Goal: Task Accomplishment & Management: Complete application form

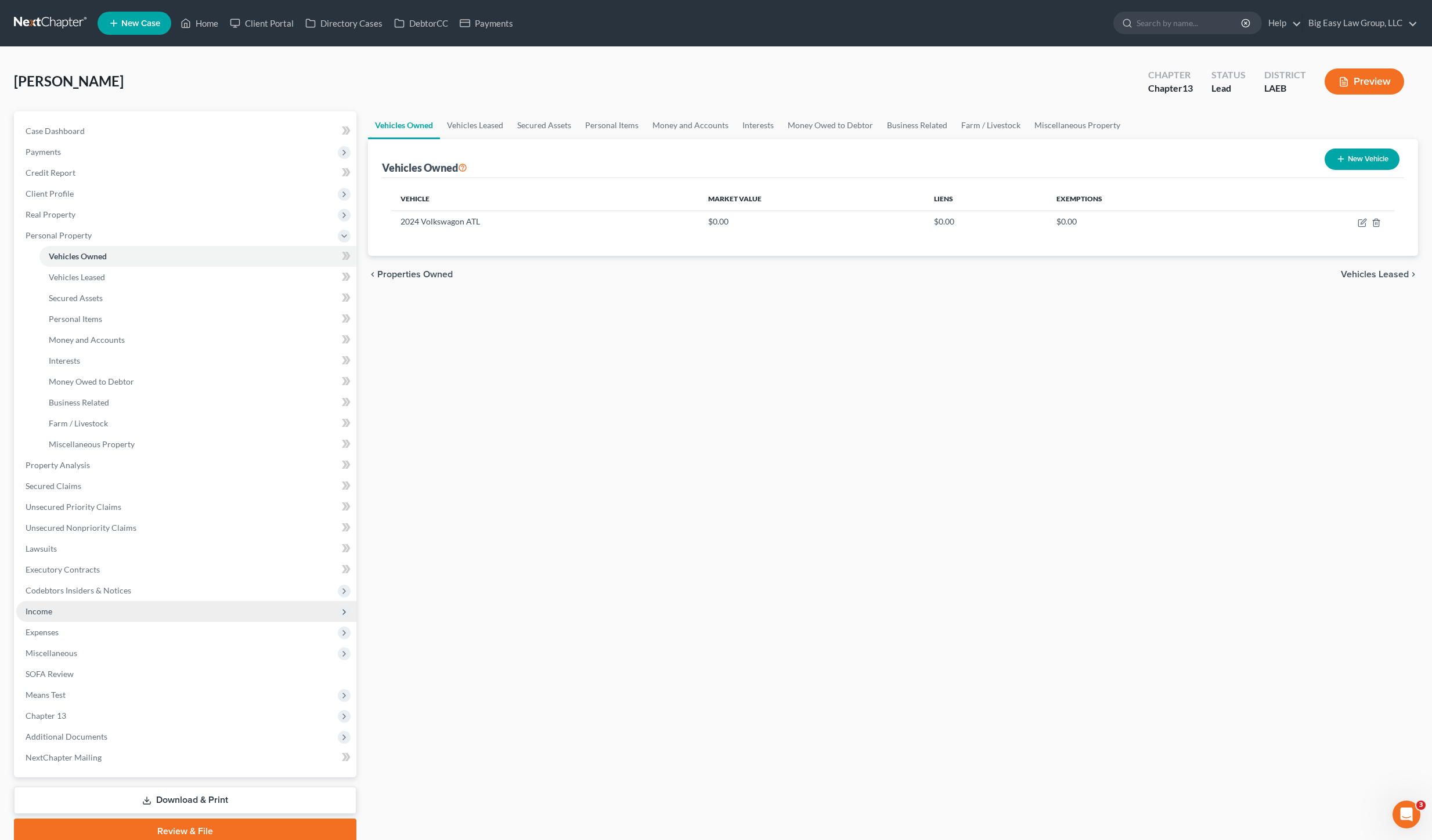
click at [56, 607] on span "Income" at bounding box center [186, 612] width 340 height 21
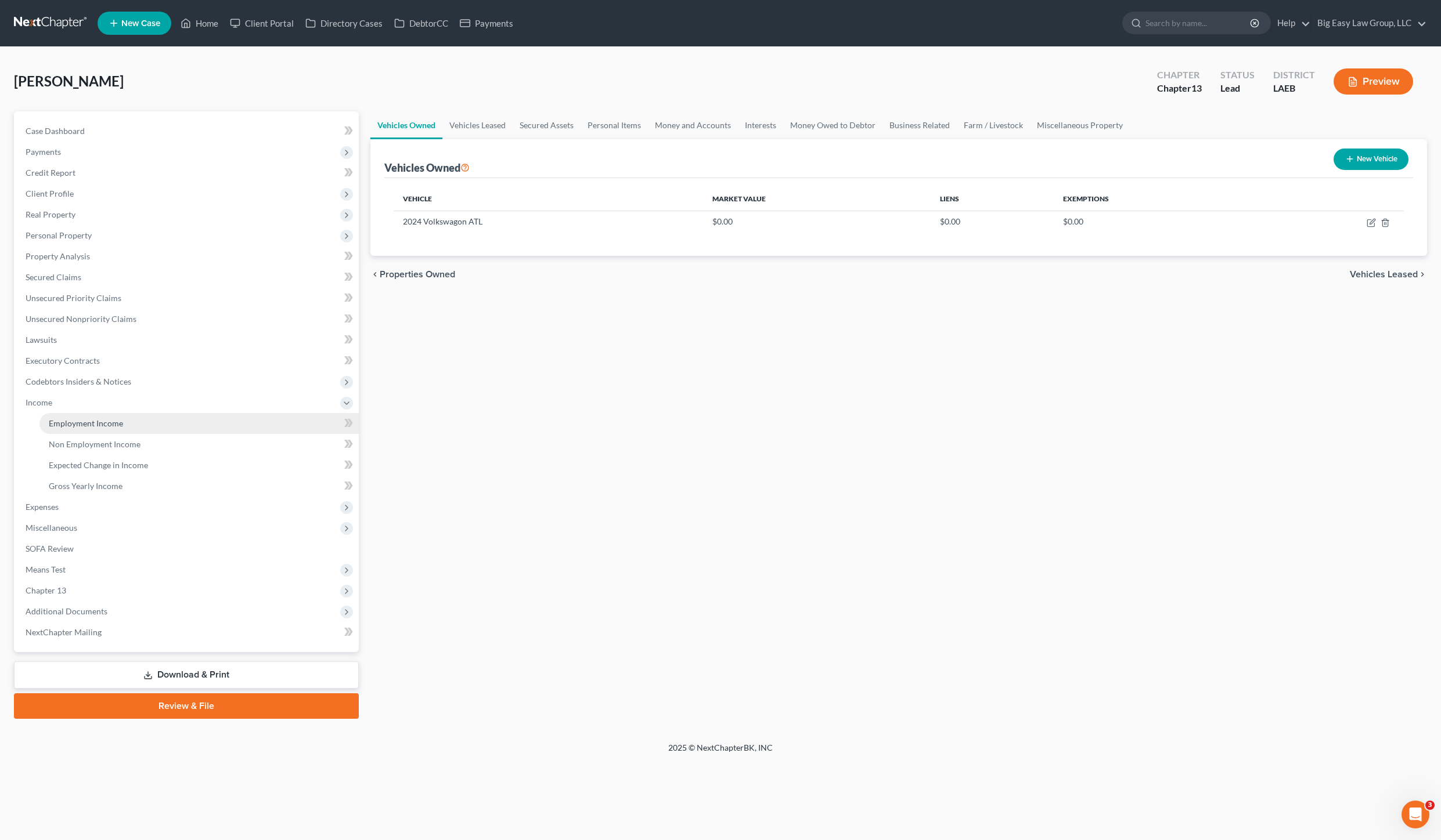
click at [76, 430] on link "Employment Income" at bounding box center [199, 424] width 319 height 21
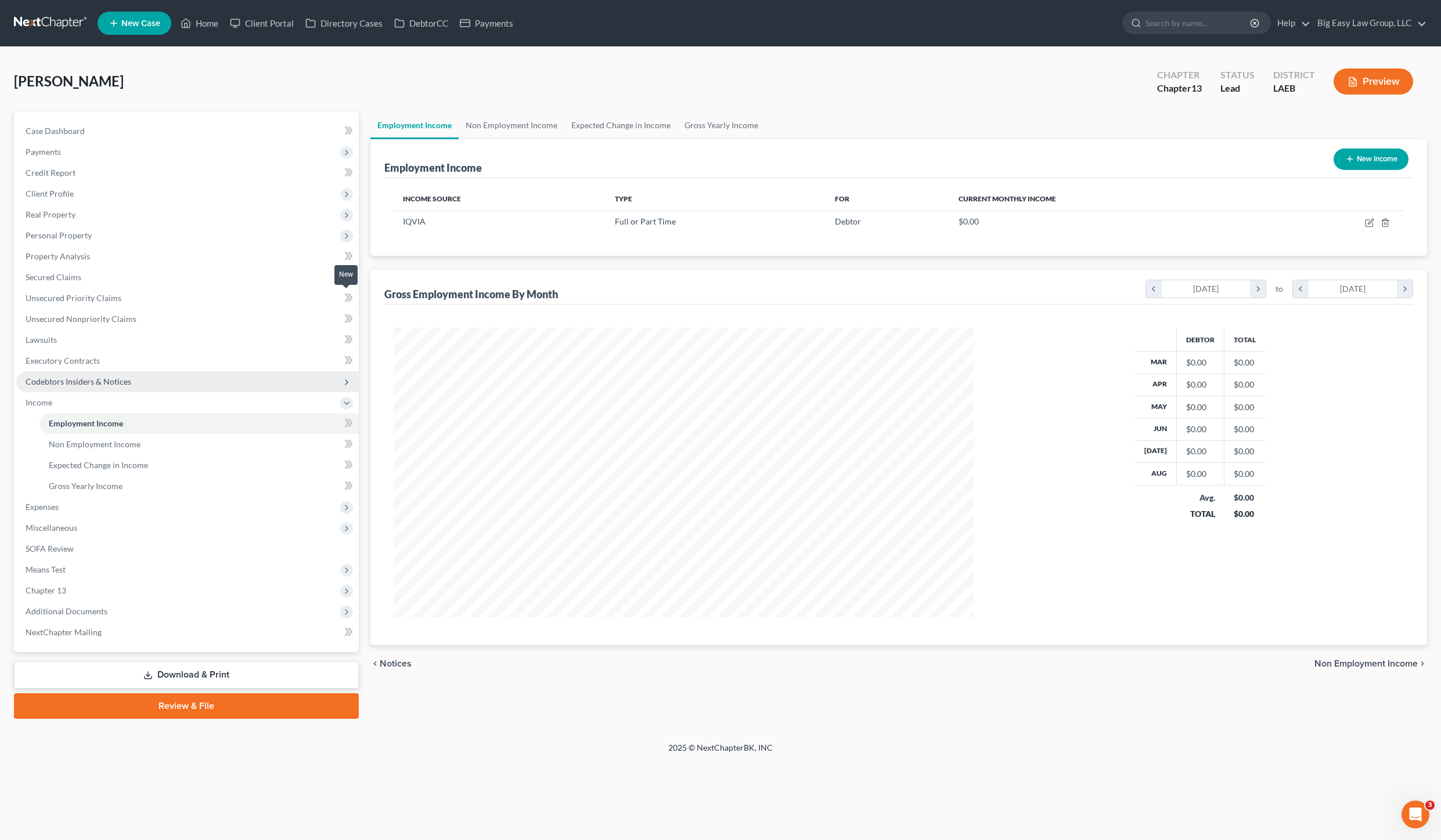
scroll to position [289, 602]
click at [1368, 227] on icon "button" at bounding box center [1369, 223] width 7 height 7
select select "0"
select select "1"
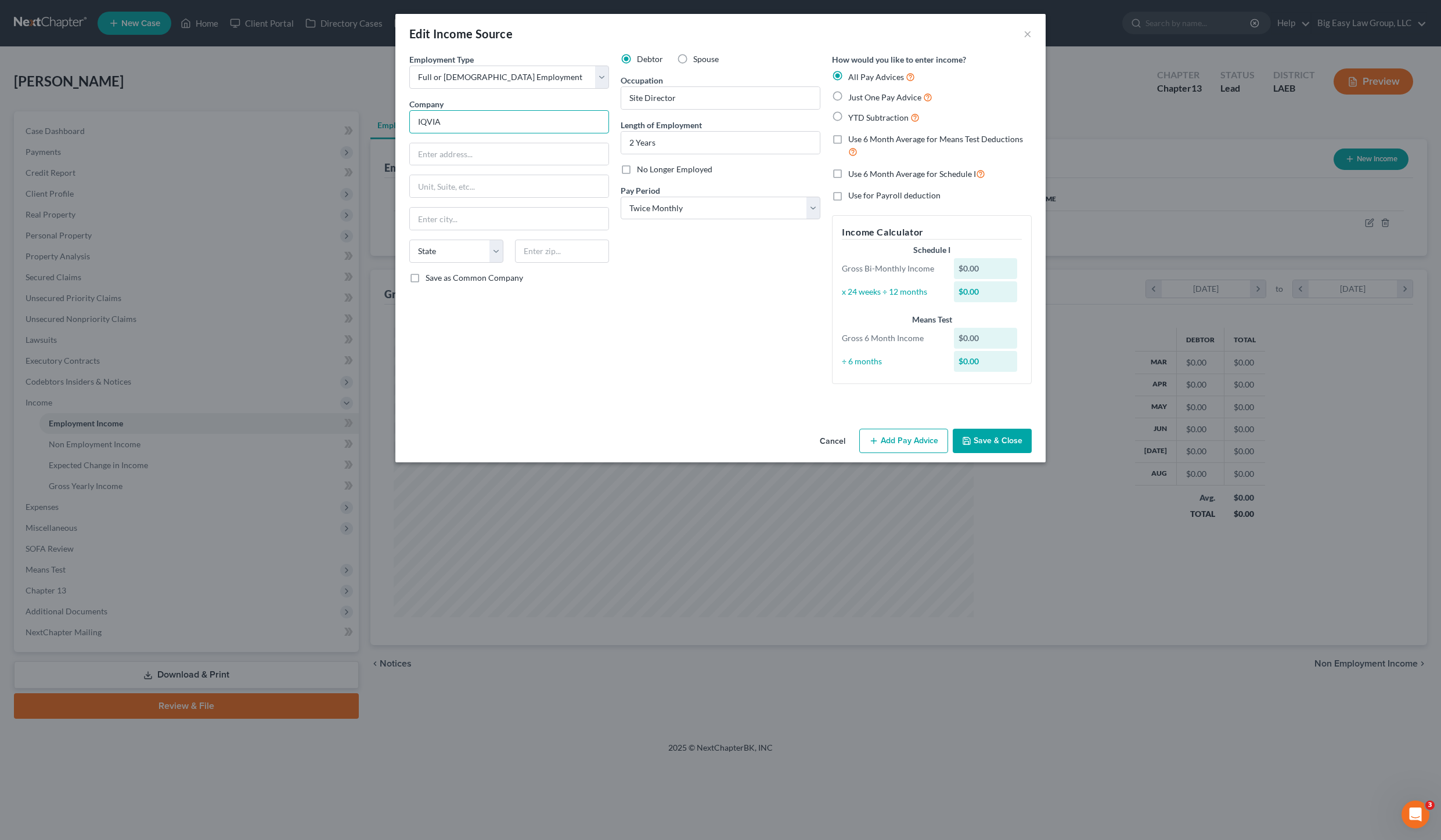
click at [437, 121] on input "IQVIA" at bounding box center [509, 122] width 199 height 23
click at [462, 124] on input "IQVIA" at bounding box center [509, 122] width 199 height 23
click at [444, 158] on input "text" at bounding box center [509, 154] width 198 height 22
drag, startPoint x: 1023, startPoint y: 454, endPoint x: 1015, endPoint y: 445, distance: 12.0
click at [1023, 454] on div "Cancel Add Pay Advice Save & Close" at bounding box center [720, 442] width 650 height 38
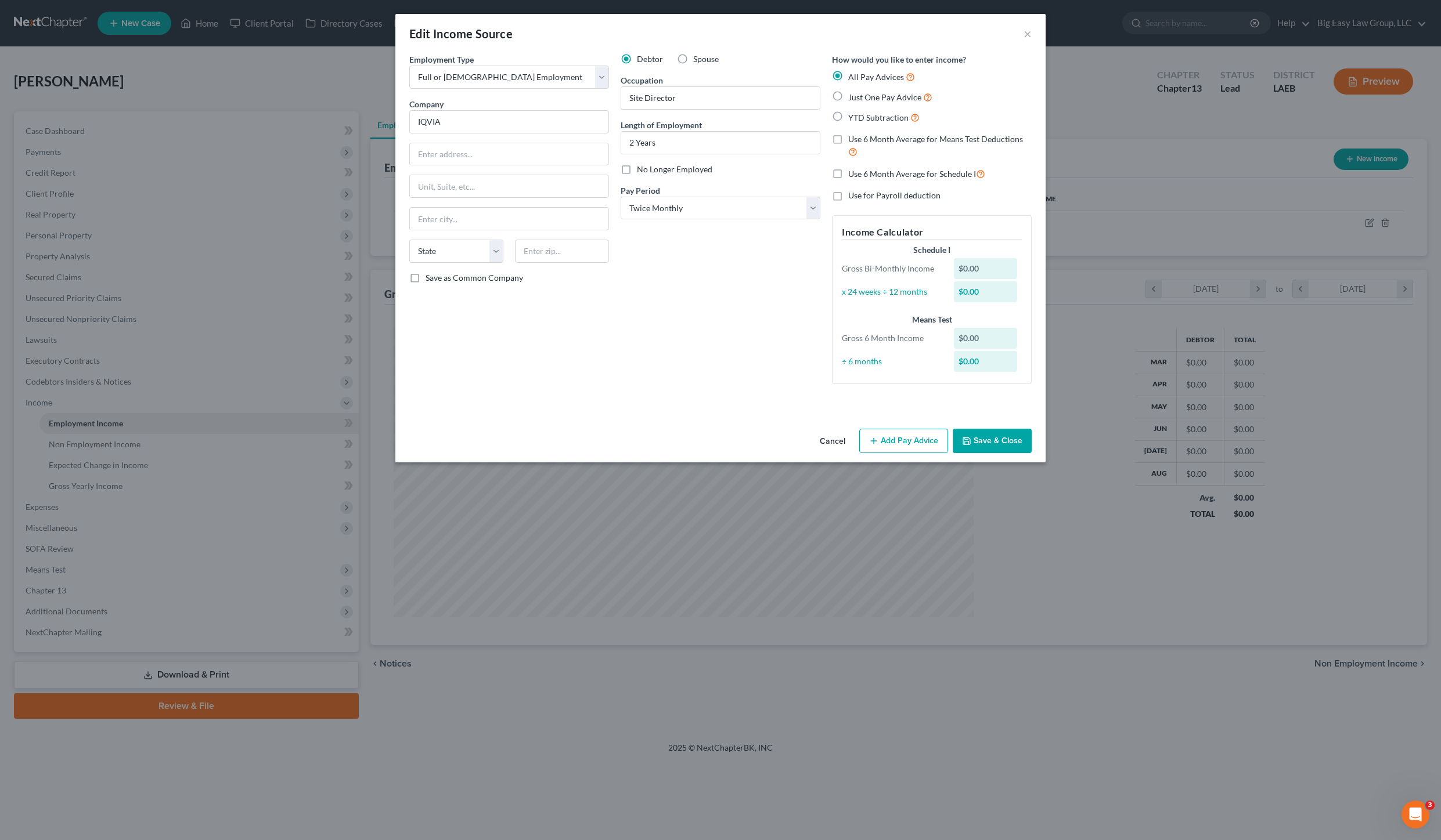
click at [1008, 438] on button "Save & Close" at bounding box center [992, 441] width 79 height 25
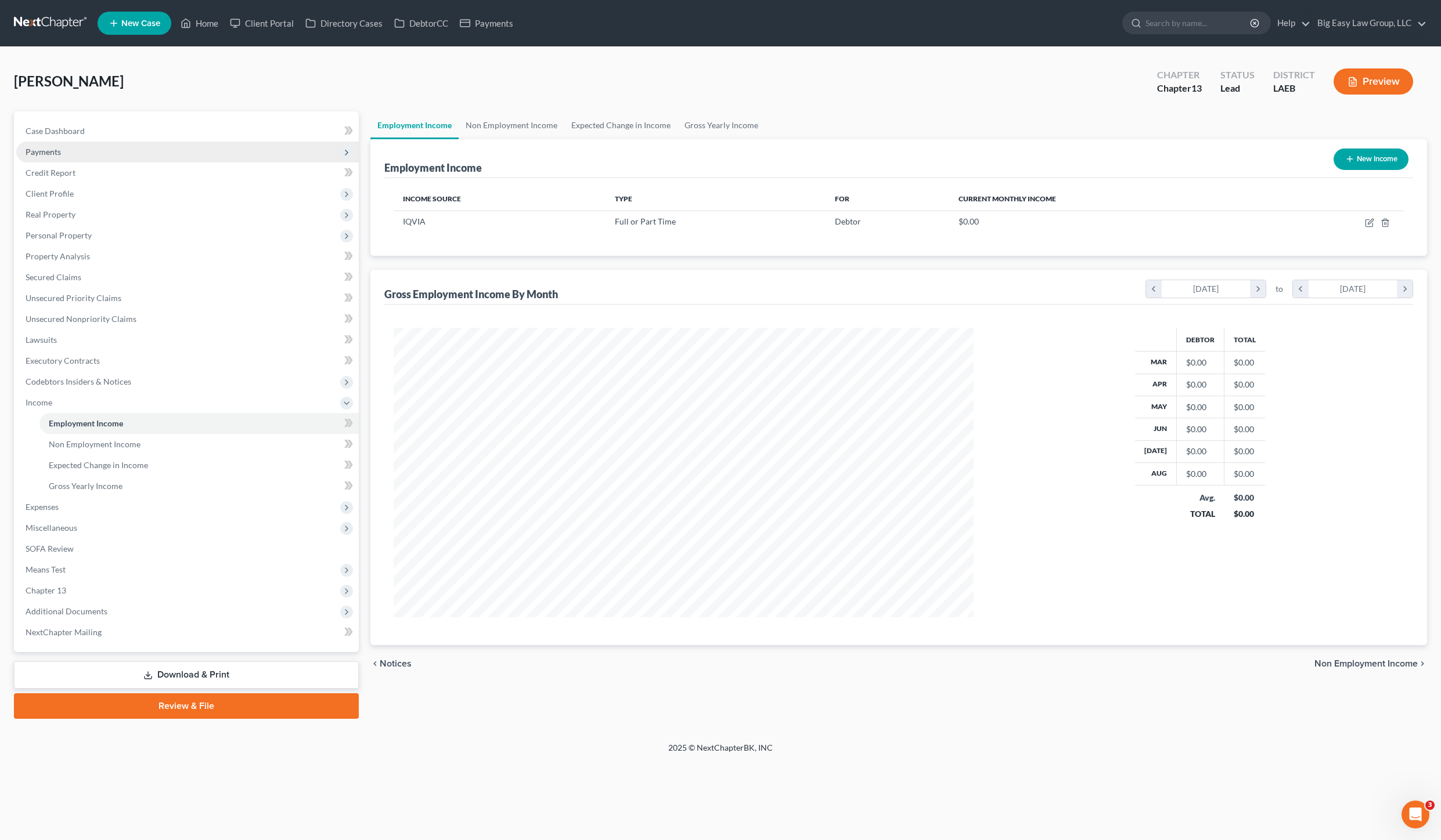
click at [74, 144] on span "Payments" at bounding box center [187, 152] width 342 height 21
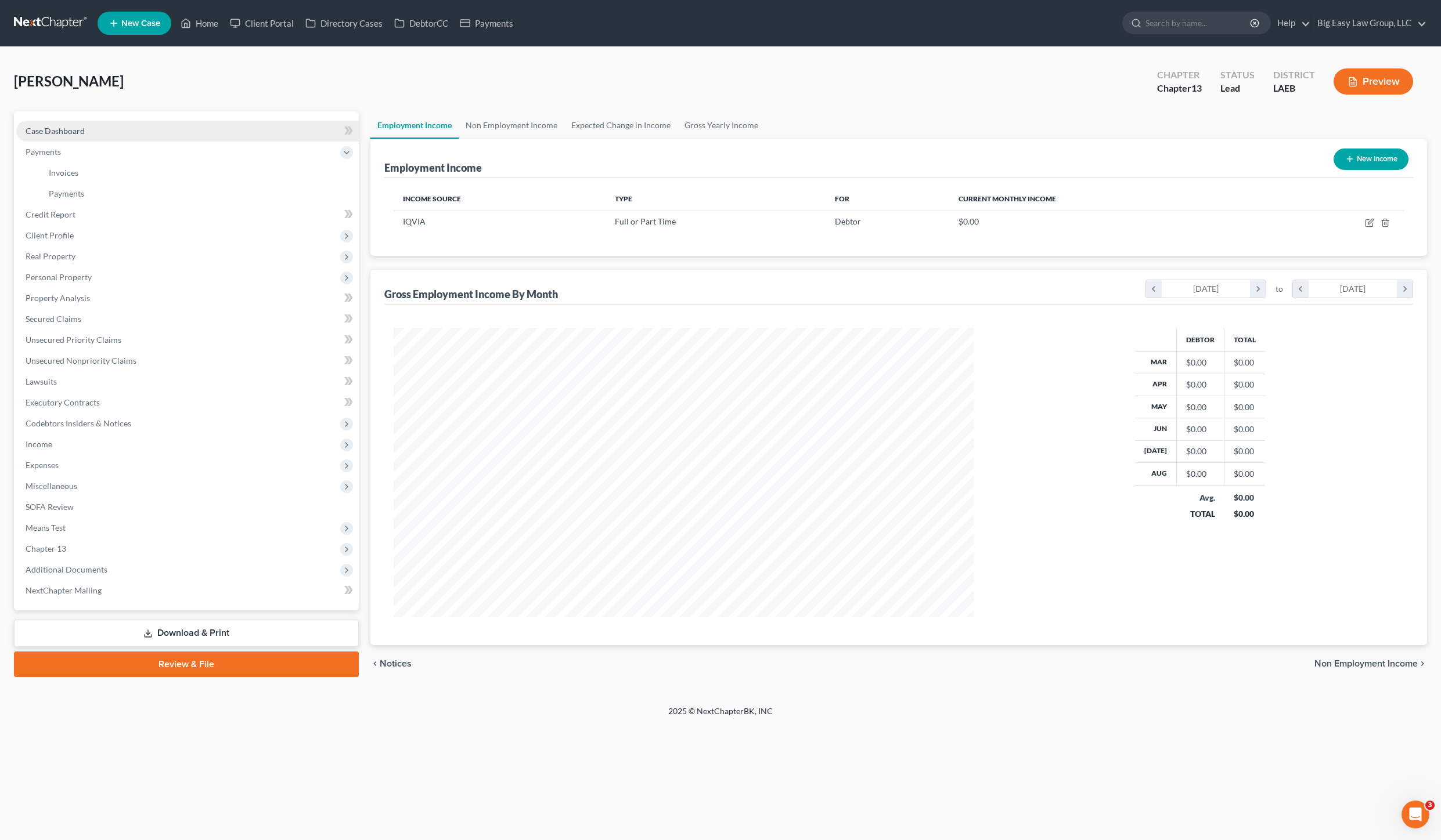
click at [79, 136] on link "Case Dashboard" at bounding box center [187, 131] width 342 height 21
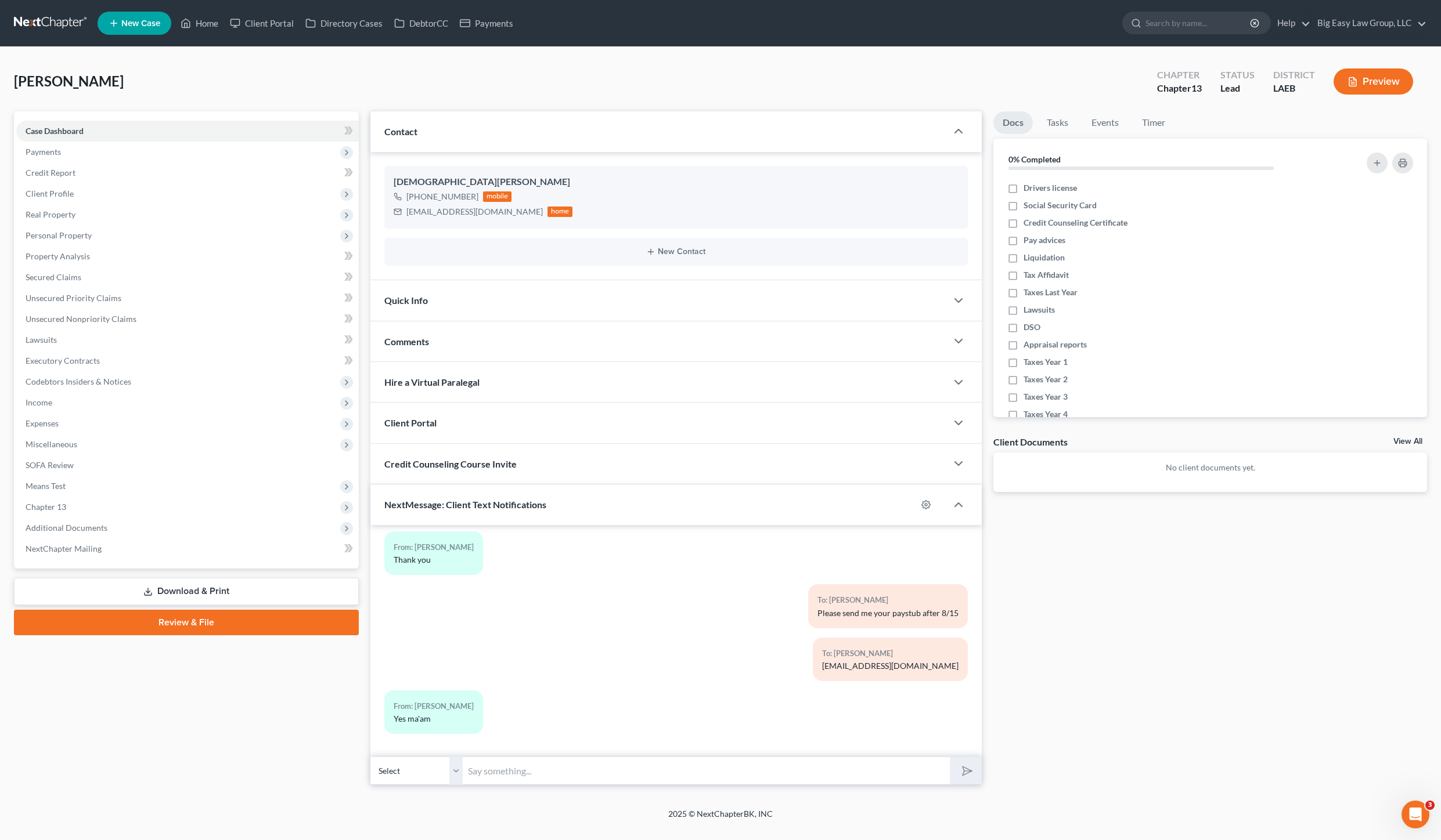
click at [483, 755] on div "02:06PM[DATE] To: [PERSON_NAME] [PERSON_NAME]: it's [PERSON_NAME] at Big Easy L…" at bounding box center [676, 641] width 612 height 232
click at [522, 762] on input "text" at bounding box center [706, 770] width 487 height 28
drag, startPoint x: 829, startPoint y: 613, endPoint x: 555, endPoint y: 680, distance: 282.1
click at [829, 613] on div "Please send me your paystub after 8/15" at bounding box center [888, 615] width 141 height 11
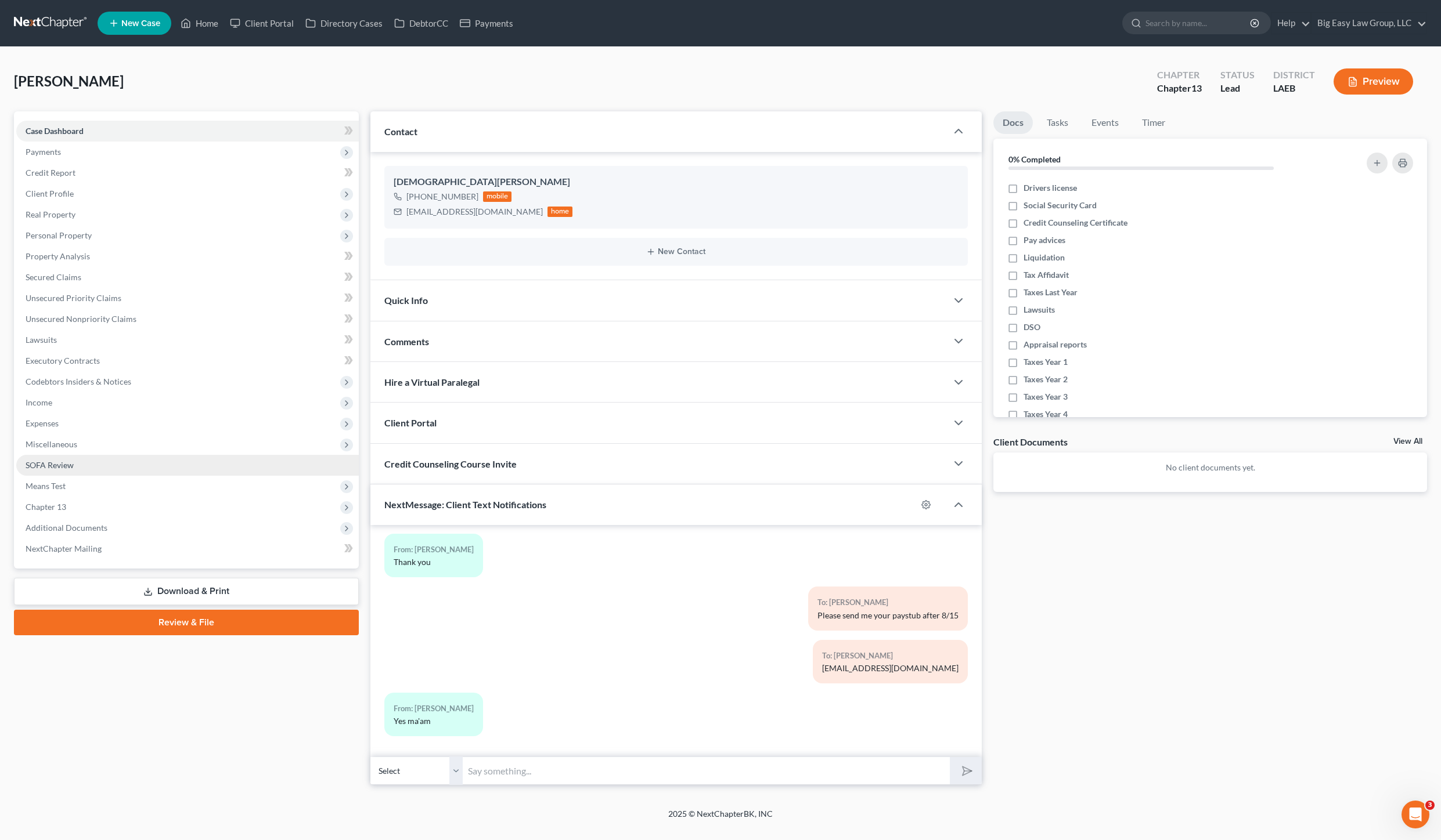
click at [52, 457] on link "SOFA Review" at bounding box center [187, 465] width 342 height 21
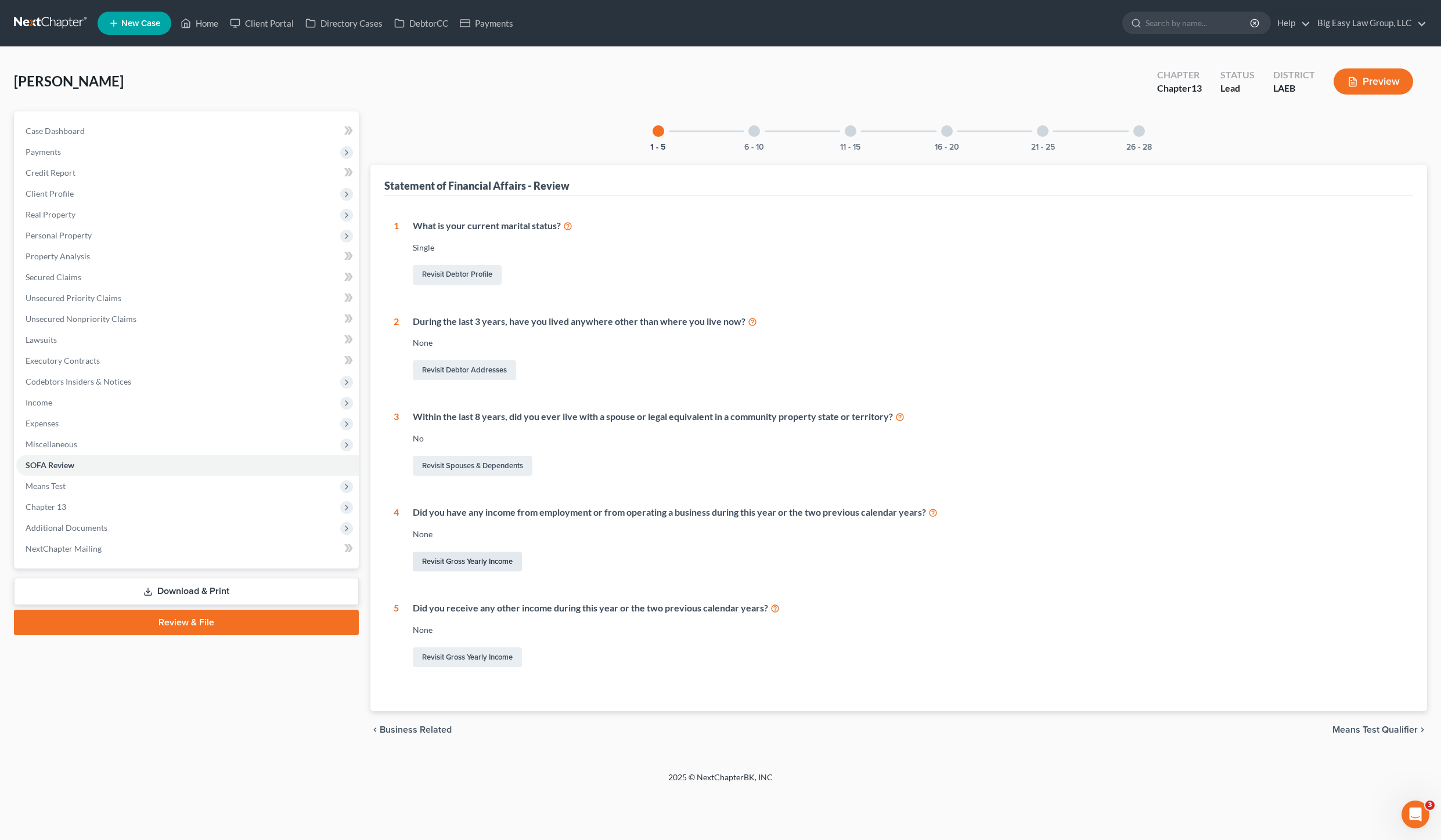
click at [495, 553] on link "Revisit Gross Yearly Income" at bounding box center [467, 561] width 109 height 19
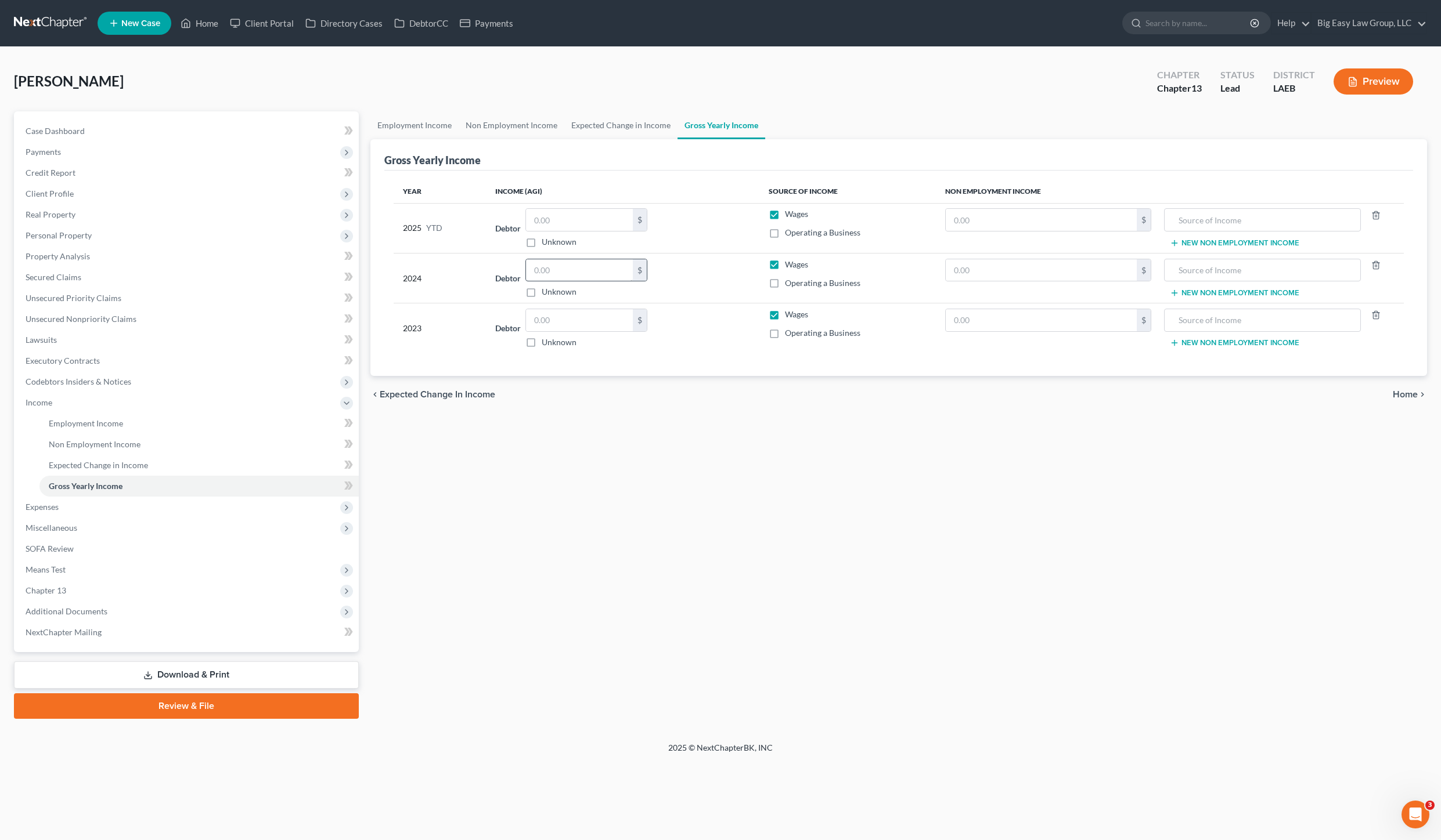
click at [588, 281] on div "$" at bounding box center [586, 271] width 122 height 23
click at [590, 279] on input "text" at bounding box center [579, 270] width 107 height 22
type input "74,101.00"
click at [546, 318] on input "text" at bounding box center [579, 320] width 107 height 22
click at [568, 323] on input "text" at bounding box center [579, 320] width 107 height 22
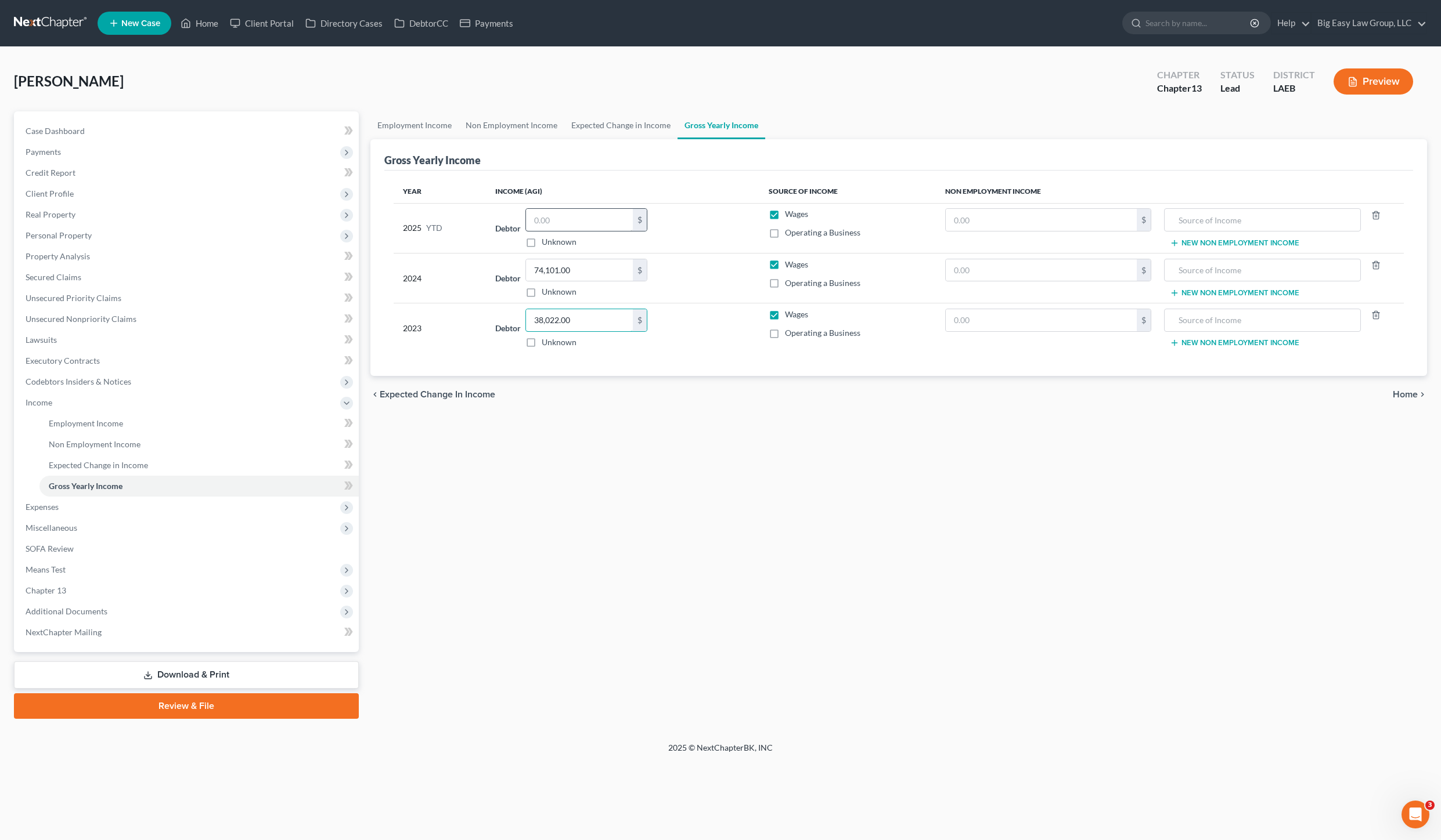
type input "38,022.00"
click at [588, 224] on input "text" at bounding box center [579, 219] width 107 height 22
type input "40,000.00"
click at [432, 137] on link "Employment Income" at bounding box center [414, 125] width 88 height 28
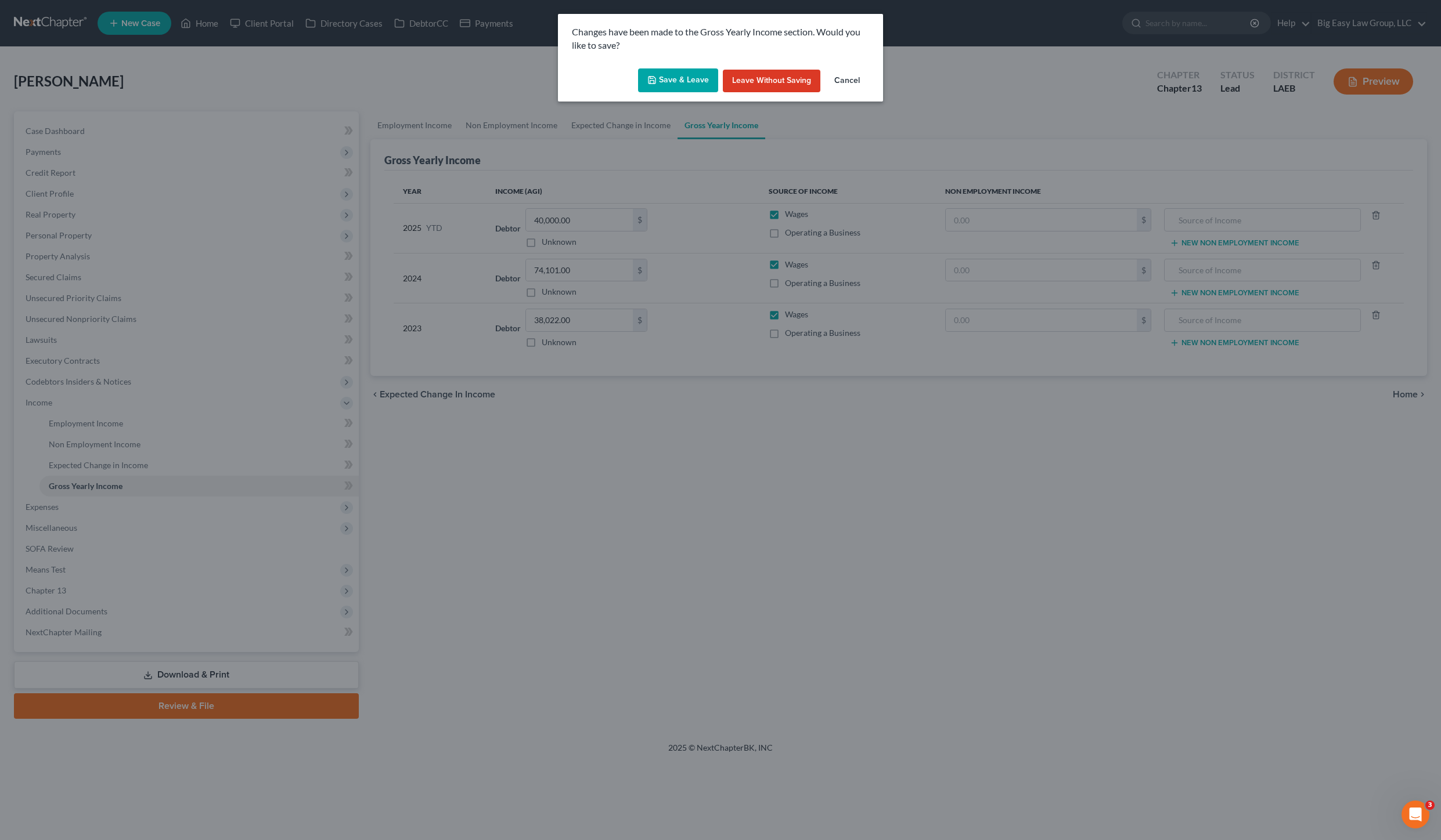
click at [685, 78] on button "Save & Leave" at bounding box center [677, 81] width 80 height 25
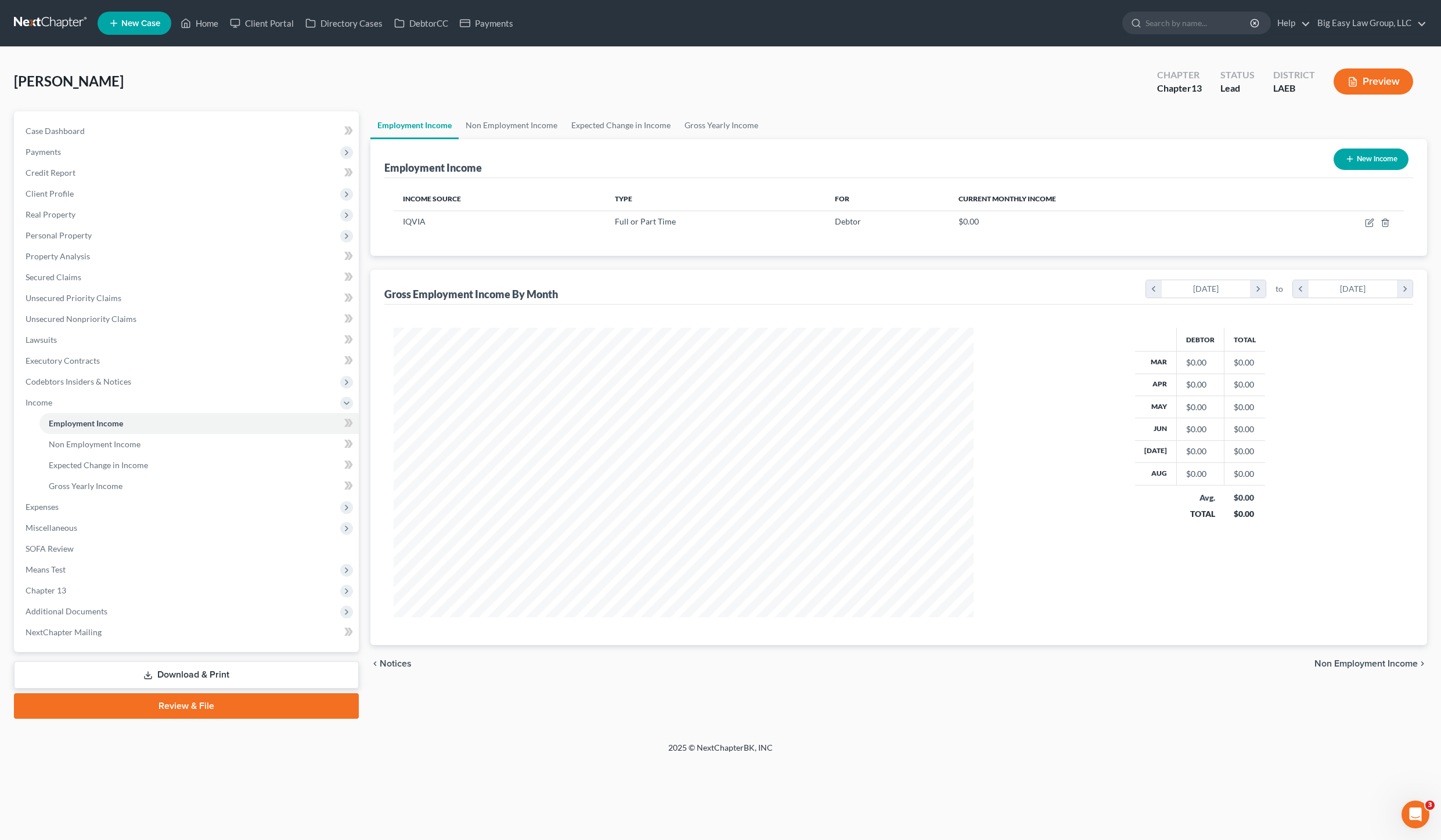
scroll to position [289, 602]
click at [205, 34] on ul "New Case Home Client Portal Directory Cases DebtorCC Payments - No Result - See…" at bounding box center [762, 23] width 1329 height 30
click at [204, 23] on link "Home" at bounding box center [199, 23] width 49 height 21
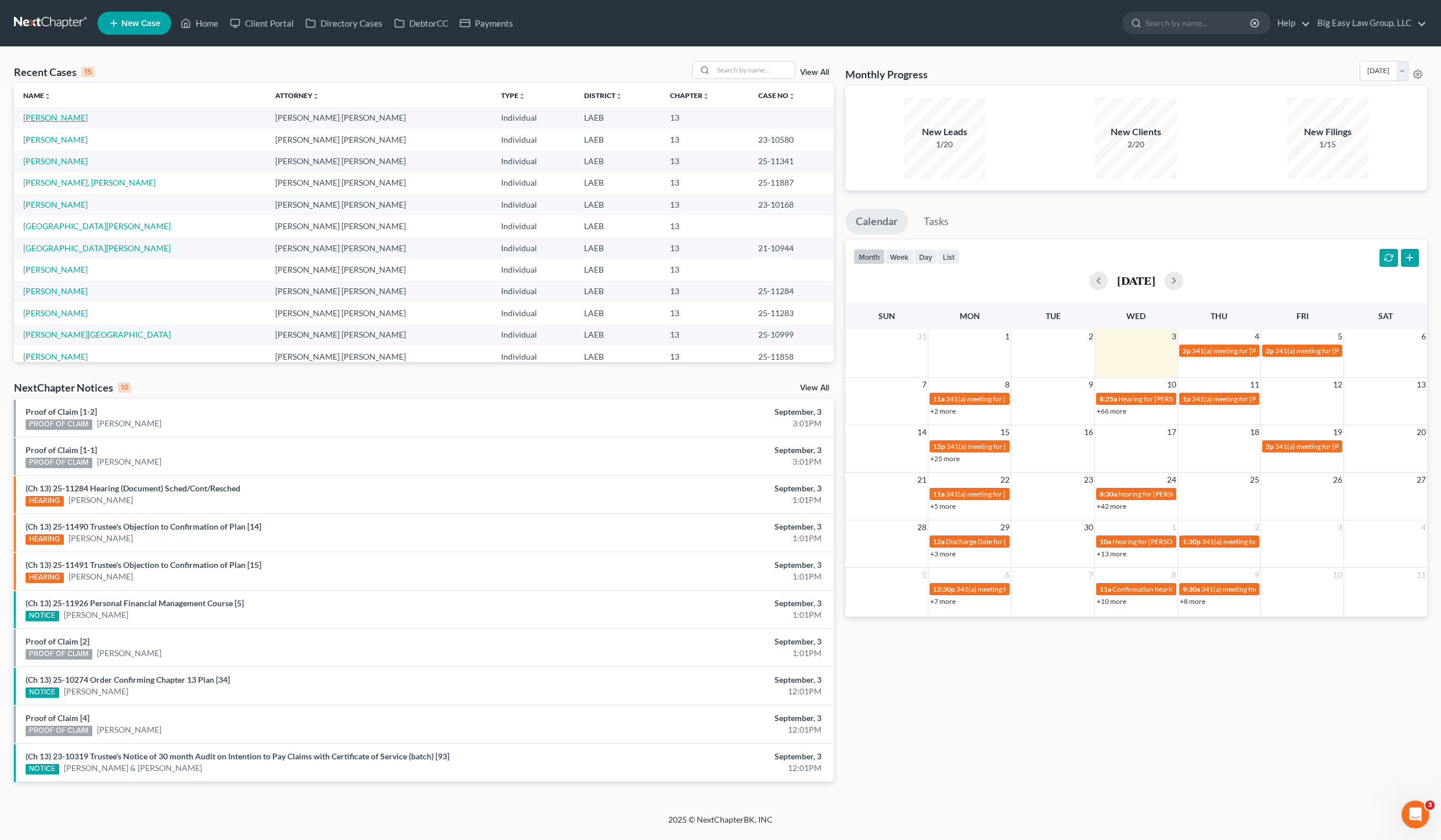
click at [77, 121] on link "[PERSON_NAME]" at bounding box center [55, 117] width 64 height 10
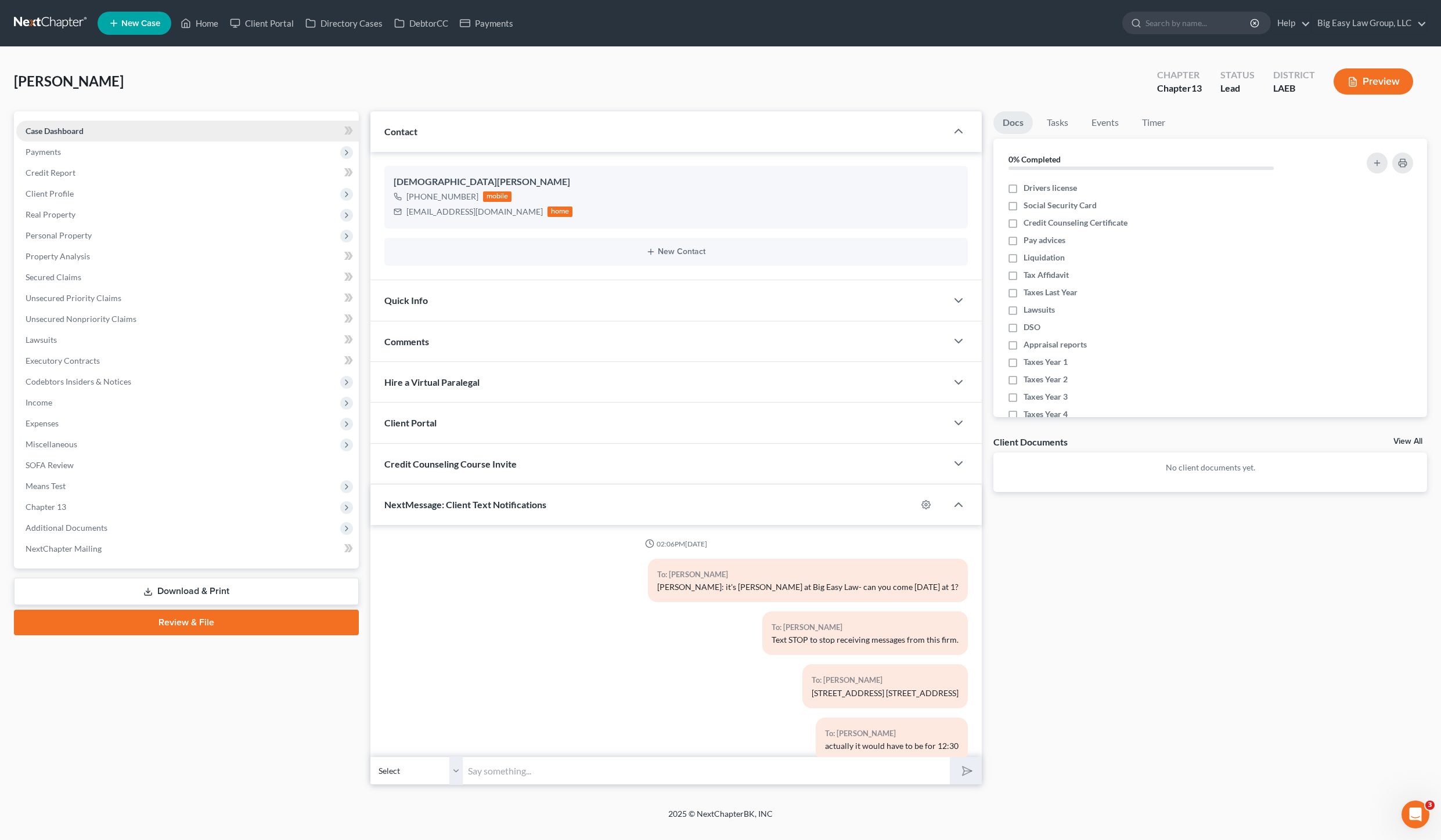
scroll to position [346, 0]
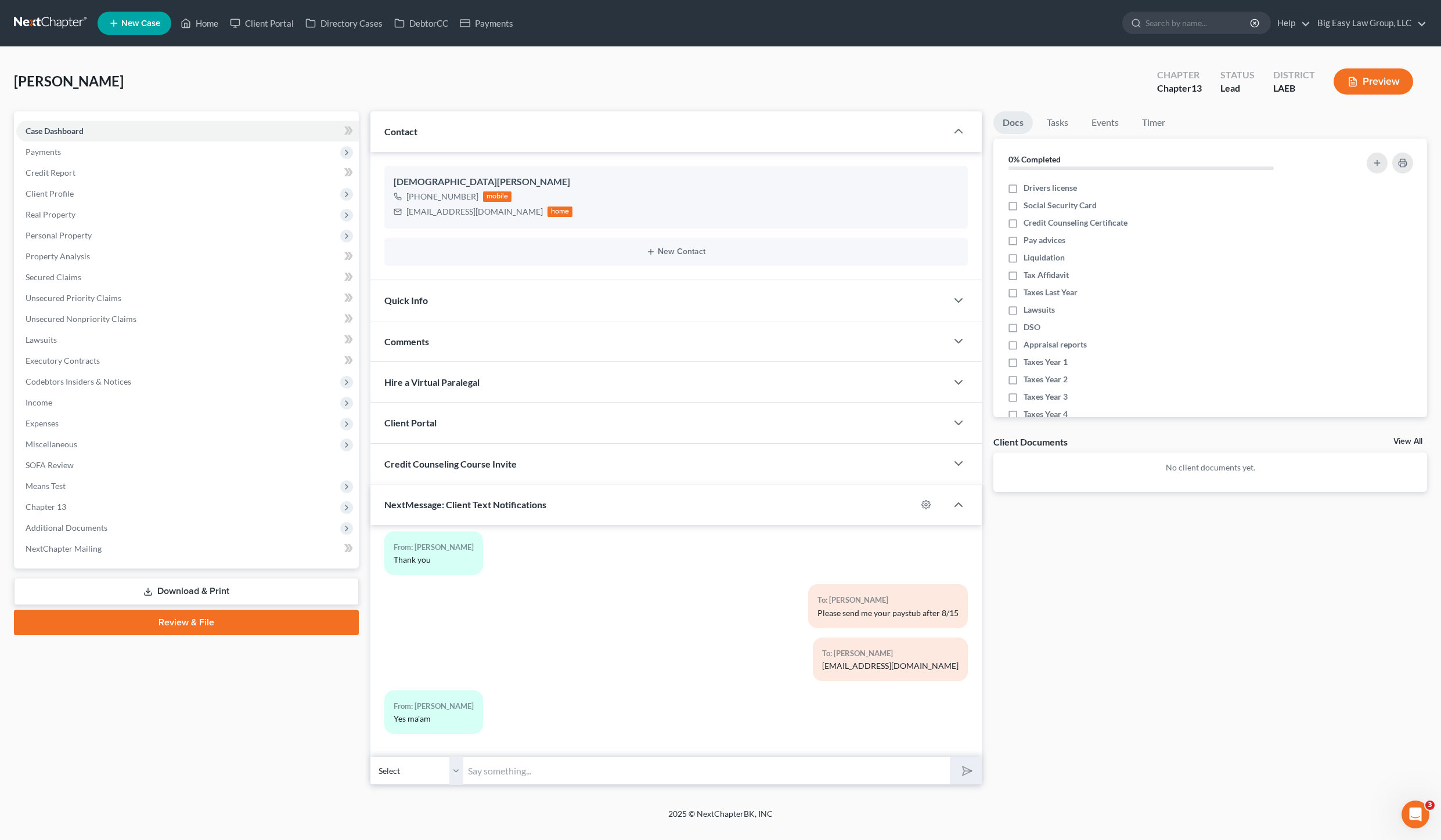
click at [589, 763] on input "text" at bounding box center [706, 770] width 487 height 28
type input "There is also a course you have to do! I will email to you!"
click at [950, 757] on button "submit" at bounding box center [966, 770] width 32 height 27
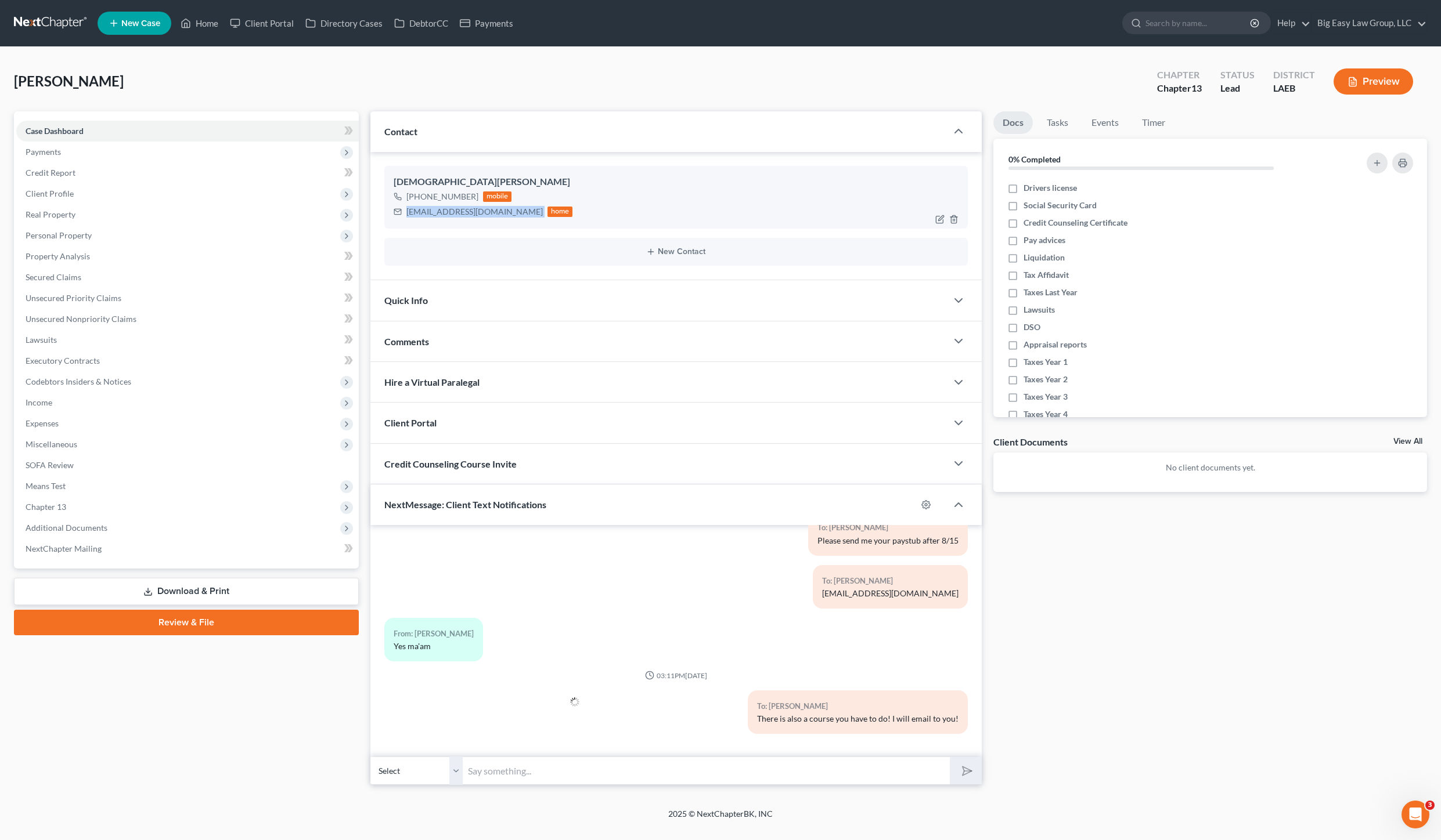
drag, startPoint x: 452, startPoint y: 208, endPoint x: 407, endPoint y: 210, distance: 45.0
click at [407, 210] on div "[EMAIL_ADDRESS][DOMAIN_NAME] home" at bounding box center [482, 212] width 179 height 15
copy div "[EMAIL_ADDRESS][DOMAIN_NAME]"
click at [518, 771] on input "text" at bounding box center [706, 770] width 487 height 28
type input "try to do tonight- we can;t file without it"
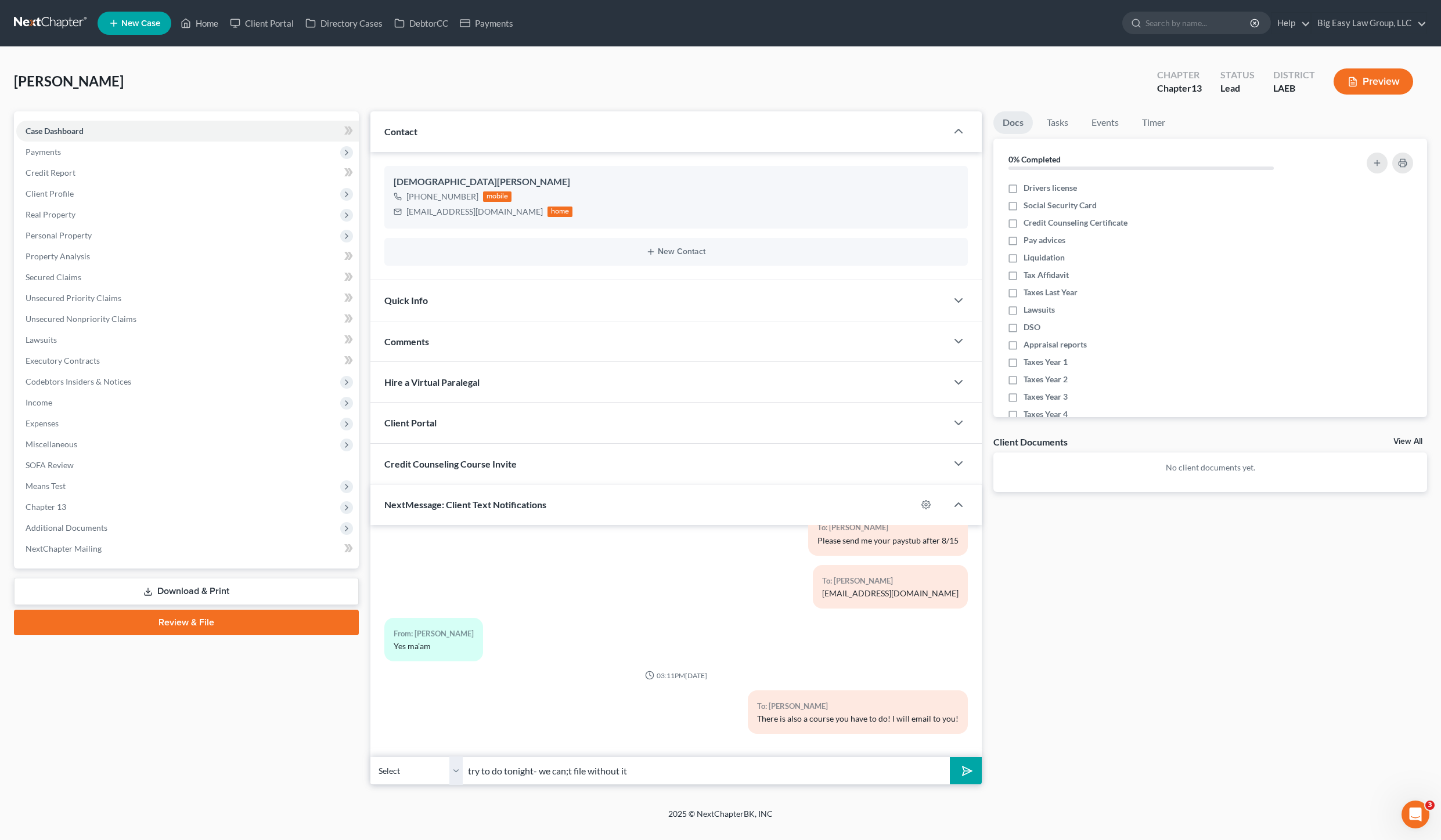
click at [950, 757] on button "submit" at bounding box center [966, 770] width 32 height 27
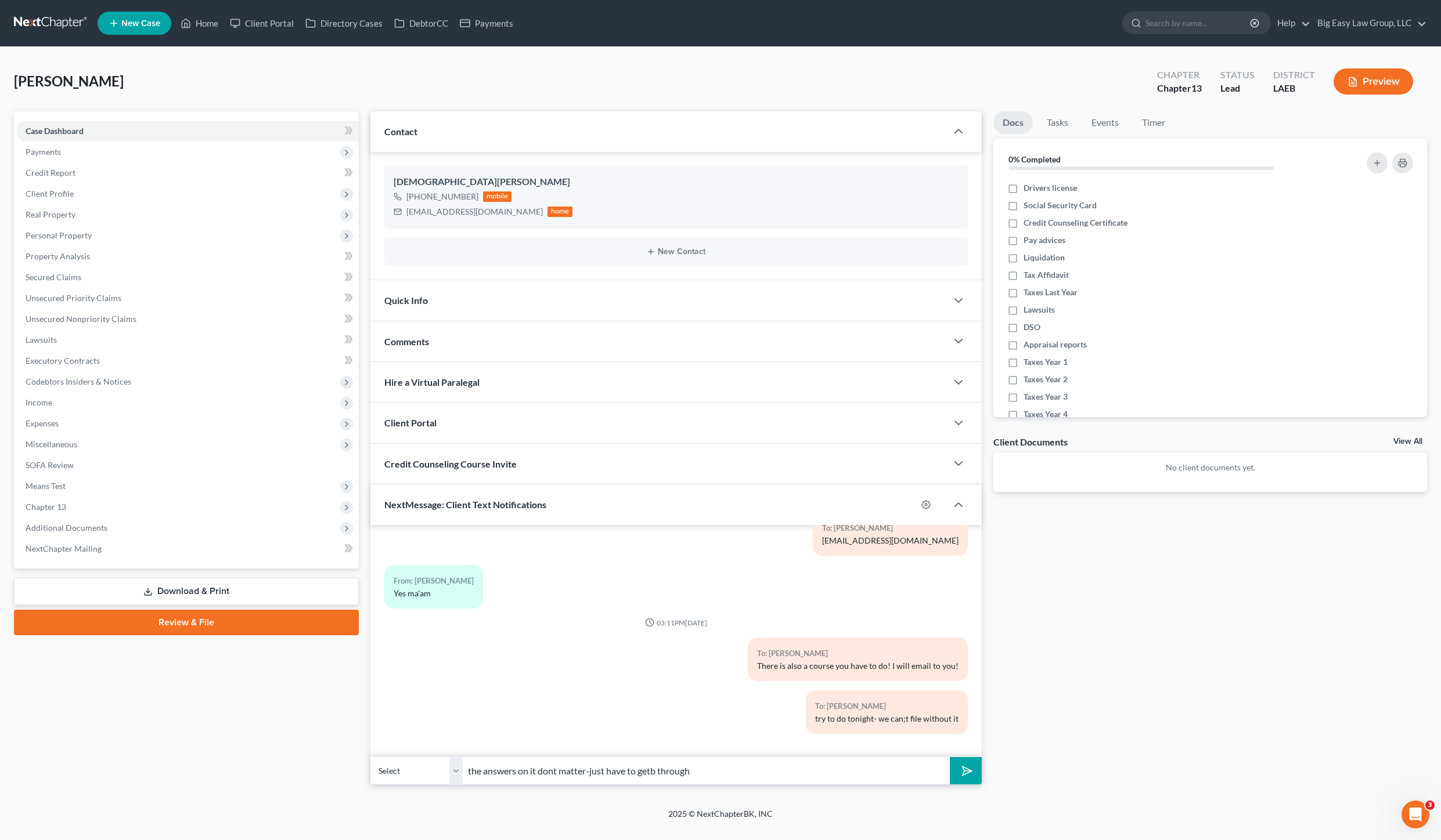
type input "the answers on it dont matter-just have to getb through"
click at [950, 757] on button "submit" at bounding box center [966, 770] width 32 height 27
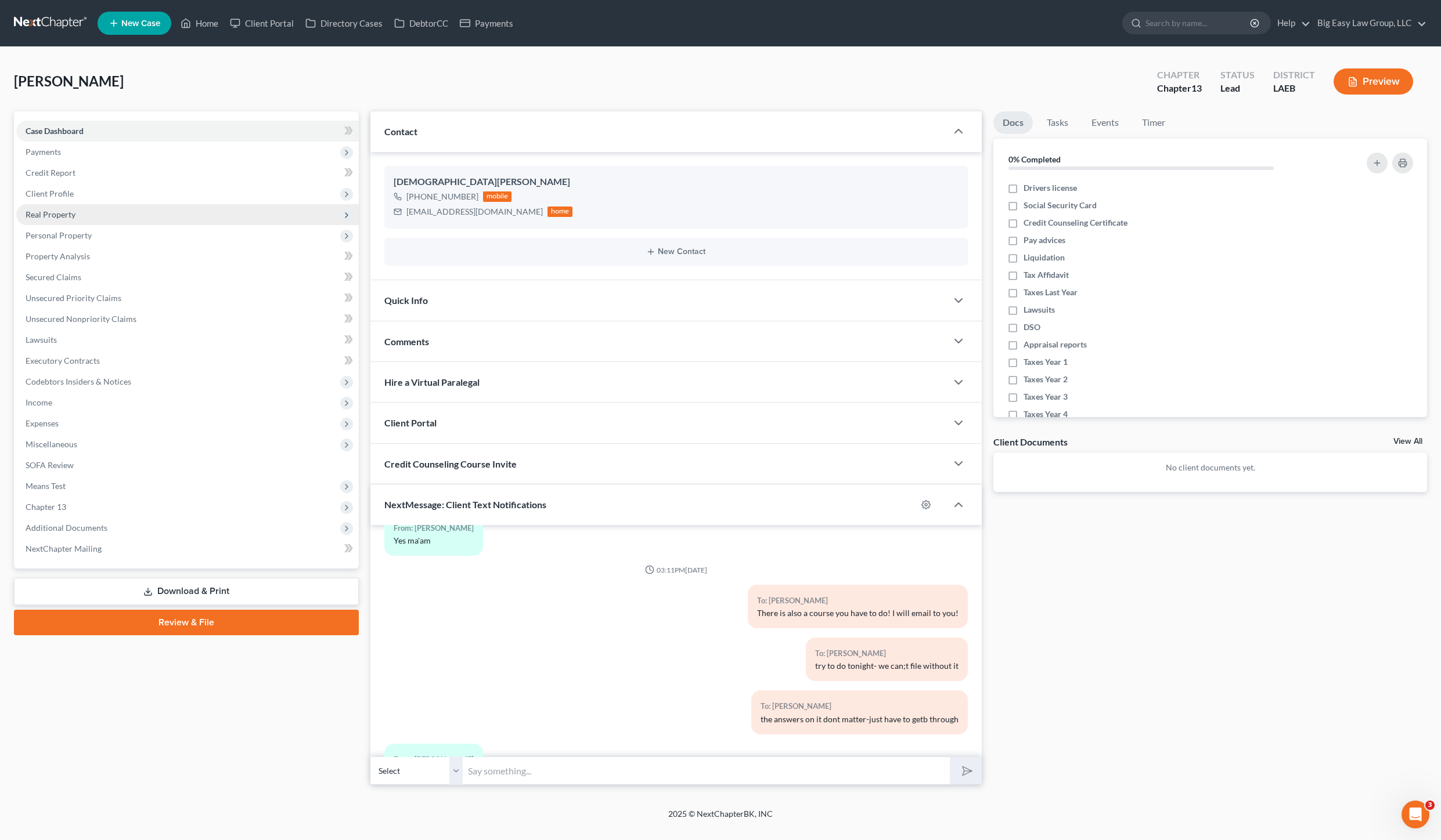
scroll to position [576, 0]
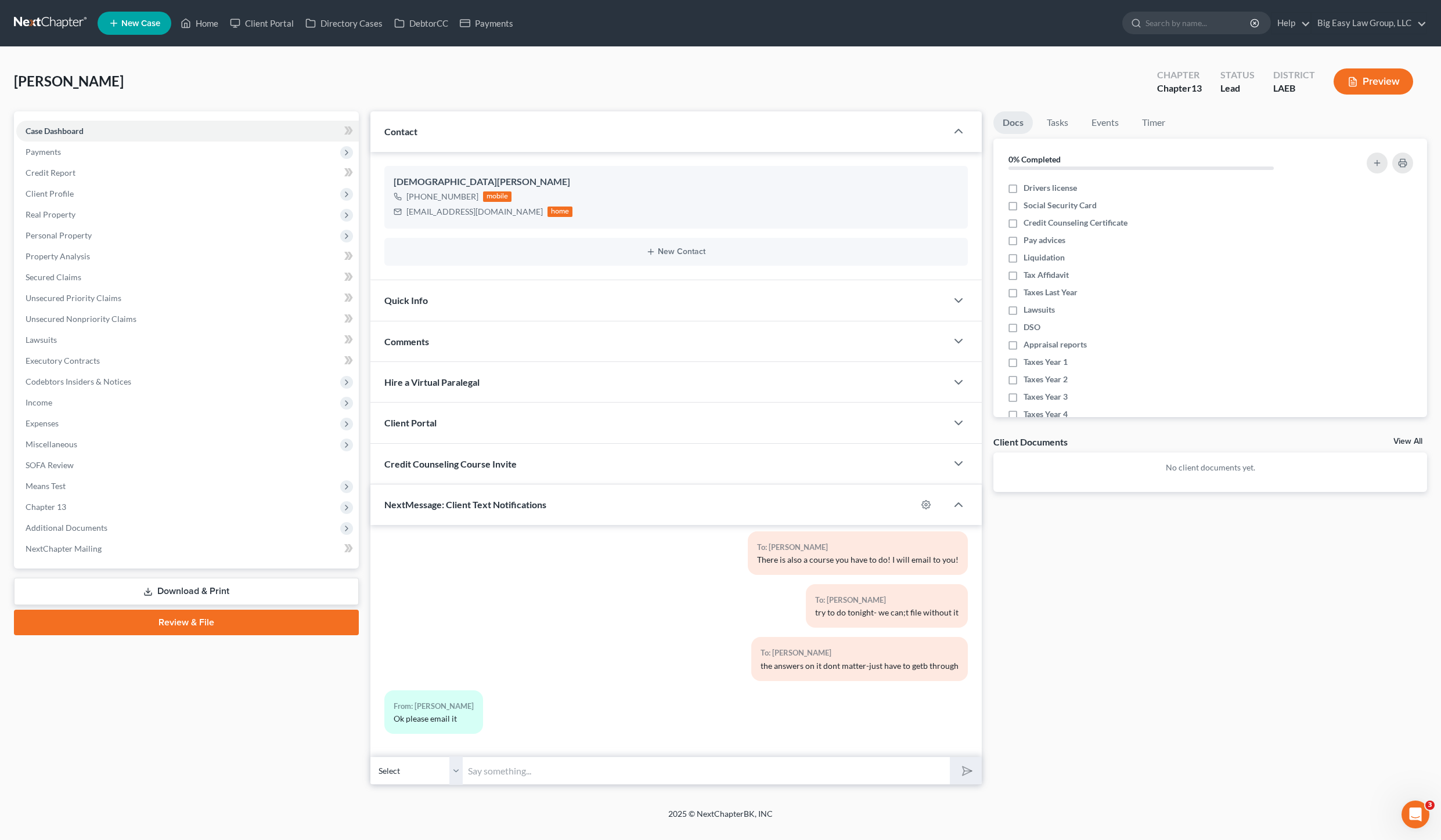
click at [668, 773] on input "text" at bounding box center [706, 770] width 487 height 28
type input "just did"
click at [950, 757] on button "submit" at bounding box center [966, 770] width 32 height 27
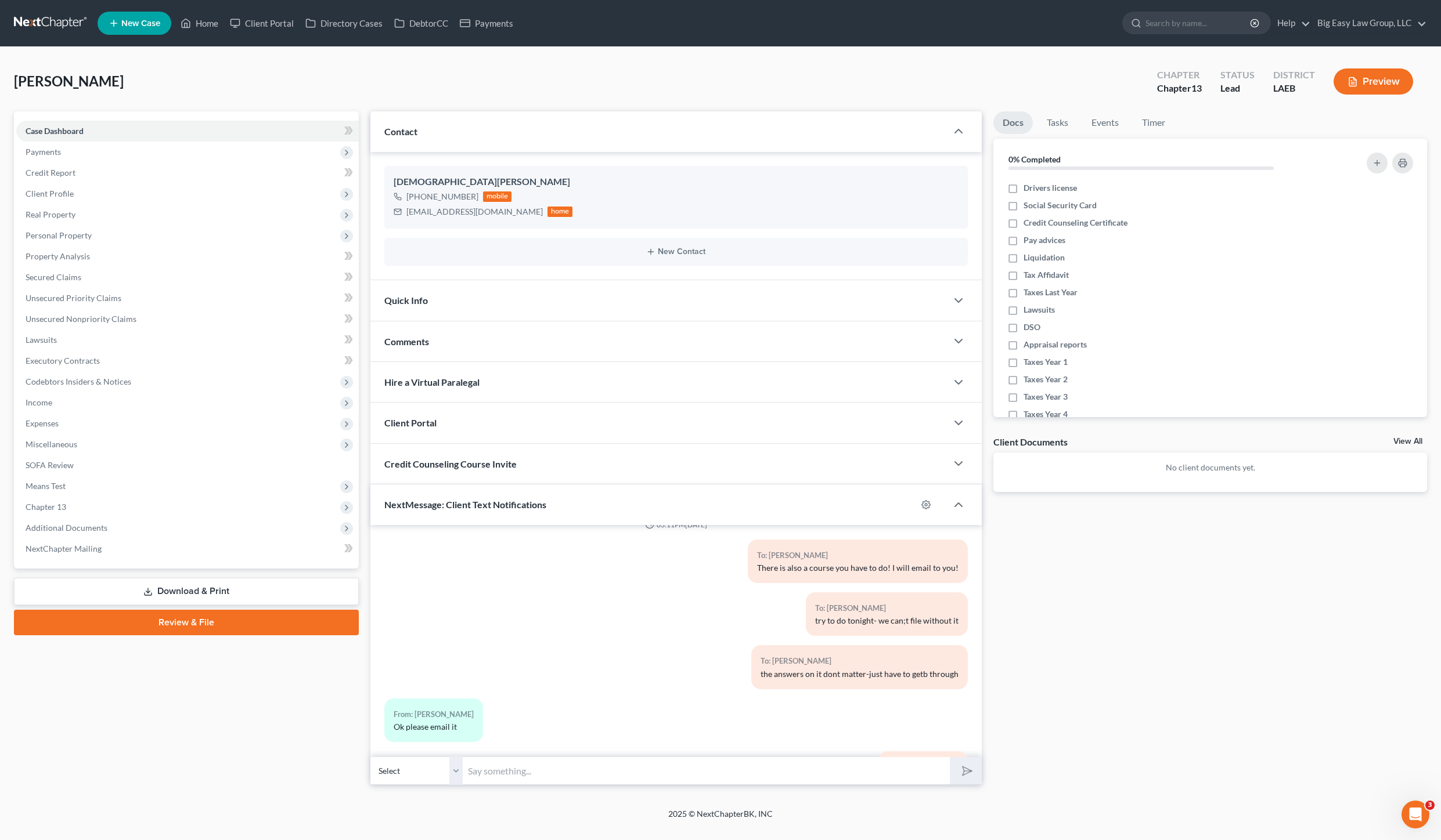
scroll to position [521, 0]
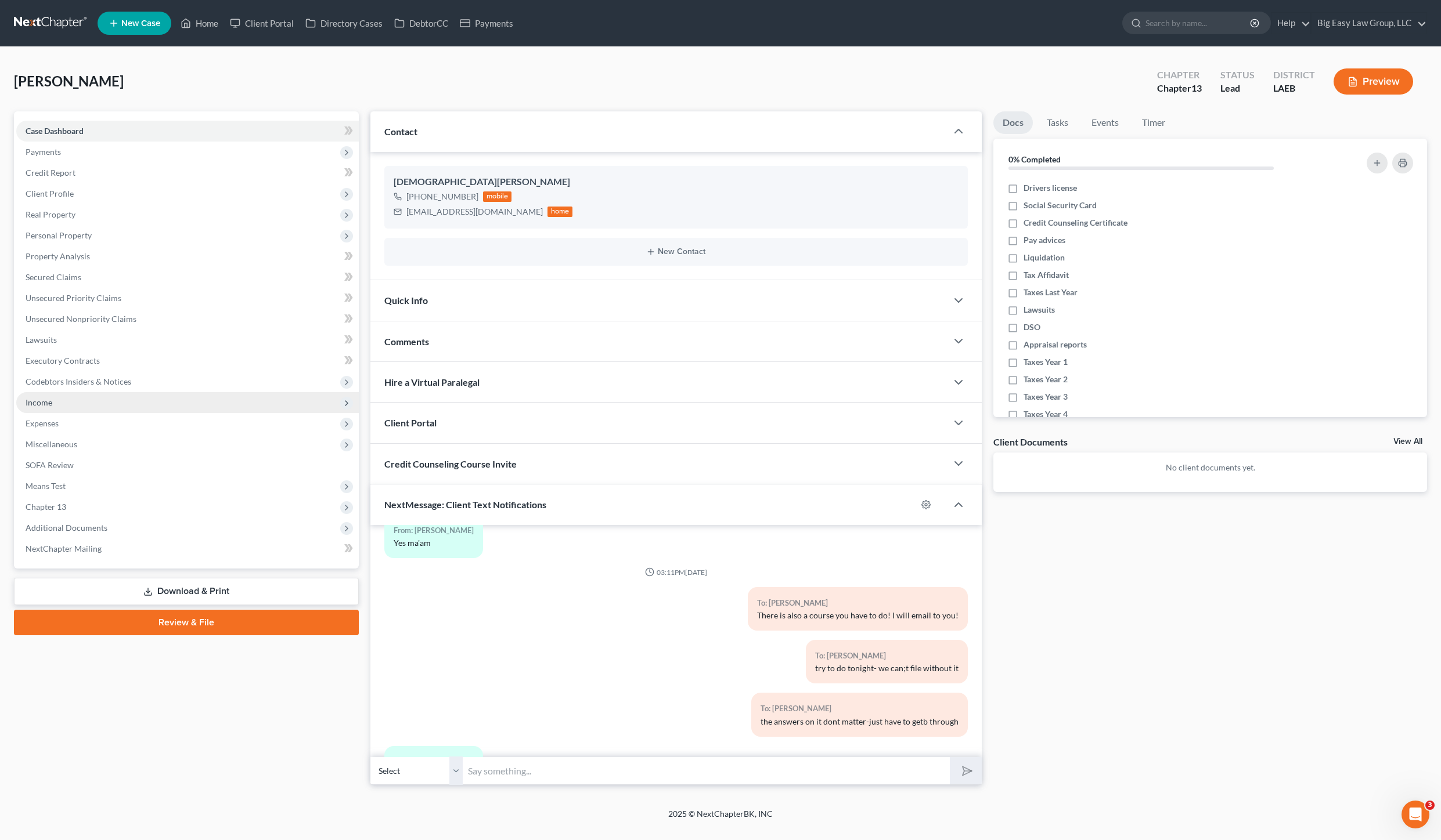
drag, startPoint x: 88, startPoint y: 409, endPoint x: 126, endPoint y: 396, distance: 40.2
click at [88, 409] on span "Income" at bounding box center [187, 403] width 342 height 21
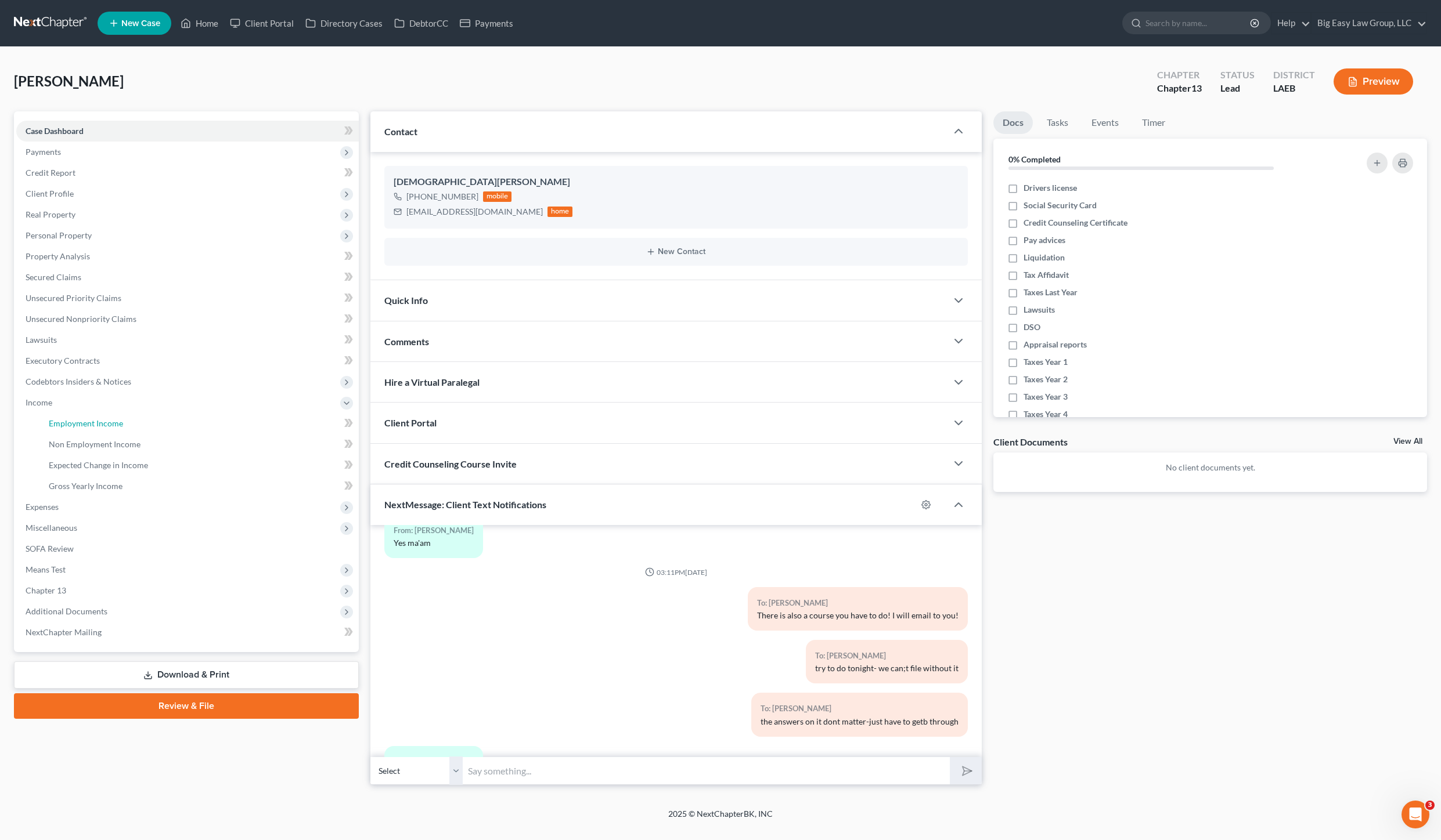
click at [100, 429] on link "Employment Income" at bounding box center [199, 424] width 319 height 21
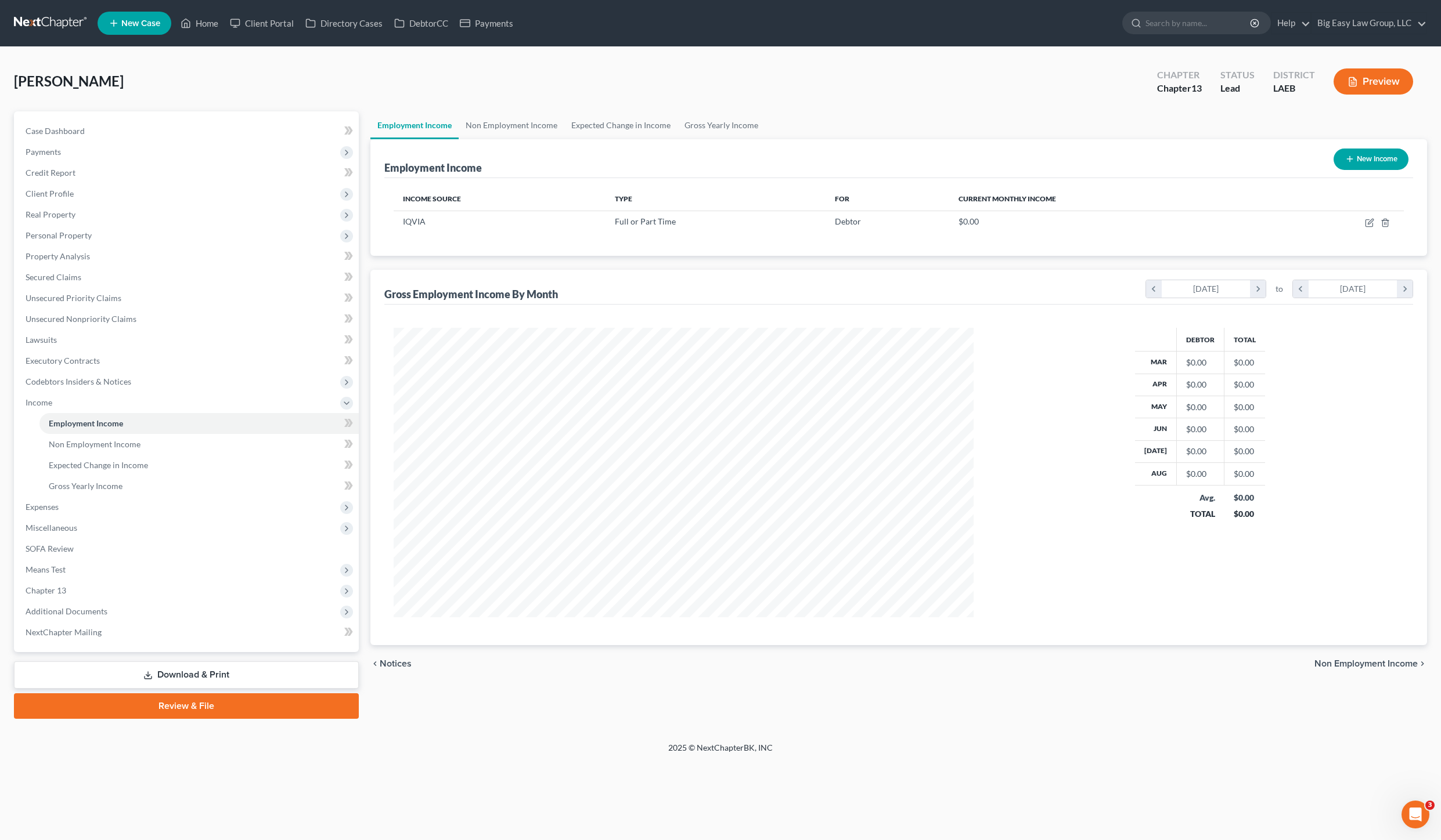
scroll to position [289, 602]
click at [1370, 226] on icon "button" at bounding box center [1370, 222] width 10 height 10
select select "0"
select select "1"
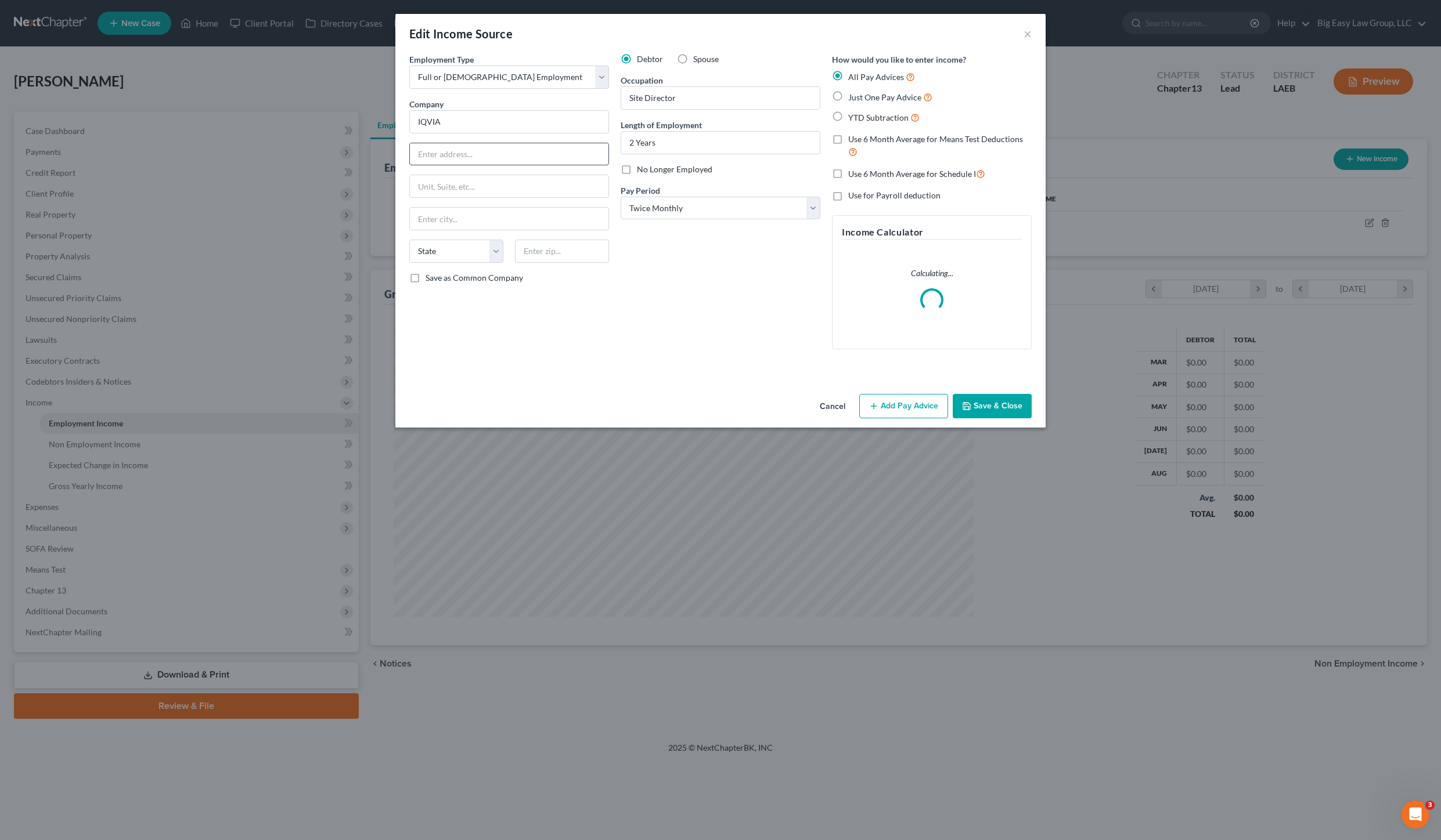
click at [482, 148] on input "text" at bounding box center [509, 154] width 198 height 22
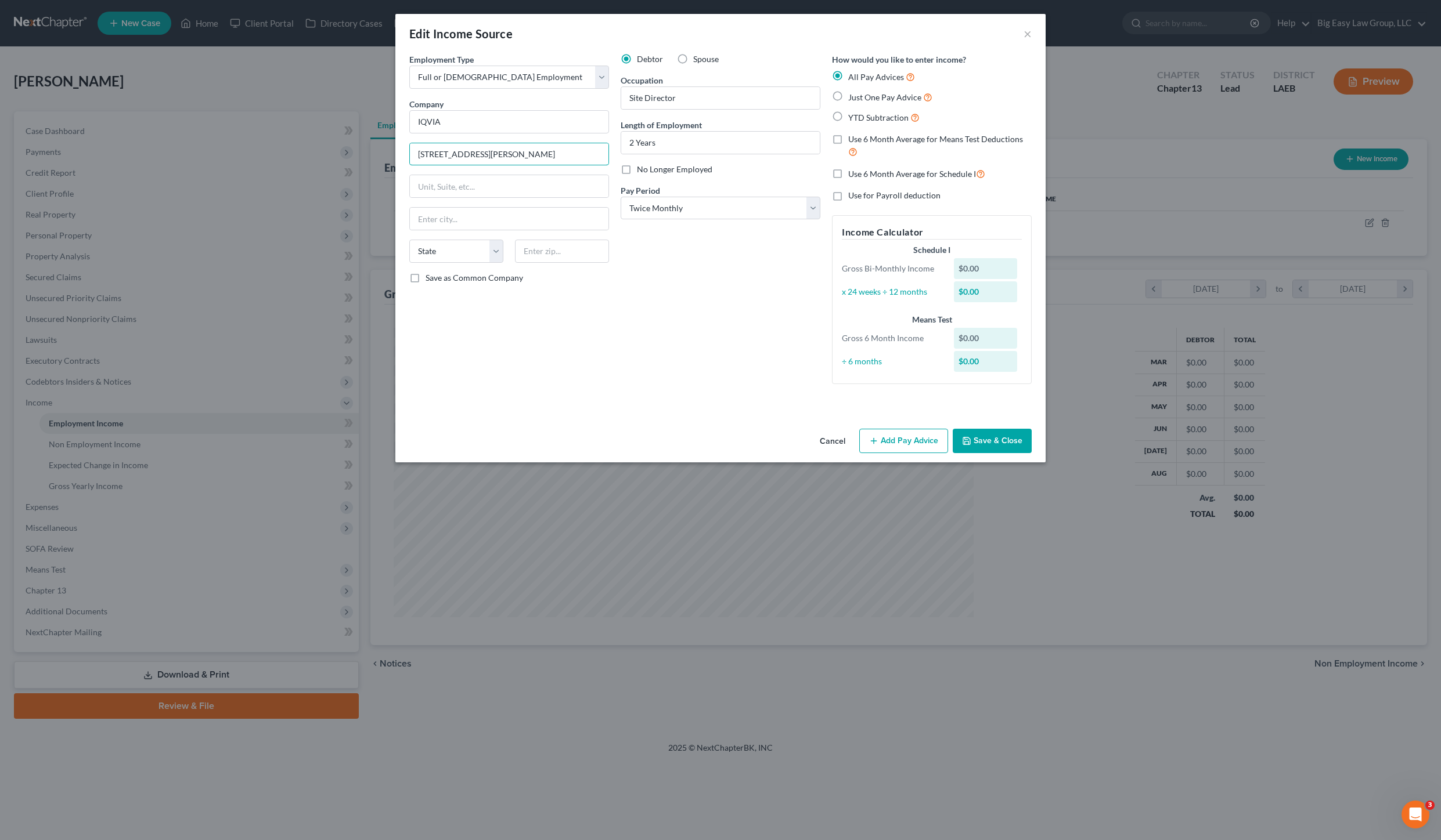
type input "[STREET_ADDRESS][PERSON_NAME]"
type input "27703"
type input "[GEOGRAPHIC_DATA]"
select select "28"
click at [760, 111] on div "Debtor Spouse Occupation Site Director Length of Employment 2 Years No Longer E…" at bounding box center [720, 224] width 212 height 340
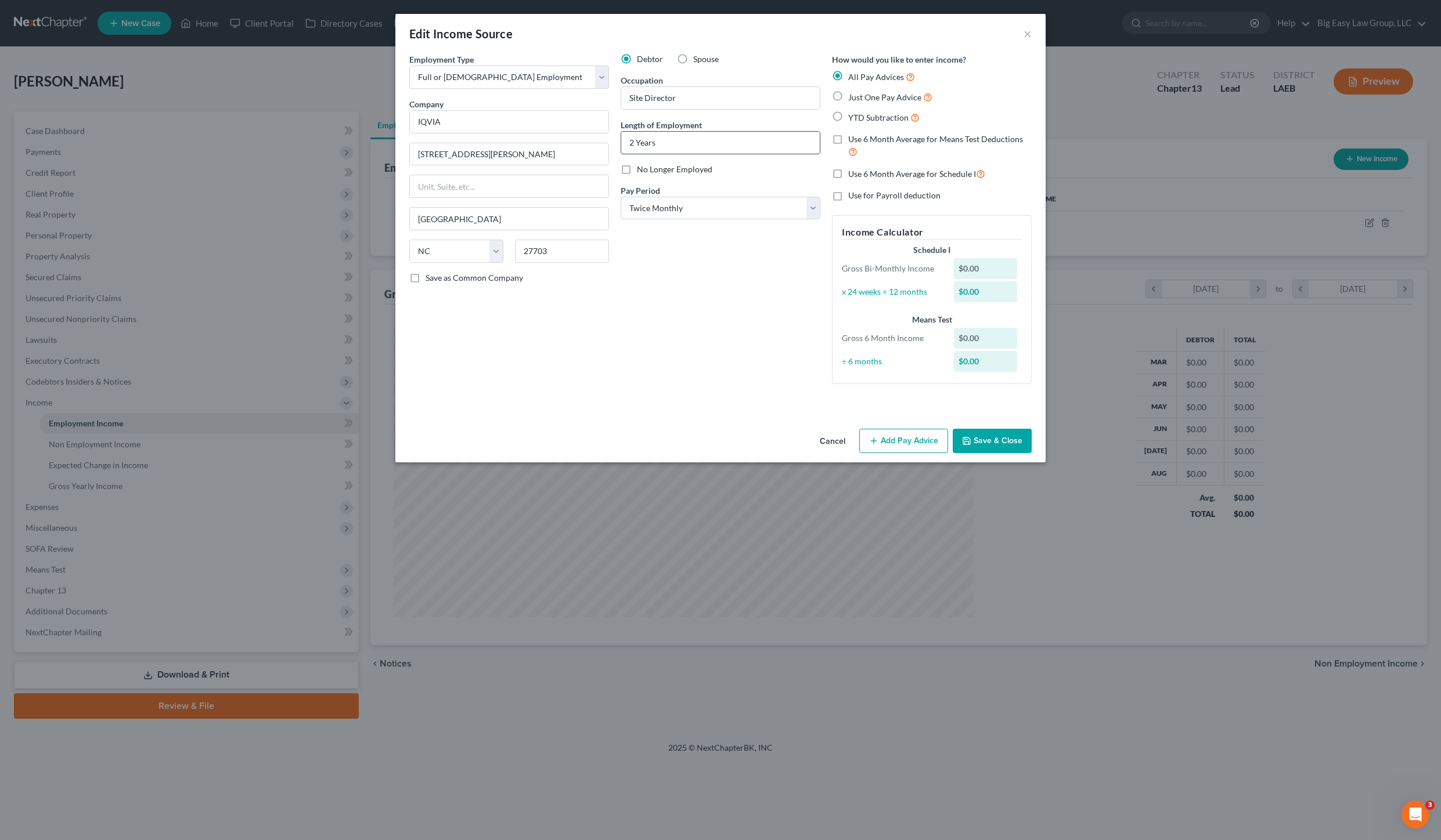
click at [750, 143] on input "2 Years" at bounding box center [720, 142] width 198 height 22
click at [636, 294] on div "Debtor Spouse Occupation Site Director Length of Employment 2 Years No Longer E…" at bounding box center [720, 224] width 212 height 340
click at [698, 208] on select "Select Monthly Twice Monthly Every Other Week Weekly" at bounding box center [720, 208] width 199 height 23
click at [621, 197] on select "Select Monthly Twice Monthly Every Other Week Weekly" at bounding box center [720, 208] width 199 height 23
click at [848, 121] on label "YTD Subtraction" at bounding box center [884, 117] width 71 height 13
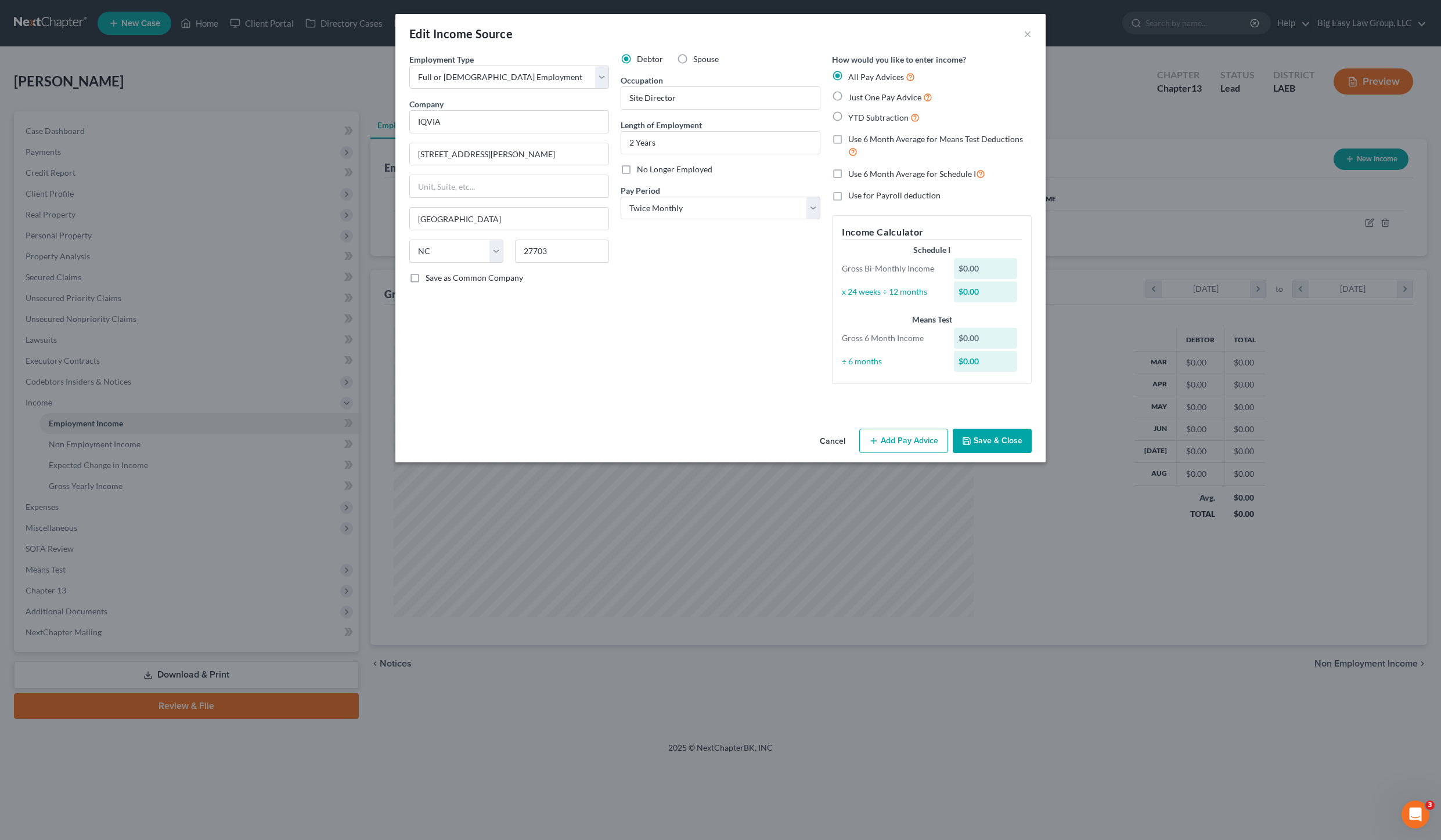
click at [853, 118] on input "YTD Subtraction" at bounding box center [856, 115] width 8 height 8
radio input "true"
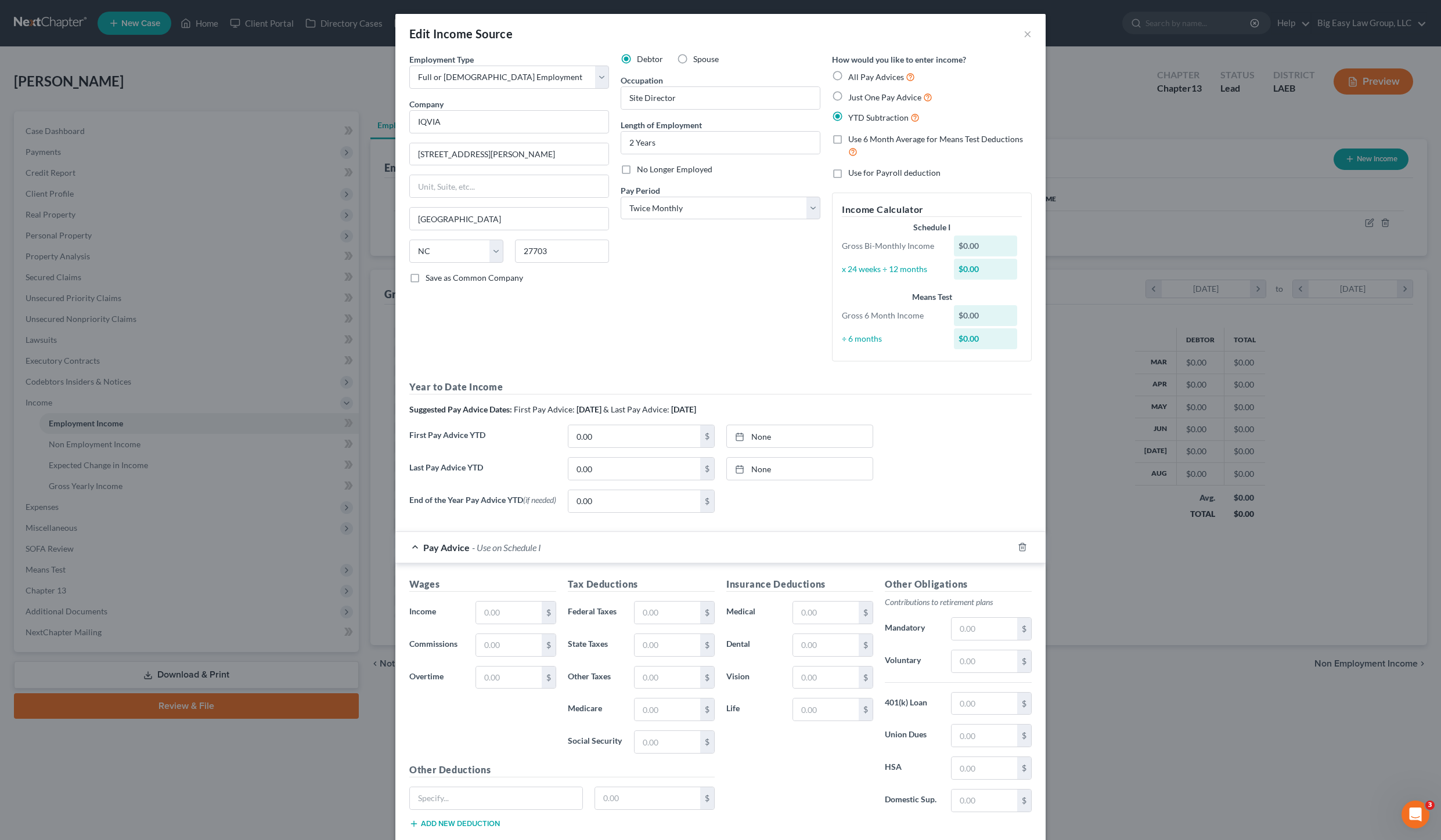
click at [848, 119] on label "YTD Subtraction" at bounding box center [884, 117] width 71 height 13
click at [853, 118] on input "YTD Subtraction" at bounding box center [856, 115] width 8 height 8
click at [848, 118] on label "YTD Subtraction" at bounding box center [884, 117] width 71 height 13
click at [853, 118] on input "YTD Subtraction" at bounding box center [856, 115] width 8 height 8
click at [848, 118] on label "YTD Subtraction" at bounding box center [884, 117] width 71 height 13
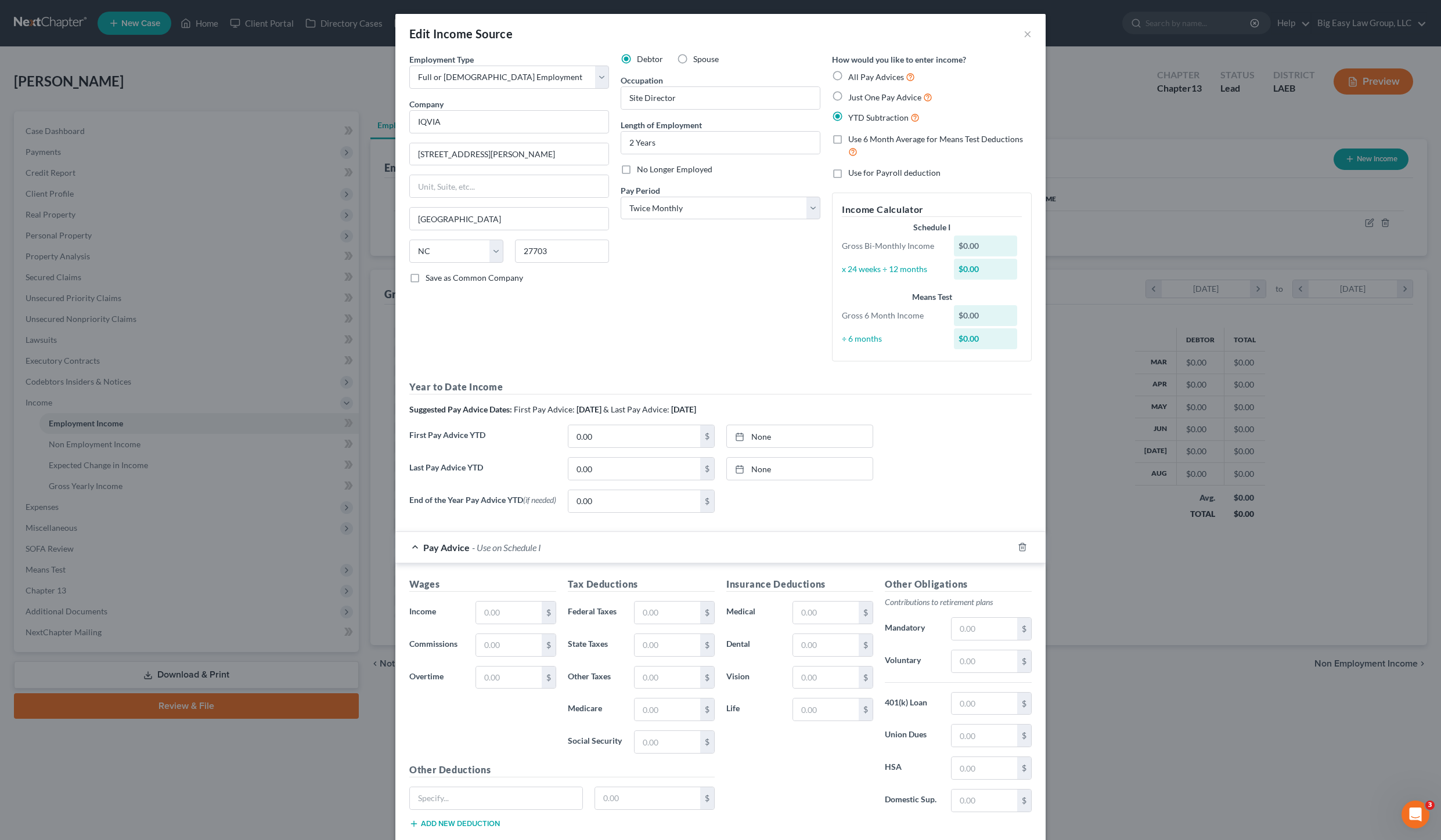
click at [853, 118] on input "YTD Subtraction" at bounding box center [856, 115] width 8 height 8
click at [848, 142] on label "Use 6 Month Average for Means Test Deductions" at bounding box center [940, 145] width 183 height 25
click at [853, 141] on input "Use 6 Month Average for Means Test Deductions" at bounding box center [856, 137] width 8 height 8
checkbox input "true"
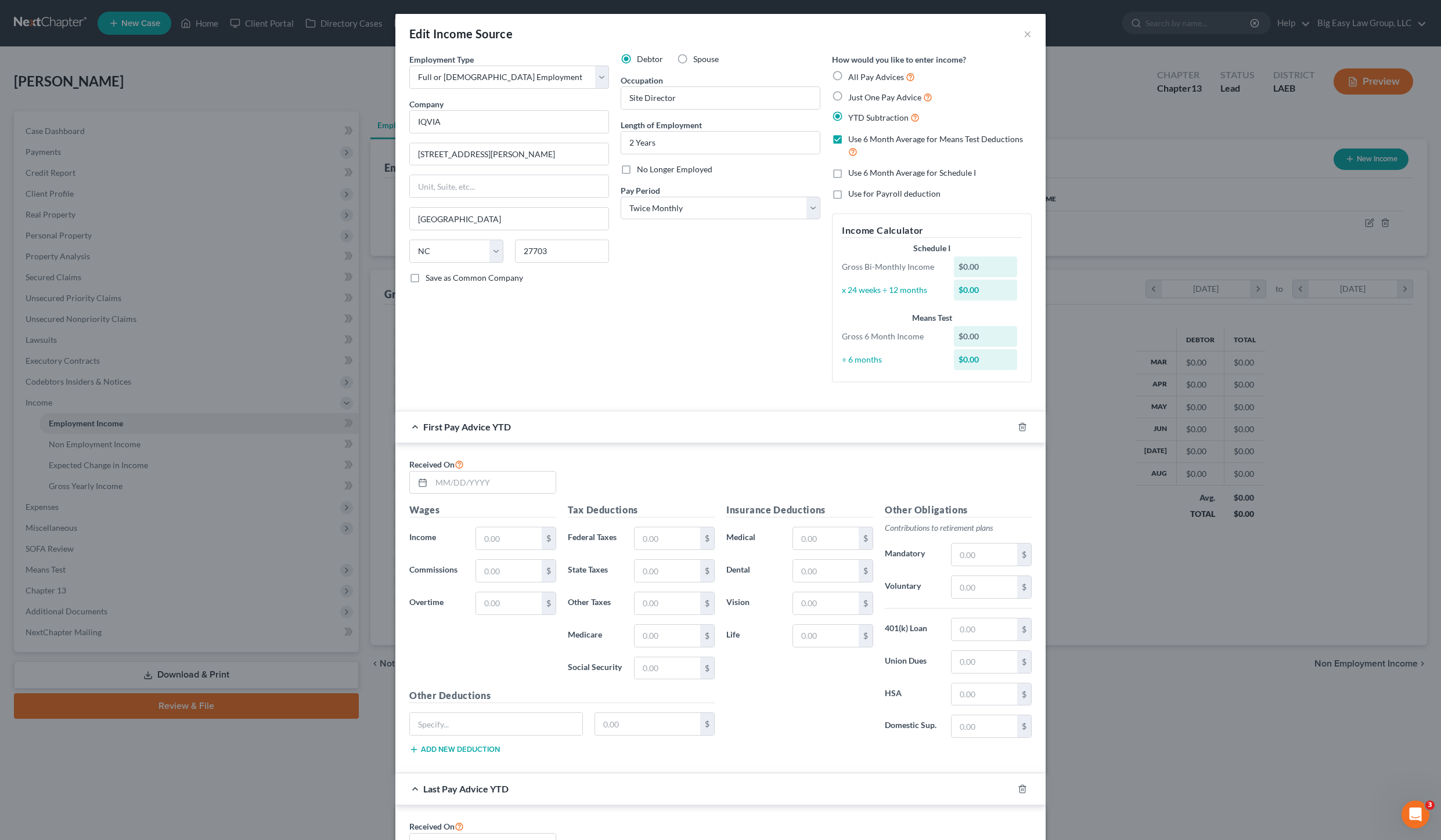
click at [848, 168] on label "Use 6 Month Average for Schedule I" at bounding box center [912, 173] width 128 height 11
click at [853, 168] on input "Use 6 Month Average for Schedule I" at bounding box center [856, 171] width 8 height 8
checkbox input "true"
click at [476, 476] on input "text" at bounding box center [493, 482] width 124 height 22
type input "[DATE]"
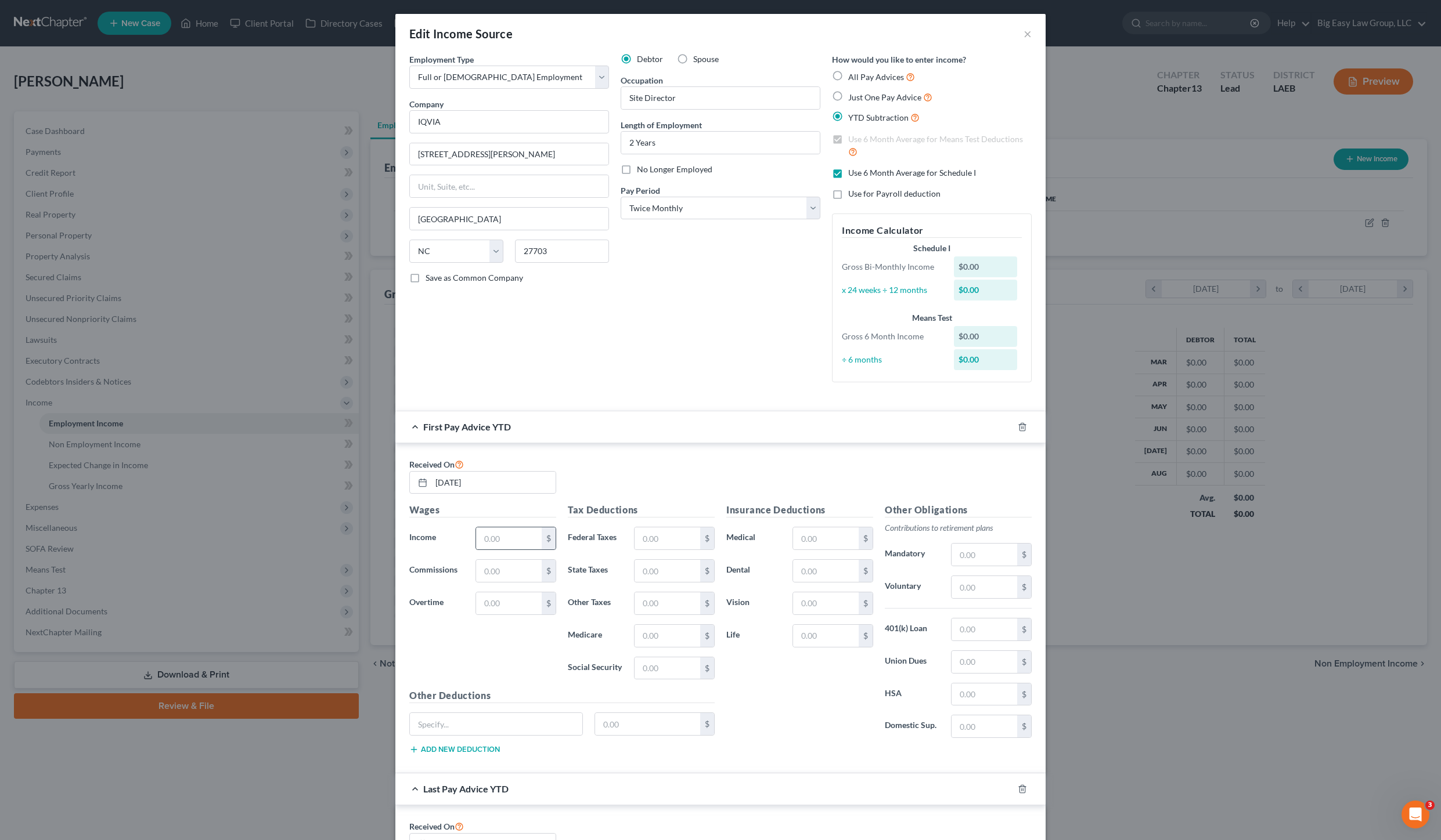
click at [526, 527] on div "$" at bounding box center [515, 539] width 80 height 23
click at [521, 529] on input "text" at bounding box center [509, 538] width 65 height 22
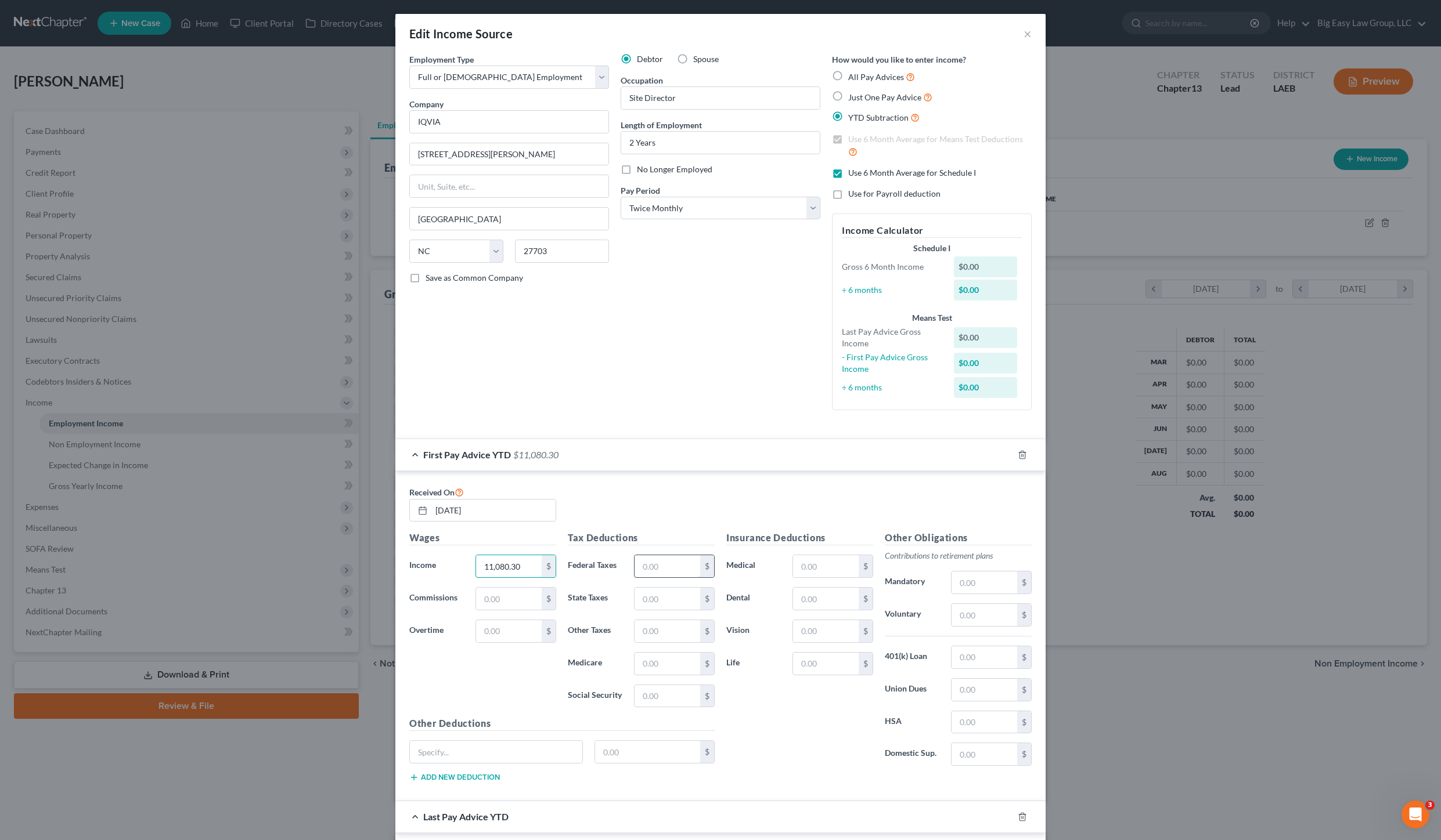
type input "11,080.30"
drag, startPoint x: 638, startPoint y: 562, endPoint x: 656, endPoint y: 560, distance: 18.1
click at [638, 562] on input "text" at bounding box center [667, 566] width 65 height 22
type input "402.77"
click at [663, 595] on input "text" at bounding box center [667, 598] width 65 height 22
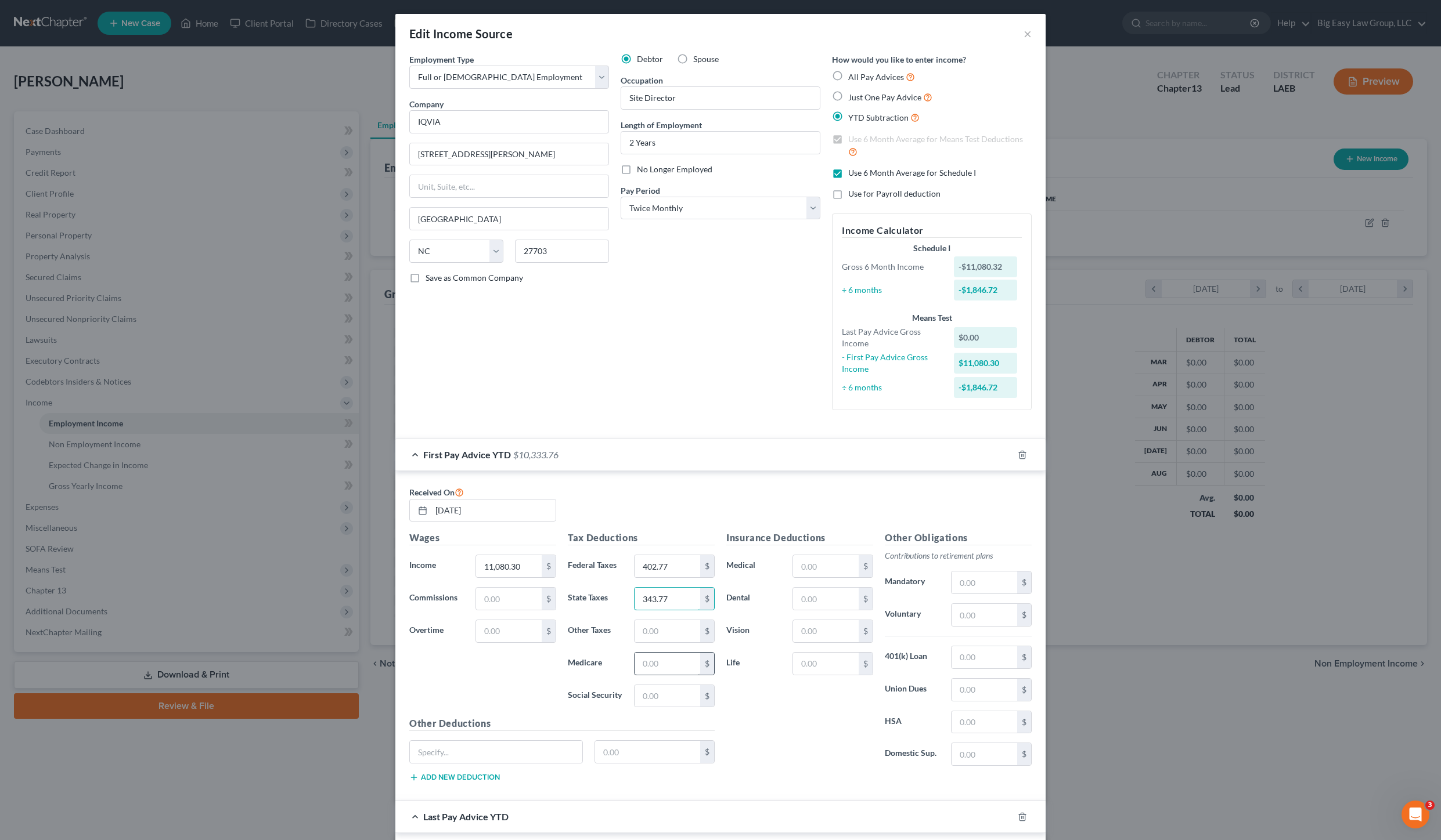
type input "343.77"
click at [664, 663] on input "text" at bounding box center [667, 664] width 65 height 22
type input "158.95"
click at [684, 691] on input "text" at bounding box center [667, 695] width 65 height 22
type input "679.65"
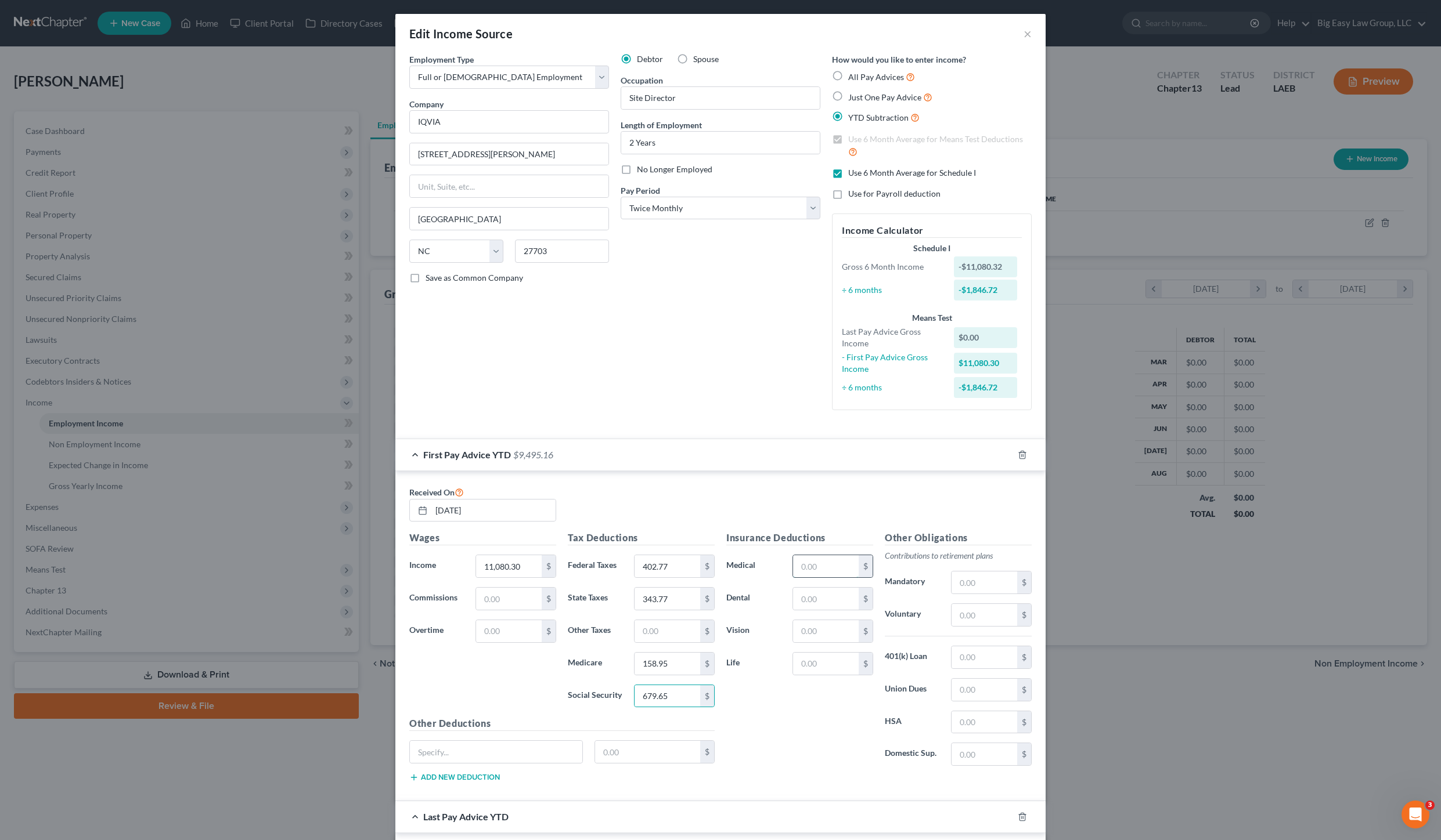
click at [802, 561] on input "text" at bounding box center [825, 566] width 65 height 22
click at [805, 665] on input "text" at bounding box center [825, 664] width 65 height 22
click at [975, 621] on input "text" at bounding box center [984, 614] width 65 height 22
type input "463.50"
drag, startPoint x: 795, startPoint y: 569, endPoint x: 815, endPoint y: 578, distance: 21.9
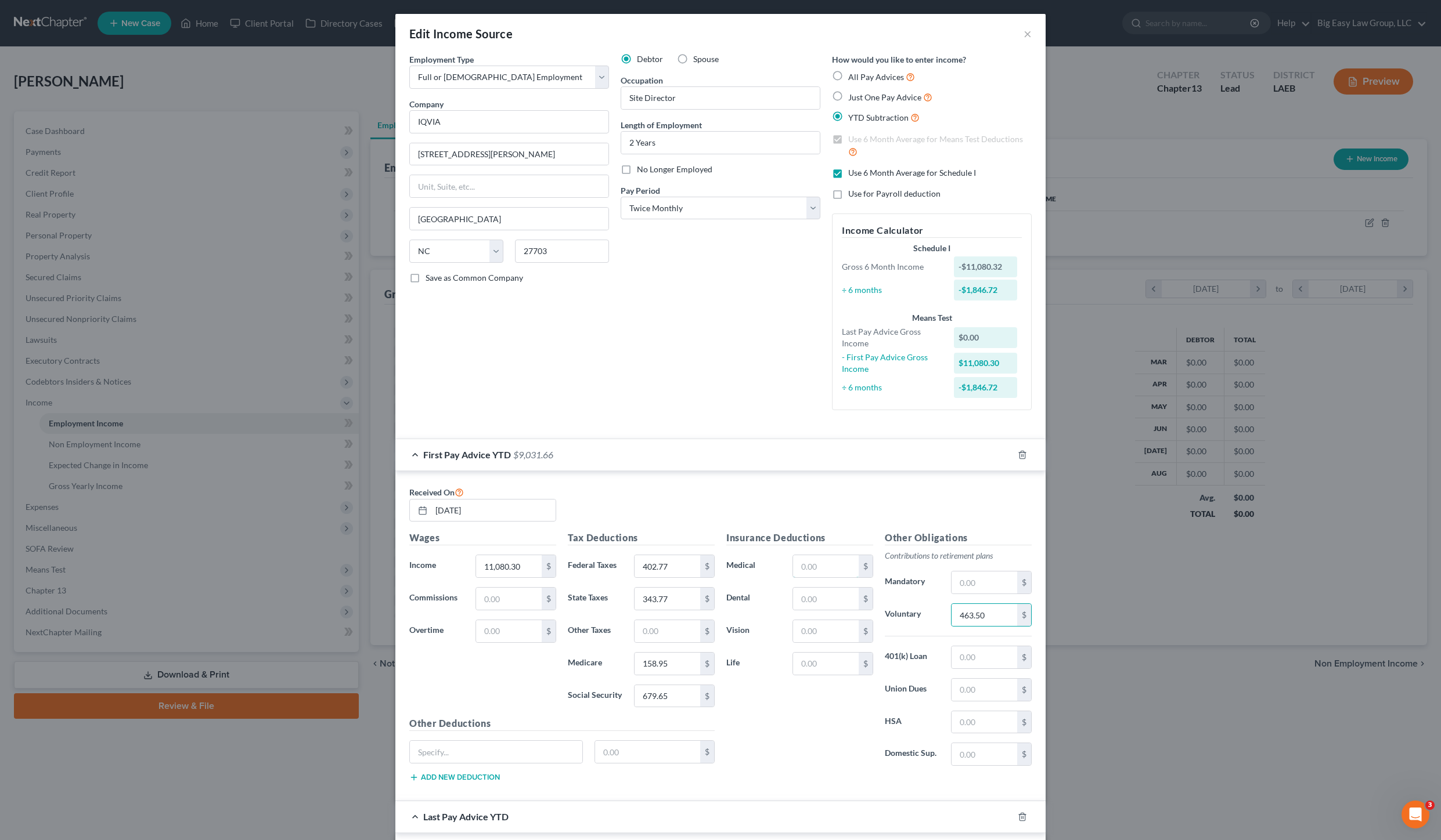
click at [795, 569] on input "text" at bounding box center [825, 566] width 65 height 22
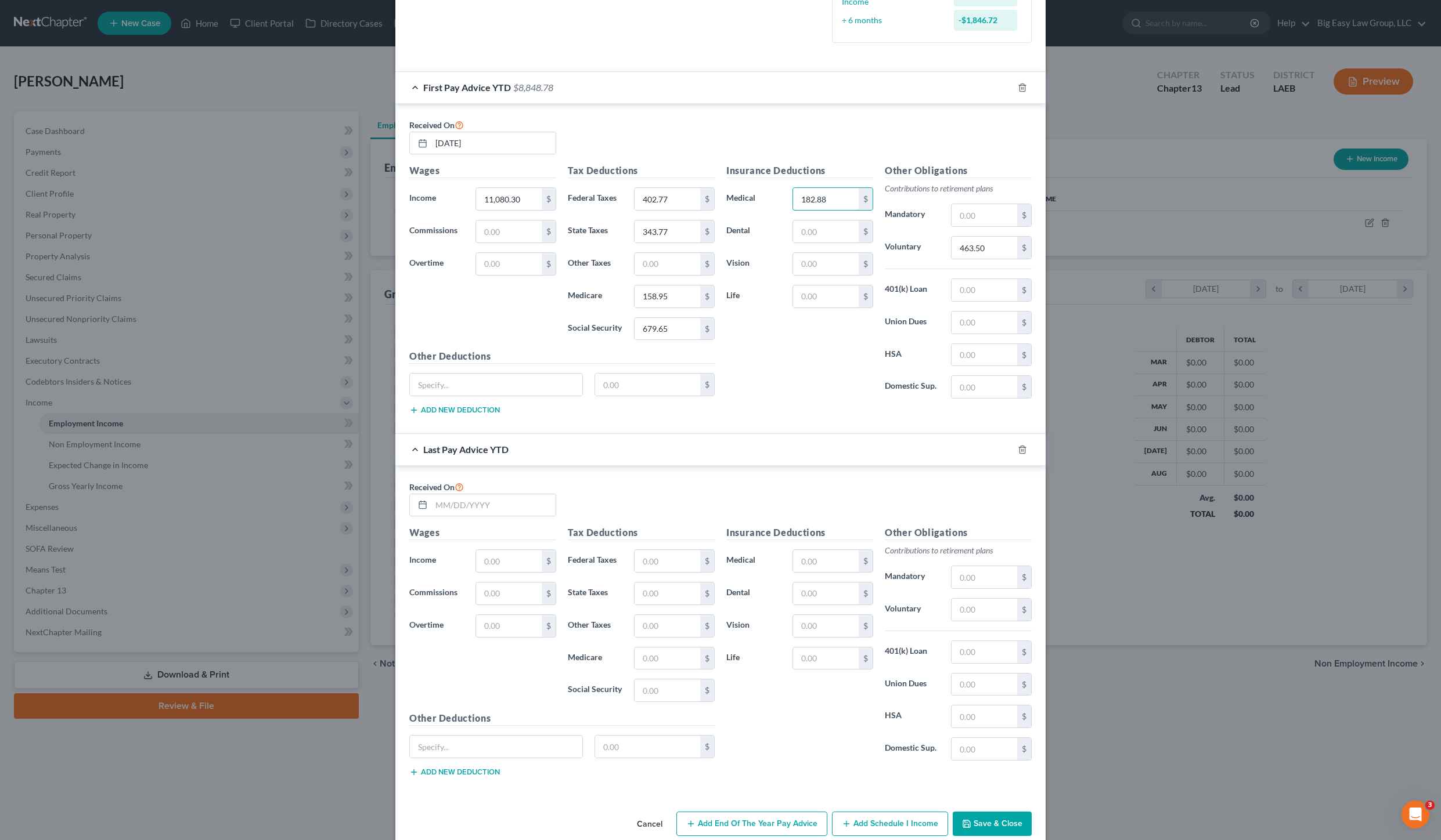
scroll to position [386, 0]
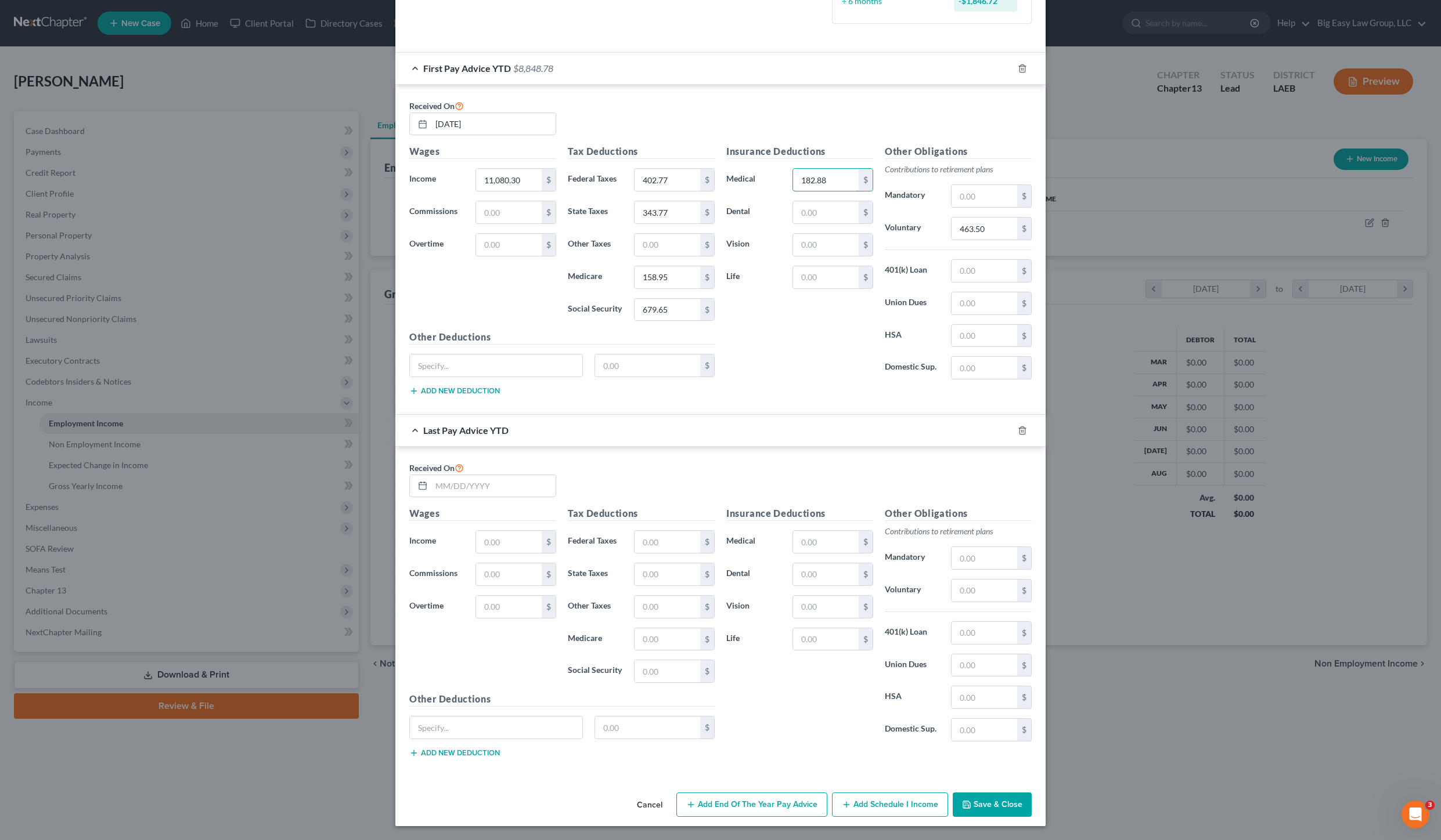
type input "182.88"
click at [735, 821] on div "Cancel Add End of the Year Pay Advice Add Schedule I Income Save & Close" at bounding box center [720, 807] width 650 height 38
click at [447, 494] on input "text" at bounding box center [493, 486] width 124 height 22
type input "[DATE]"
click at [513, 542] on input "text" at bounding box center [509, 541] width 65 height 22
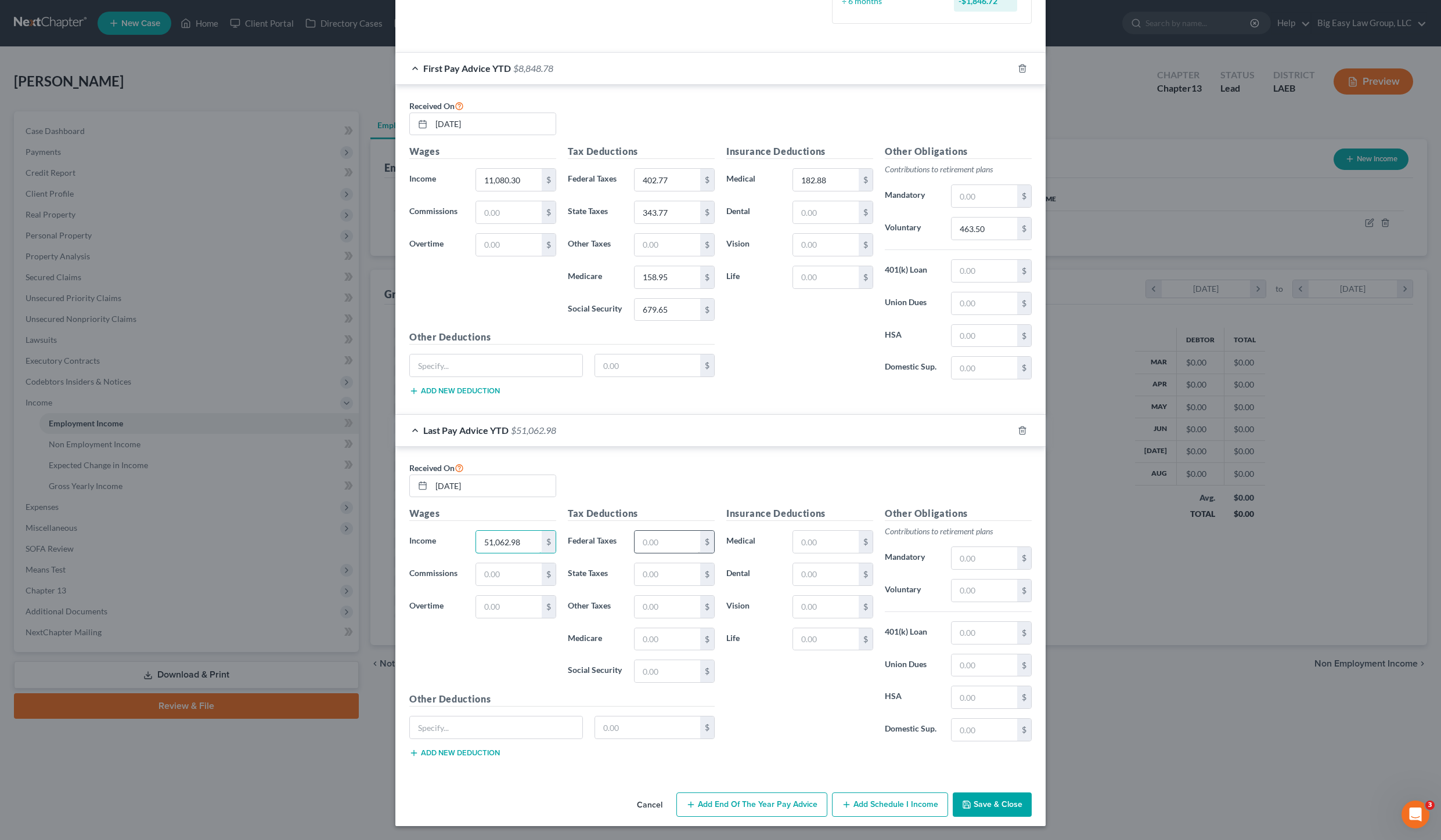
type input "51,062.98"
click at [665, 549] on input "text" at bounding box center [667, 541] width 65 height 22
type input "1,237.76"
click at [671, 574] on input "text" at bounding box center [667, 574] width 65 height 22
type input "1,356.30"
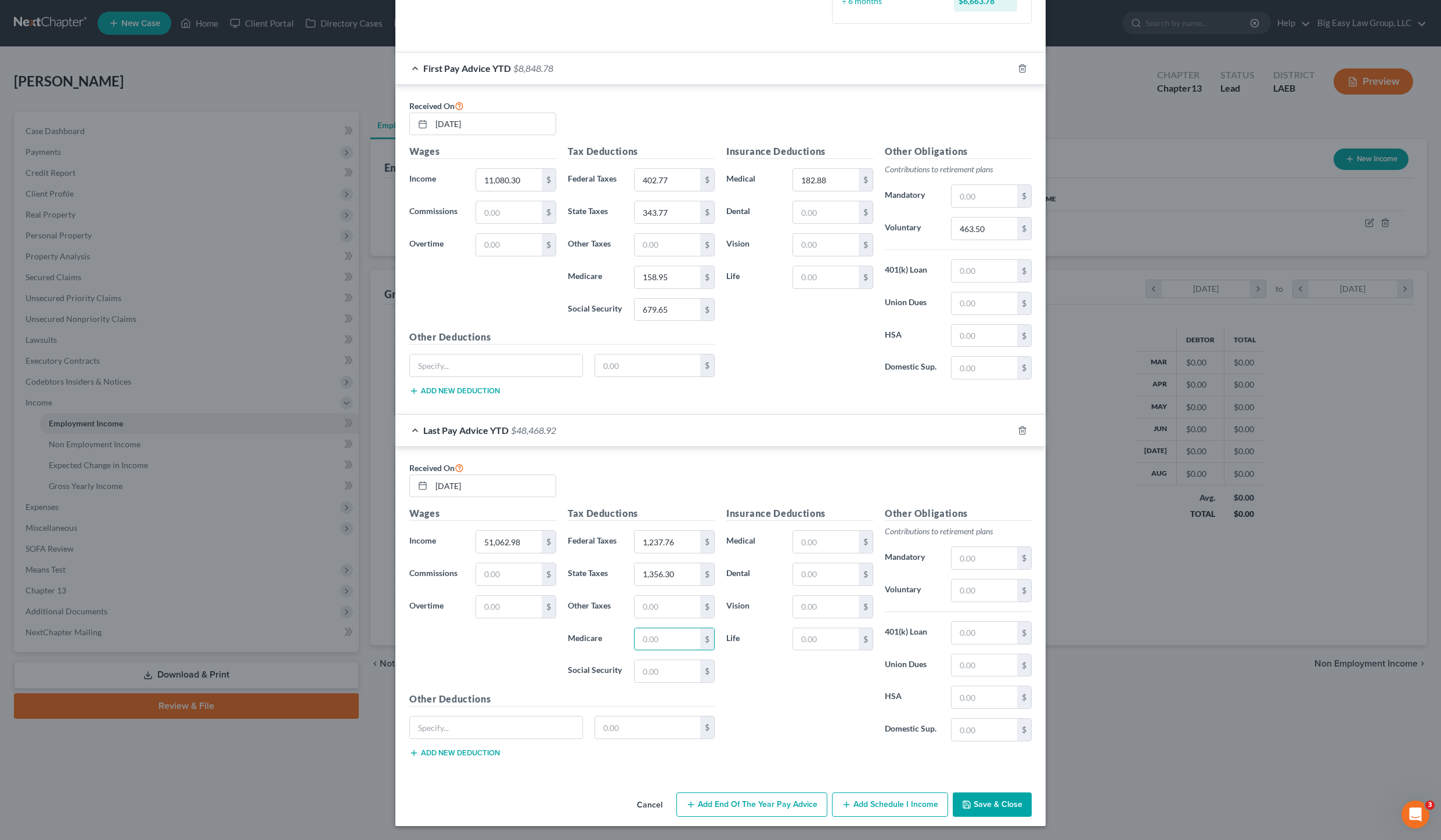
drag, startPoint x: 665, startPoint y: 632, endPoint x: 668, endPoint y: 626, distance: 6.7
click at [665, 632] on input "text" at bounding box center [667, 639] width 65 height 22
type input "733.48"
click at [661, 665] on input "text" at bounding box center [667, 673] width 65 height 22
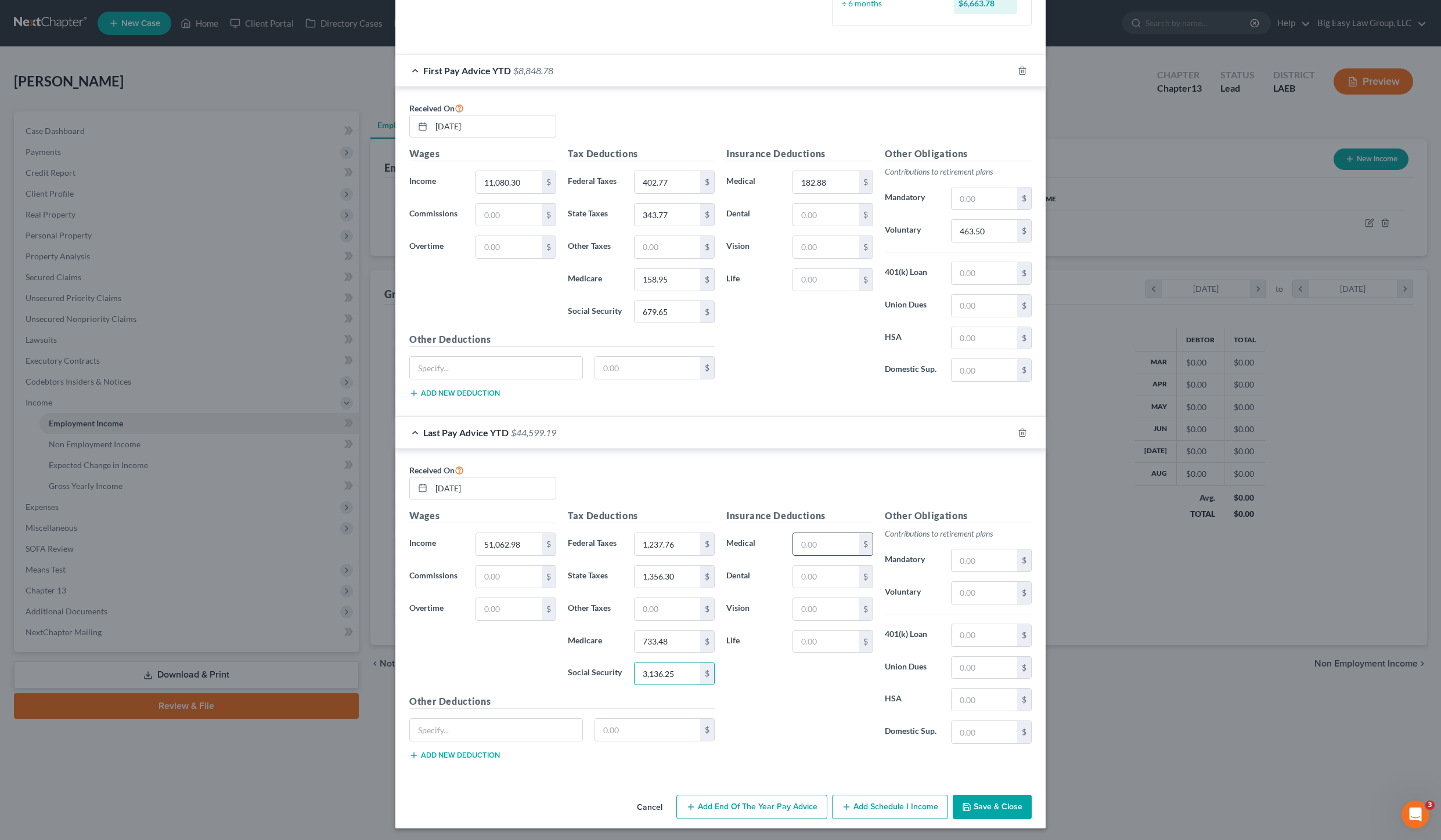
type input "3,136.25"
click at [818, 542] on input "text" at bounding box center [825, 544] width 65 height 22
drag, startPoint x: 971, startPoint y: 469, endPoint x: 961, endPoint y: 557, distance: 88.6
click at [971, 469] on div "Received On [DATE]" at bounding box center [720, 486] width 634 height 47
click at [959, 597] on input "text" at bounding box center [984, 592] width 65 height 22
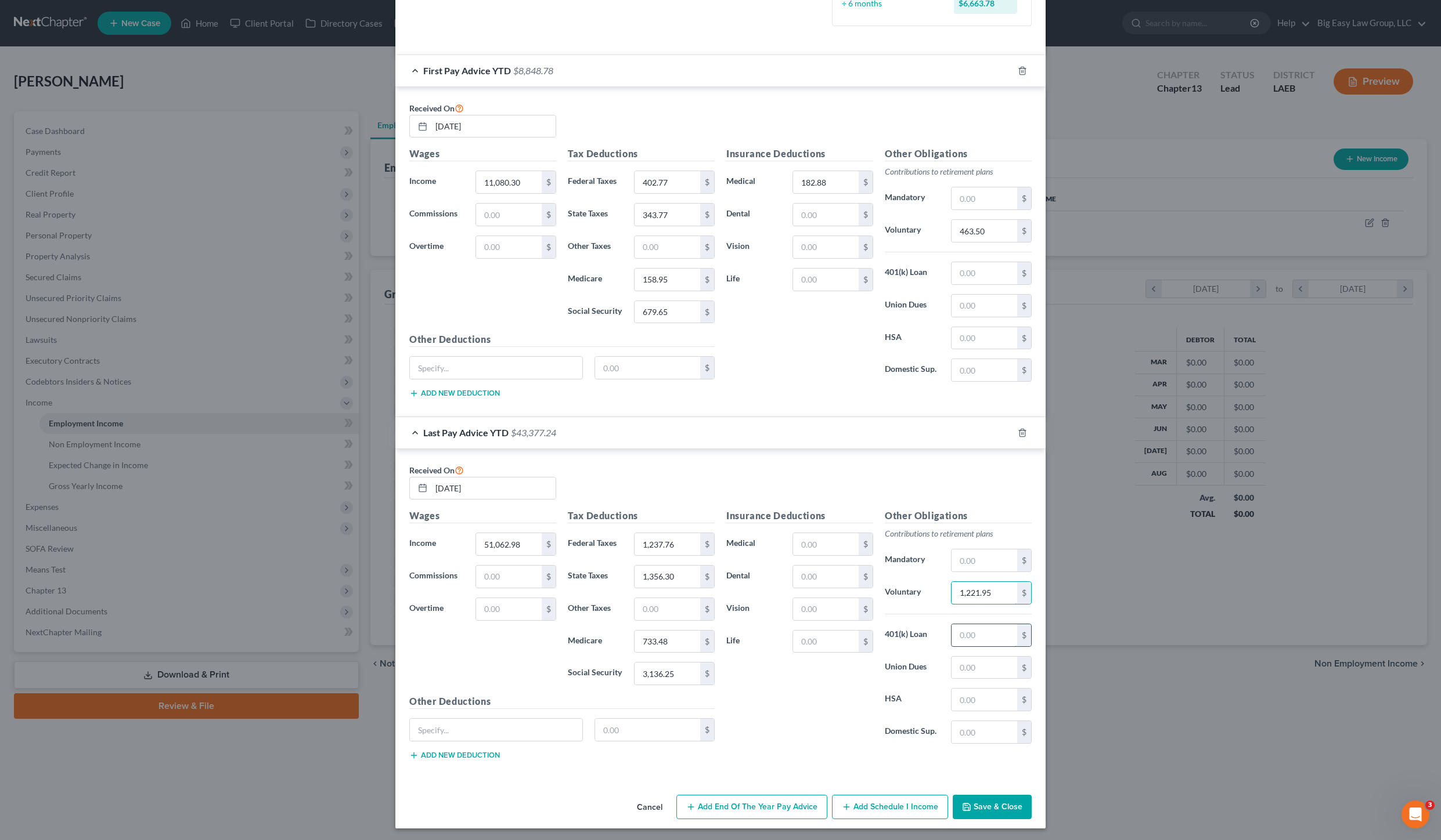
type input "1,221.95"
click at [975, 632] on input "text" at bounding box center [984, 635] width 65 height 22
click at [851, 538] on input "text" at bounding box center [825, 544] width 65 height 22
click at [816, 542] on input "text" at bounding box center [825, 544] width 65 height 22
type input "591.15"
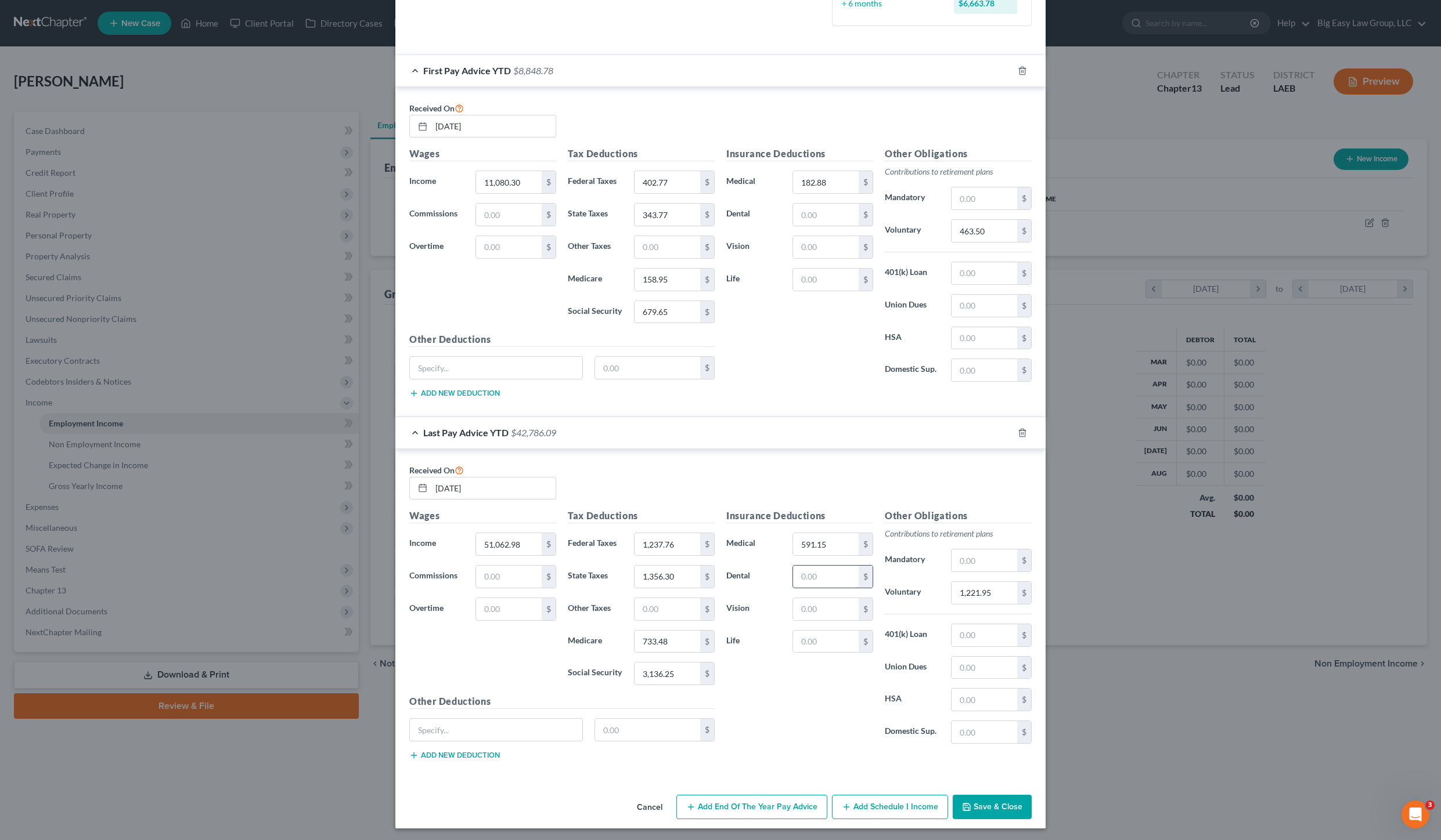
click at [816, 576] on input "text" at bounding box center [825, 576] width 65 height 22
type input "125.28"
click at [838, 609] on input "text" at bounding box center [825, 609] width 65 height 22
type input "4.17"
click at [835, 643] on input "text" at bounding box center [825, 642] width 65 height 22
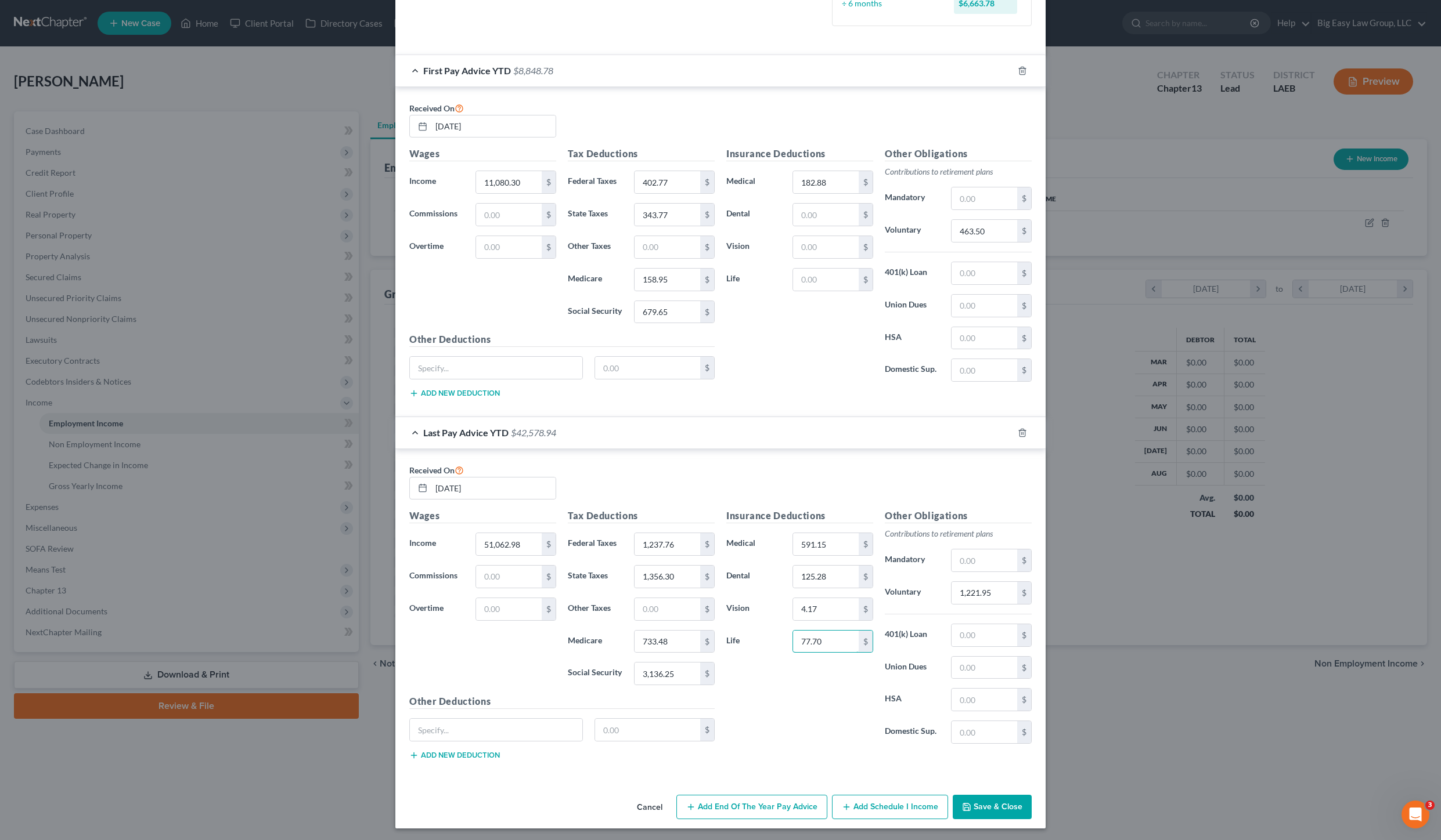
type input "77.70"
click at [1060, 566] on div "Edit Income Source × Employment Type * Select Full or [DEMOGRAPHIC_DATA] Employ…" at bounding box center [720, 420] width 1441 height 840
click at [997, 595] on input "1,221.95" at bounding box center [984, 592] width 65 height 22
click at [1004, 594] on input "1,221.95" at bounding box center [984, 592] width 65 height 22
click at [989, 822] on div "Cancel Add End of the Year Pay Advice Add Schedule I Income Save & Close" at bounding box center [720, 809] width 650 height 38
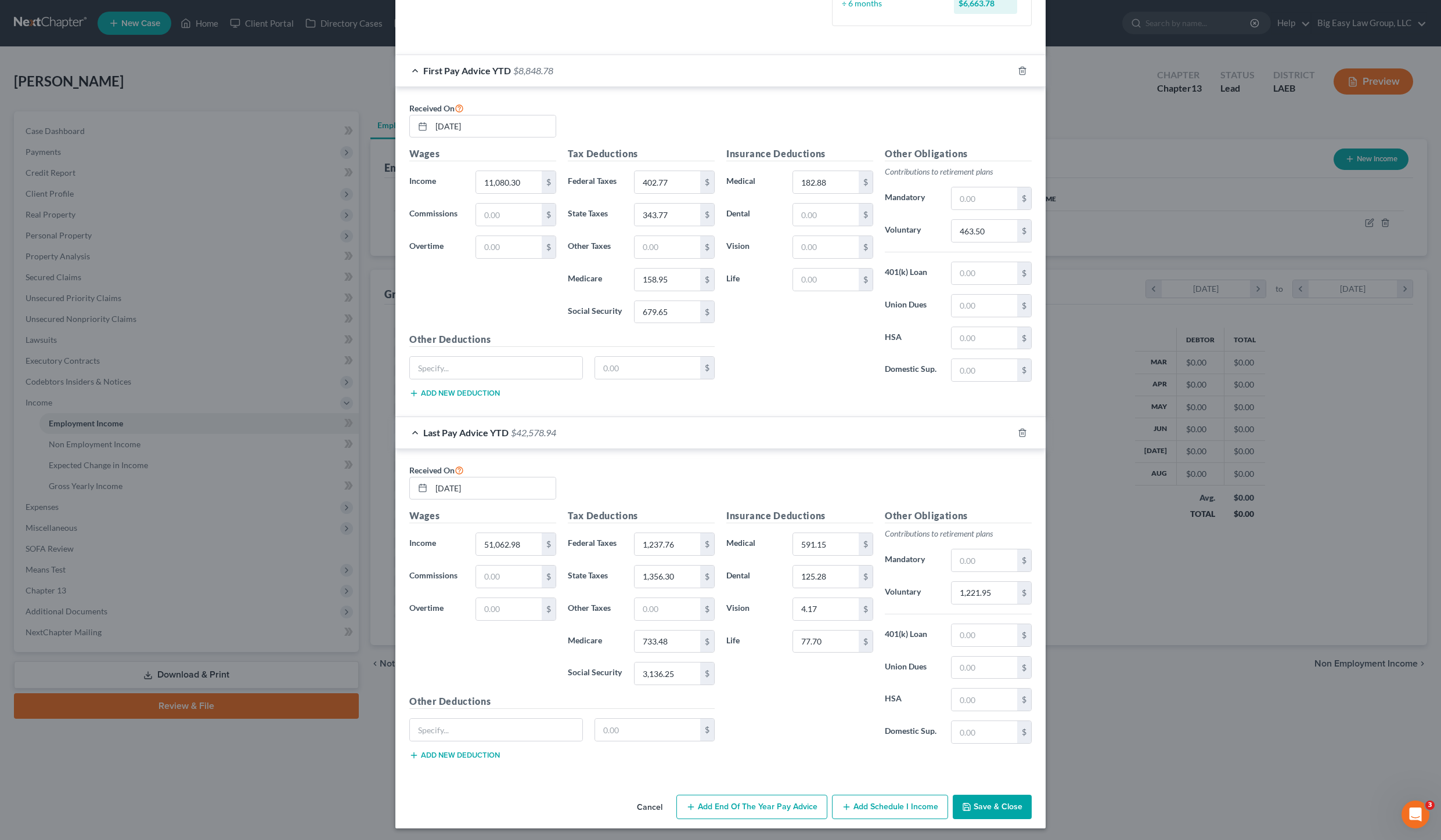
click at [989, 815] on button "Save & Close" at bounding box center [992, 807] width 79 height 25
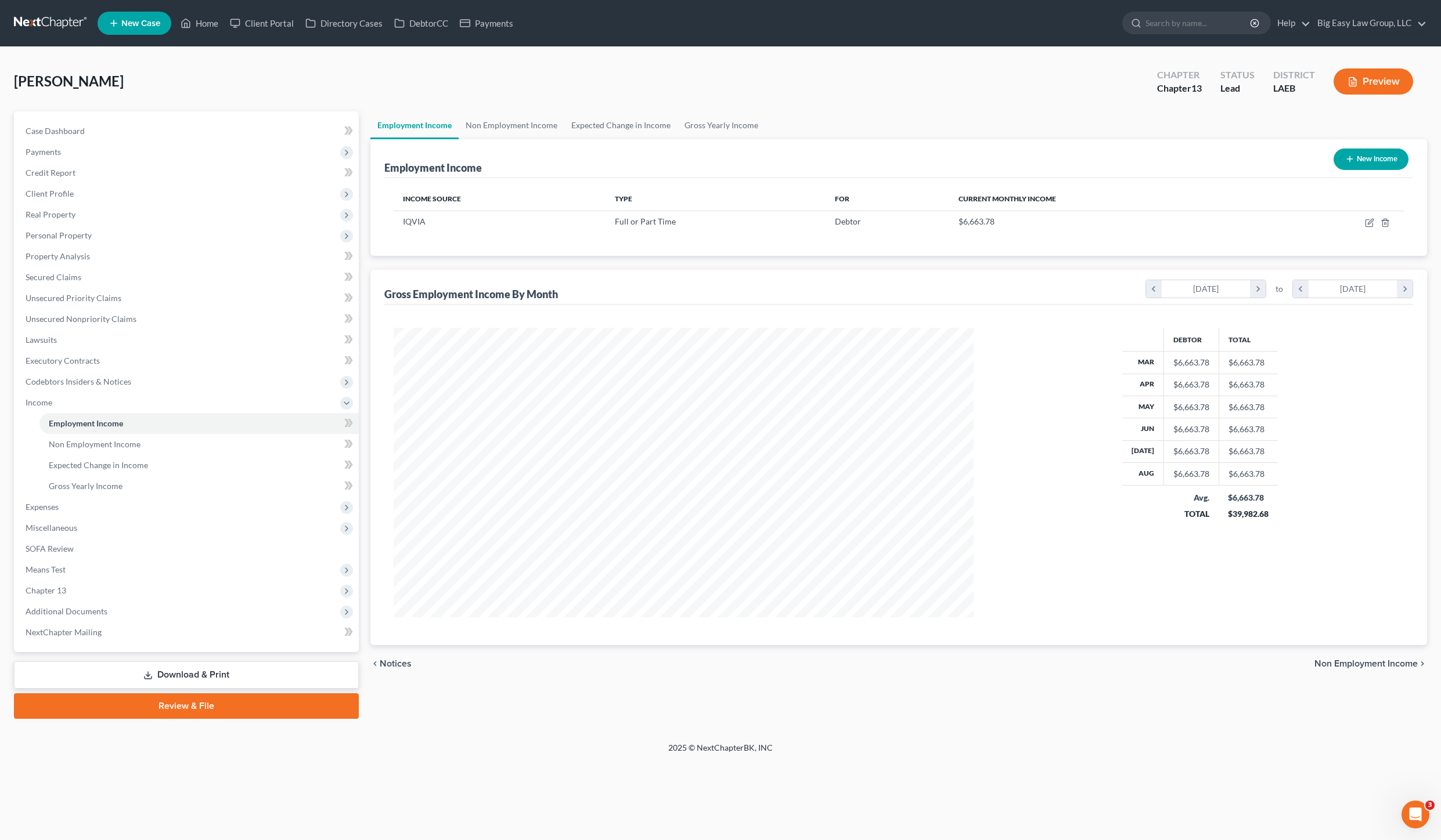
click at [664, 165] on div "Employment Income New Income" at bounding box center [899, 159] width 1029 height 39
click at [72, 125] on link "Case Dashboard" at bounding box center [187, 131] width 342 height 21
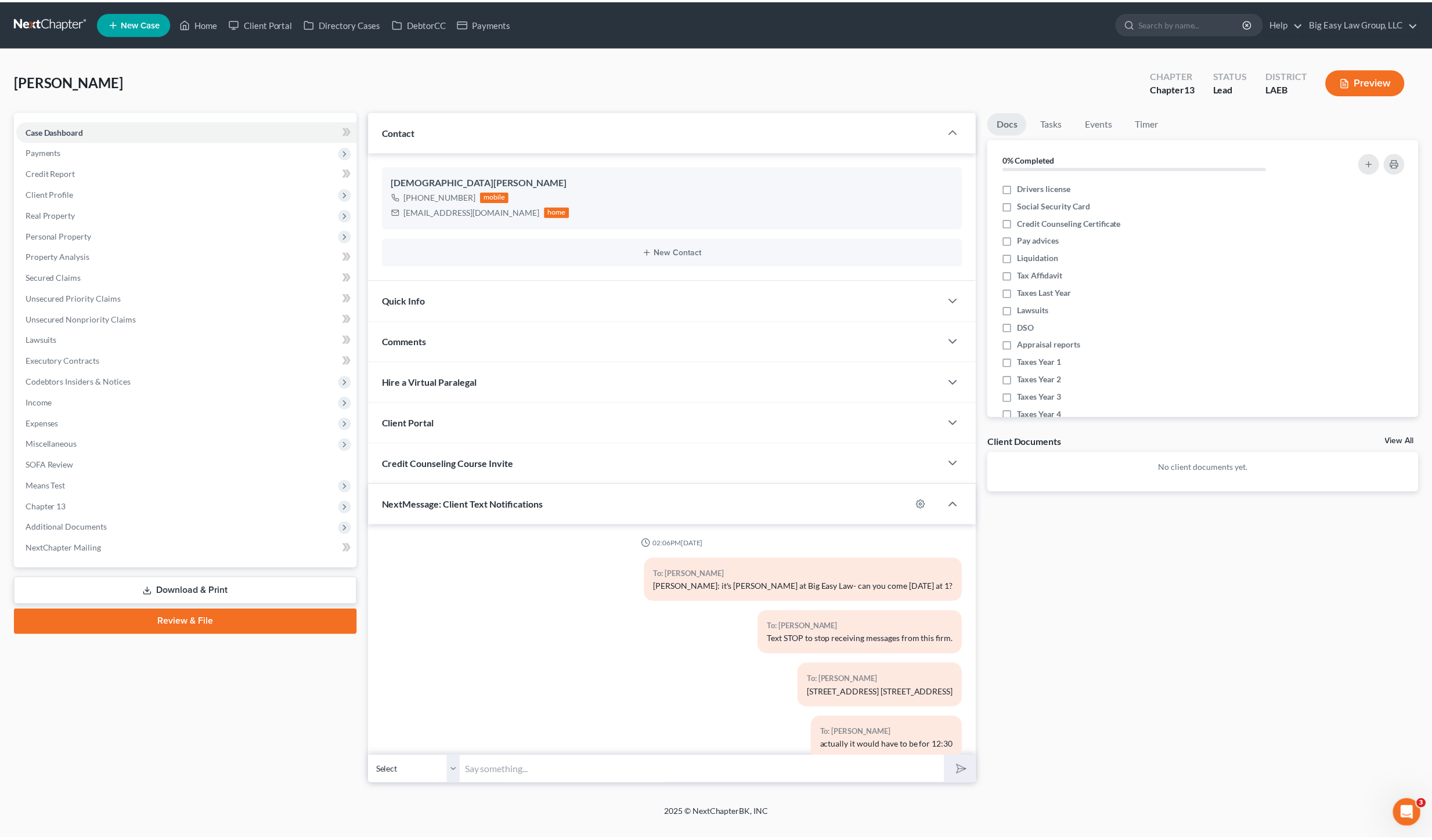
scroll to position [683, 0]
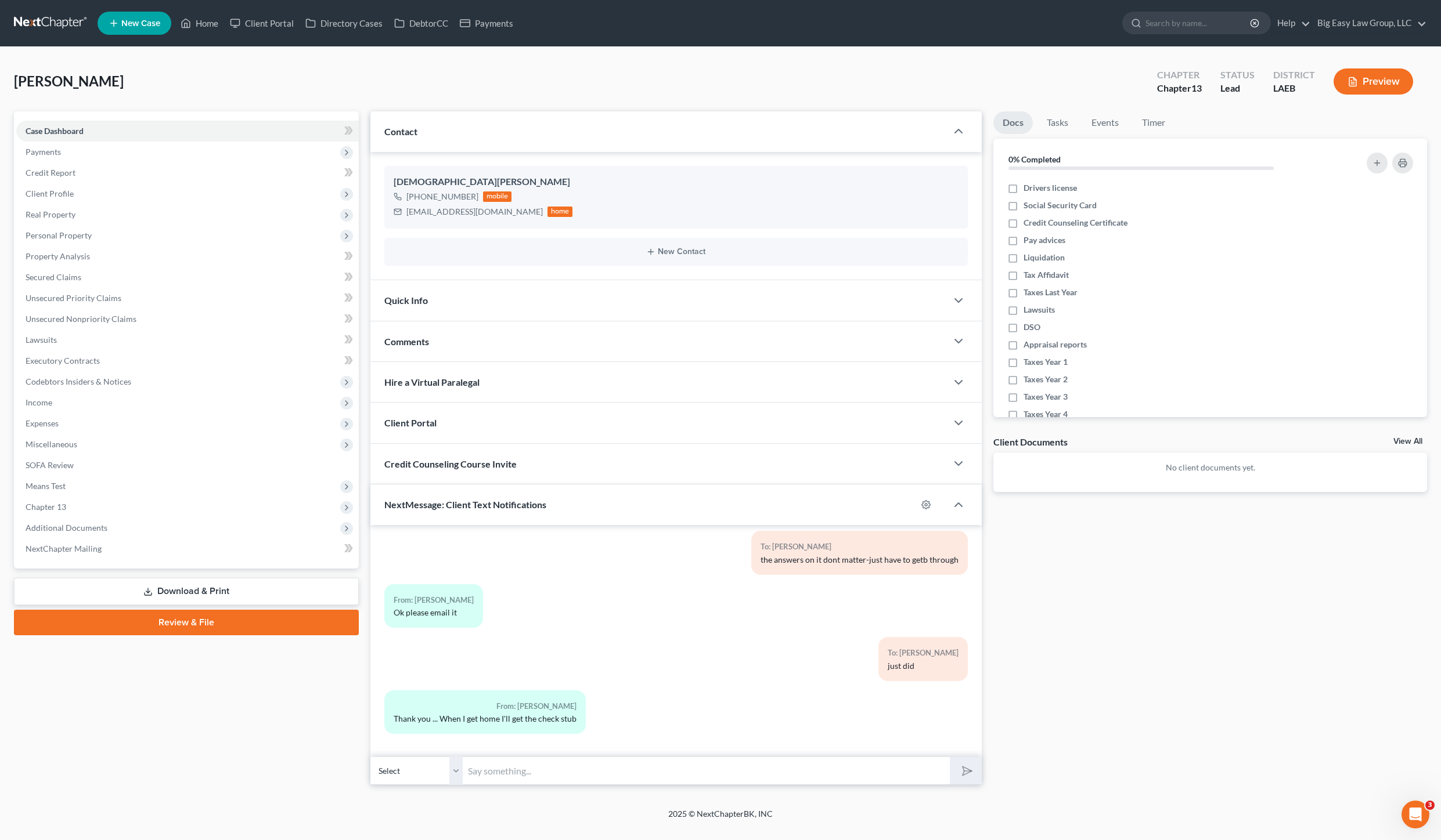
click at [485, 351] on div "Comments" at bounding box center [659, 341] width 577 height 40
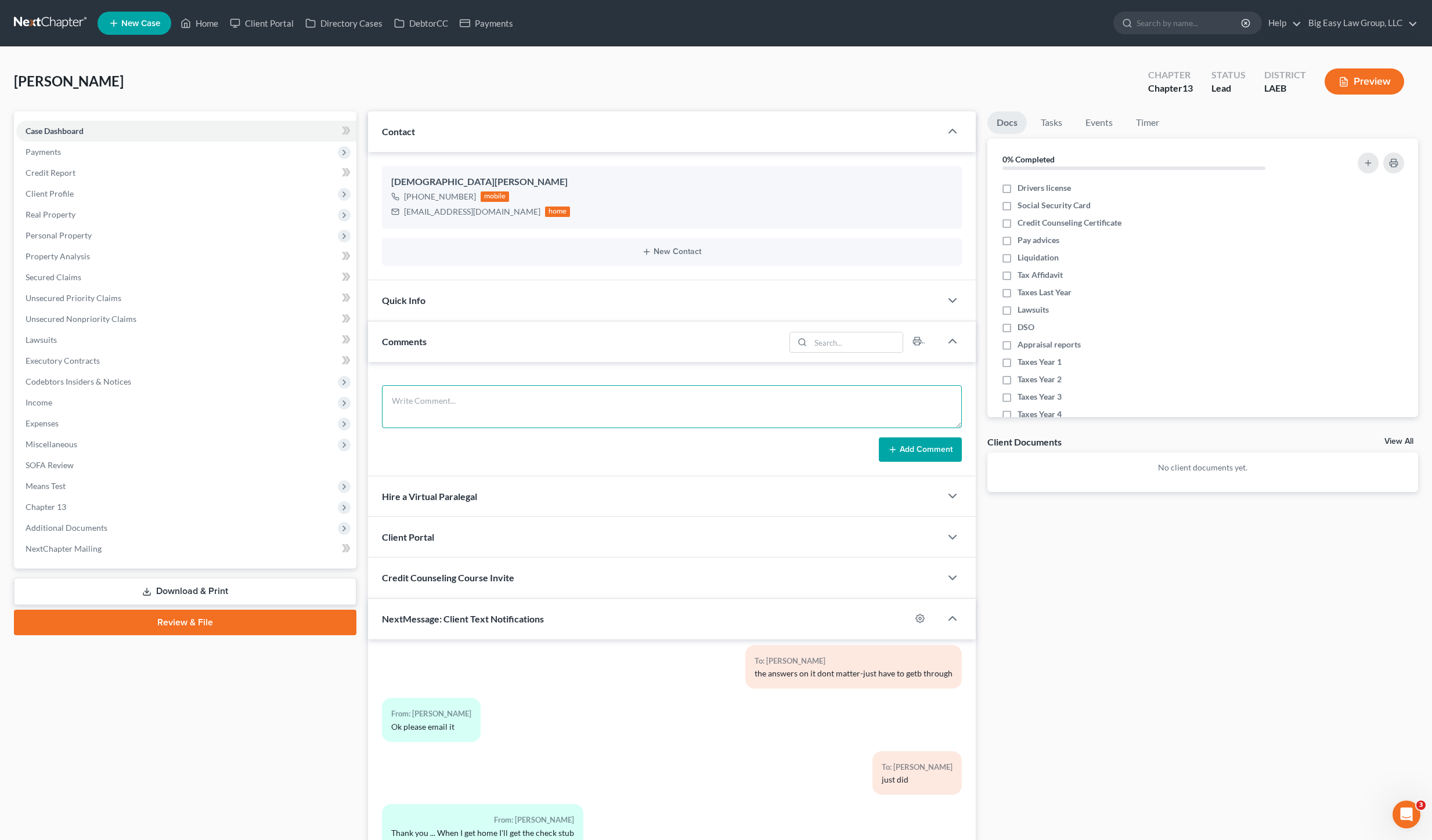
click at [529, 401] on textarea at bounding box center [672, 406] width 580 height 43
click at [424, 403] on textarea "[PERSON_NAME] ws confused with her checks" at bounding box center [672, 406] width 580 height 43
drag, startPoint x: 805, startPoint y: 420, endPoint x: 817, endPoint y: 408, distance: 17.0
click at [805, 420] on textarea "[PERSON_NAME] was confused with her checks" at bounding box center [672, 406] width 580 height 43
type textarea "[PERSON_NAME] was confused with her checks"
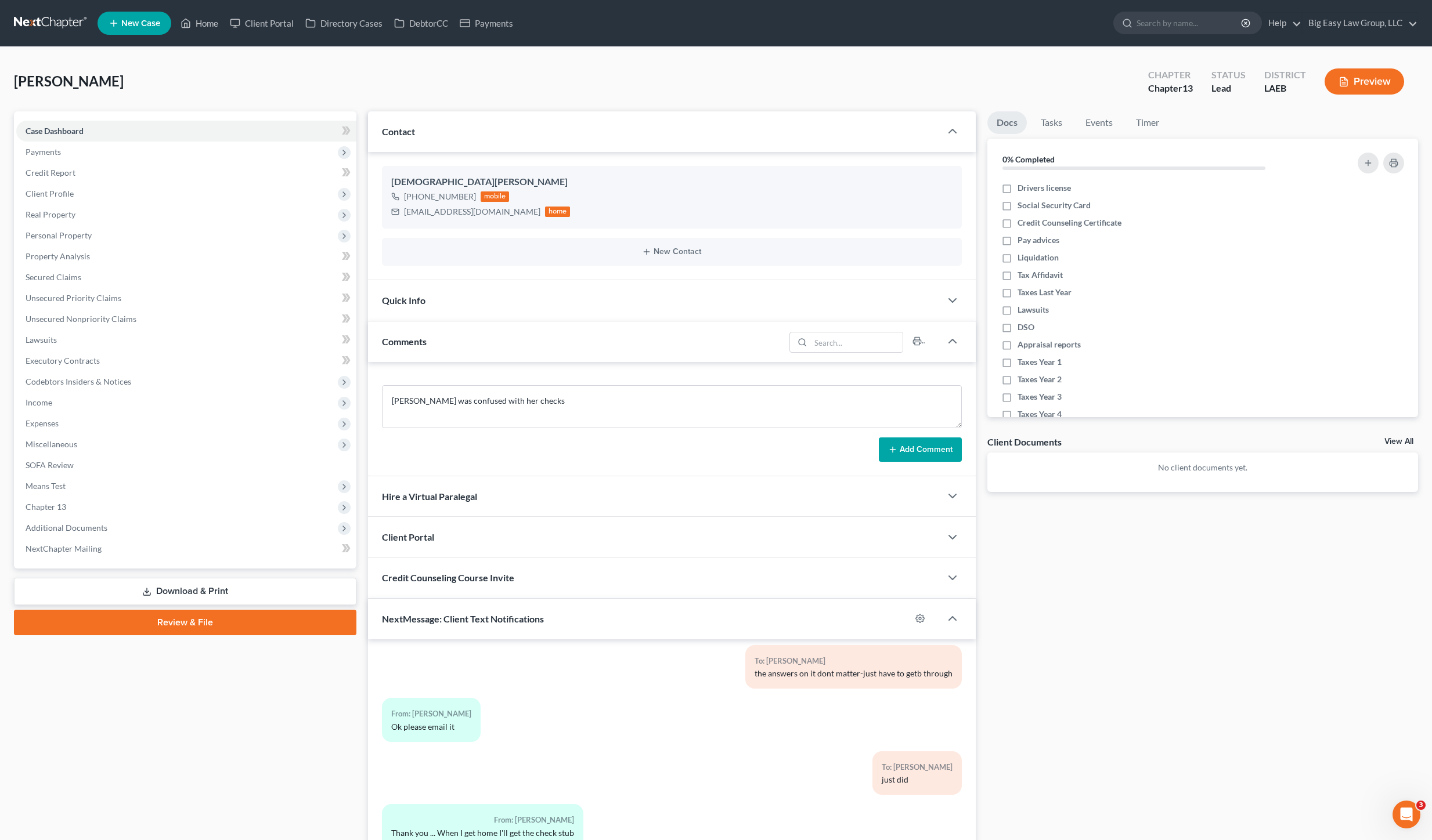
drag, startPoint x: 915, startPoint y: 443, endPoint x: 930, endPoint y: 459, distance: 21.9
click at [916, 444] on button "Add Comment" at bounding box center [921, 450] width 83 height 25
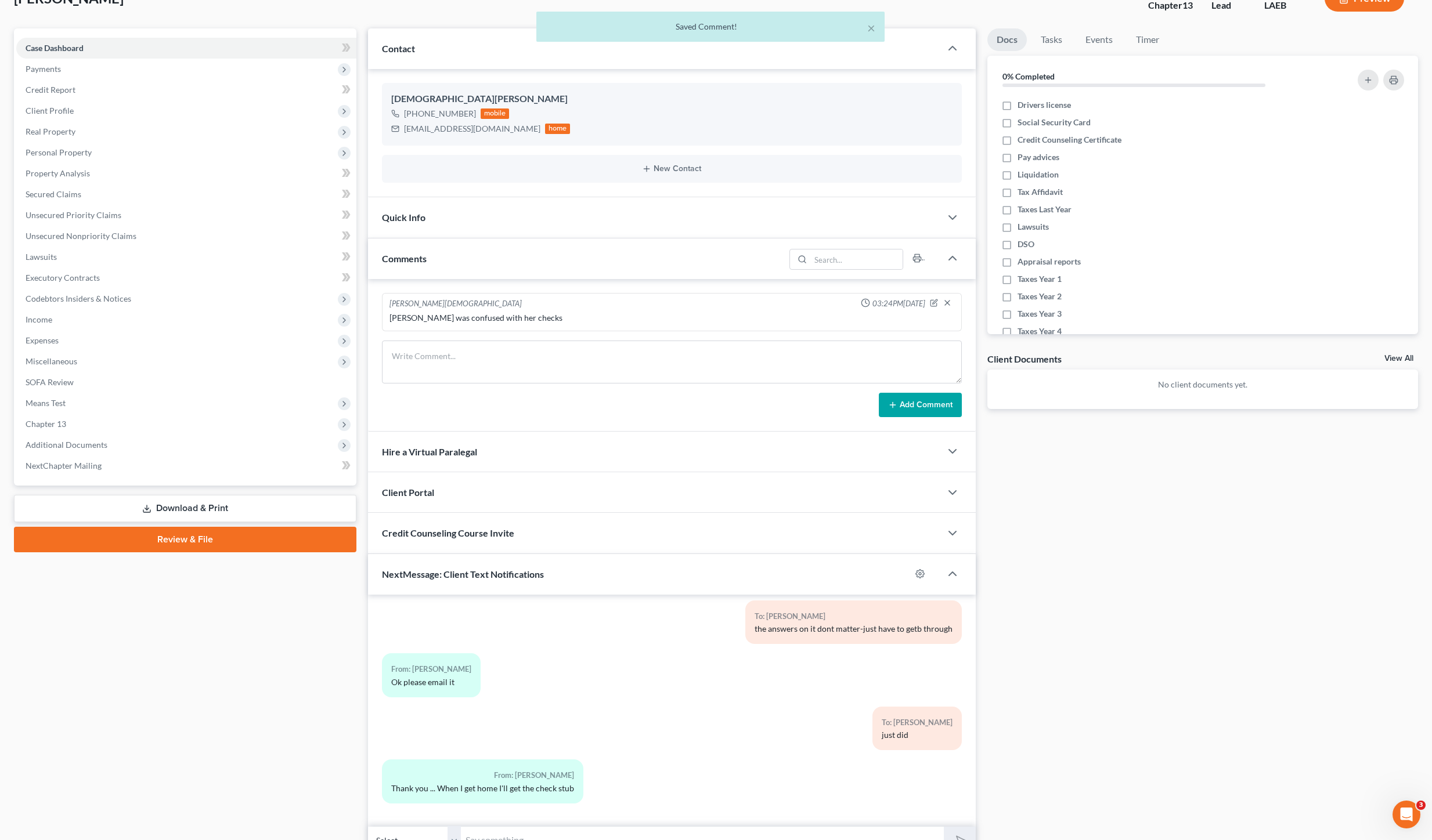
scroll to position [142, 0]
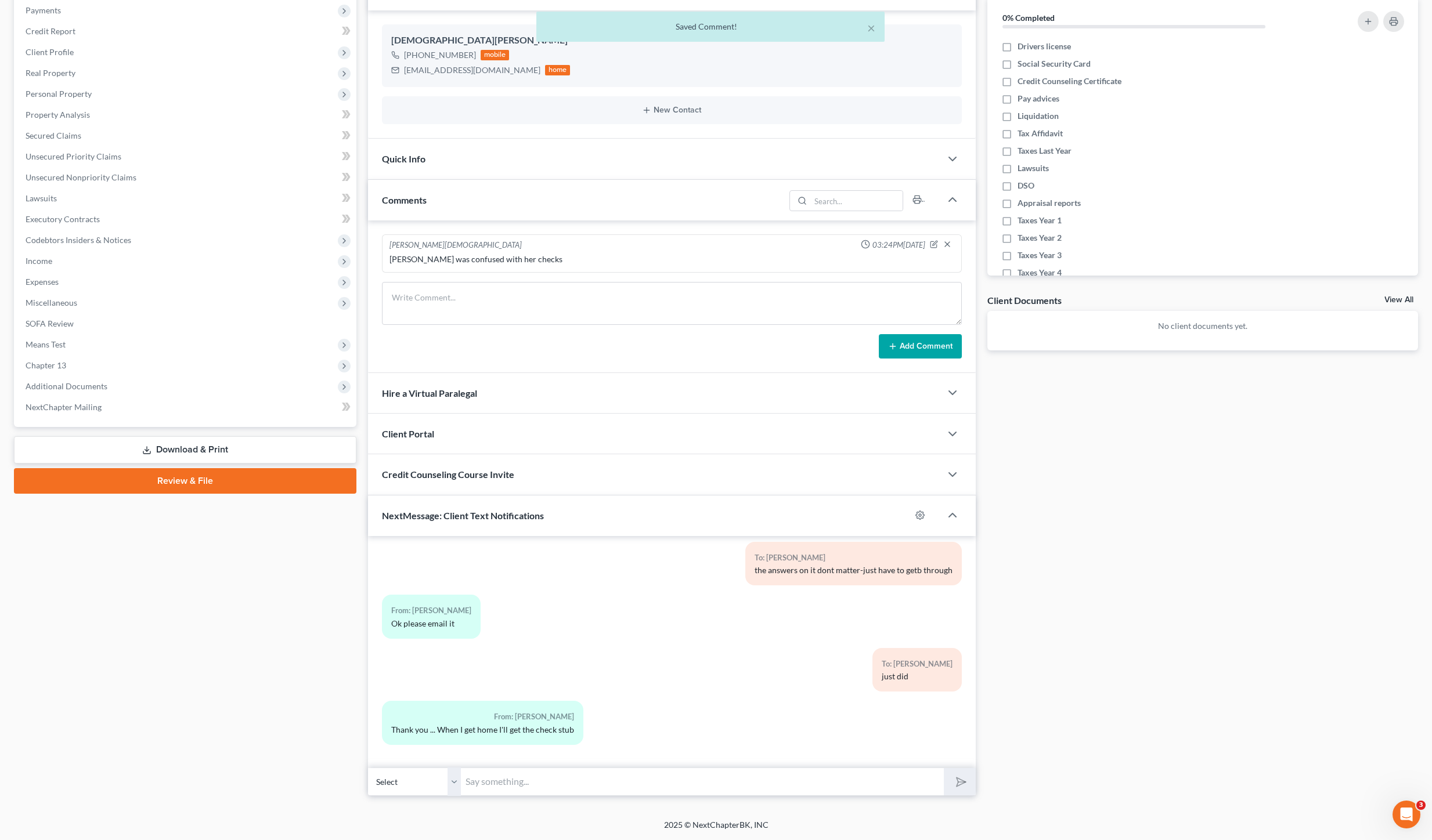
click at [590, 788] on input "text" at bounding box center [703, 782] width 483 height 28
type input "kk"
click at [943, 769] on button "submit" at bounding box center [959, 782] width 32 height 27
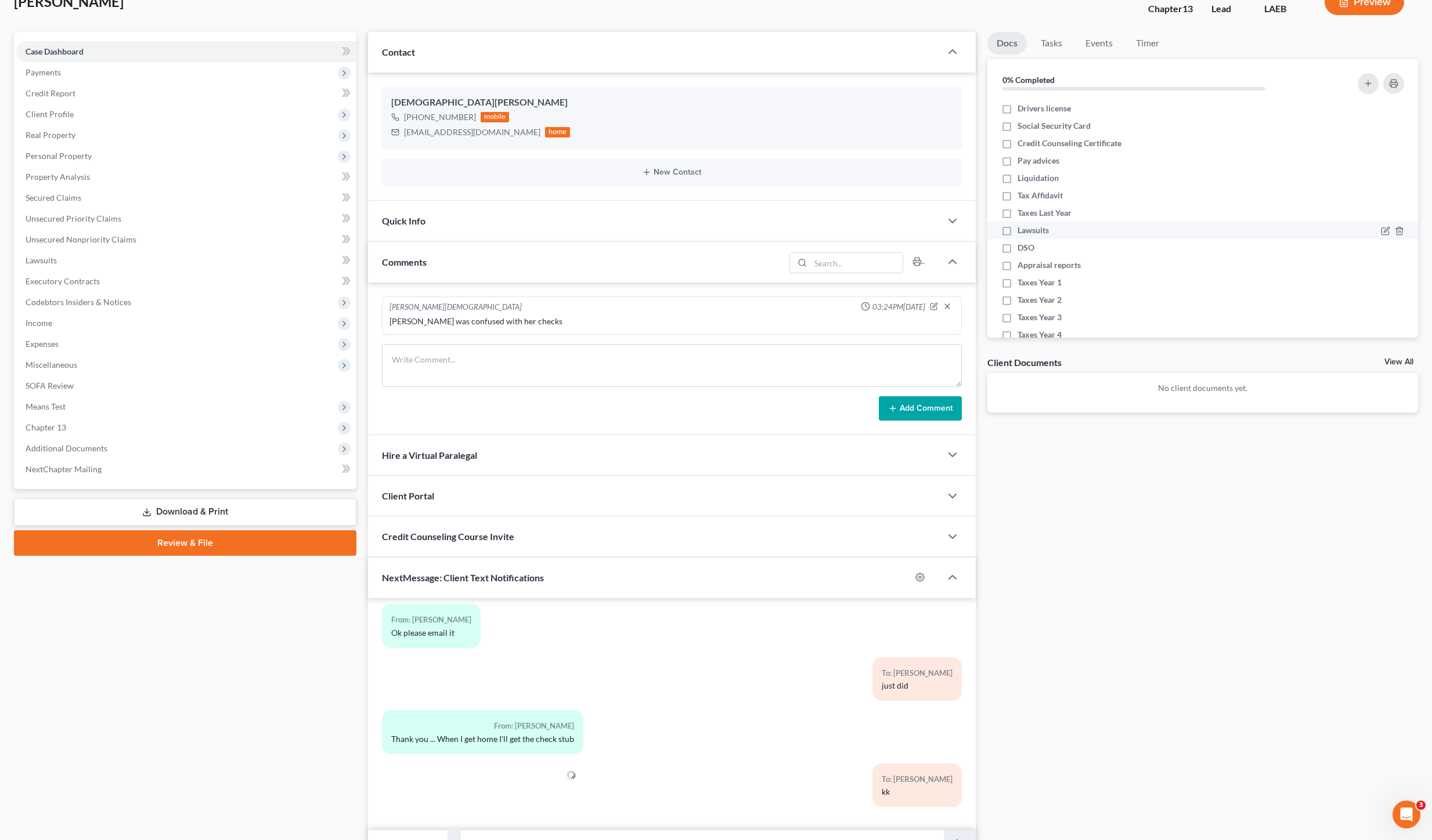
scroll to position [0, 0]
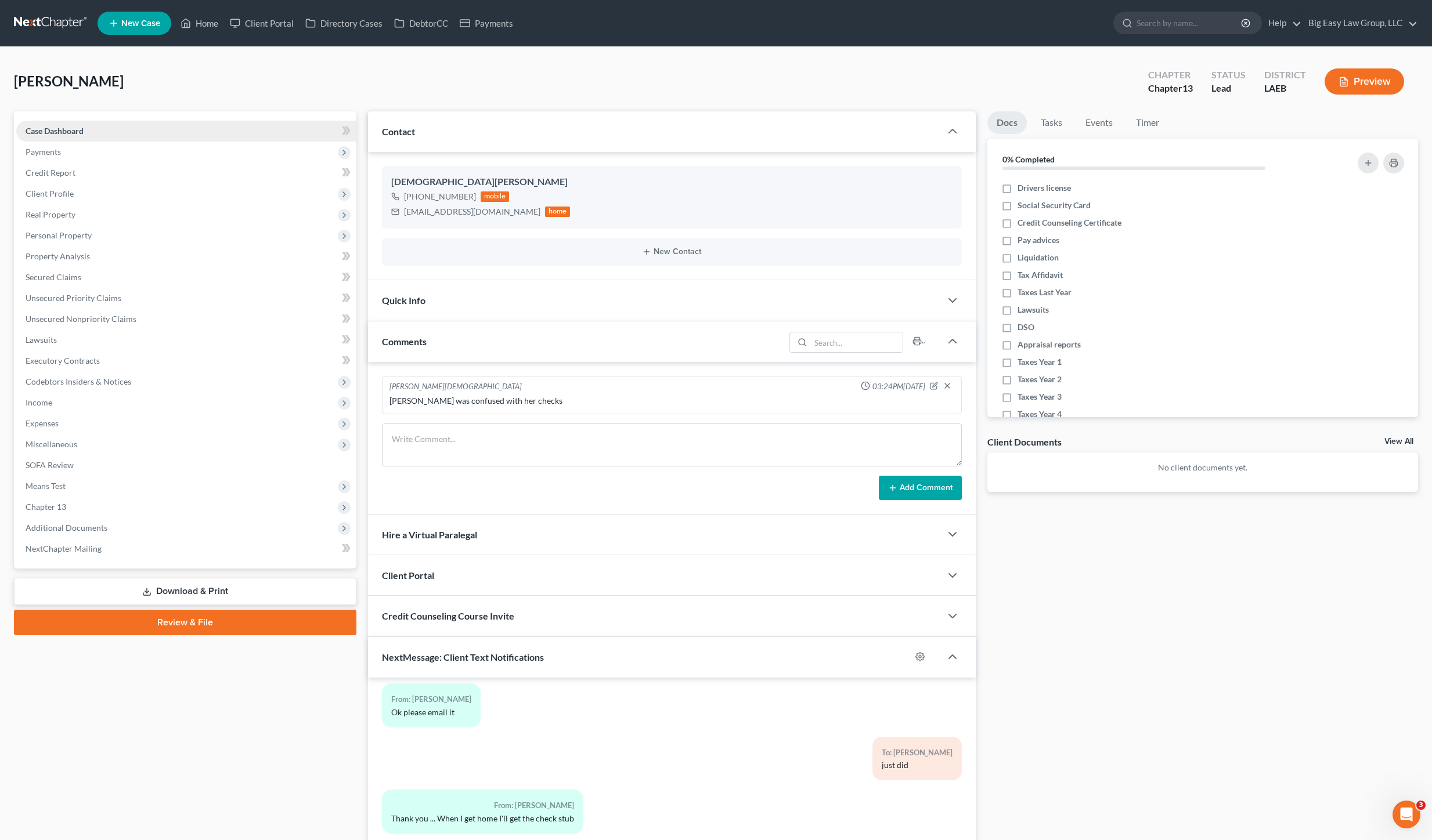
click at [109, 127] on link "Case Dashboard" at bounding box center [186, 131] width 340 height 21
click at [202, 21] on link "Home" at bounding box center [199, 23] width 49 height 21
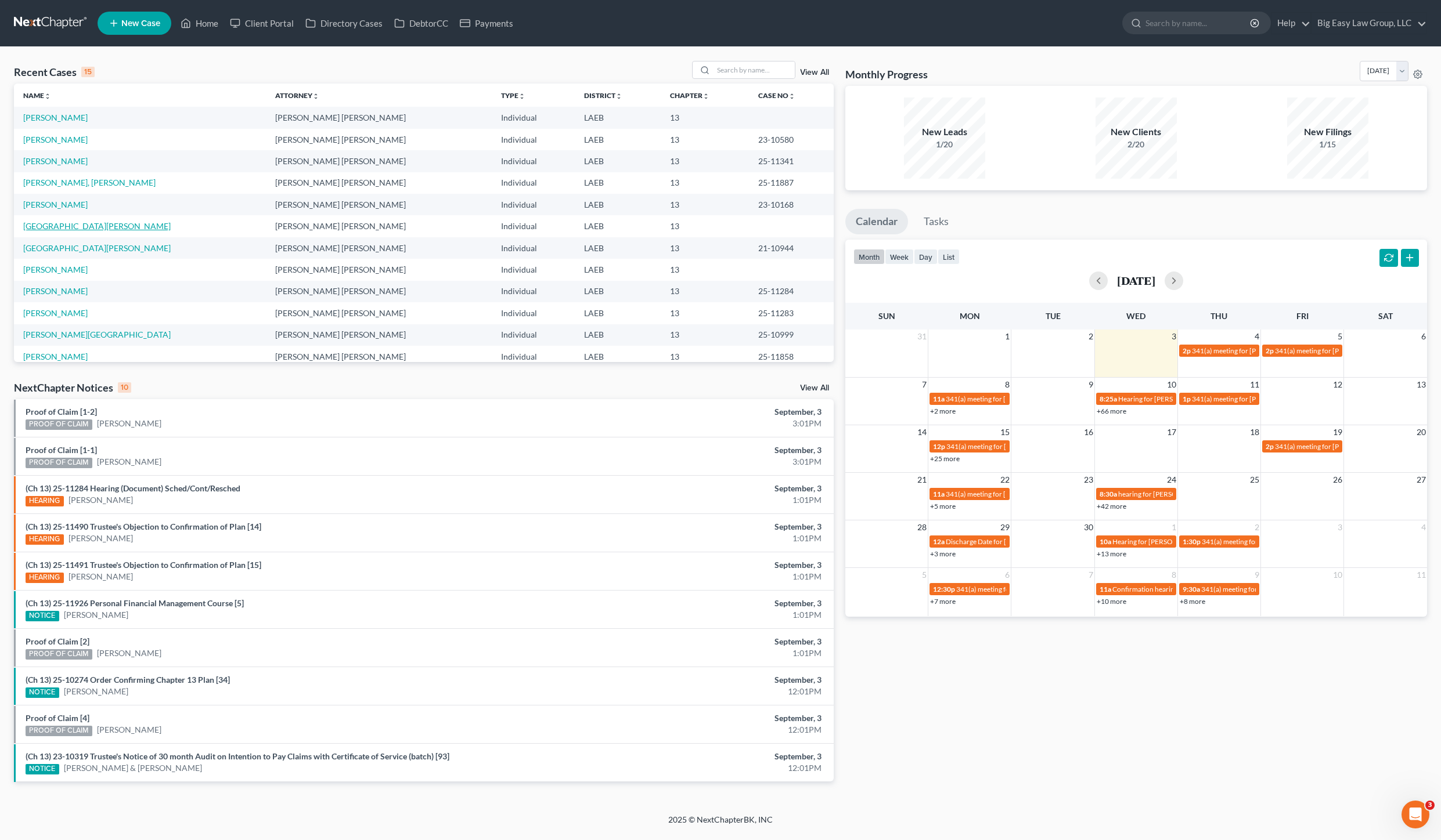
click at [75, 221] on link "[GEOGRAPHIC_DATA][PERSON_NAME]" at bounding box center [96, 226] width 147 height 10
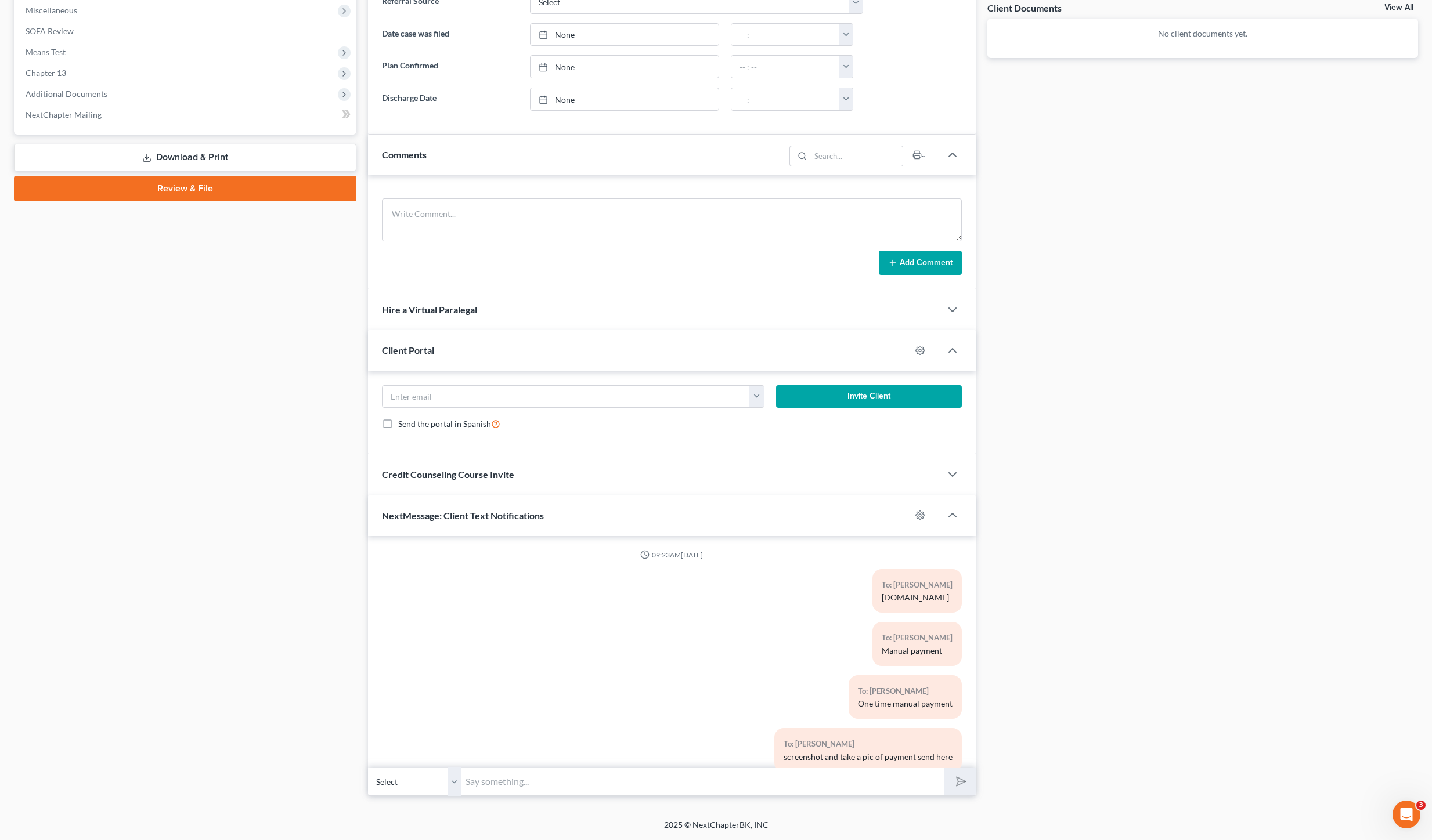
scroll to position [1375, 0]
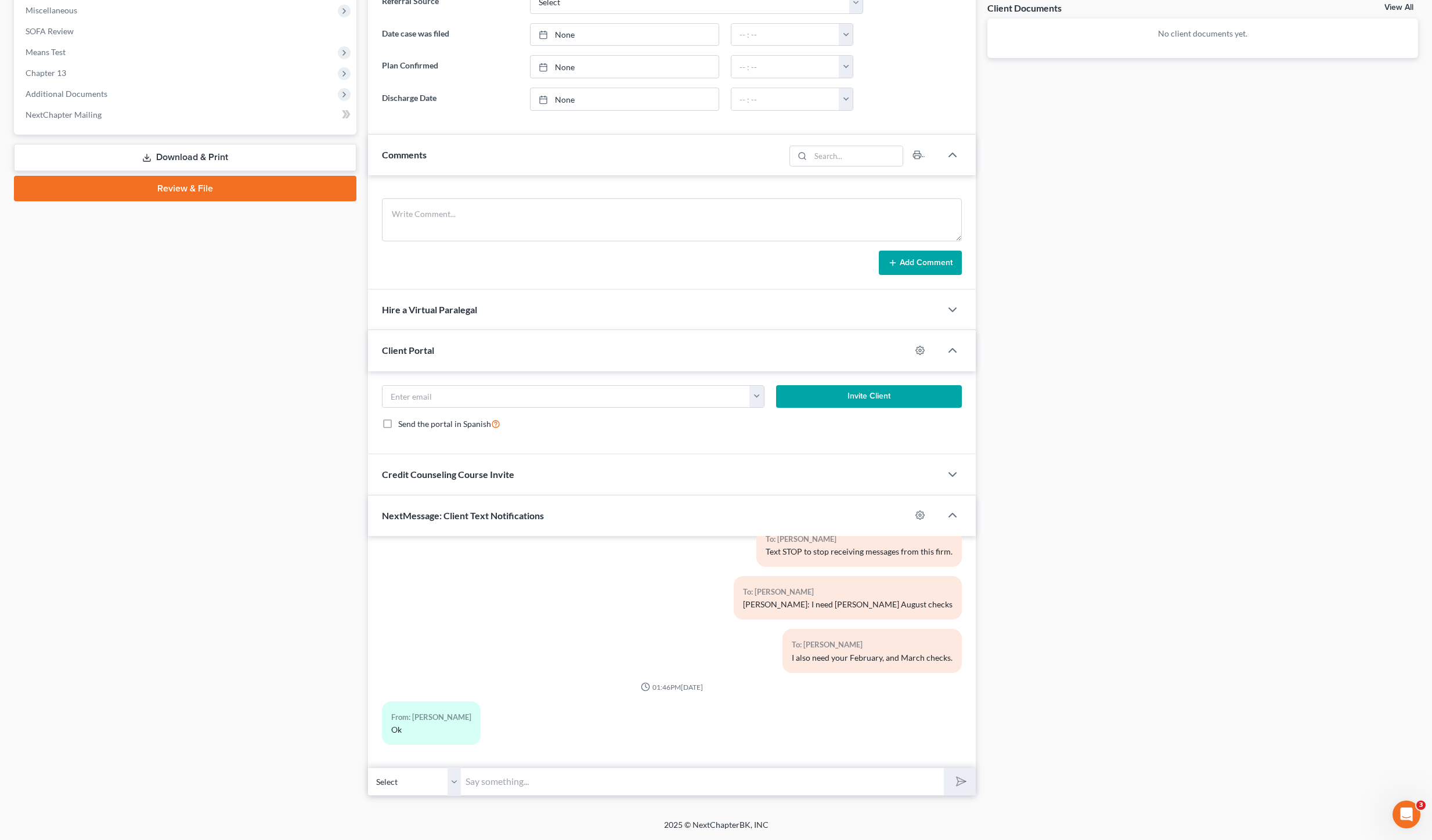
drag, startPoint x: 887, startPoint y: 676, endPoint x: 943, endPoint y: 681, distance: 56.2
drag, startPoint x: 943, startPoint y: 681, endPoint x: 797, endPoint y: 785, distance: 179.3
click at [943, 680] on div "To: [PERSON_NAME] I also need your February, and March checks." at bounding box center [770, 656] width 394 height 53
click at [775, 789] on input "text" at bounding box center [703, 782] width 483 height 28
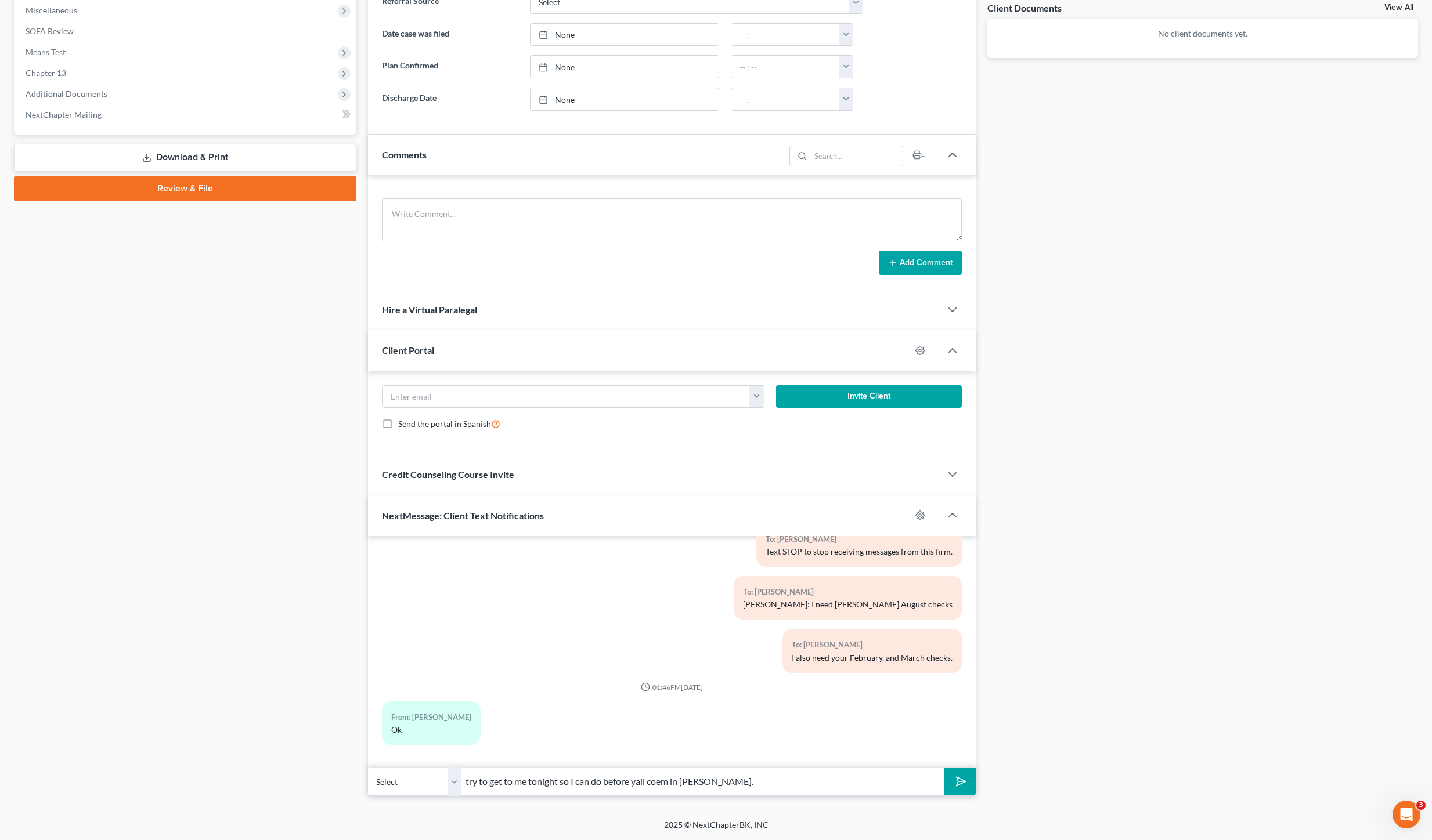
type input "try to get to me tonight so I can do before yall coem in [PERSON_NAME]."
click at [417, 786] on select "Select [PHONE_NUMBER] - [PERSON_NAME] [PHONE_NUMBER] - [PERSON_NAME]" at bounding box center [414, 782] width 93 height 28
select select "1"
click at [368, 768] on select "Select [PHONE_NUMBER] - [PERSON_NAME] [PHONE_NUMBER] - [PERSON_NAME]" at bounding box center [414, 782] width 93 height 28
click at [951, 778] on button "submit" at bounding box center [959, 782] width 32 height 27
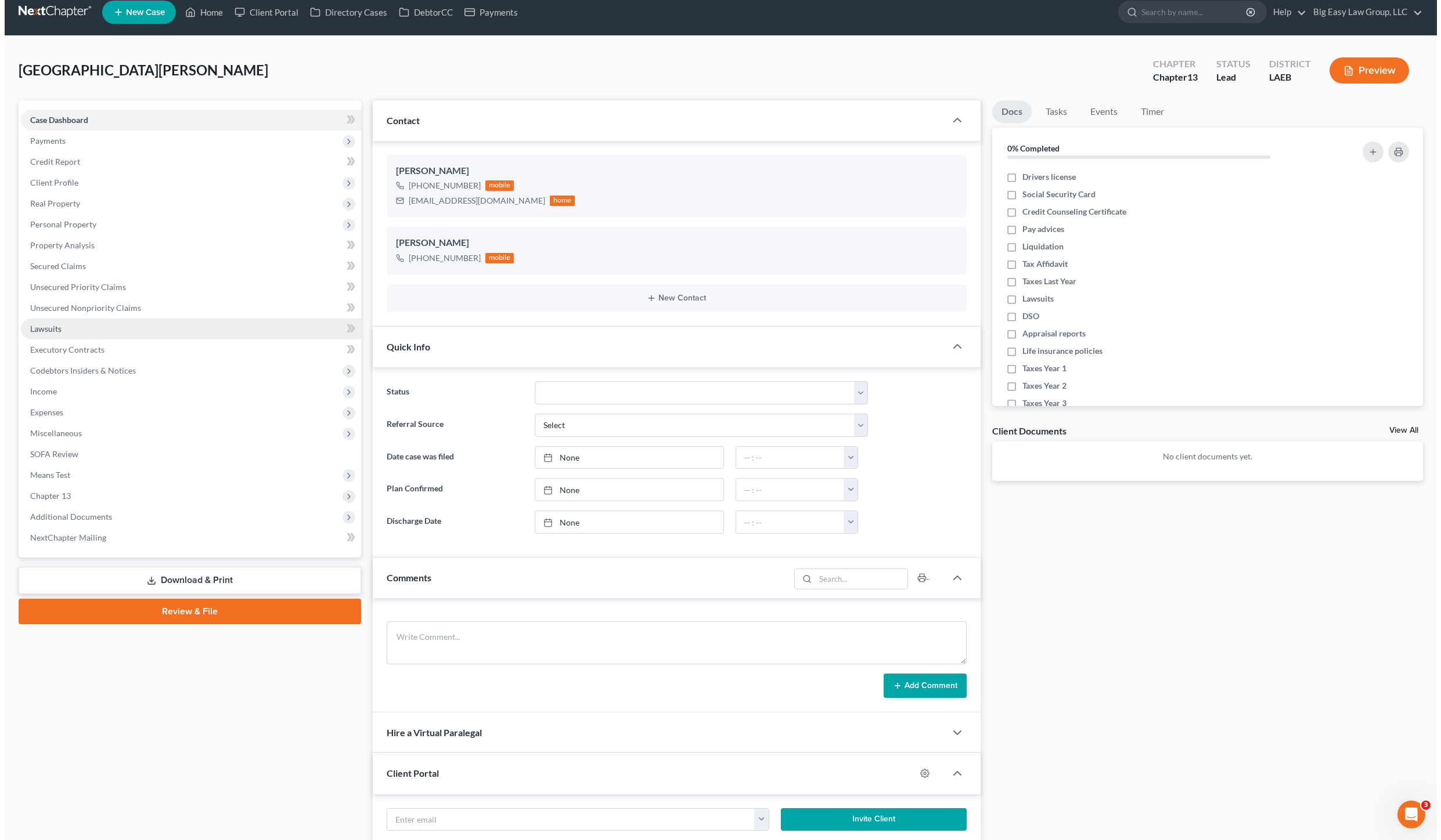
scroll to position [0, 0]
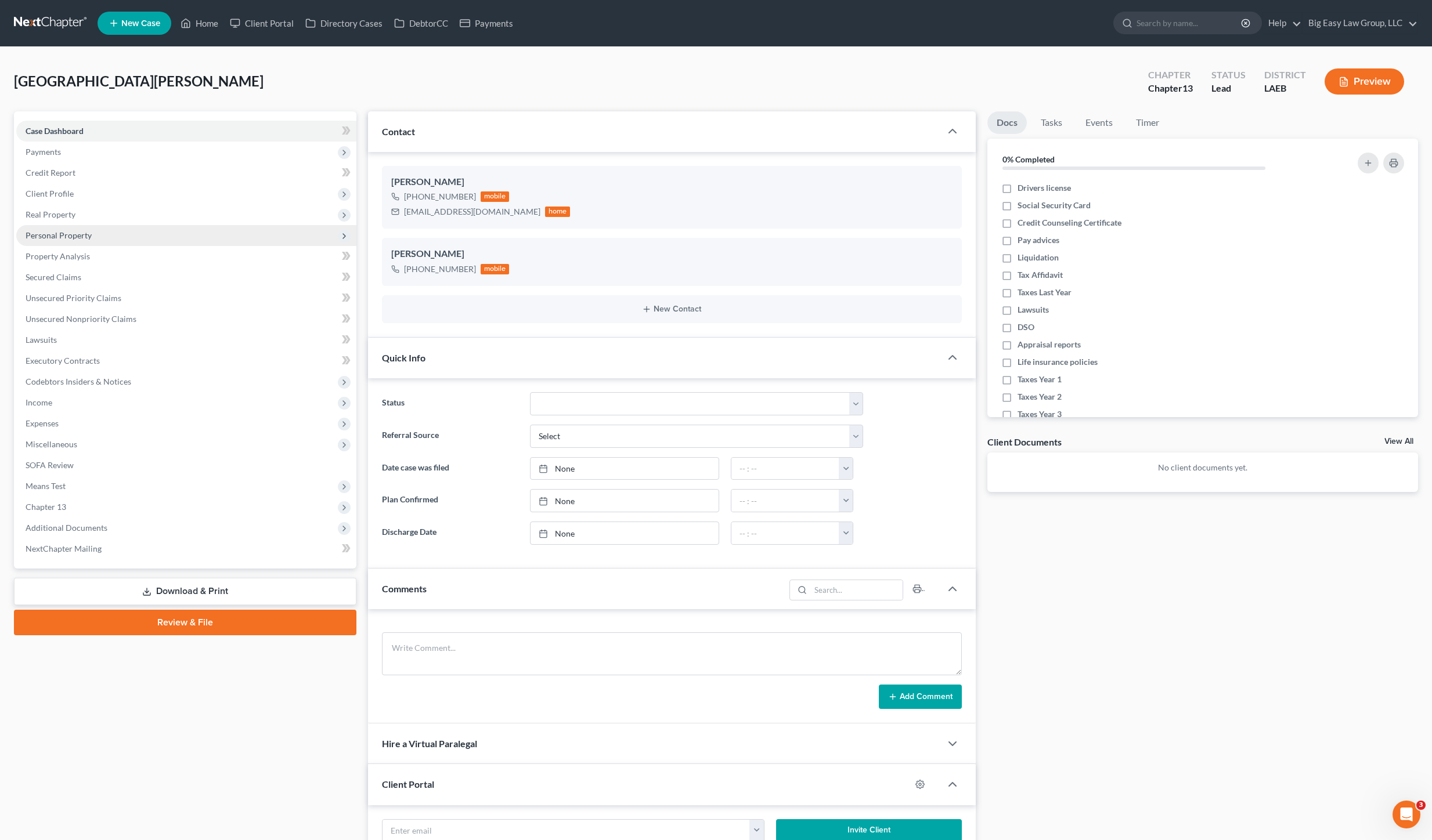
click at [74, 215] on span "Real Property" at bounding box center [50, 214] width 50 height 10
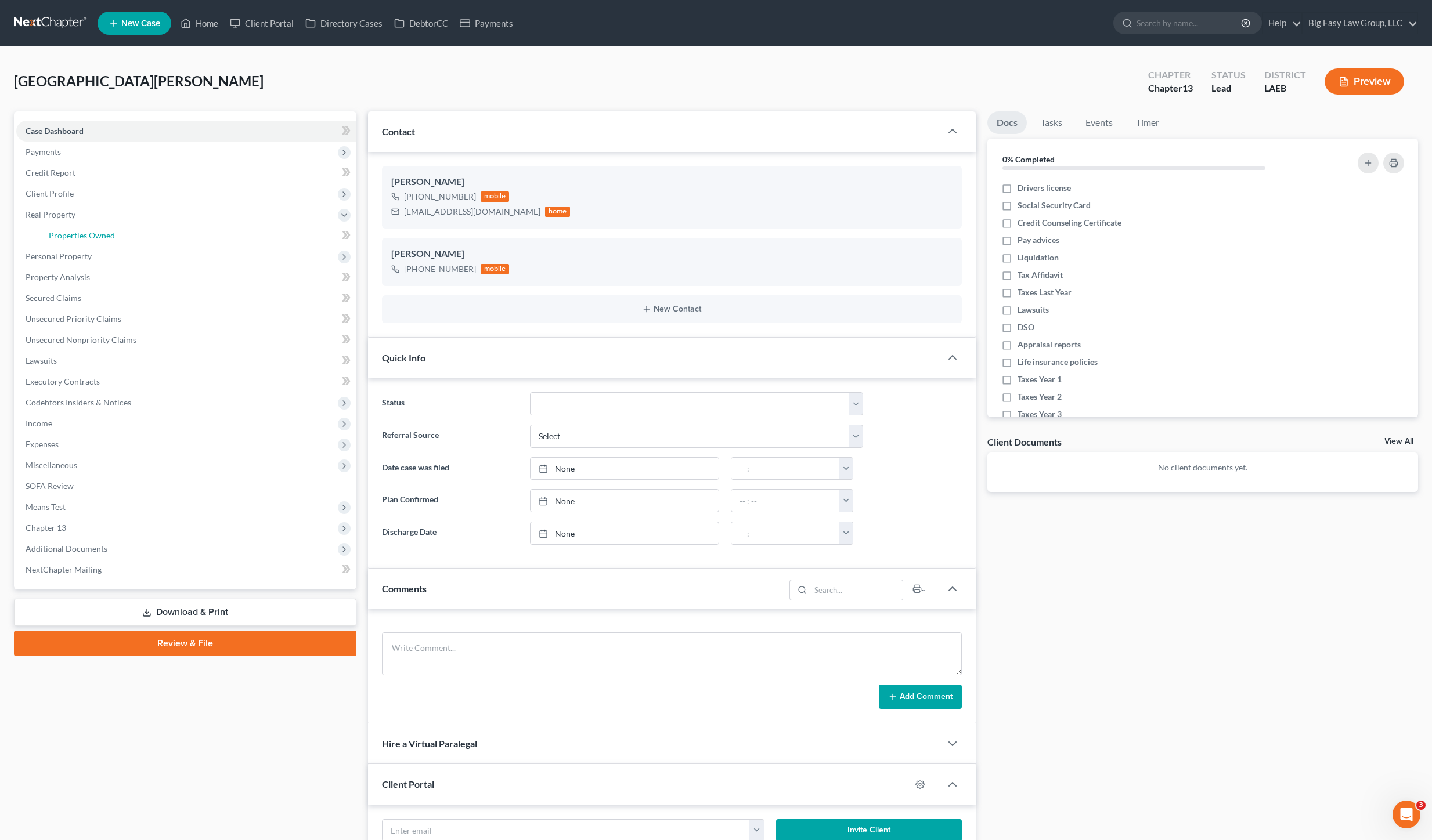
click at [86, 236] on span "Properties Owned" at bounding box center [81, 234] width 66 height 10
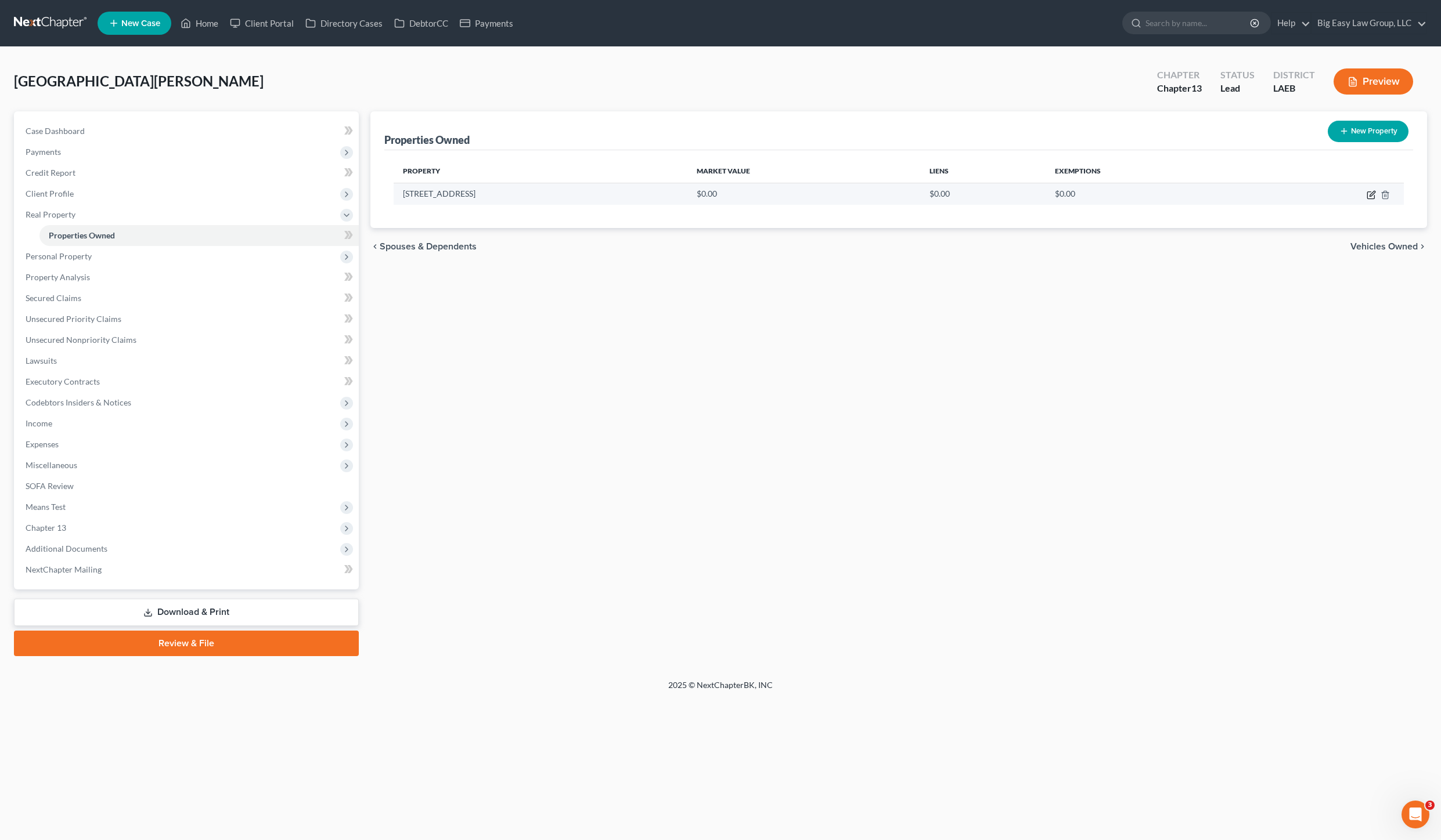
click at [1373, 197] on icon "button" at bounding box center [1370, 196] width 7 height 7
select select "19"
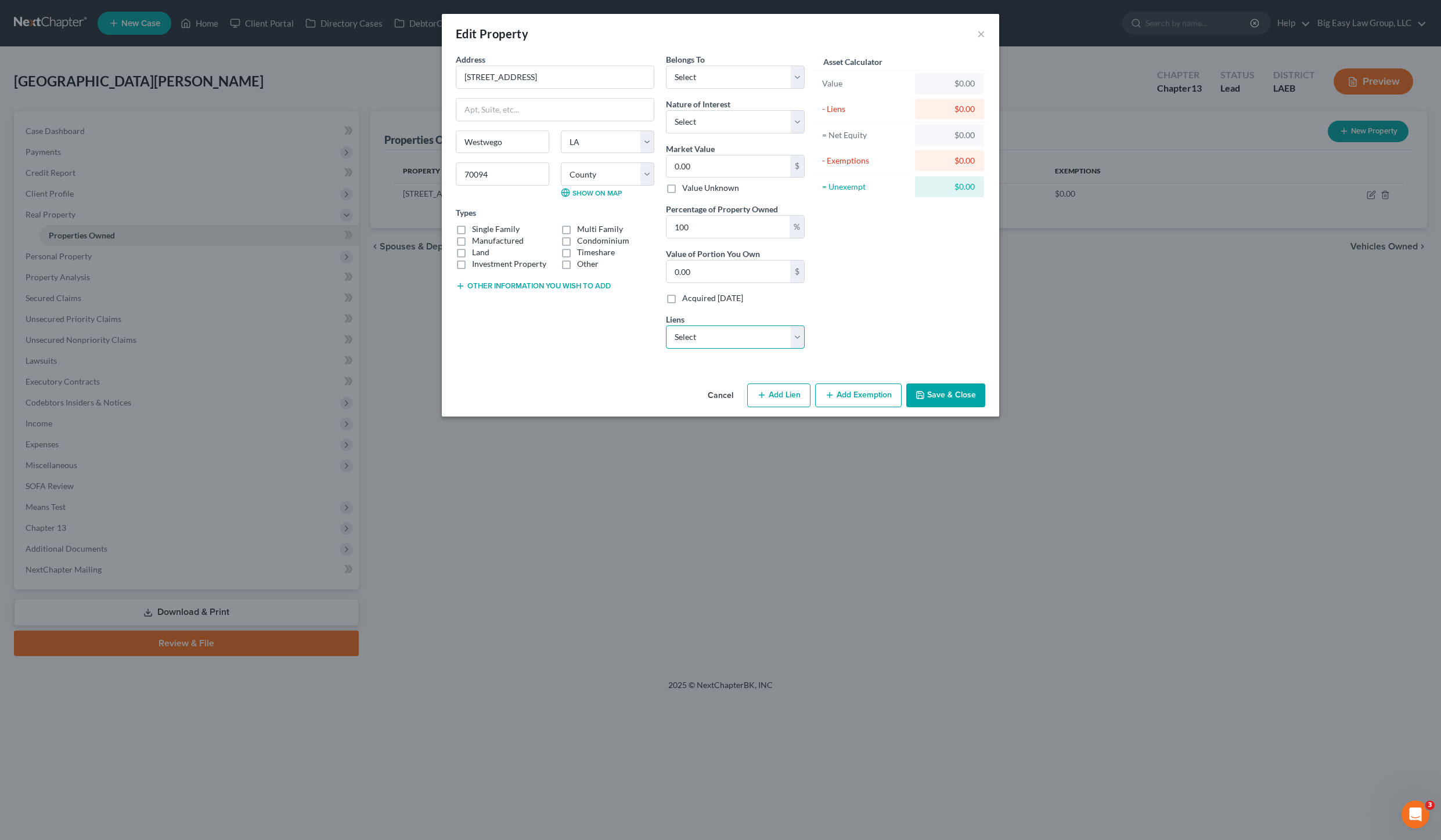
click at [772, 338] on select "Select Select Portfolio Svcin - $106,027.00 Capital One Auto [PERSON_NAME] - $6…" at bounding box center [735, 337] width 138 height 23
select select "0"
click at [666, 325] on select "Select Select Portfolio Svcin - $106,027.00 Capital One Auto [PERSON_NAME] - $6…" at bounding box center [735, 337] width 138 height 23
select select
select select "46"
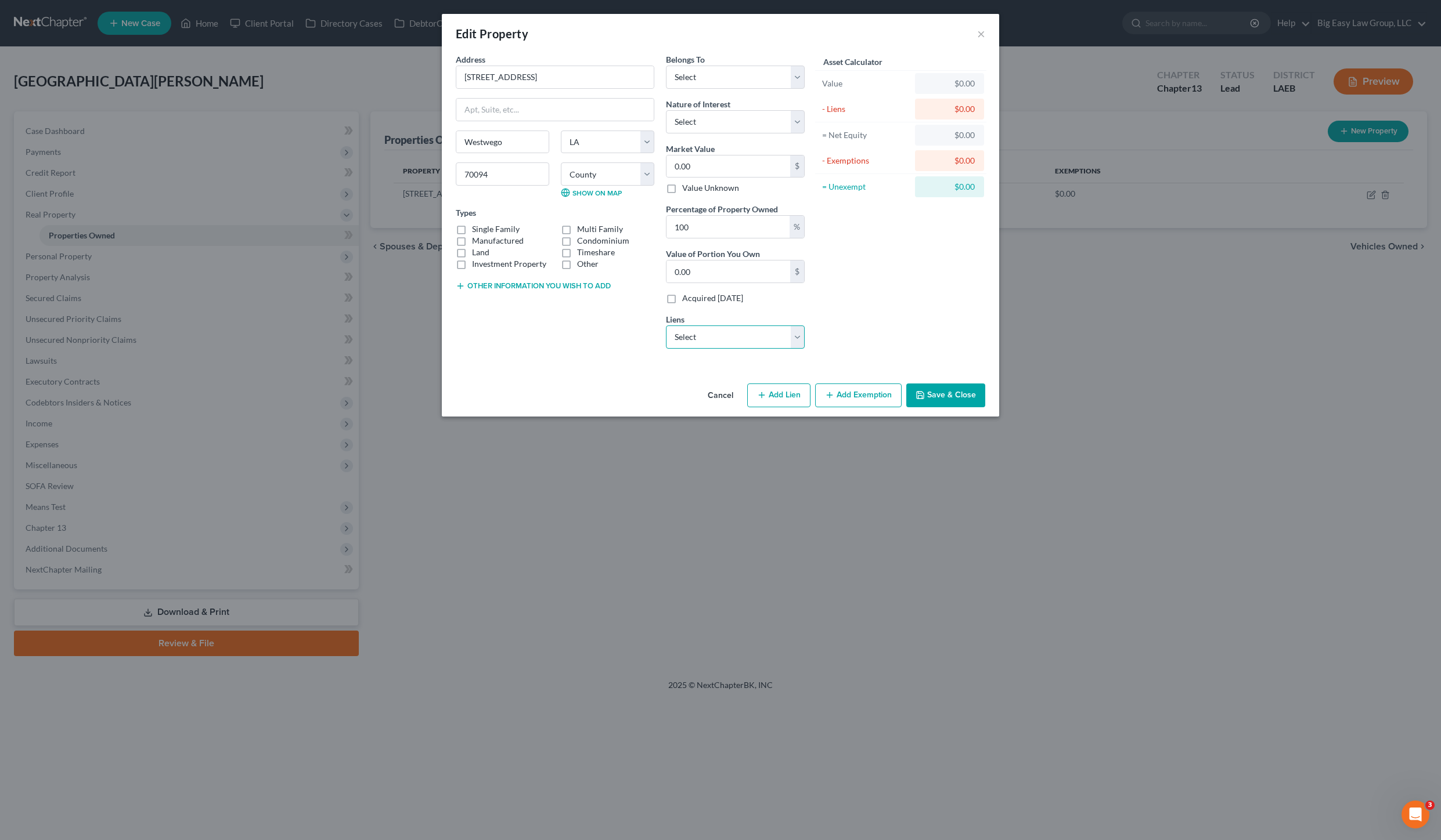
select select "0"
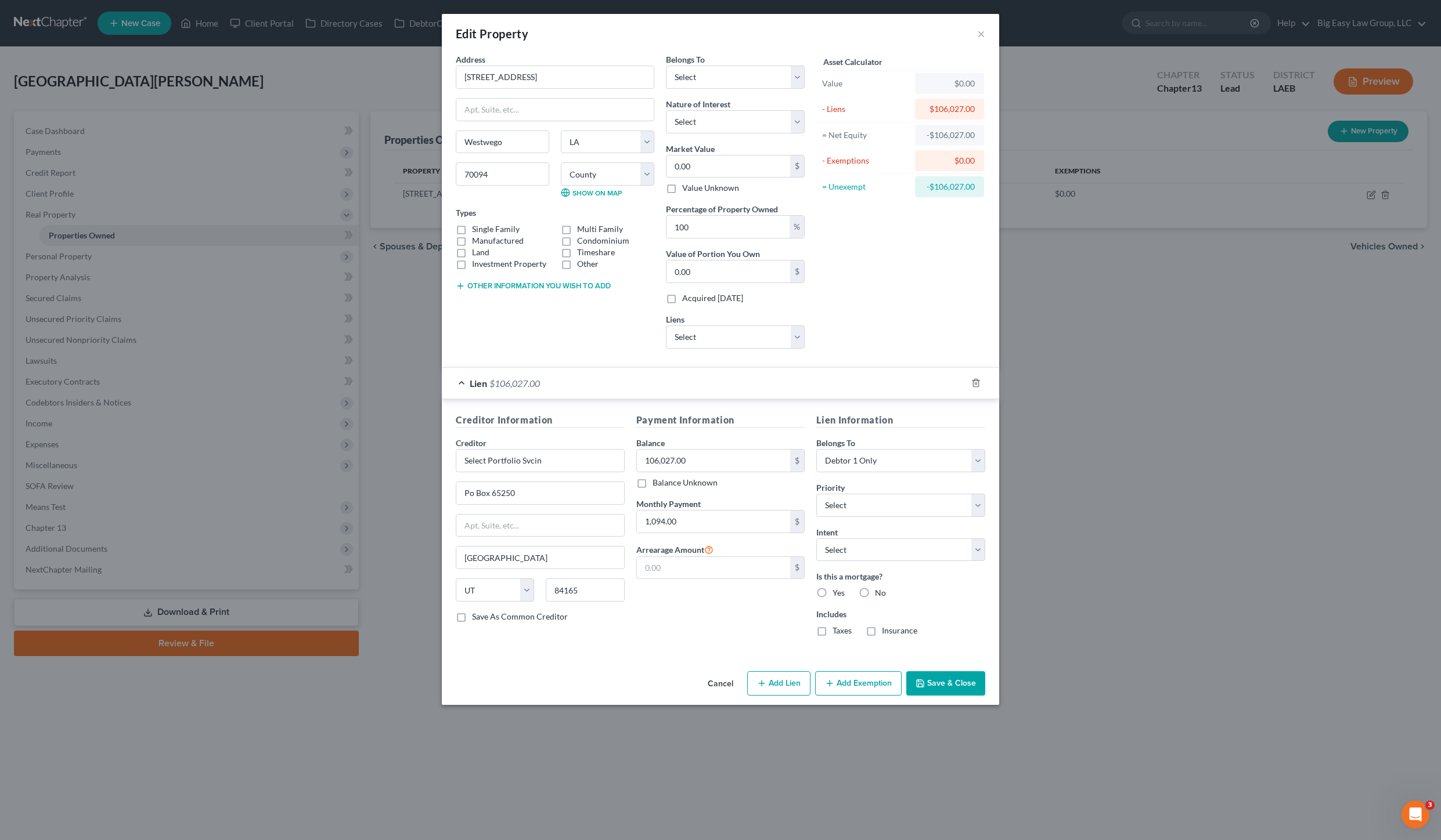
click at [862, 686] on button "Add Exemption" at bounding box center [858, 684] width 86 height 25
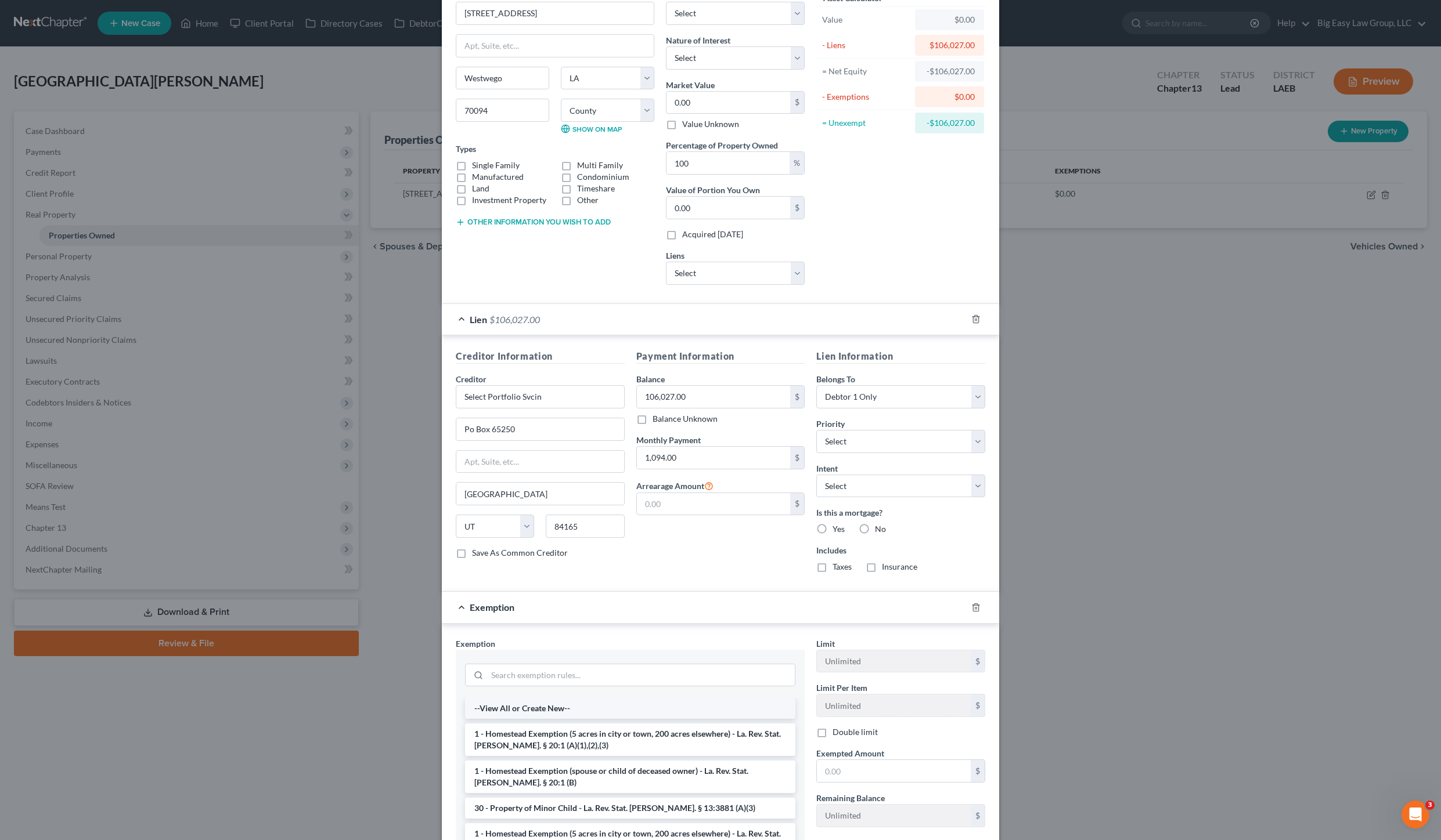
scroll to position [133, 0]
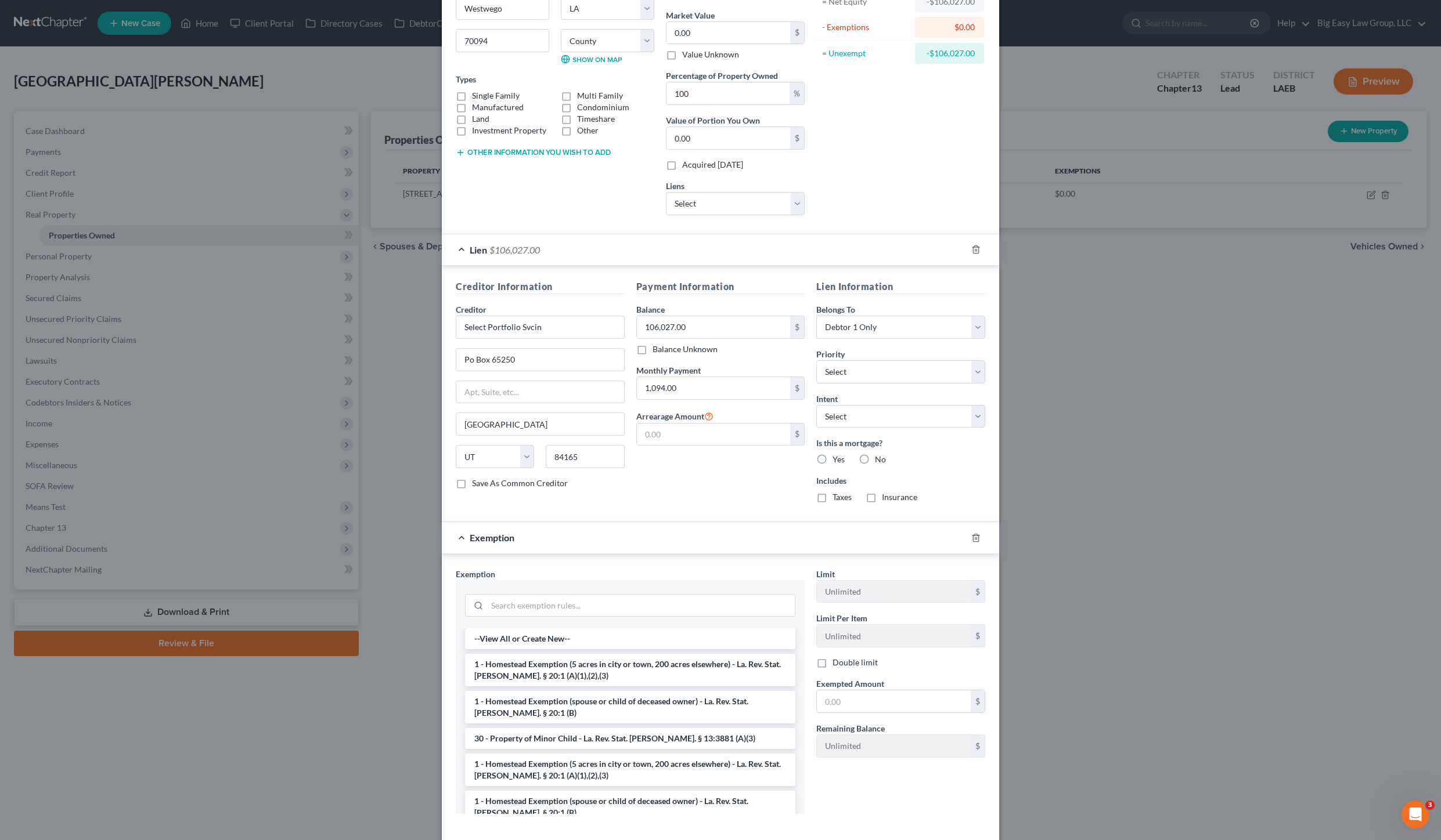
click at [552, 658] on li "1 - Homestead Exemption (5 acres in city or town, 200 acres elsewhere) - La. Re…" at bounding box center [630, 670] width 331 height 33
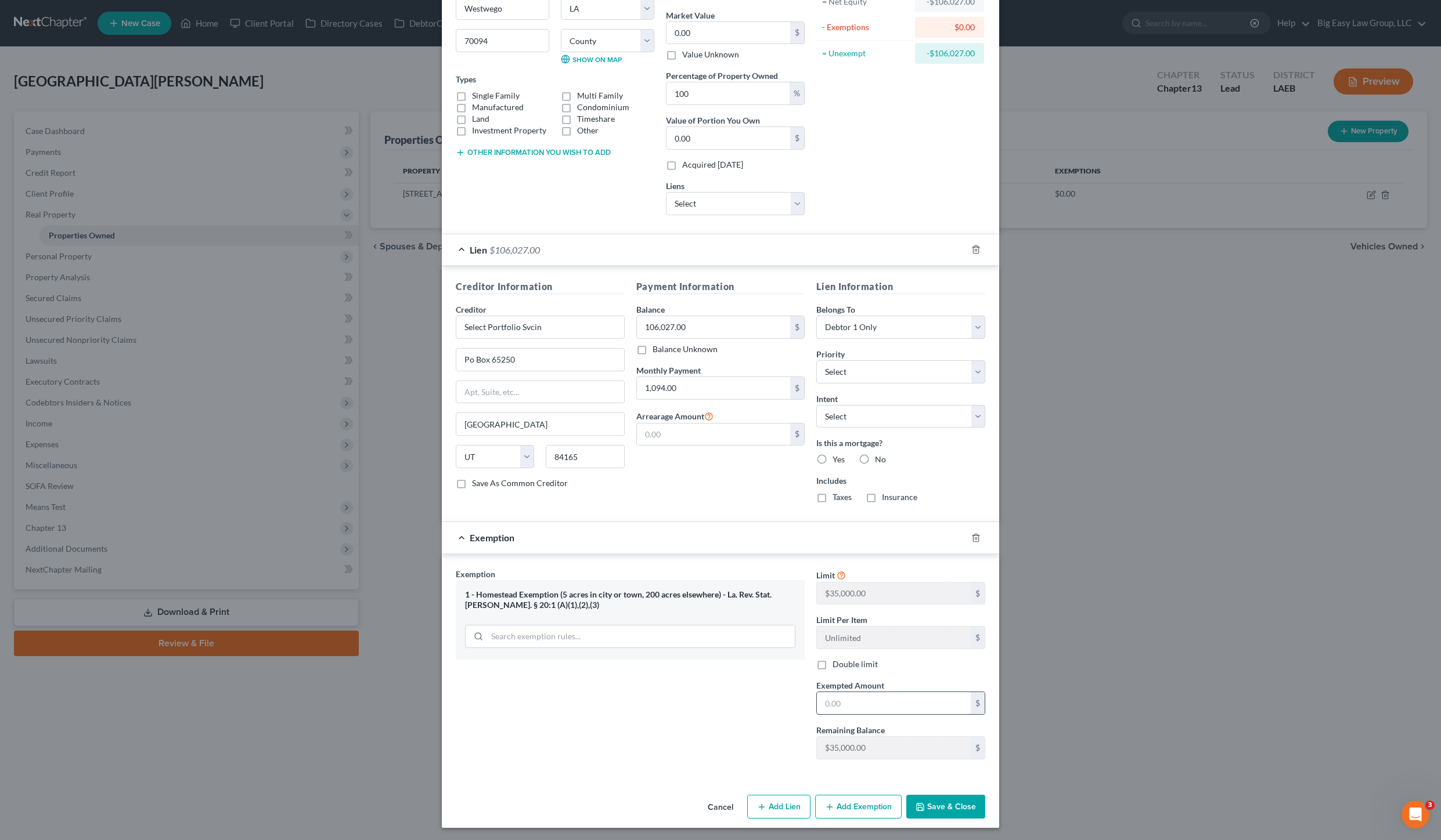
click at [837, 703] on input "text" at bounding box center [893, 702] width 153 height 22
type input "35,000.00"
drag, startPoint x: 930, startPoint y: 781, endPoint x: 947, endPoint y: 785, distance: 17.5
click at [930, 781] on div "Address * [GEOGRAPHIC_DATA] [US_STATE] AK [GEOGRAPHIC_DATA] [GEOGRAPHIC_DATA] […" at bounding box center [720, 354] width 557 height 870
click at [944, 791] on div "Cancel Add Lien Add Lease Add Exemption Save & Close" at bounding box center [720, 809] width 557 height 38
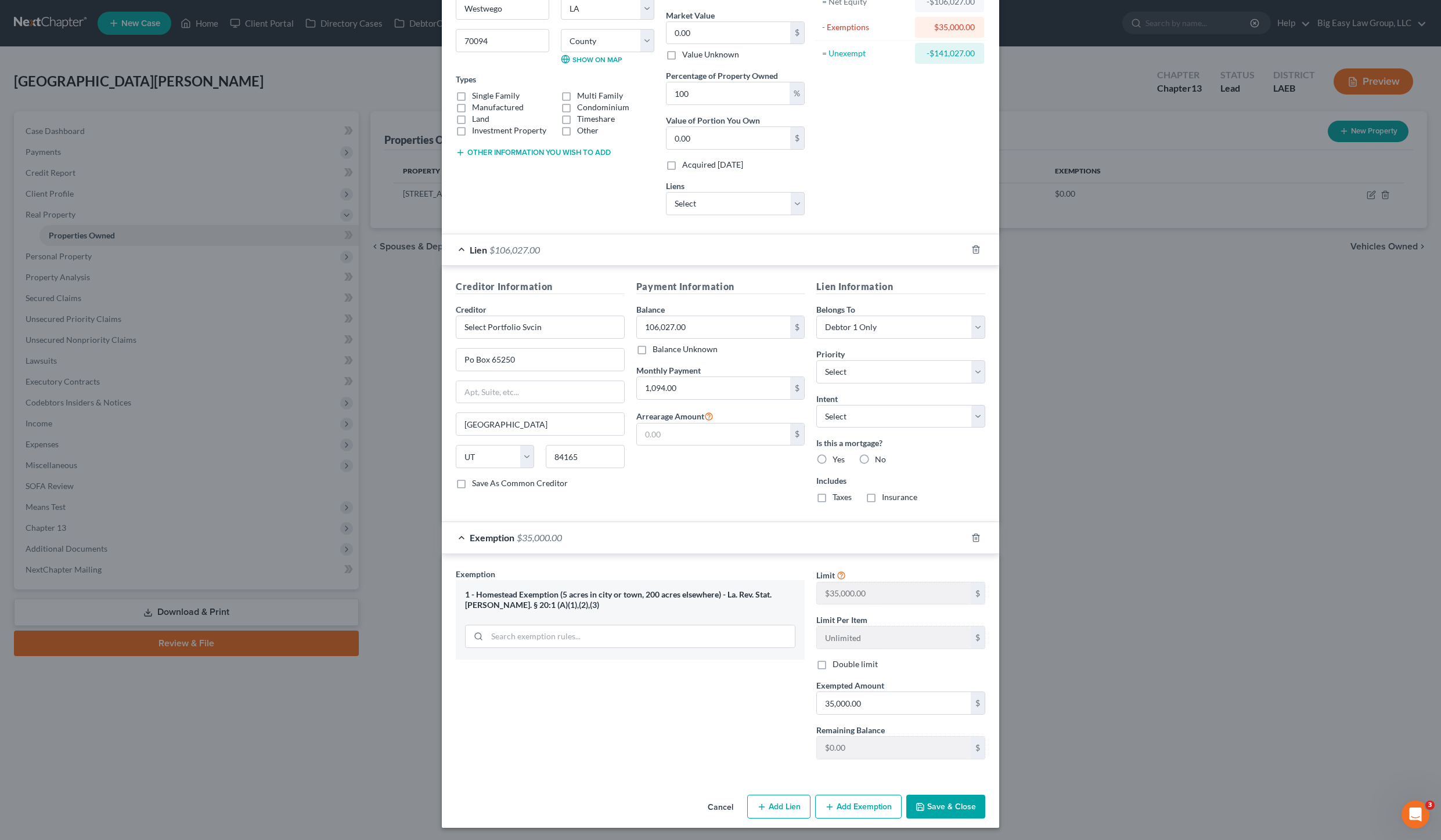
click at [938, 801] on button "Save & Close" at bounding box center [946, 807] width 79 height 25
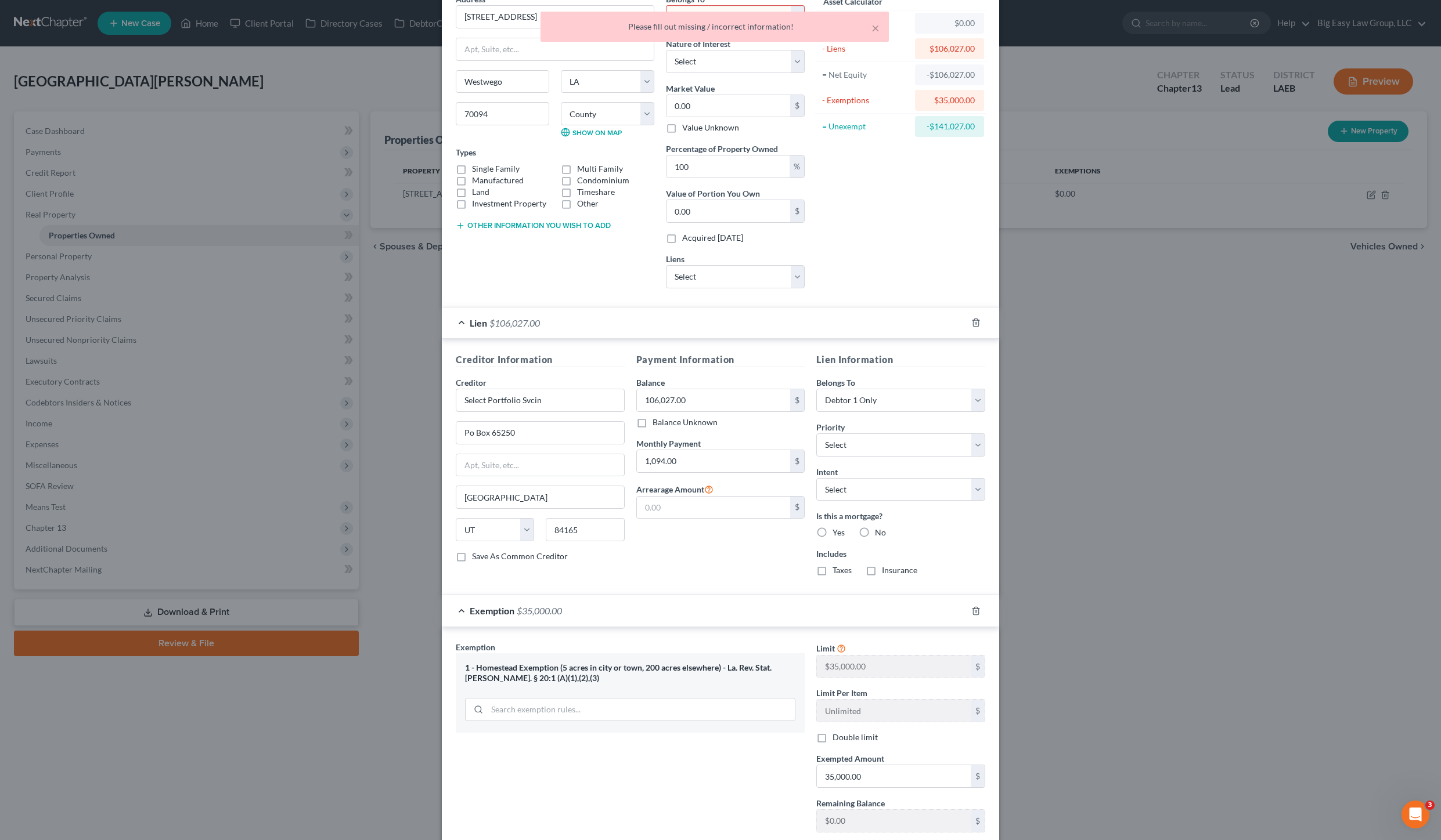
scroll to position [0, 0]
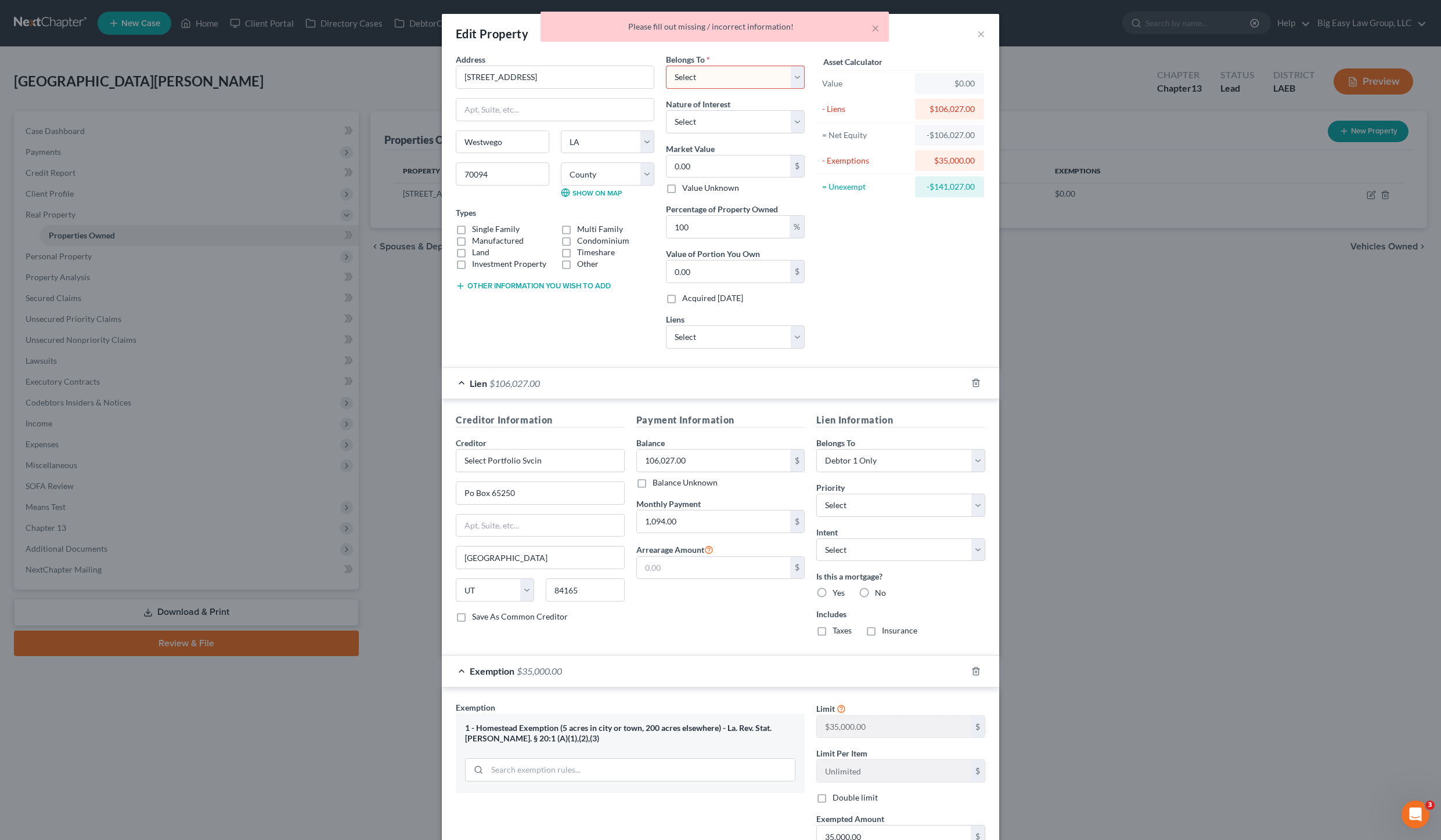
click at [721, 76] on select "Select Debtor 1 Only Debtor 2 Only Debtor 1 And Debtor 2 Only At Least One Of T…" at bounding box center [735, 77] width 138 height 23
select select "0"
click at [666, 65] on select "Select Debtor 1 Only Debtor 2 Only Debtor 1 And Debtor 2 Only At Least One Of T…" at bounding box center [735, 77] width 138 height 23
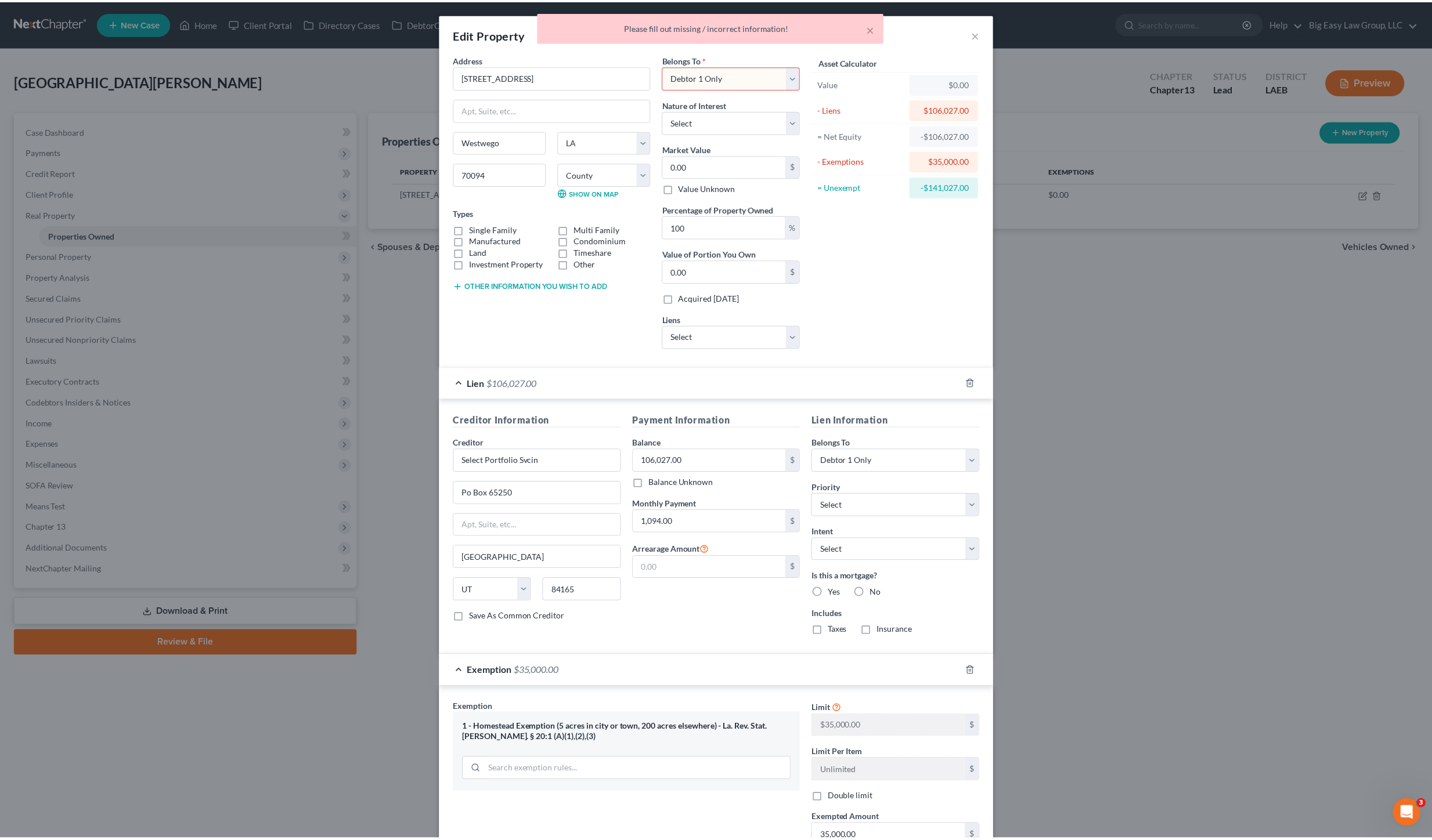
scroll to position [135, 0]
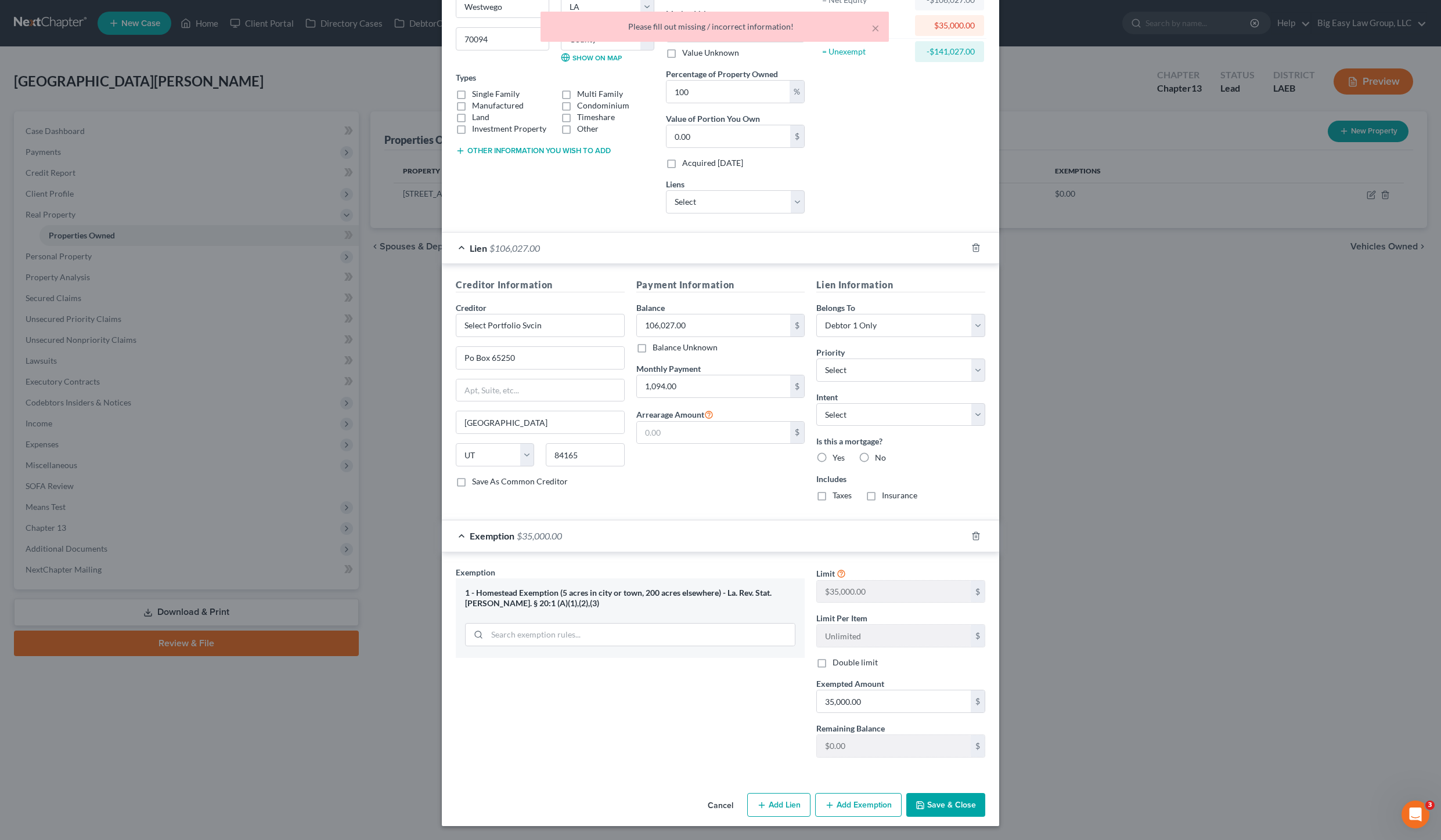
click at [912, 792] on div "Cancel Add Lien Add Lease Add Exemption Save & Close" at bounding box center [720, 807] width 557 height 38
click at [915, 793] on button "Save & Close" at bounding box center [946, 806] width 79 height 25
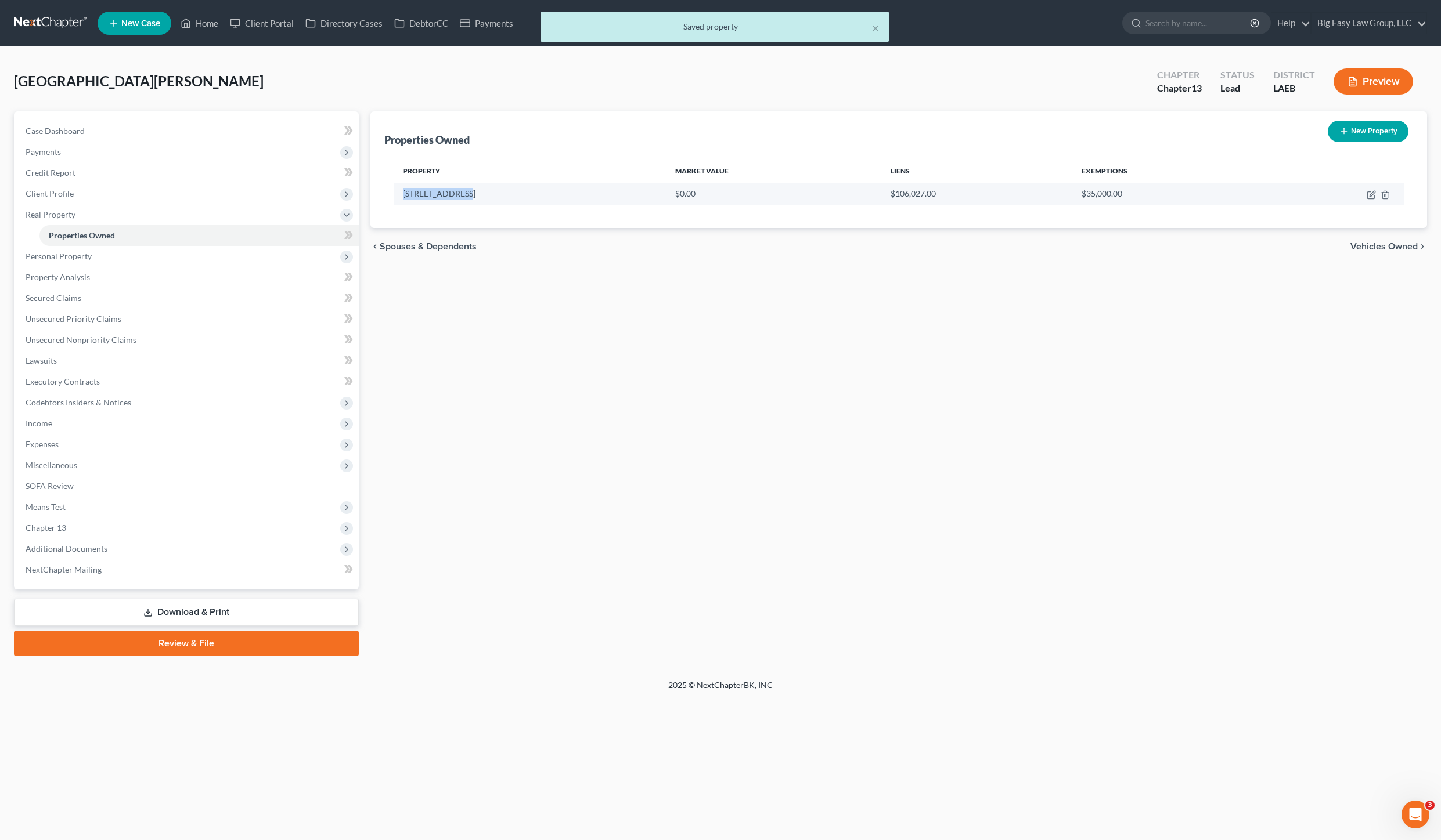
drag, startPoint x: 427, startPoint y: 193, endPoint x: 401, endPoint y: 193, distance: 26.0
click at [401, 193] on td "[STREET_ADDRESS]" at bounding box center [529, 193] width 273 height 22
copy td "[STREET_ADDRESS]"
click at [1370, 193] on icon "button" at bounding box center [1370, 195] width 10 height 10
select select "19"
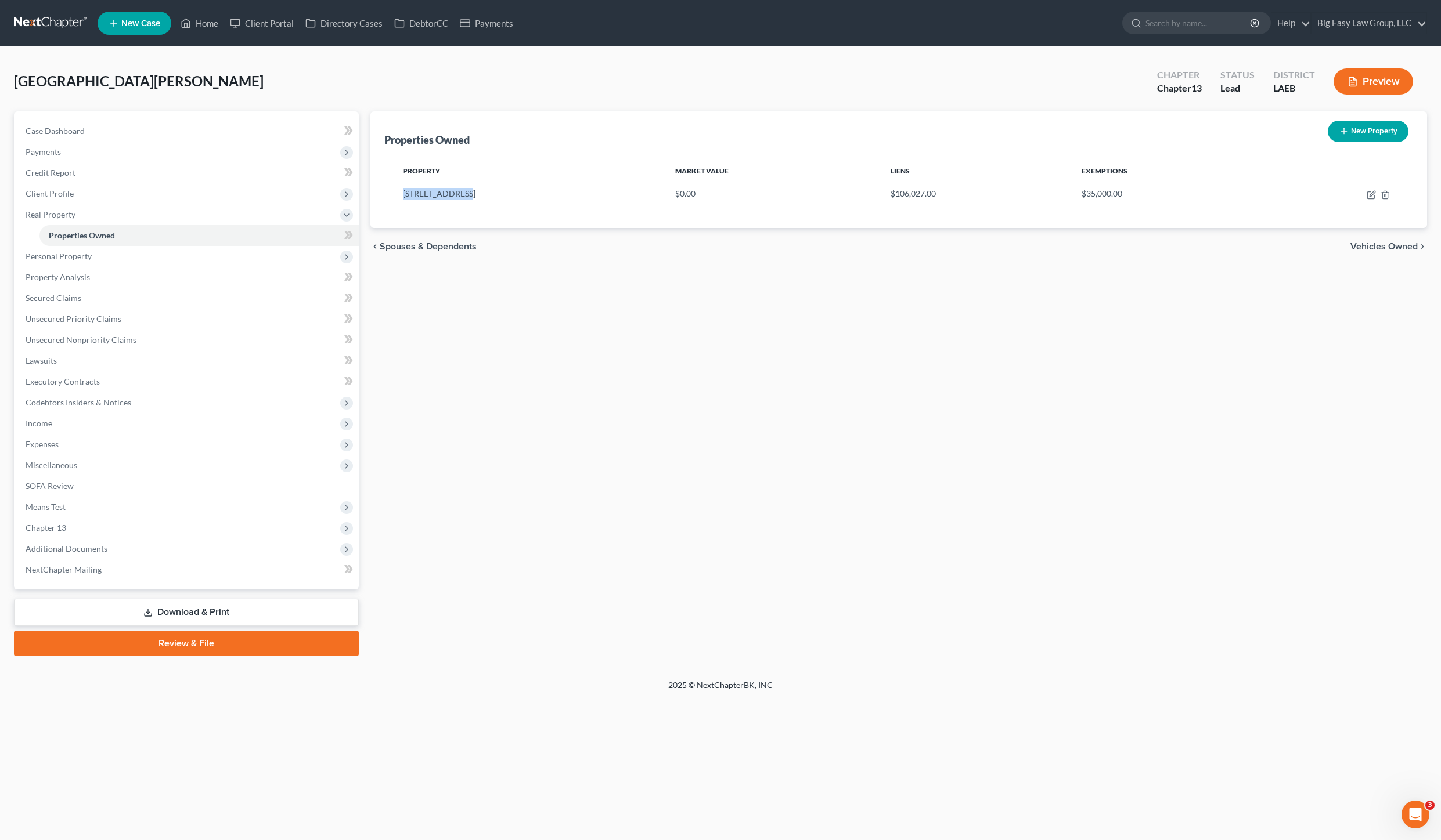
select select "25"
select select "0"
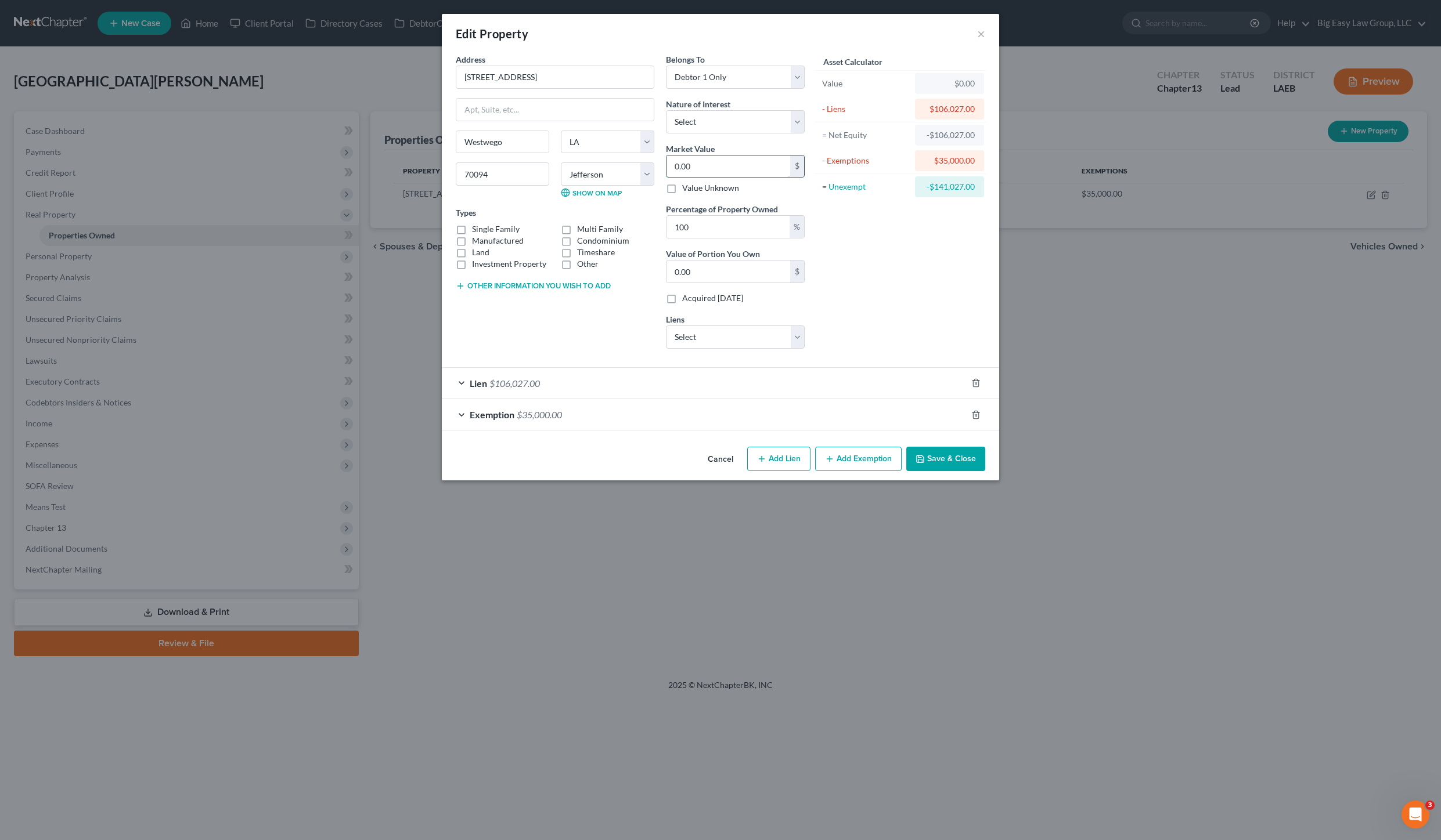
click at [714, 174] on input "0.00" at bounding box center [728, 166] width 123 height 22
type input "1"
type input "1.00"
type input "12"
type input "12.00"
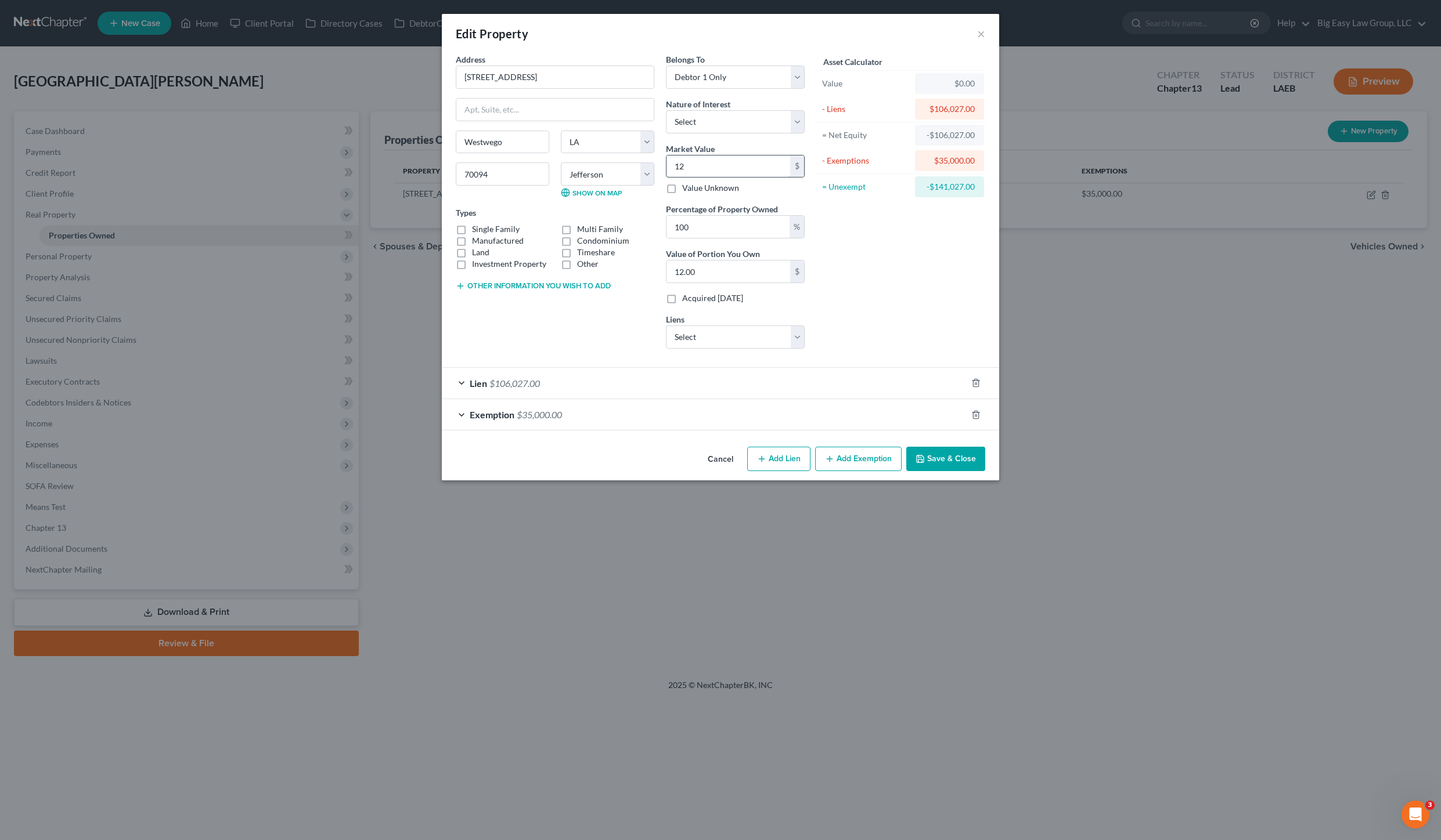
type input "128"
type input "128.00"
type input "1280"
type input "1,280.00"
type input "1,2800"
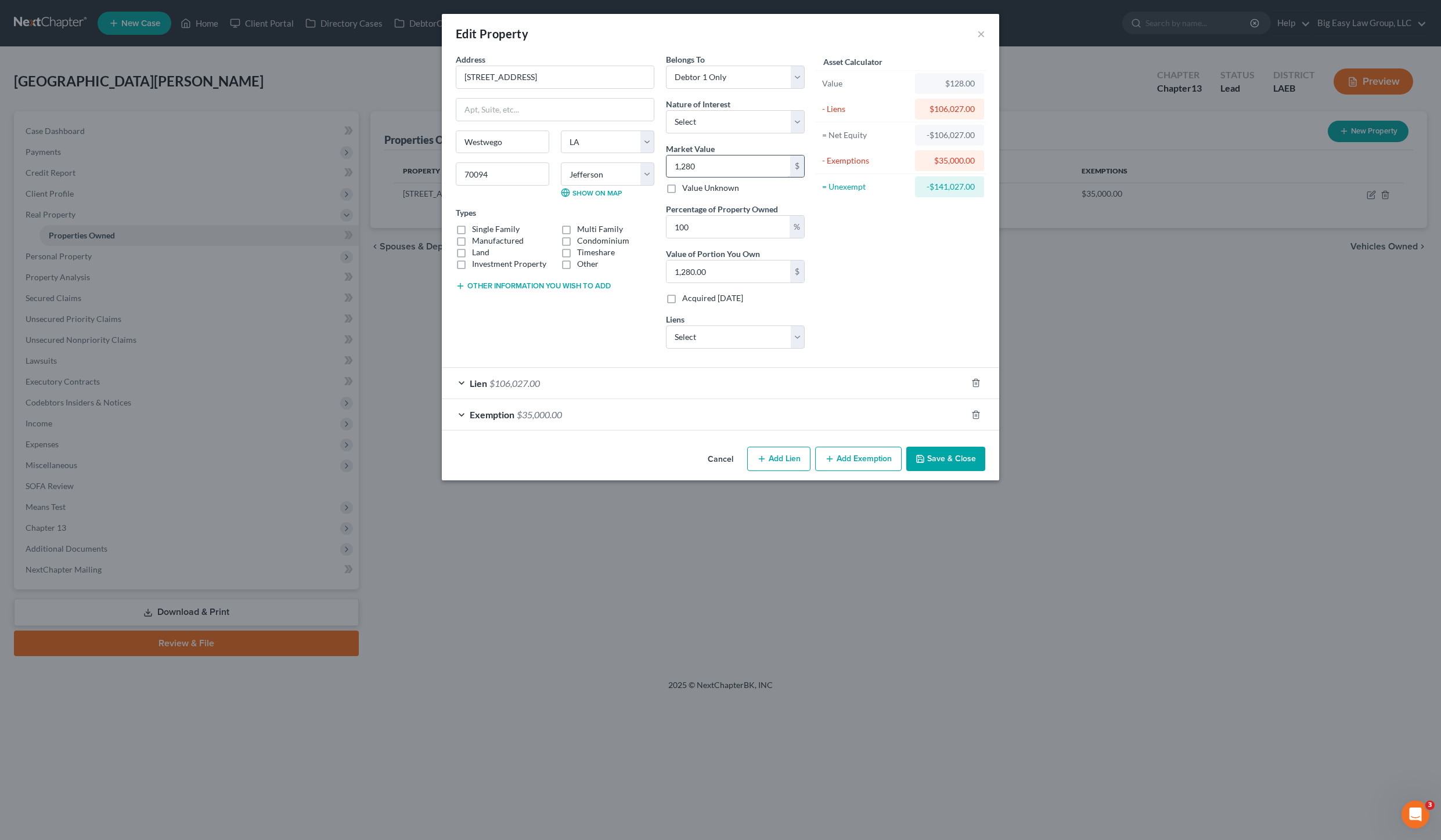
type input "12,800.00"
type input "12,8000"
type input "128,000.00"
click at [930, 447] on button "Save & Close" at bounding box center [946, 459] width 79 height 25
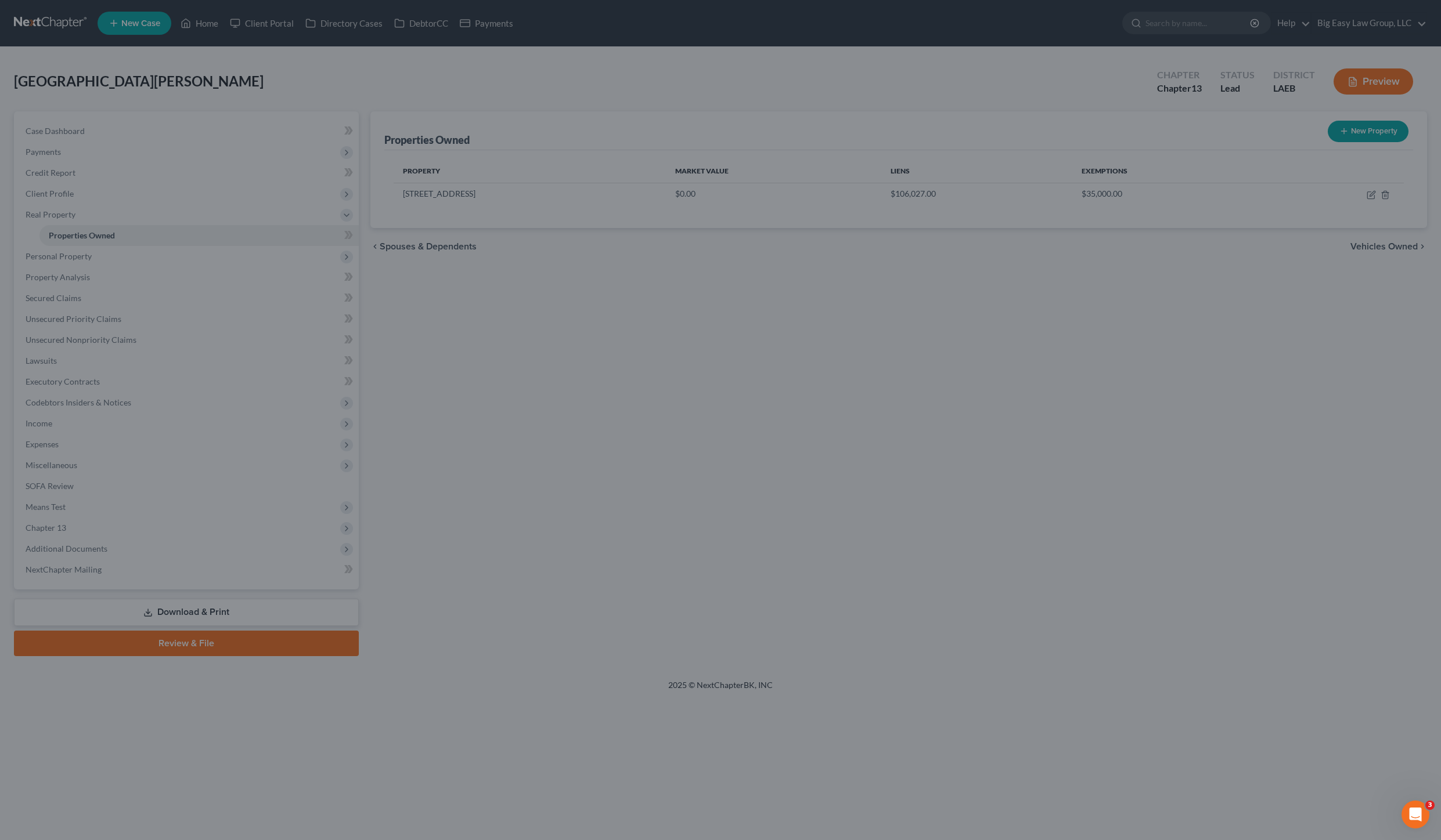
click at [930, 449] on div at bounding box center [720, 420] width 1441 height 840
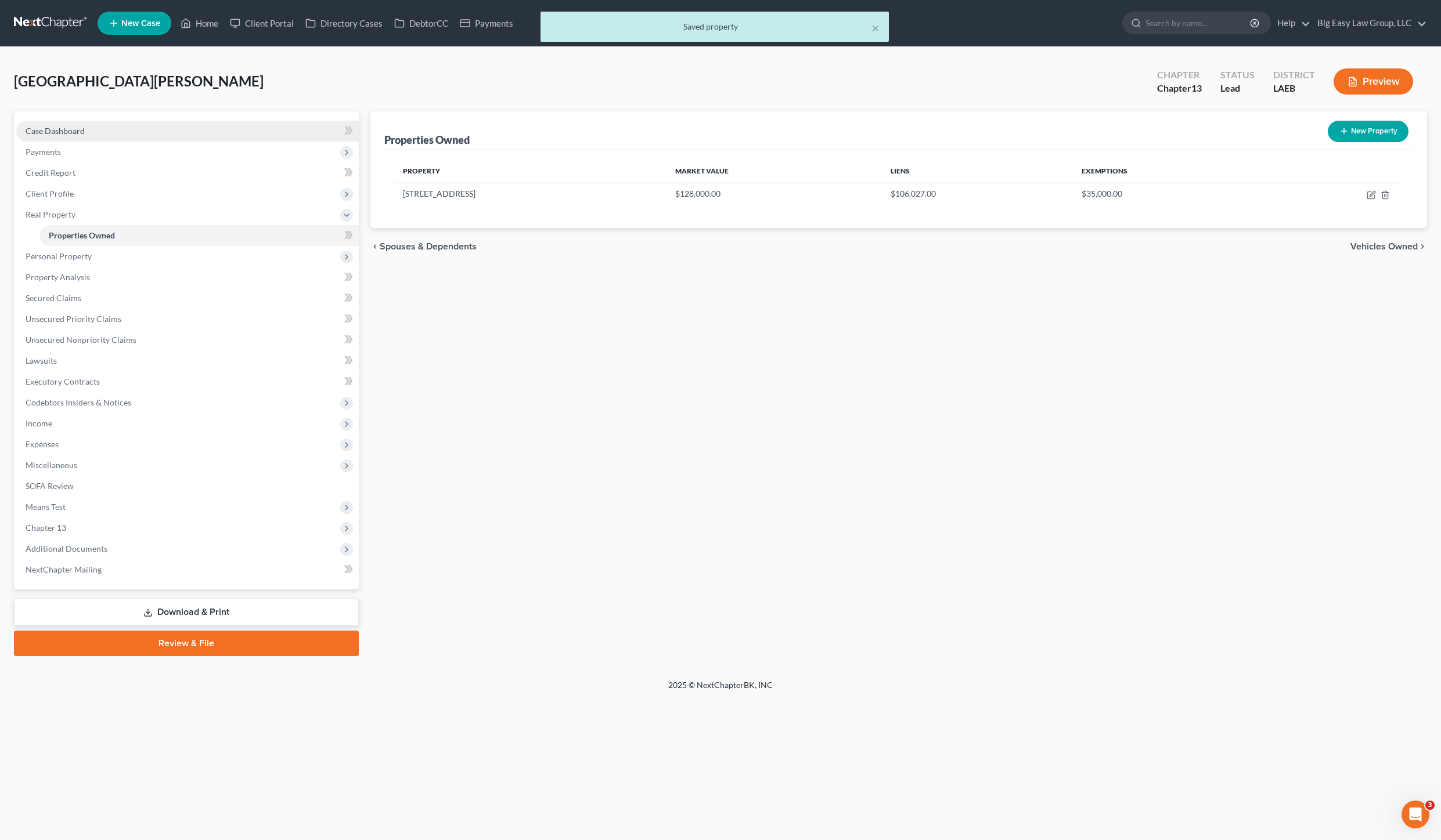
click at [65, 130] on span "Case Dashboard" at bounding box center [55, 130] width 59 height 10
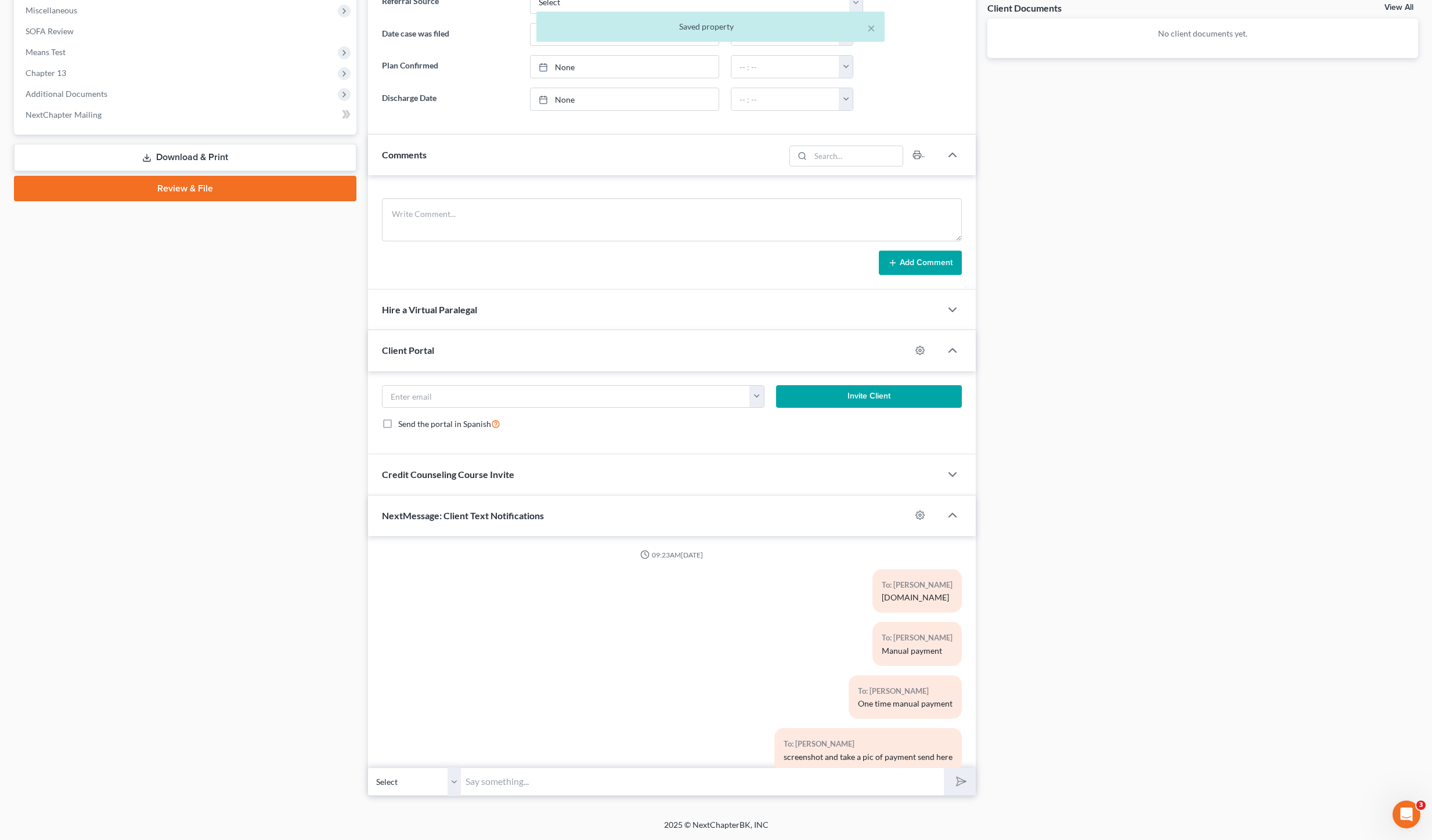
scroll to position [1447, 0]
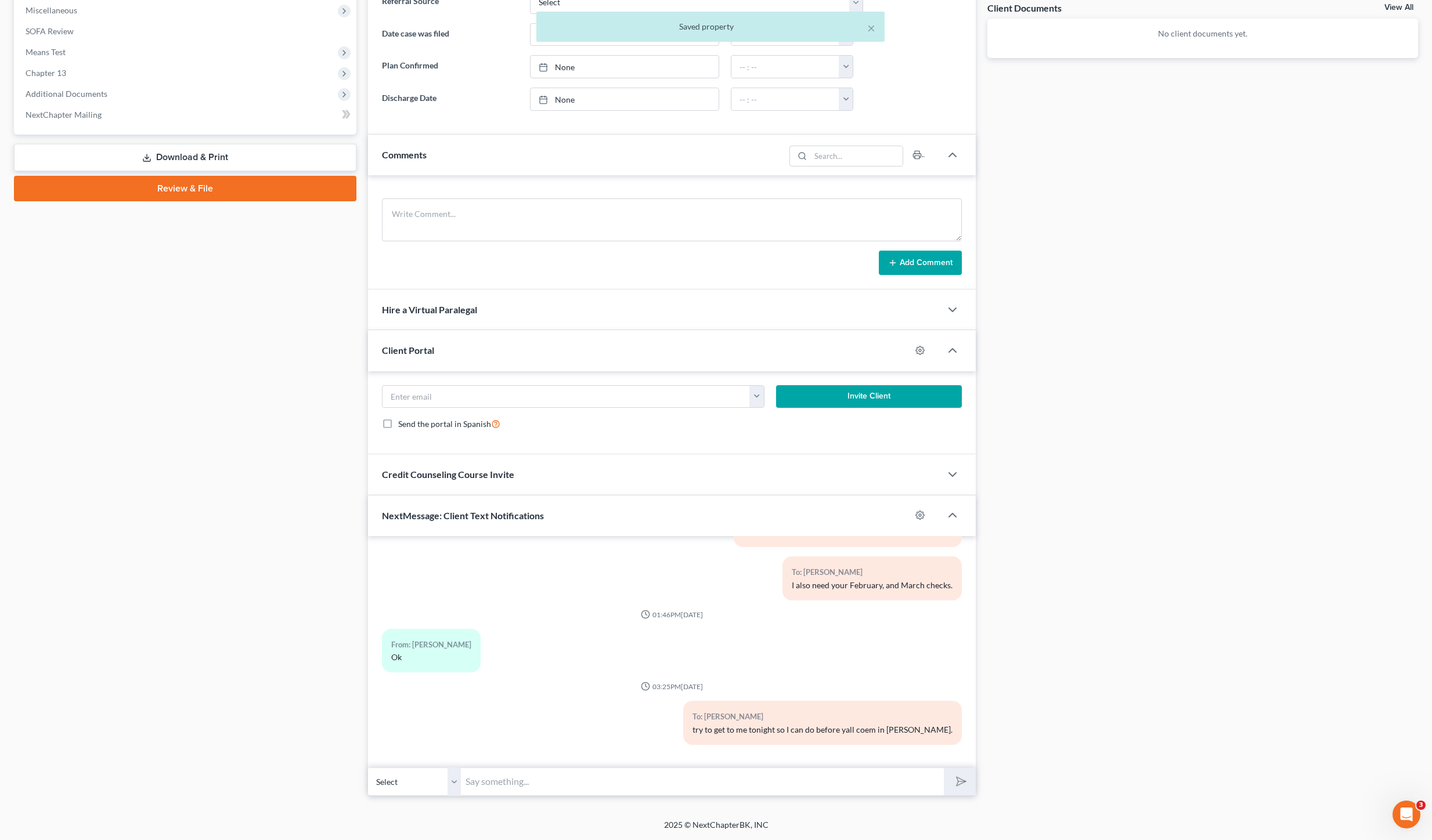
click at [716, 780] on input "text" at bounding box center [703, 782] width 483 height 28
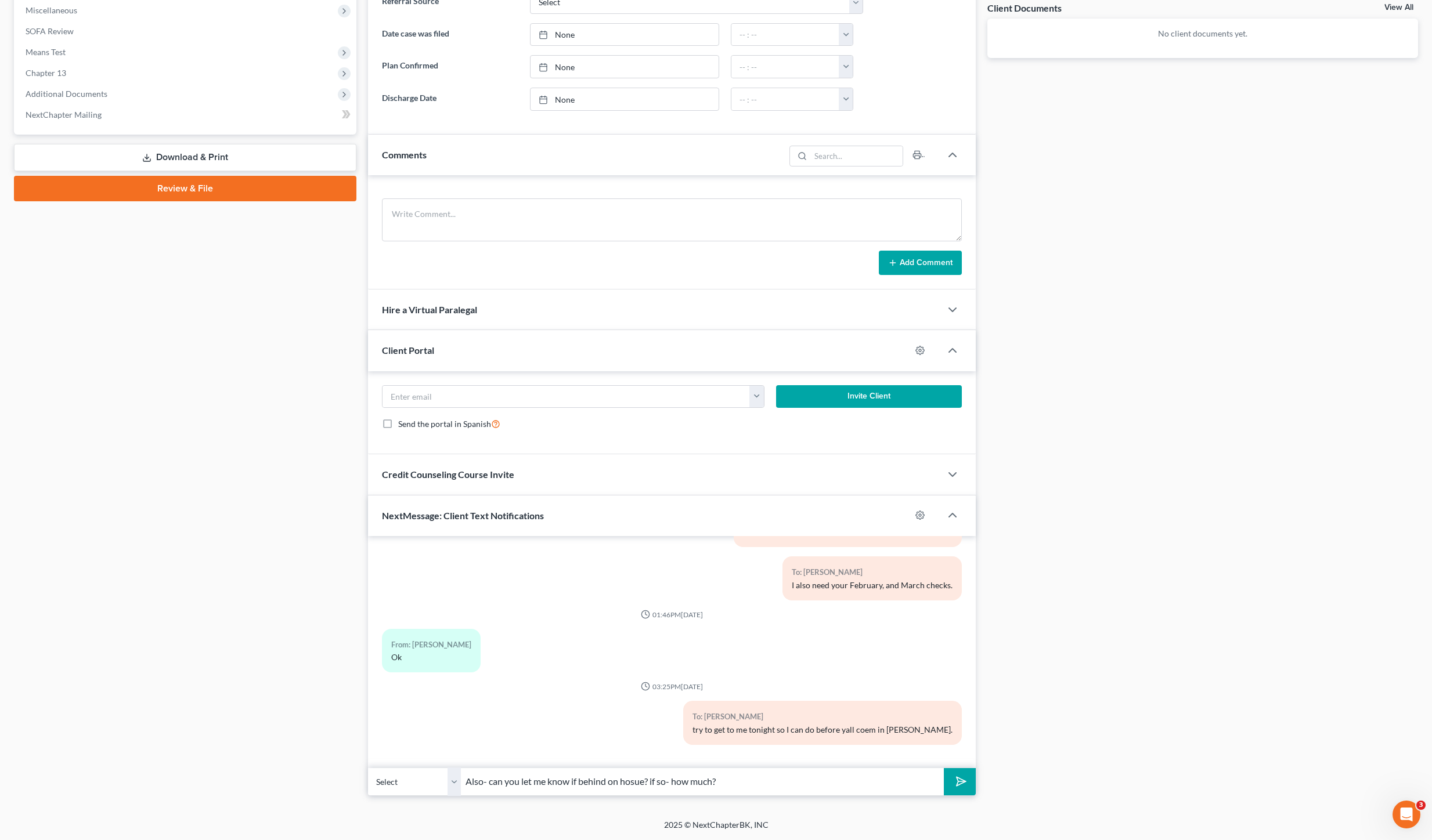
type input "Also- can you let me know if behind on hosue? if so- how much?"
click at [943, 769] on button "submit" at bounding box center [959, 782] width 32 height 27
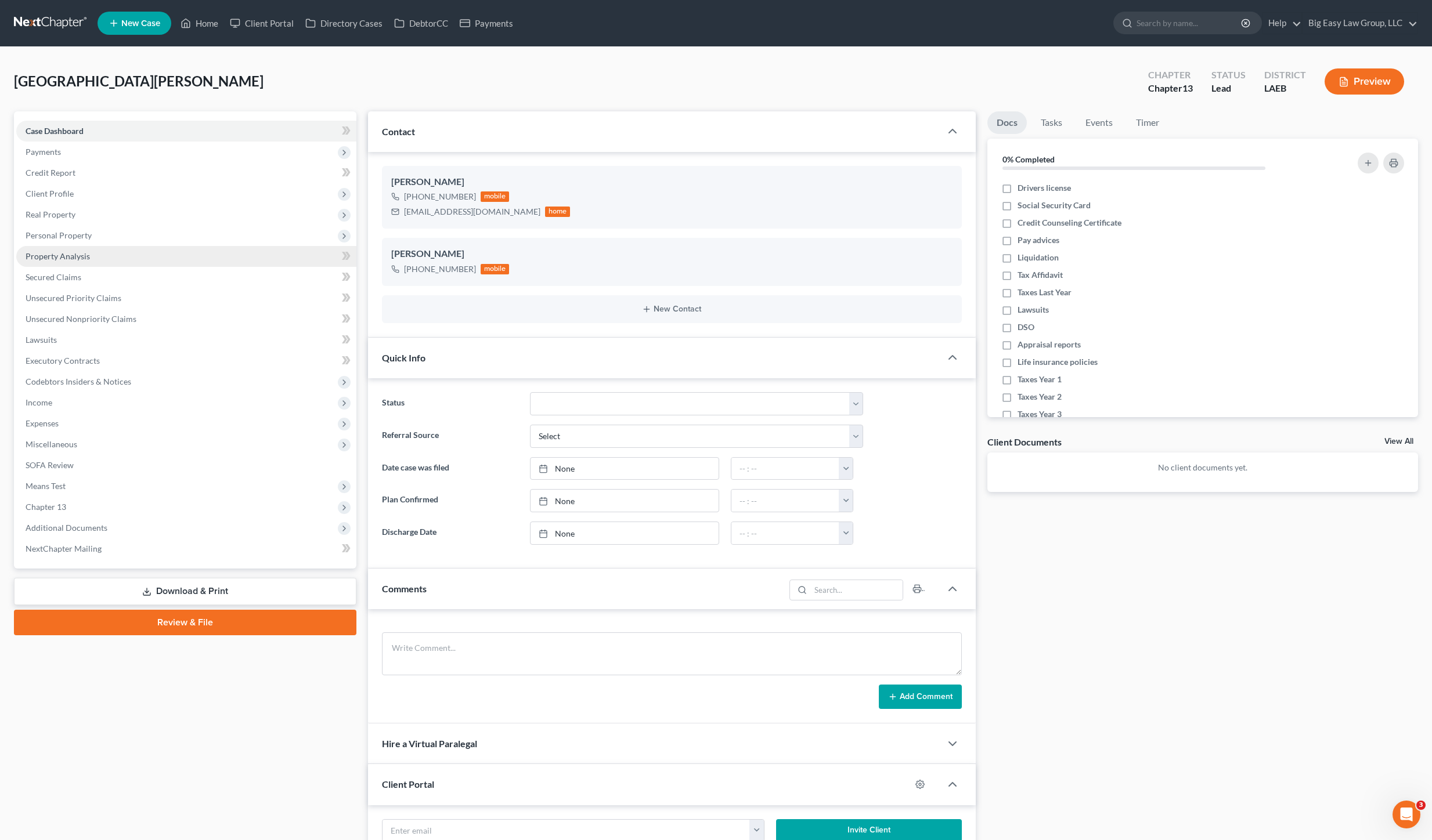
scroll to position [1500, 0]
click at [92, 241] on span "Personal Property" at bounding box center [186, 235] width 340 height 21
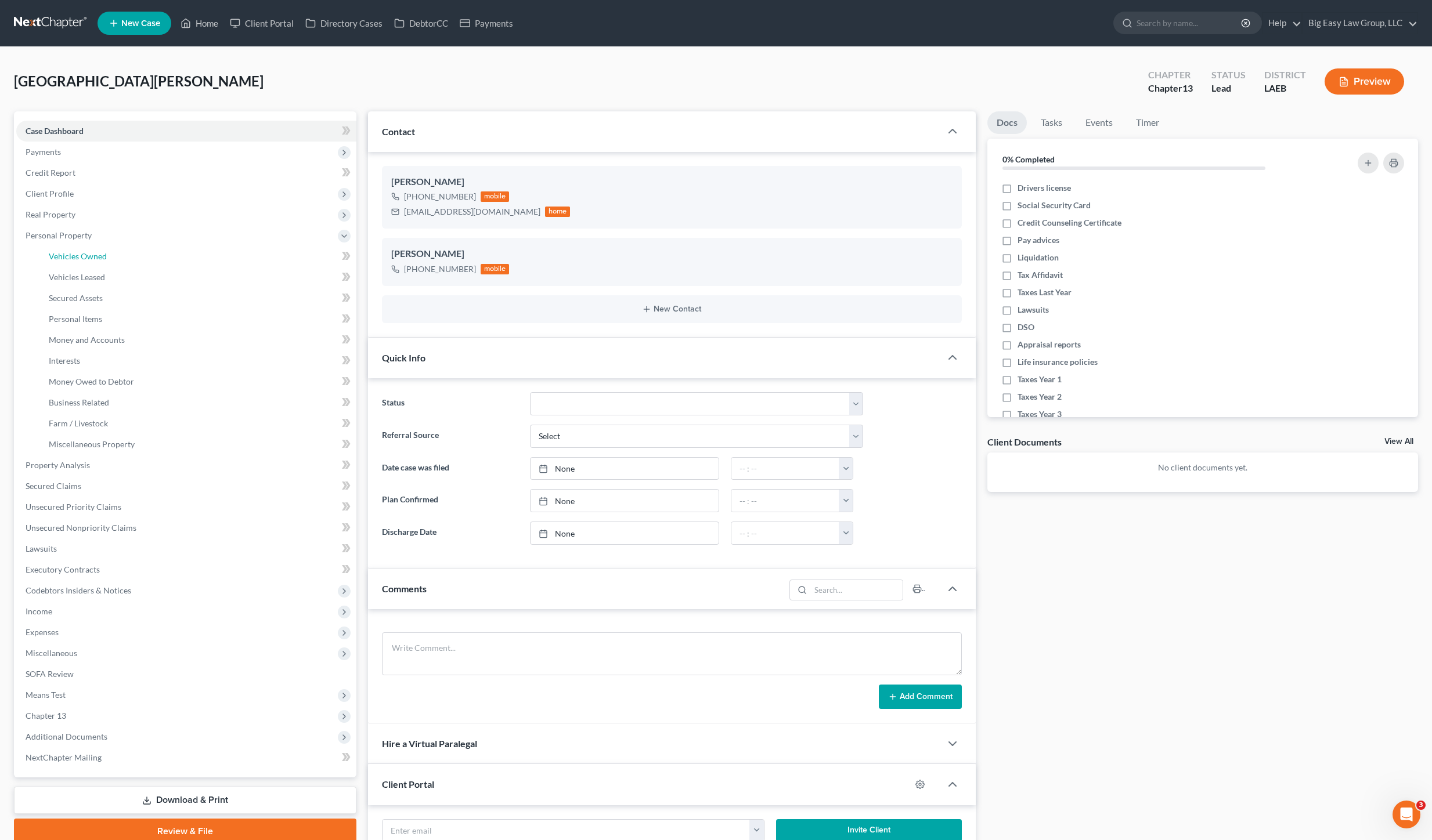
click at [98, 253] on span "Vehicles Owned" at bounding box center [78, 256] width 58 height 10
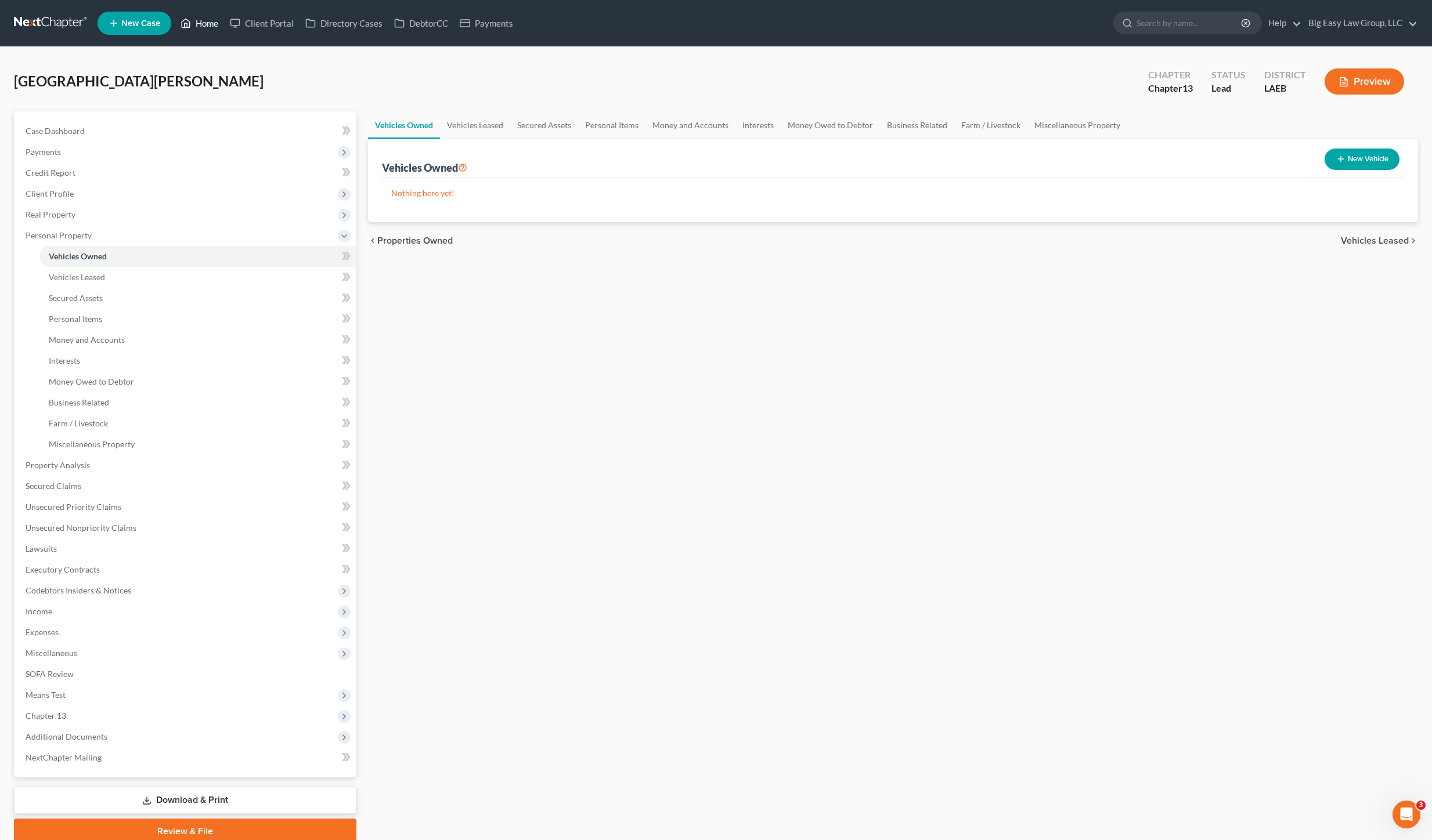
click at [196, 13] on link "Home" at bounding box center [199, 23] width 49 height 21
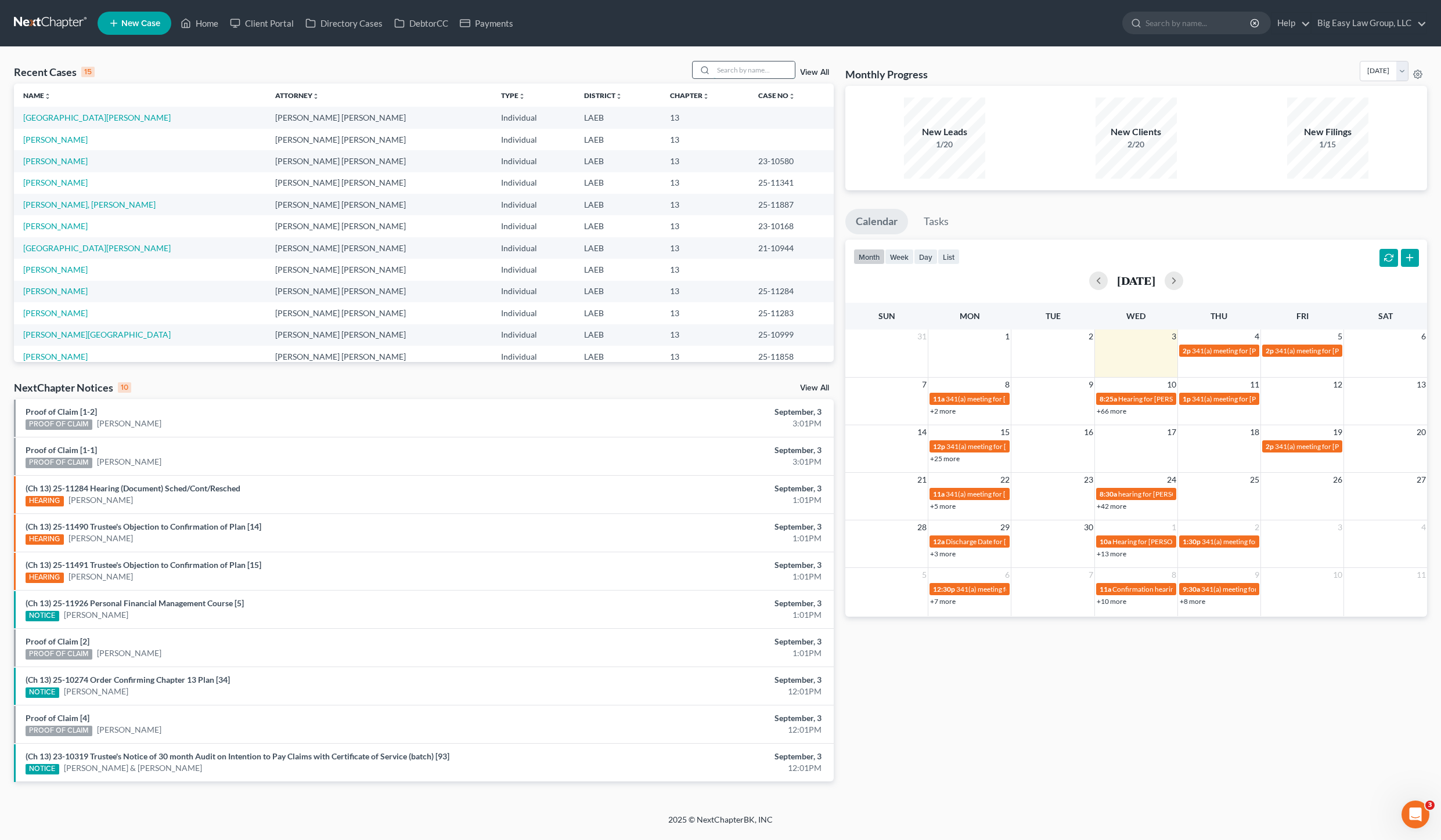
click at [735, 78] on input "search" at bounding box center [754, 70] width 81 height 17
type input "[GEOGRAPHIC_DATA]"
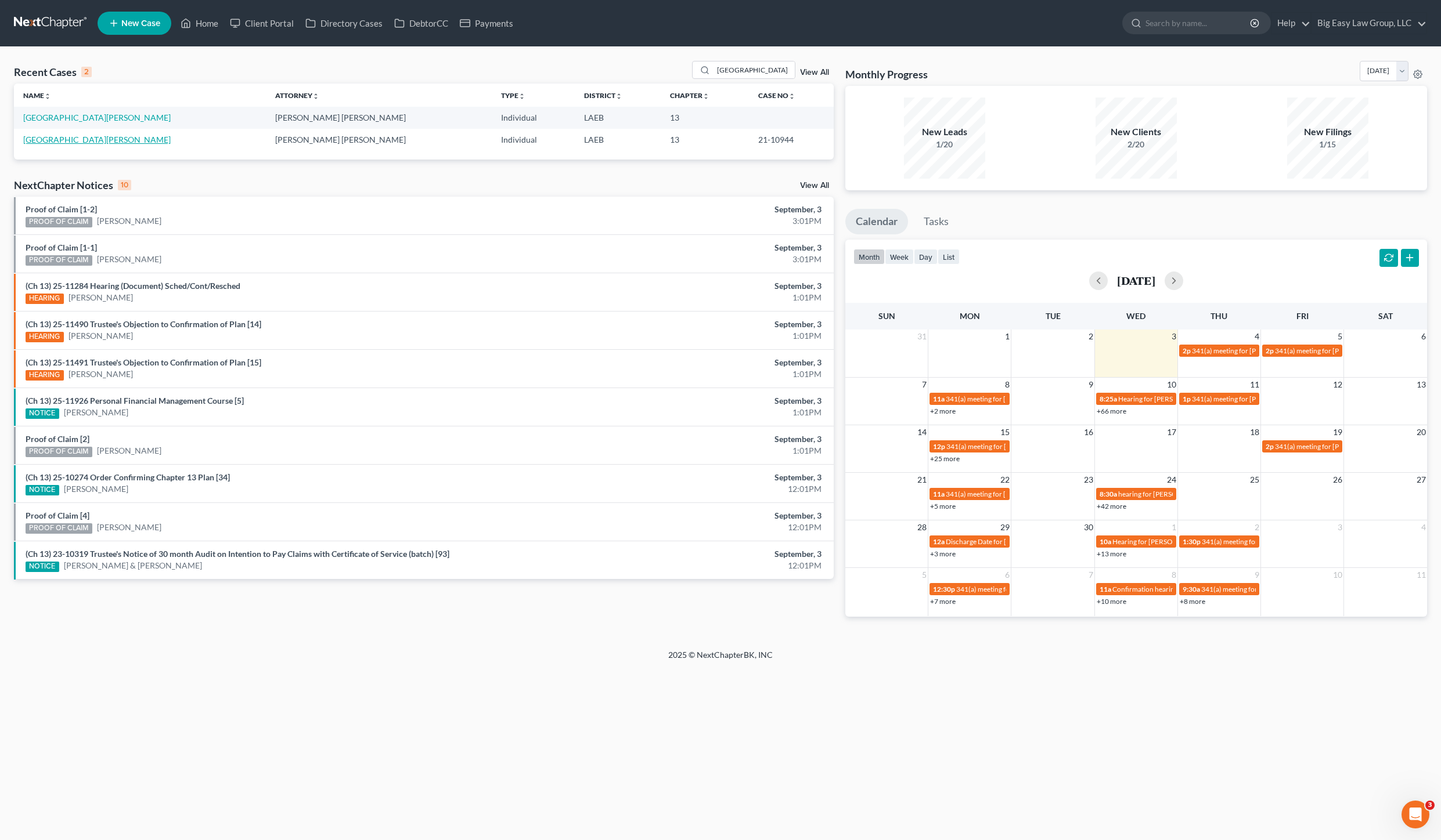
click at [76, 137] on link "[GEOGRAPHIC_DATA][PERSON_NAME]" at bounding box center [96, 139] width 147 height 10
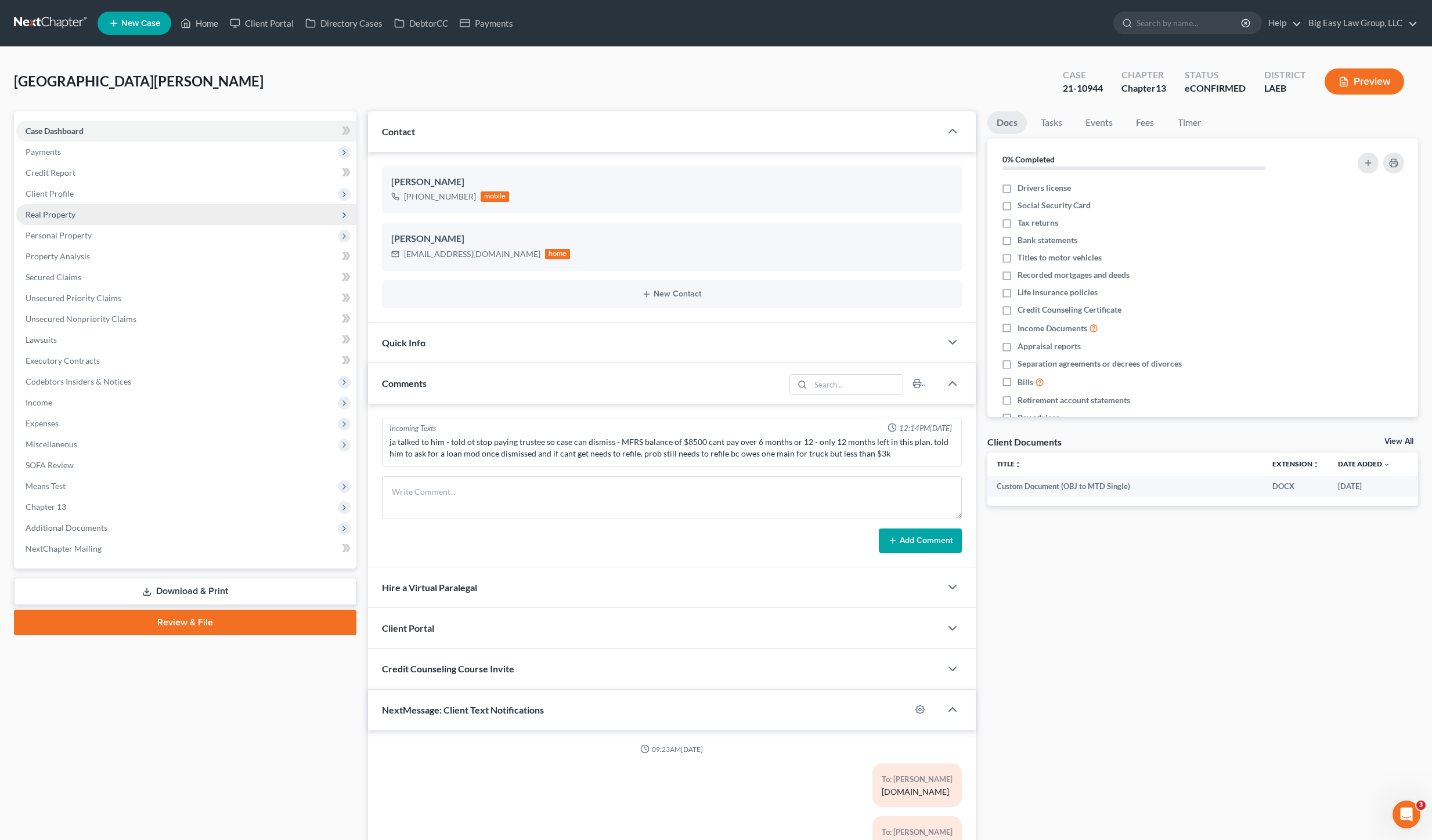
click at [93, 219] on span "Real Property" at bounding box center [186, 215] width 340 height 21
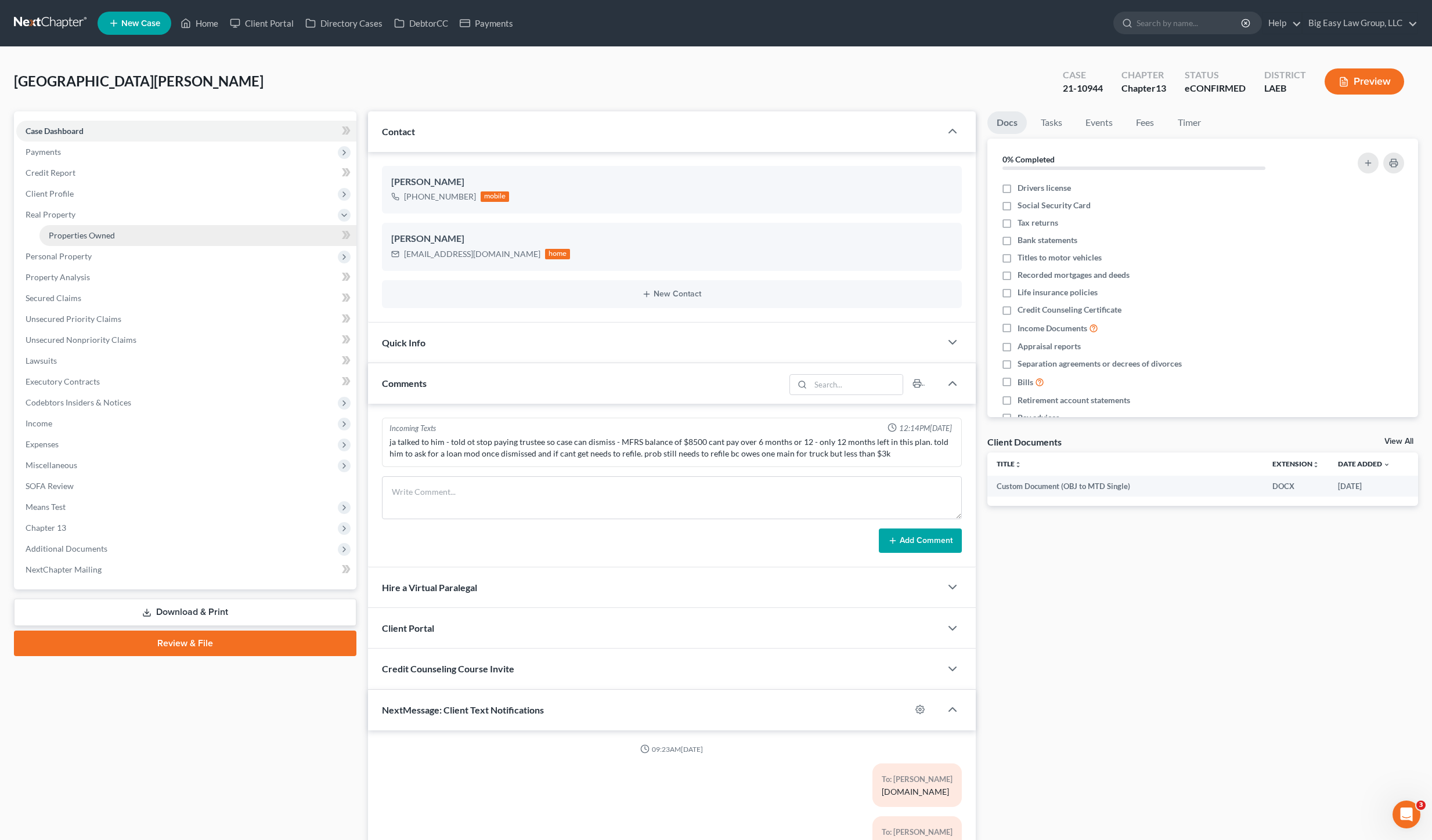
scroll to position [1269, 0]
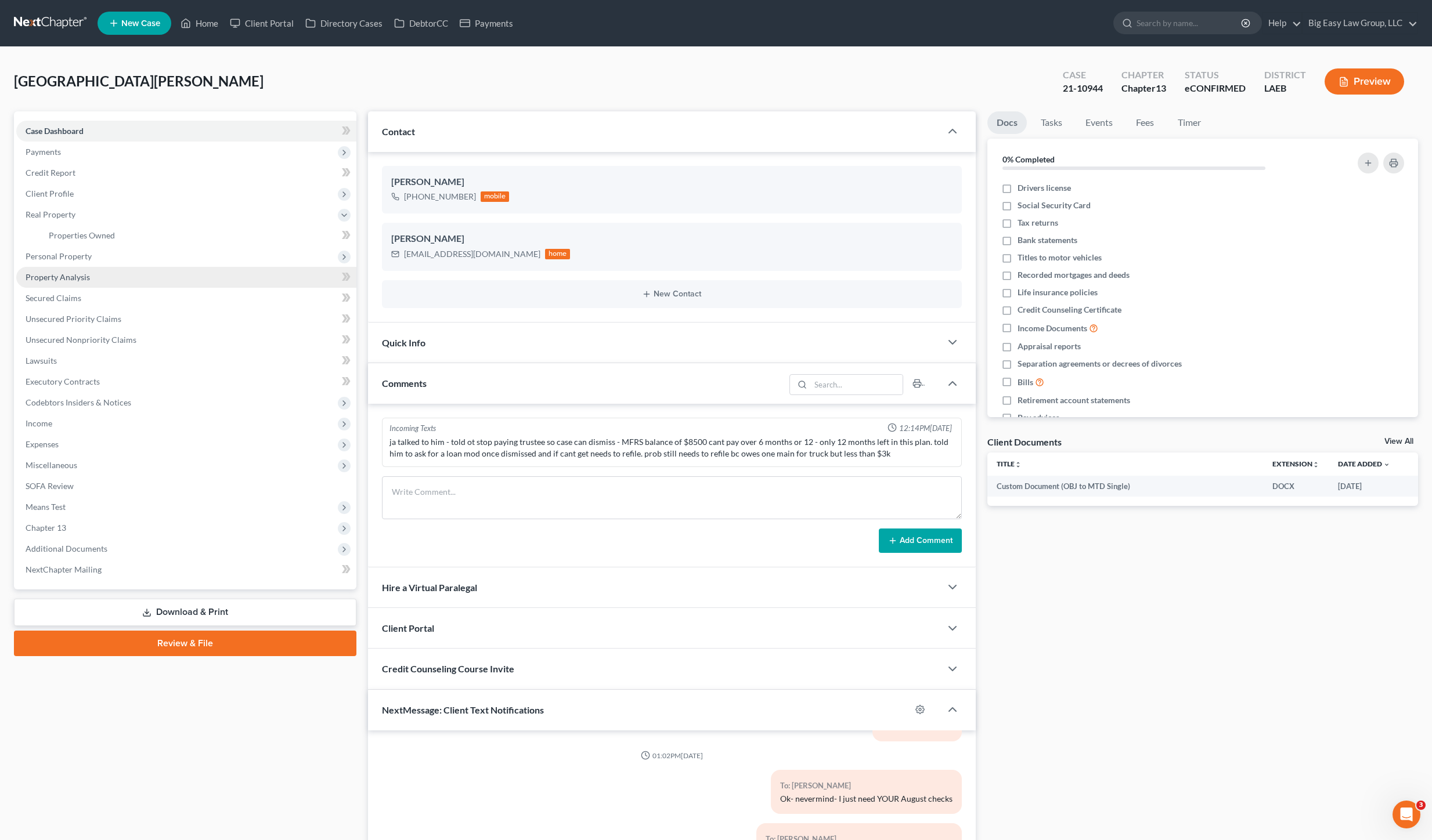
click at [86, 257] on span "Personal Property" at bounding box center [58, 256] width 66 height 10
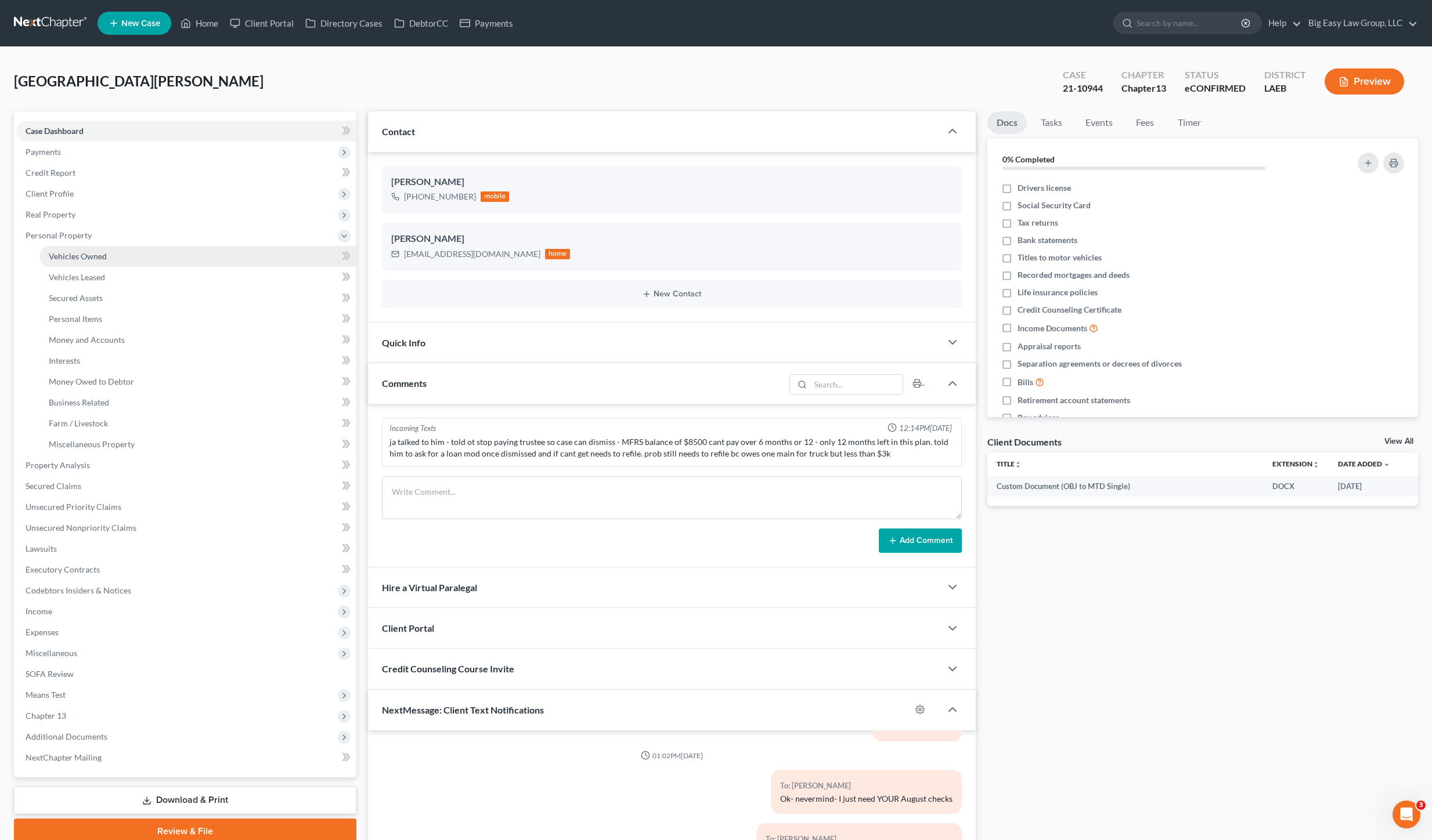
click at [100, 265] on link "Vehicles Owned" at bounding box center [198, 256] width 317 height 21
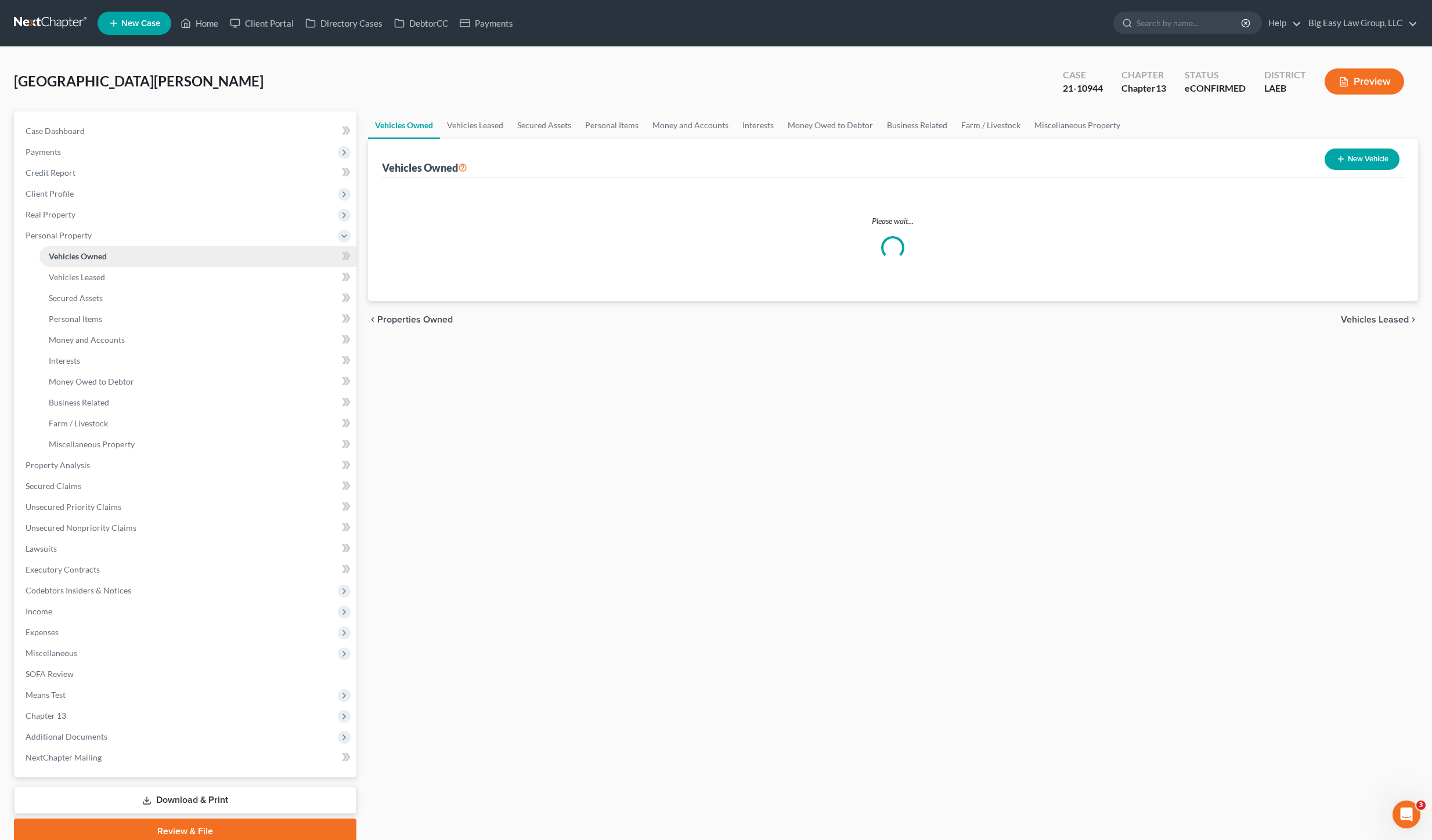
click at [140, 257] on link "Vehicles Owned" at bounding box center [198, 256] width 317 height 21
click at [89, 251] on span "Vehicles Owned" at bounding box center [78, 256] width 58 height 10
click at [458, 128] on link "Vehicles Leased" at bounding box center [475, 125] width 71 height 28
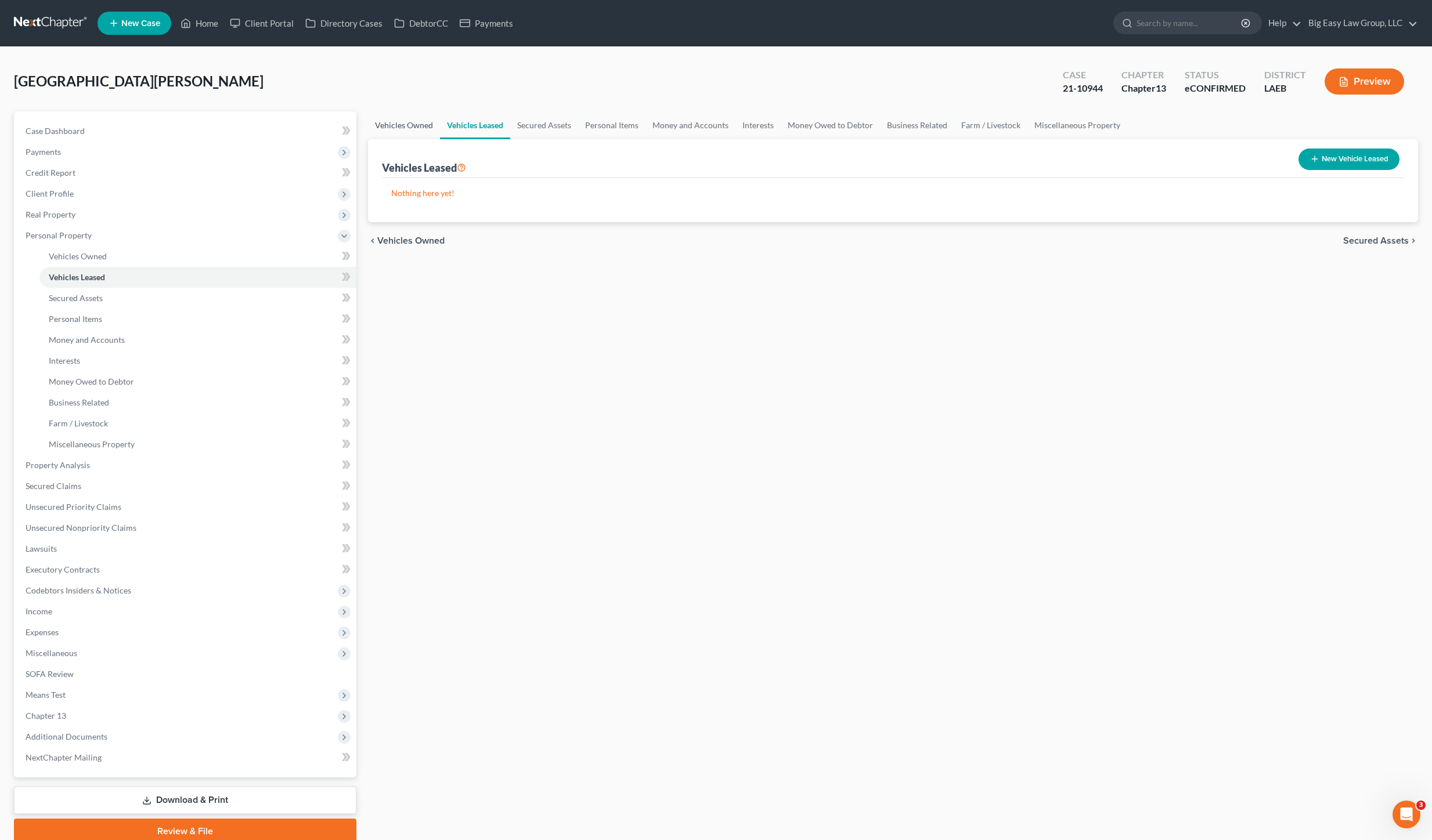
drag, startPoint x: 403, startPoint y: 130, endPoint x: 464, endPoint y: 132, distance: 61.0
click at [403, 130] on link "Vehicles Owned" at bounding box center [404, 125] width 72 height 28
drag, startPoint x: 483, startPoint y: 130, endPoint x: 502, endPoint y: 130, distance: 19.0
click at [483, 129] on link "Vehicles Leased" at bounding box center [475, 125] width 71 height 28
drag, startPoint x: 536, startPoint y: 130, endPoint x: 487, endPoint y: 128, distance: 49.0
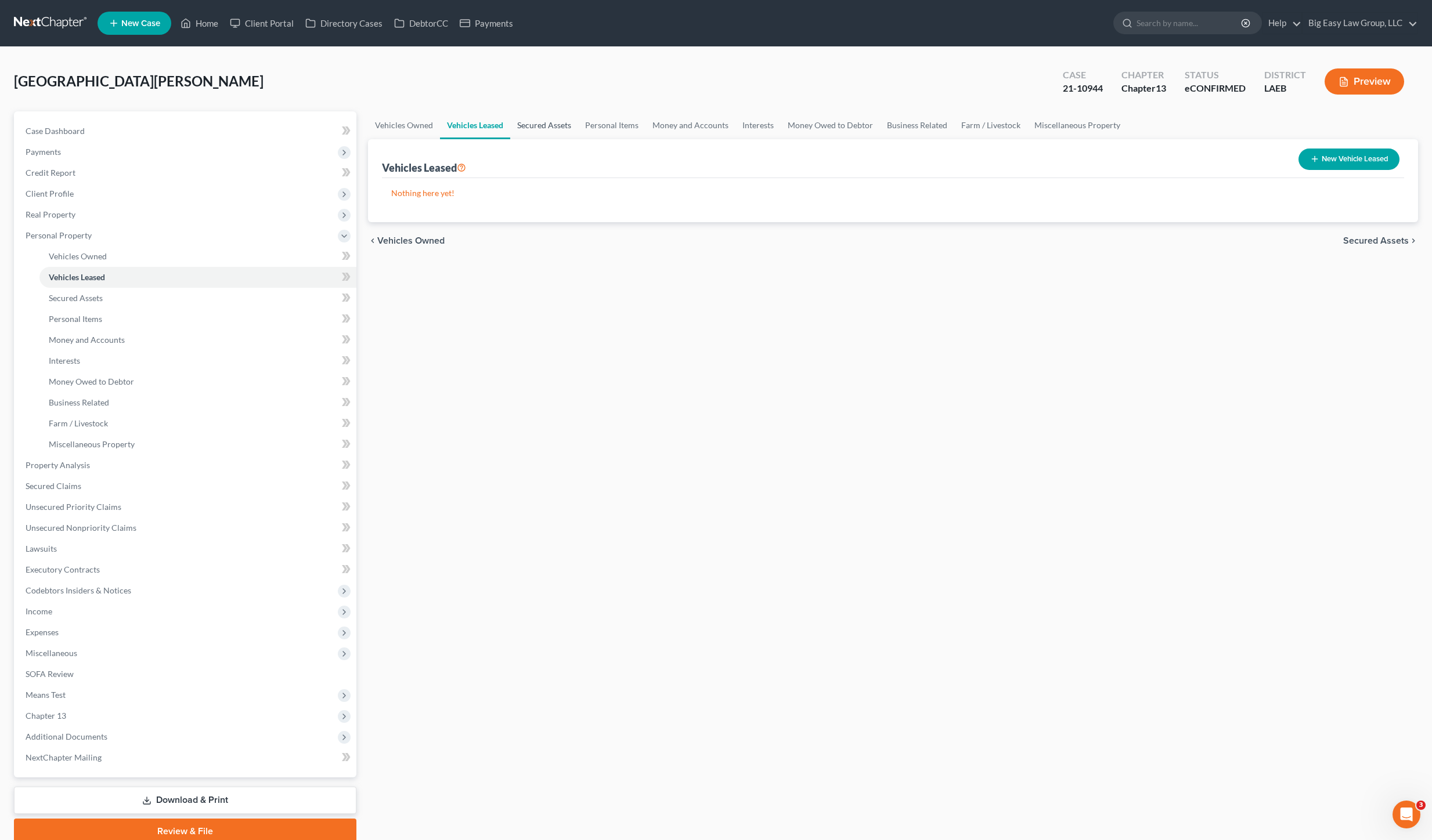
click at [536, 130] on link "Secured Assets" at bounding box center [544, 125] width 68 height 28
drag, startPoint x: 466, startPoint y: 130, endPoint x: 399, endPoint y: 135, distance: 67.2
click at [466, 130] on link "Vehicles Leased" at bounding box center [475, 125] width 71 height 28
click at [399, 135] on link "Vehicles Owned" at bounding box center [404, 125] width 72 height 28
click at [97, 125] on link "Case Dashboard" at bounding box center [186, 131] width 340 height 21
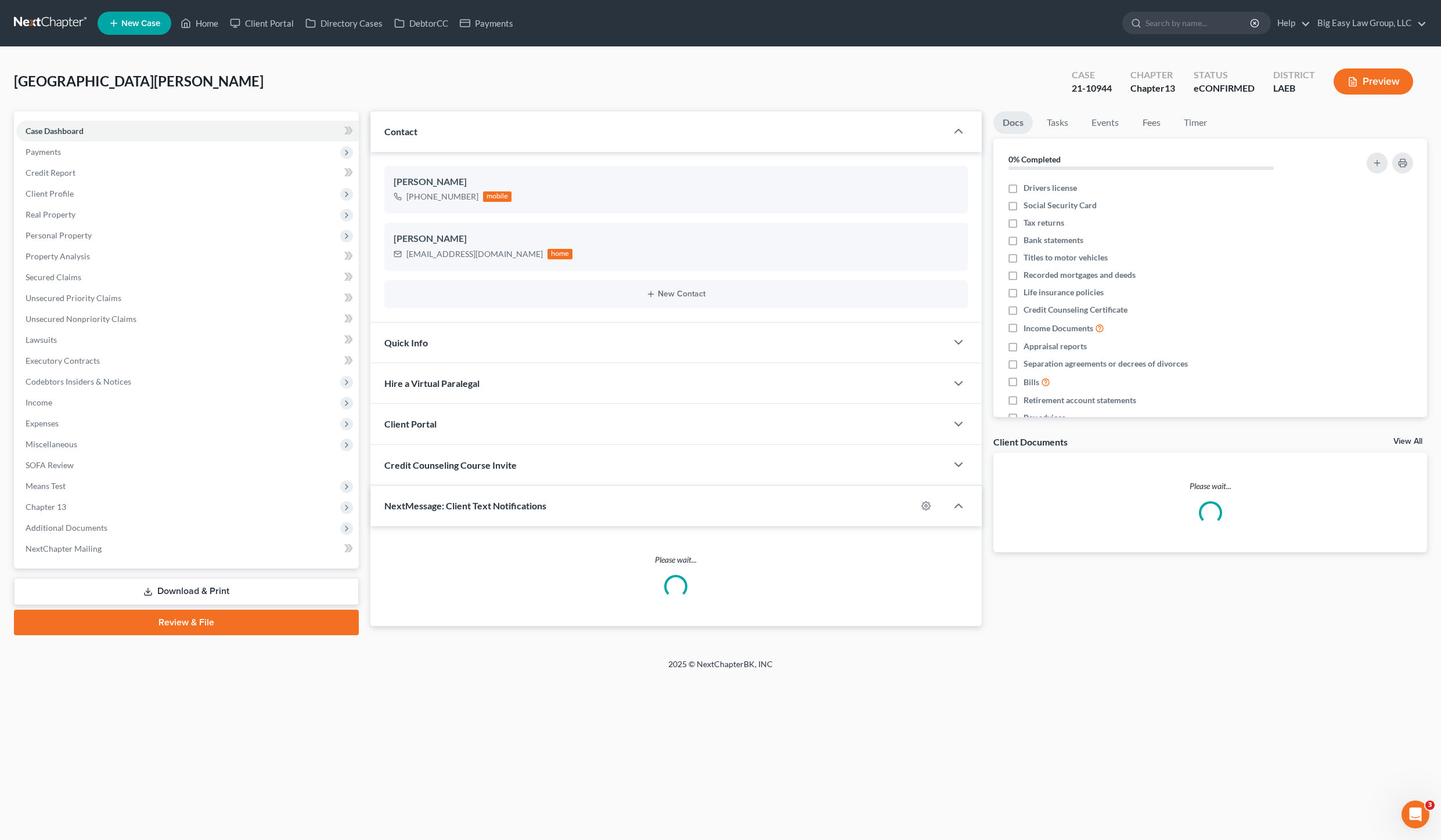
click at [575, 502] on div "NextMessage: Client Text Notifications" at bounding box center [644, 505] width 547 height 40
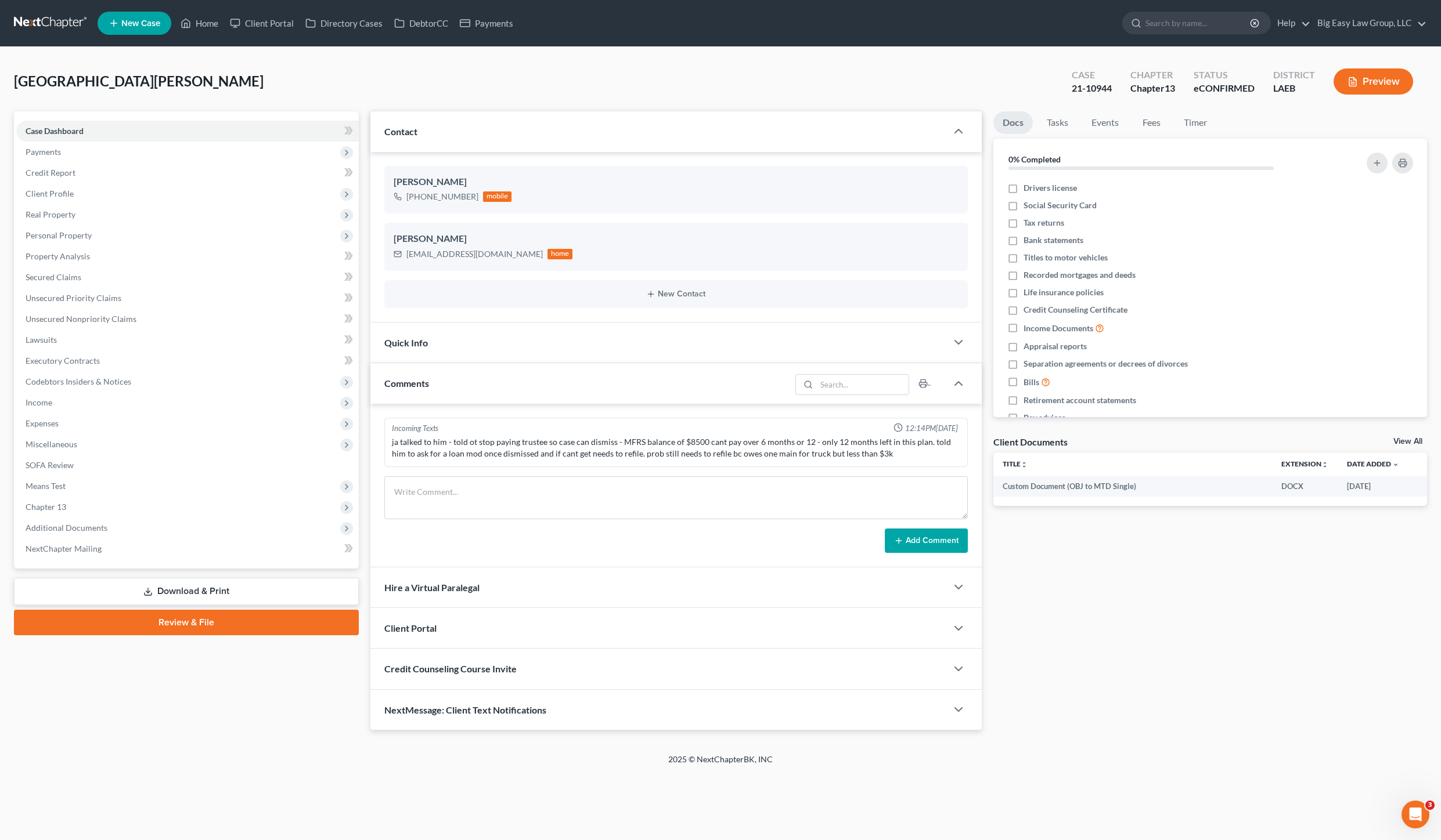
click at [505, 710] on span "NextMessage: Client Text Notifications" at bounding box center [466, 710] width 162 height 11
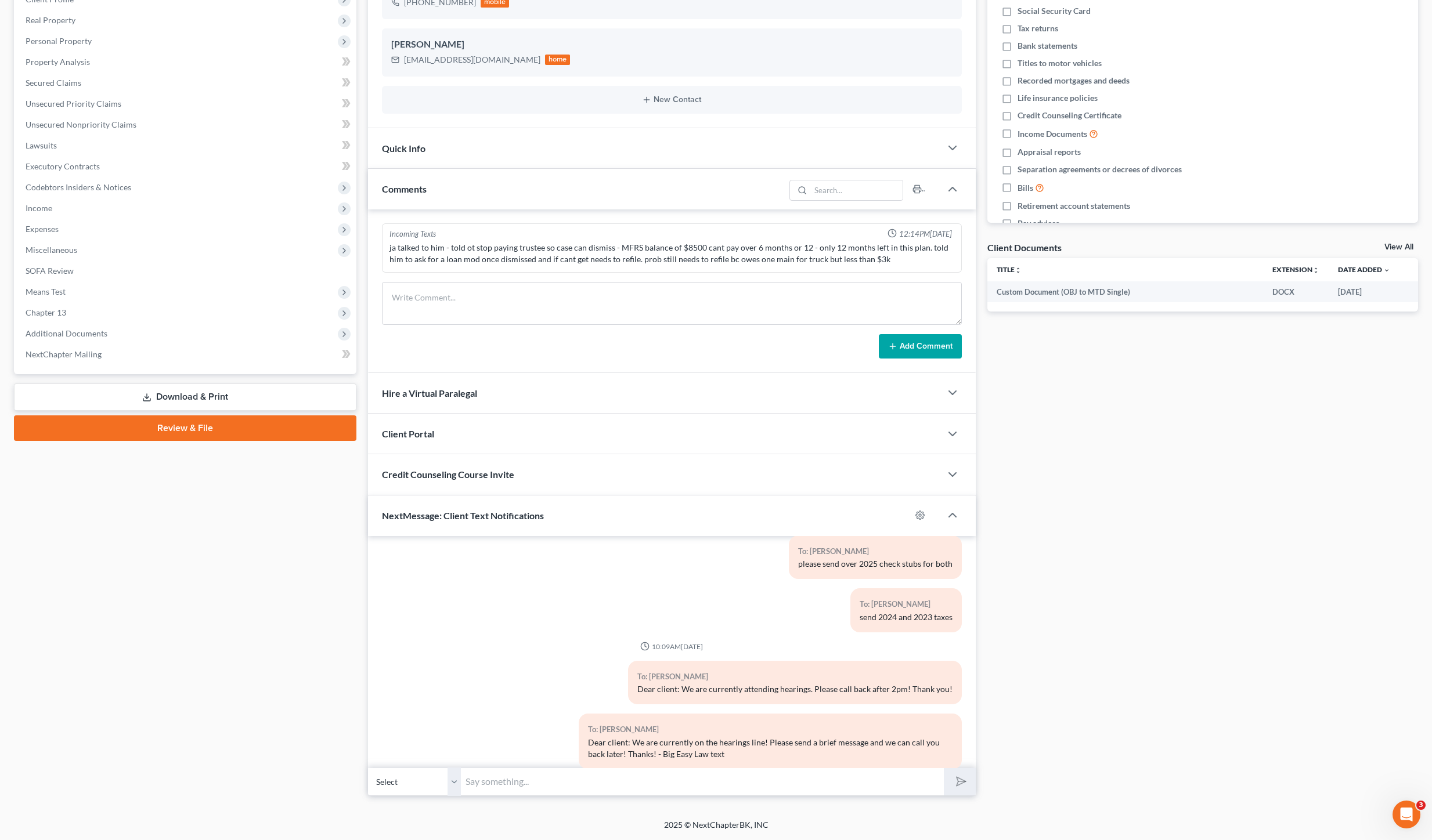
scroll to position [1269, 0]
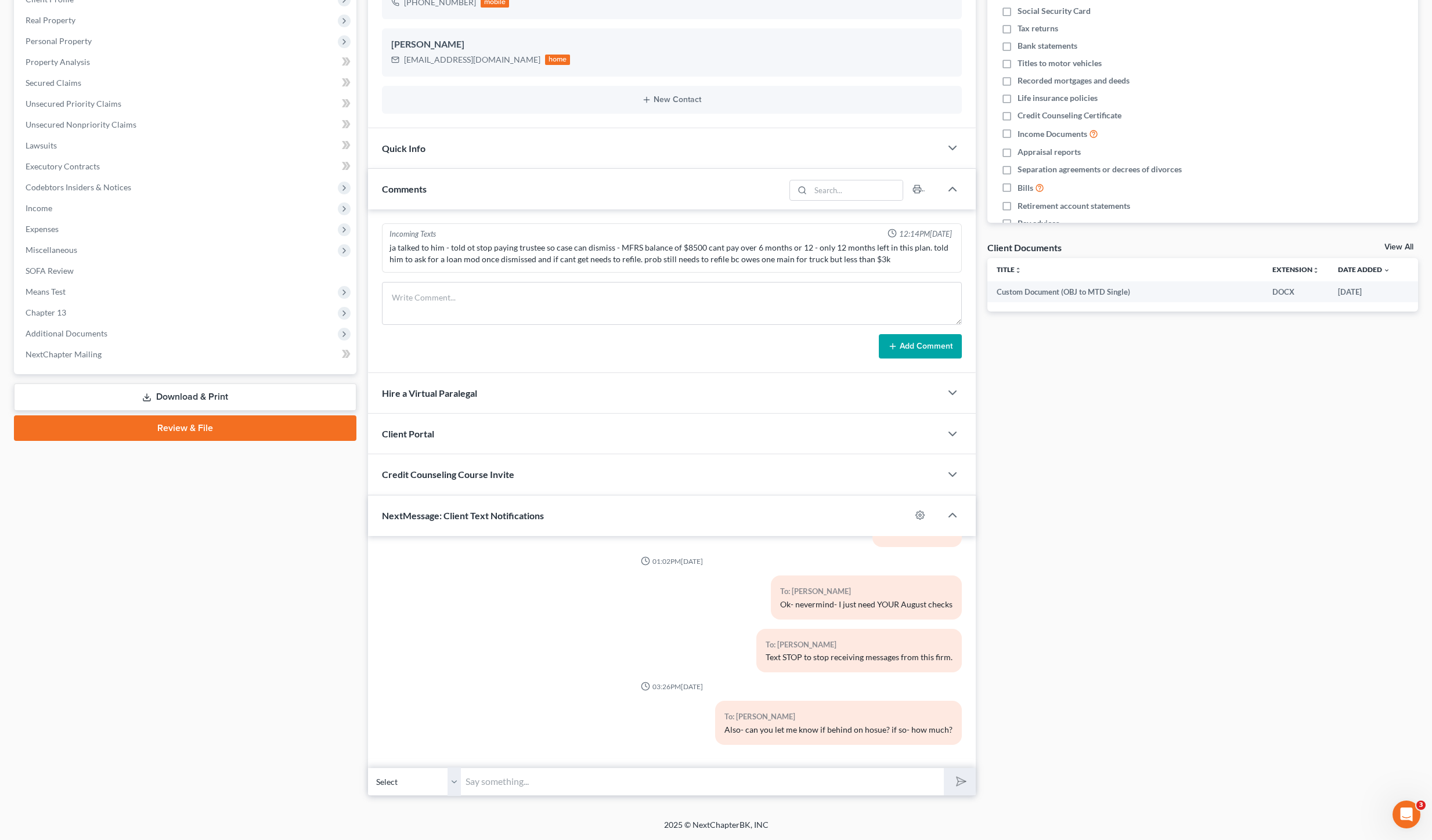
click at [676, 782] on input "text" at bounding box center [703, 782] width 483 height 28
click at [408, 791] on select "Select [PHONE_NUMBER] - [PERSON_NAME]" at bounding box center [414, 782] width 93 height 28
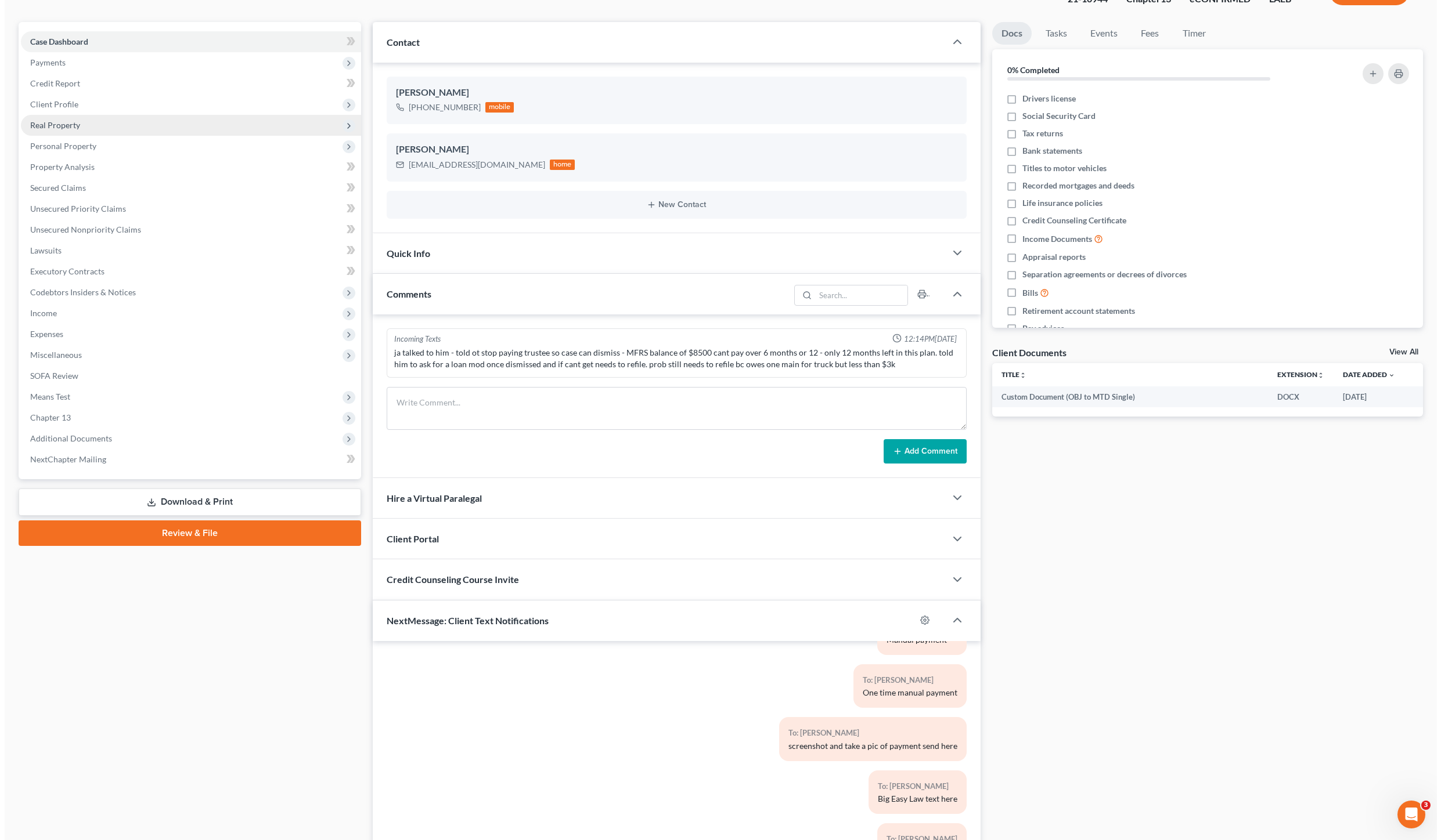
scroll to position [0, 0]
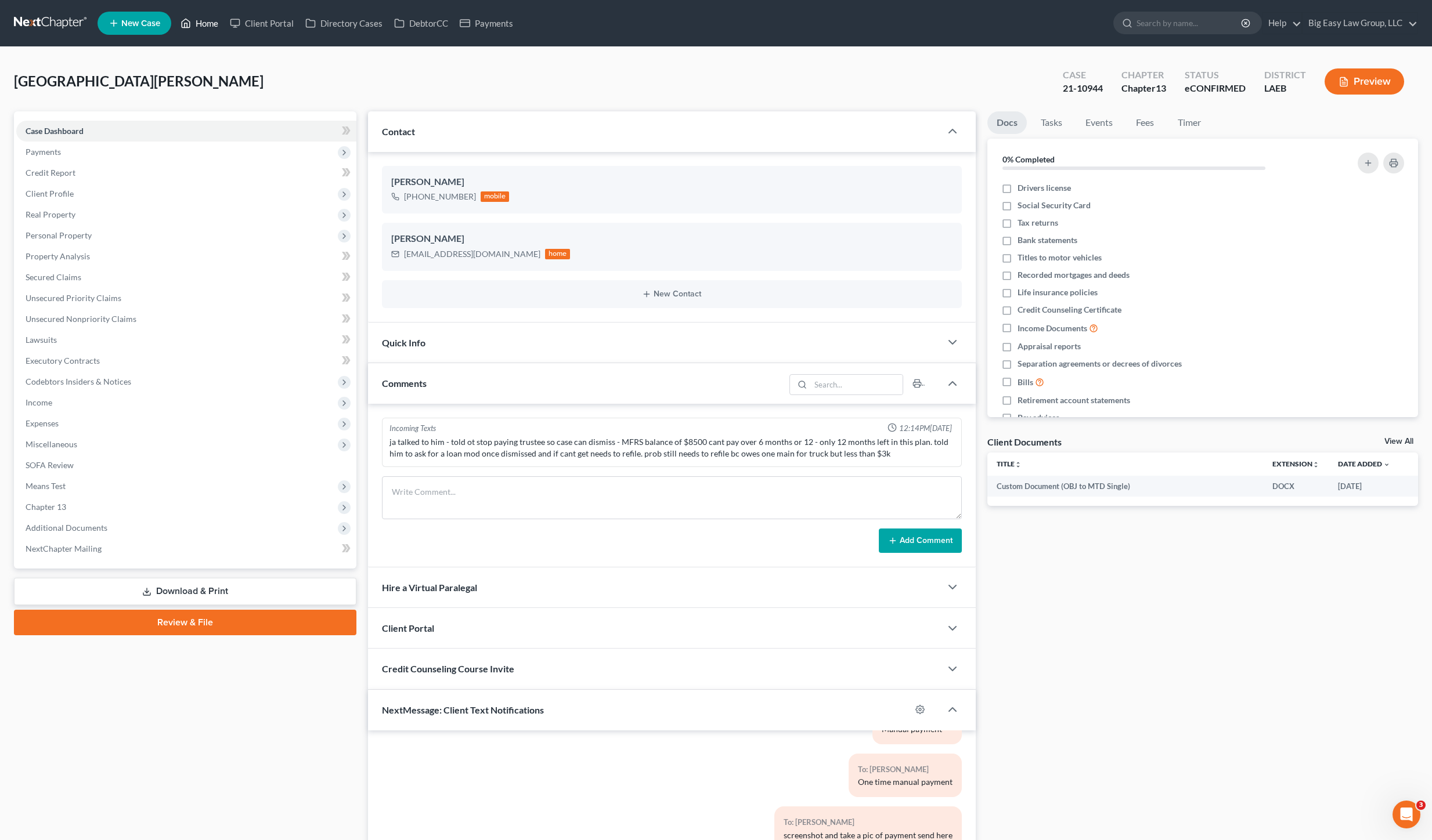
click at [213, 13] on link "Home" at bounding box center [199, 23] width 49 height 21
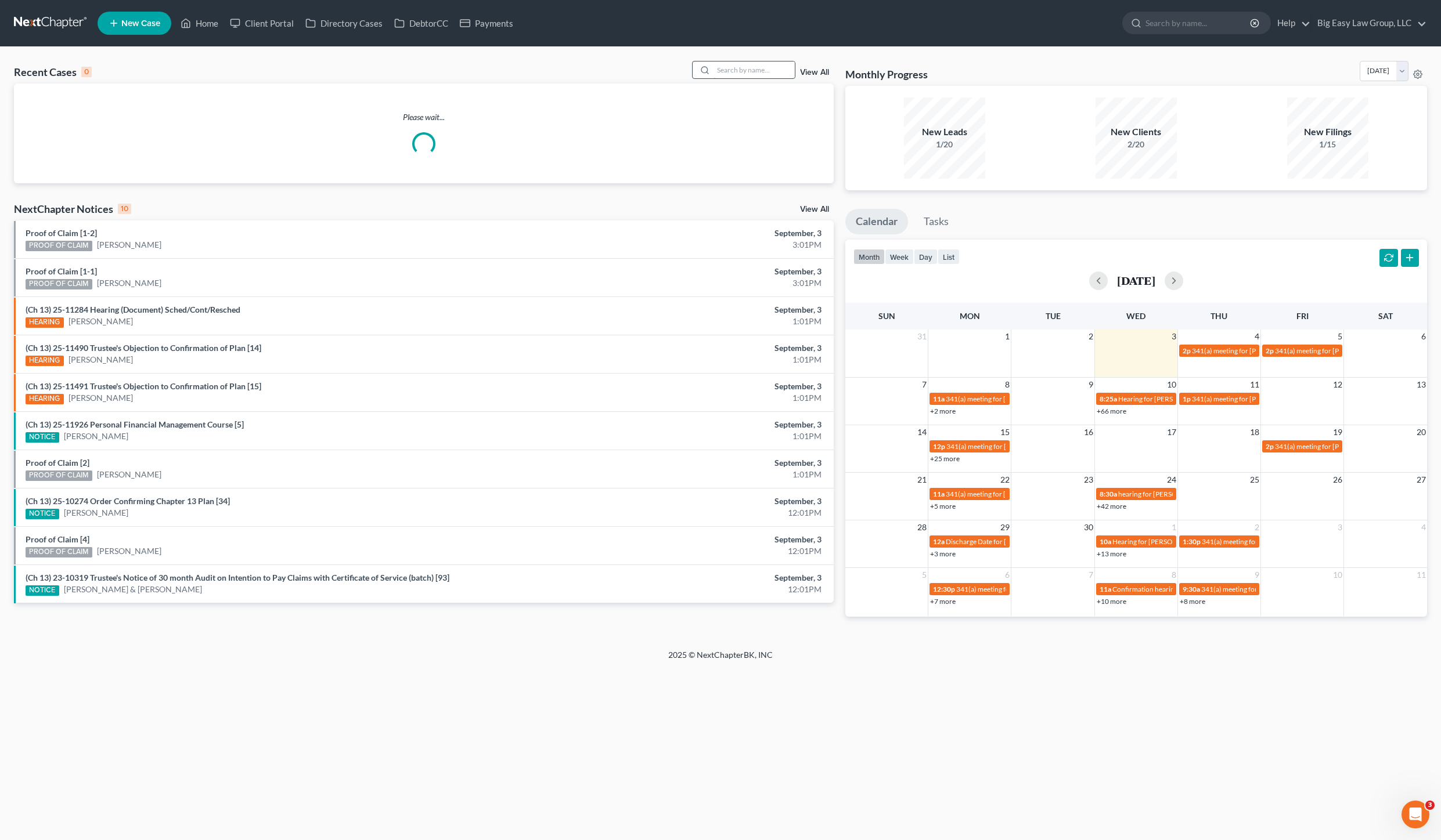
click at [746, 75] on input "search" at bounding box center [754, 70] width 81 height 17
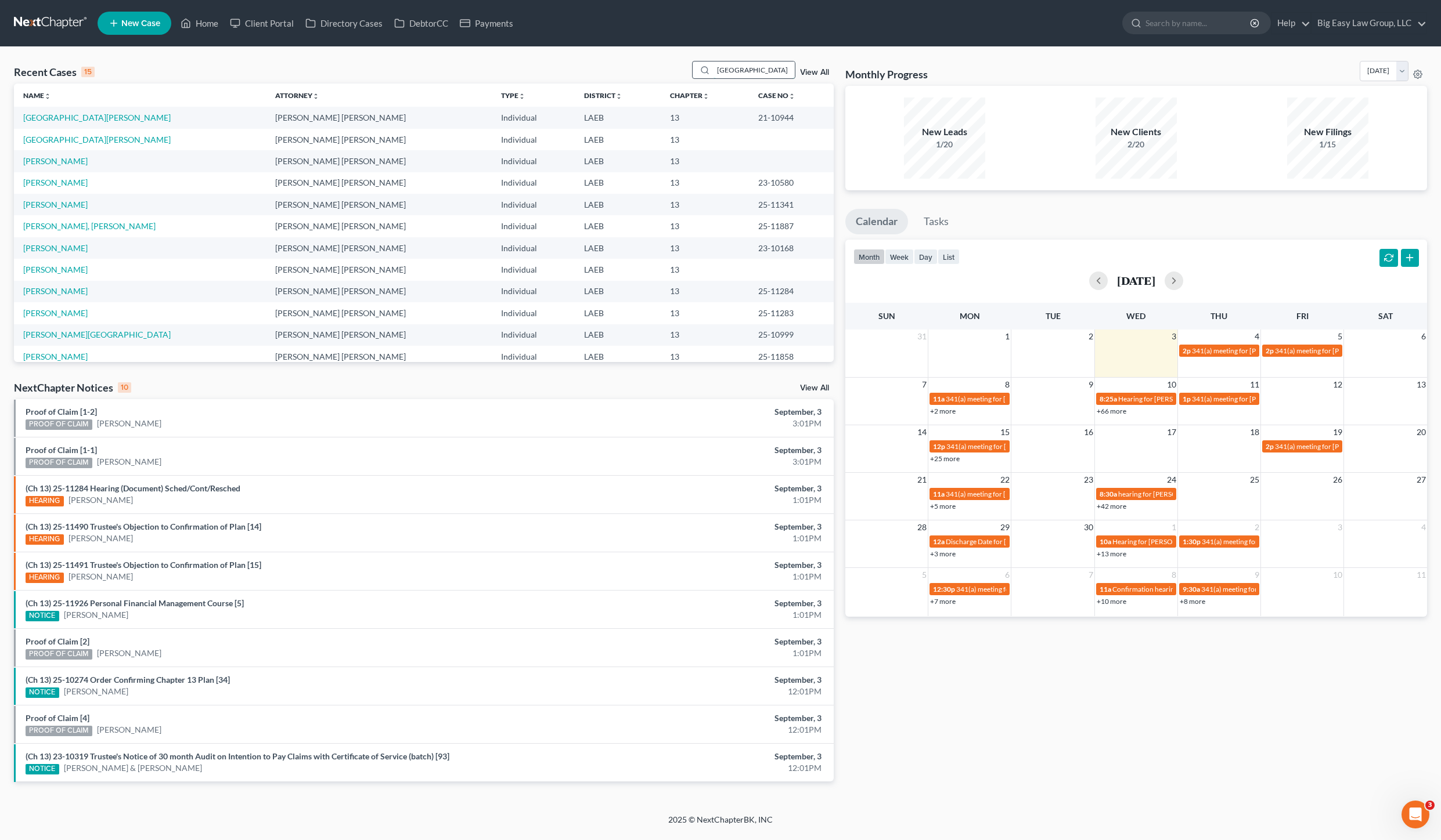
type input "[GEOGRAPHIC_DATA]"
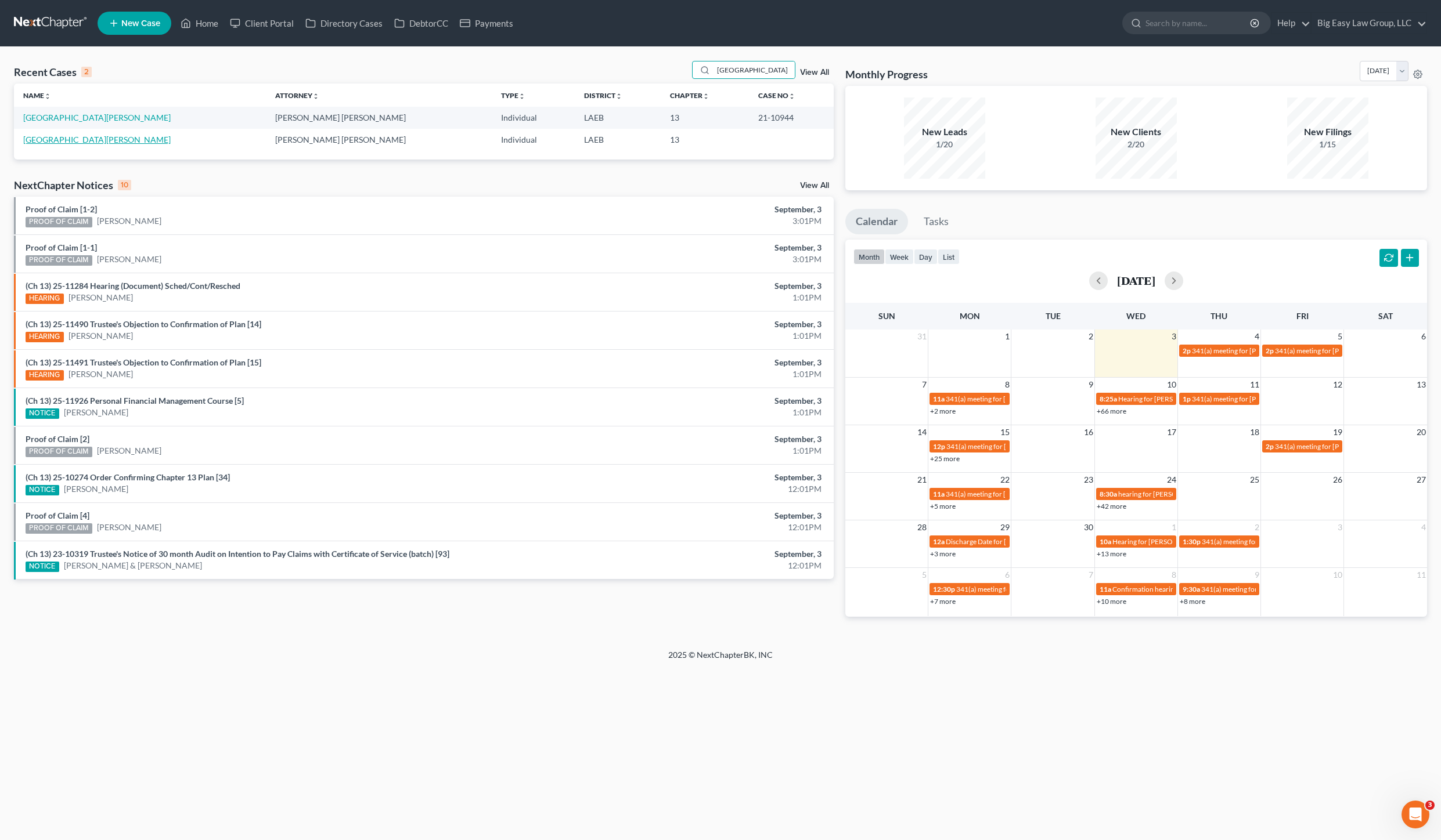
click at [86, 142] on link "[GEOGRAPHIC_DATA][PERSON_NAME]" at bounding box center [96, 139] width 147 height 10
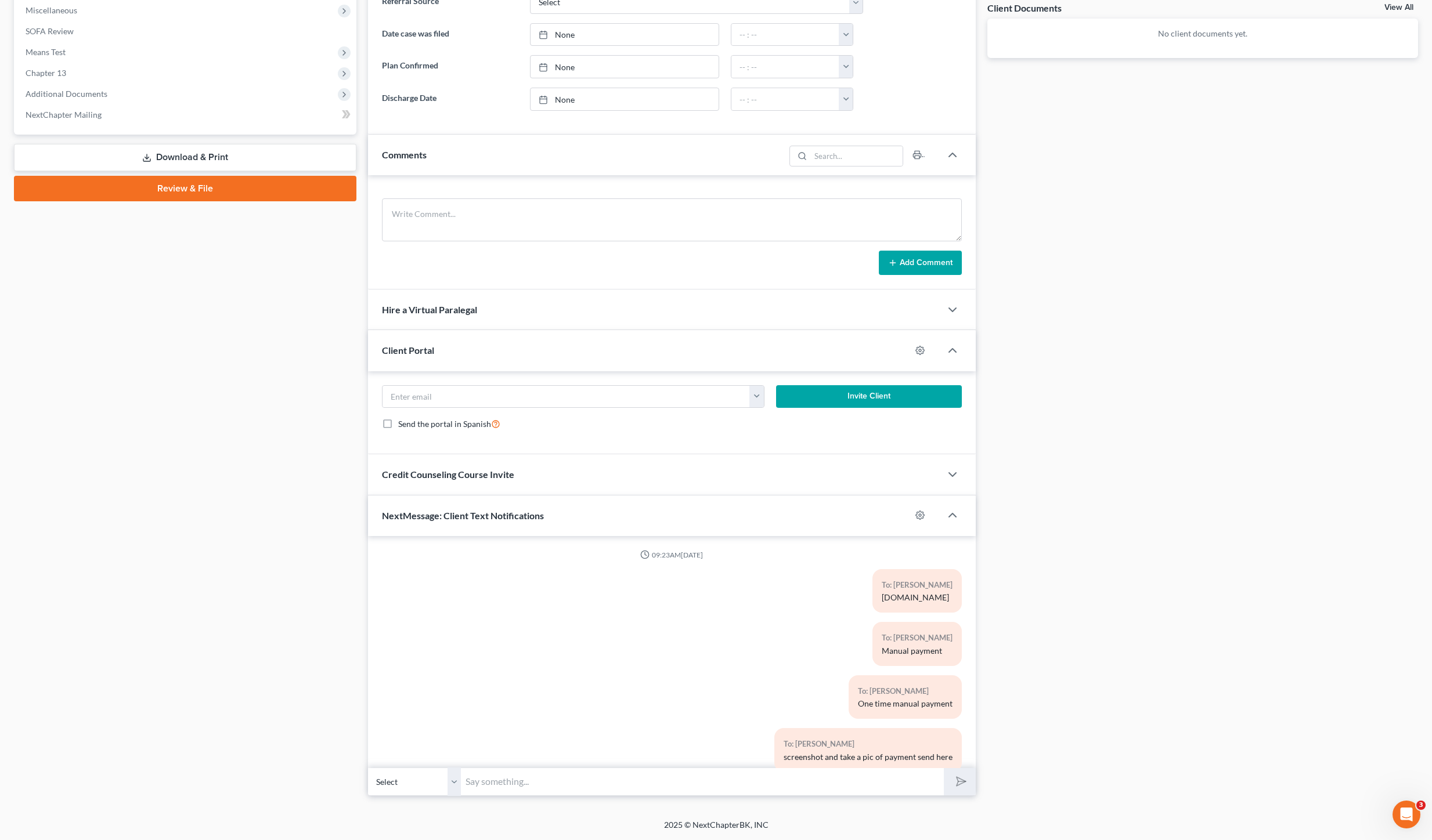
scroll to position [1500, 0]
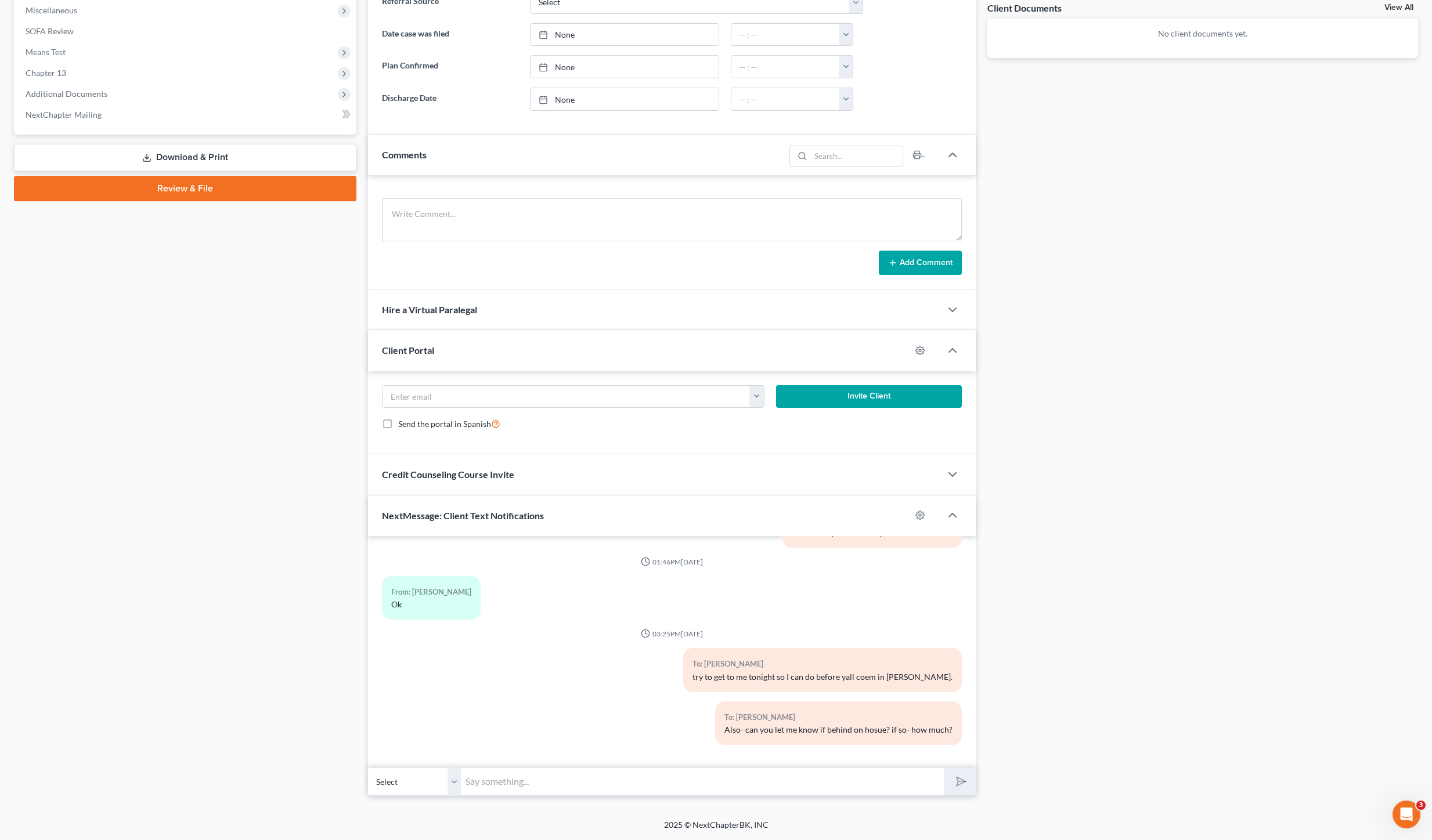
click at [618, 784] on input "text" at bounding box center [703, 782] width 483 height 28
click at [628, 782] on input "More questions- you can just type the ansers back when able." at bounding box center [703, 782] width 483 height 28
click at [632, 784] on input "More questions- you can just type the ansers back when able." at bounding box center [703, 782] width 483 height 28
type input "More questions- you can just type the answers back when able."
click at [391, 789] on select "Select [PHONE_NUMBER] - [PERSON_NAME] [PHONE_NUMBER] - [PERSON_NAME]" at bounding box center [414, 782] width 93 height 28
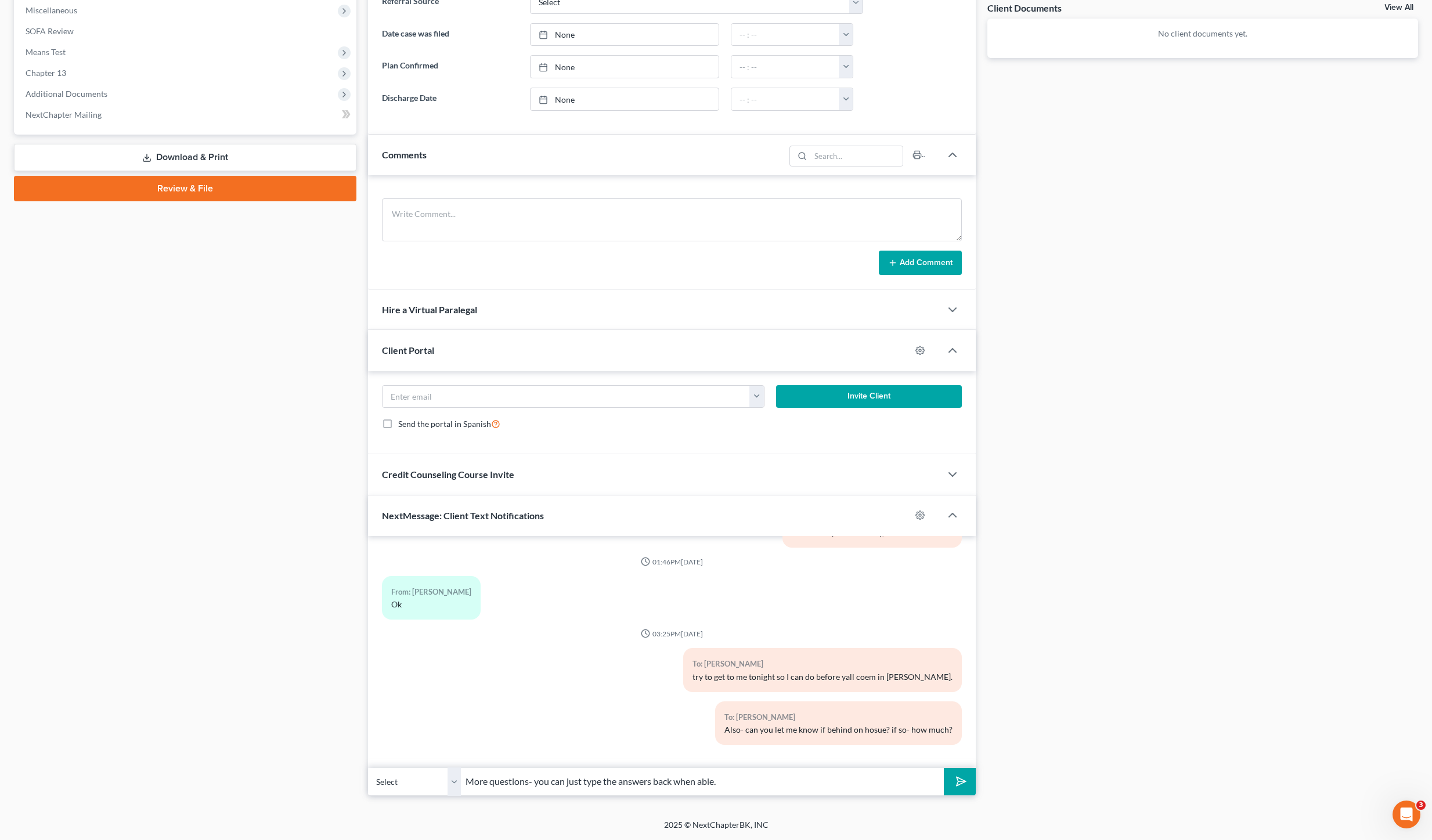
select select "1"
click at [368, 768] on select "Select [PHONE_NUMBER] - [PERSON_NAME] [PHONE_NUMBER] - [PERSON_NAME]" at bounding box center [414, 782] width 93 height 28
click at [977, 781] on div "Updates & News × [US_STATE] [GEOGRAPHIC_DATA] Notes: Take a look at NextChapter…" at bounding box center [672, 236] width 619 height 1119
click at [966, 784] on button "submit" at bounding box center [959, 782] width 32 height 27
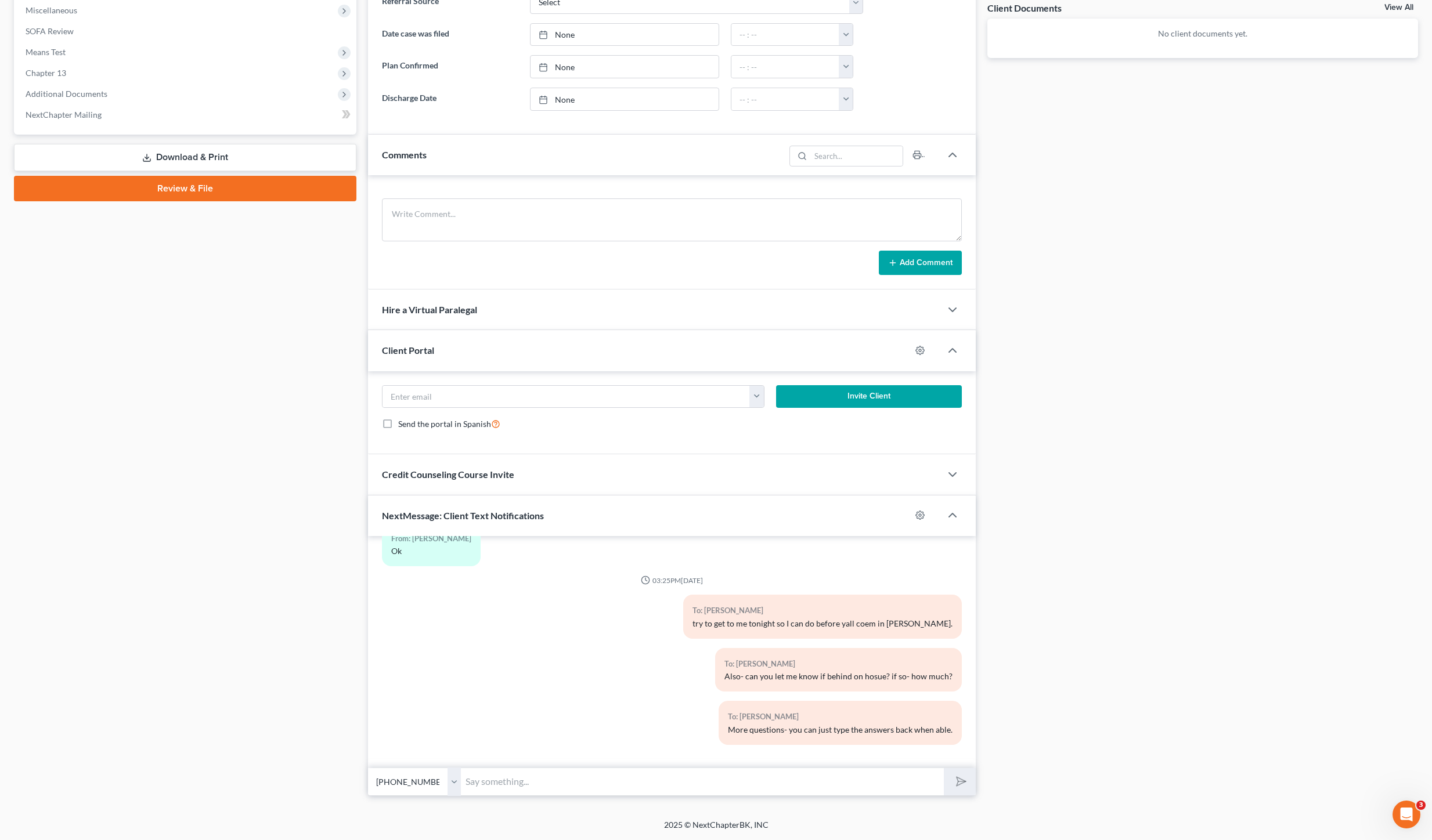
click at [735, 780] on input "text" at bounding box center [703, 782] width 483 height 28
type input "#1- Are you behind on house- if so- how much?"
click at [943, 769] on button "submit" at bounding box center [959, 782] width 32 height 27
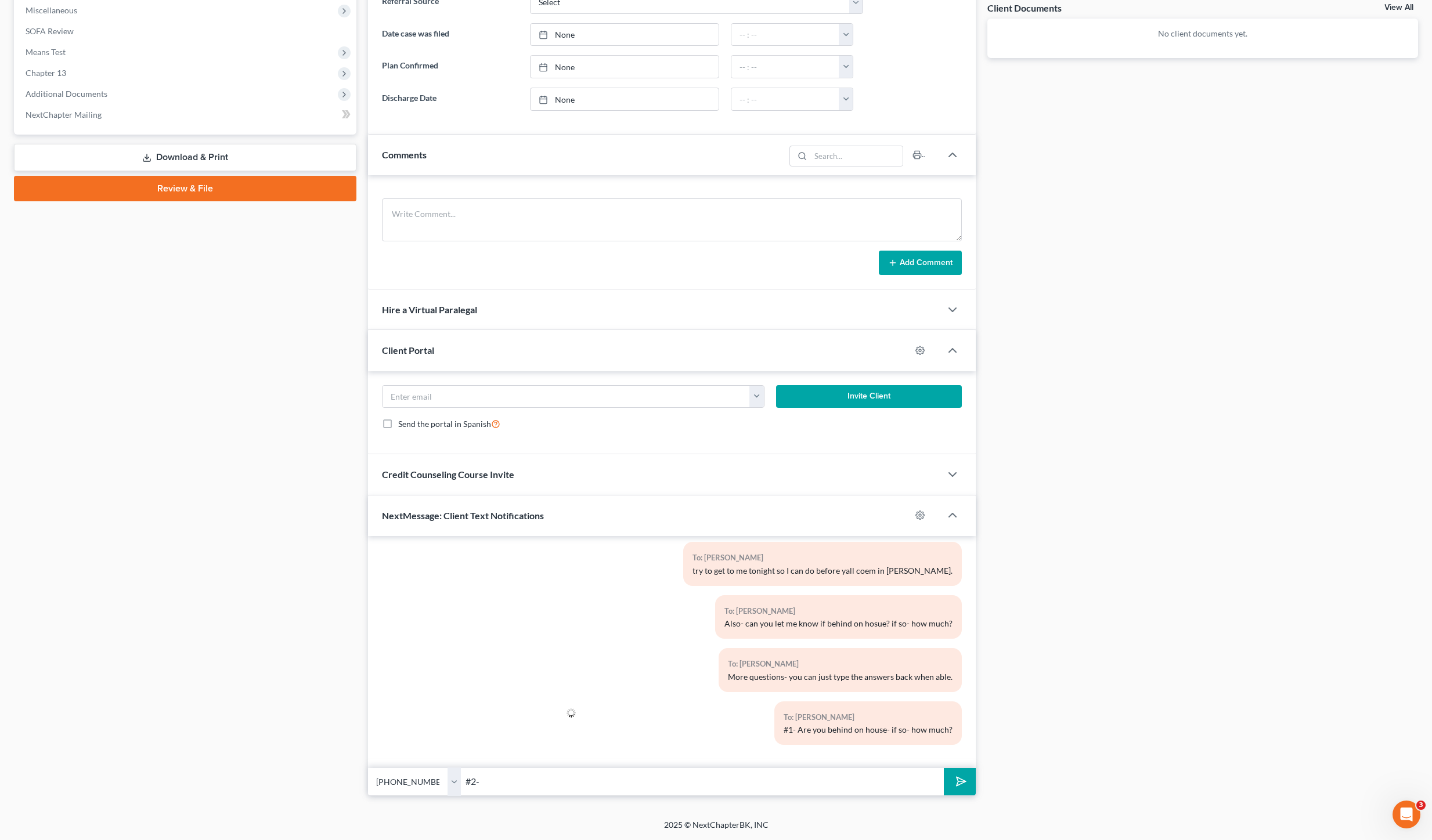
click at [417, 773] on select "Select [PHONE_NUMBER] - [PERSON_NAME] [PHONE_NUMBER] - [PERSON_NAME]" at bounding box center [414, 782] width 93 height 28
click at [368, 768] on select "Select [PHONE_NUMBER] - [PERSON_NAME] [PHONE_NUMBER] - [PERSON_NAME]" at bounding box center [414, 782] width 93 height 28
click at [526, 773] on input "#2-" at bounding box center [703, 782] width 483 height 28
click at [544, 782] on input "#2-" at bounding box center [703, 782] width 483 height 28
type input "#2- Do you still have the 2003 F150, 2004 Pontiac, 1998 Ford F150, 2020 Nissan …"
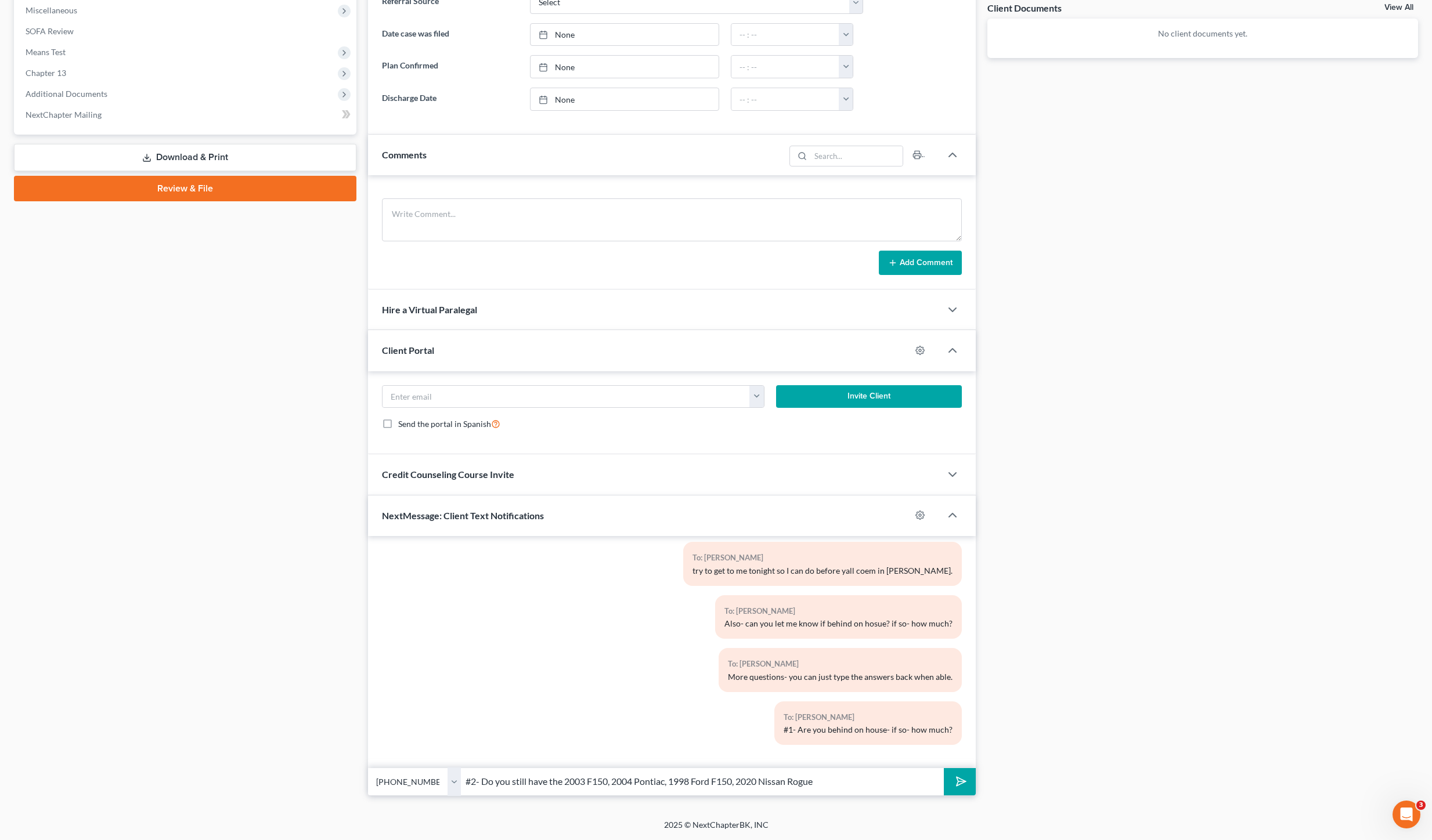
click at [943, 769] on button "submit" at bounding box center [959, 782] width 32 height 27
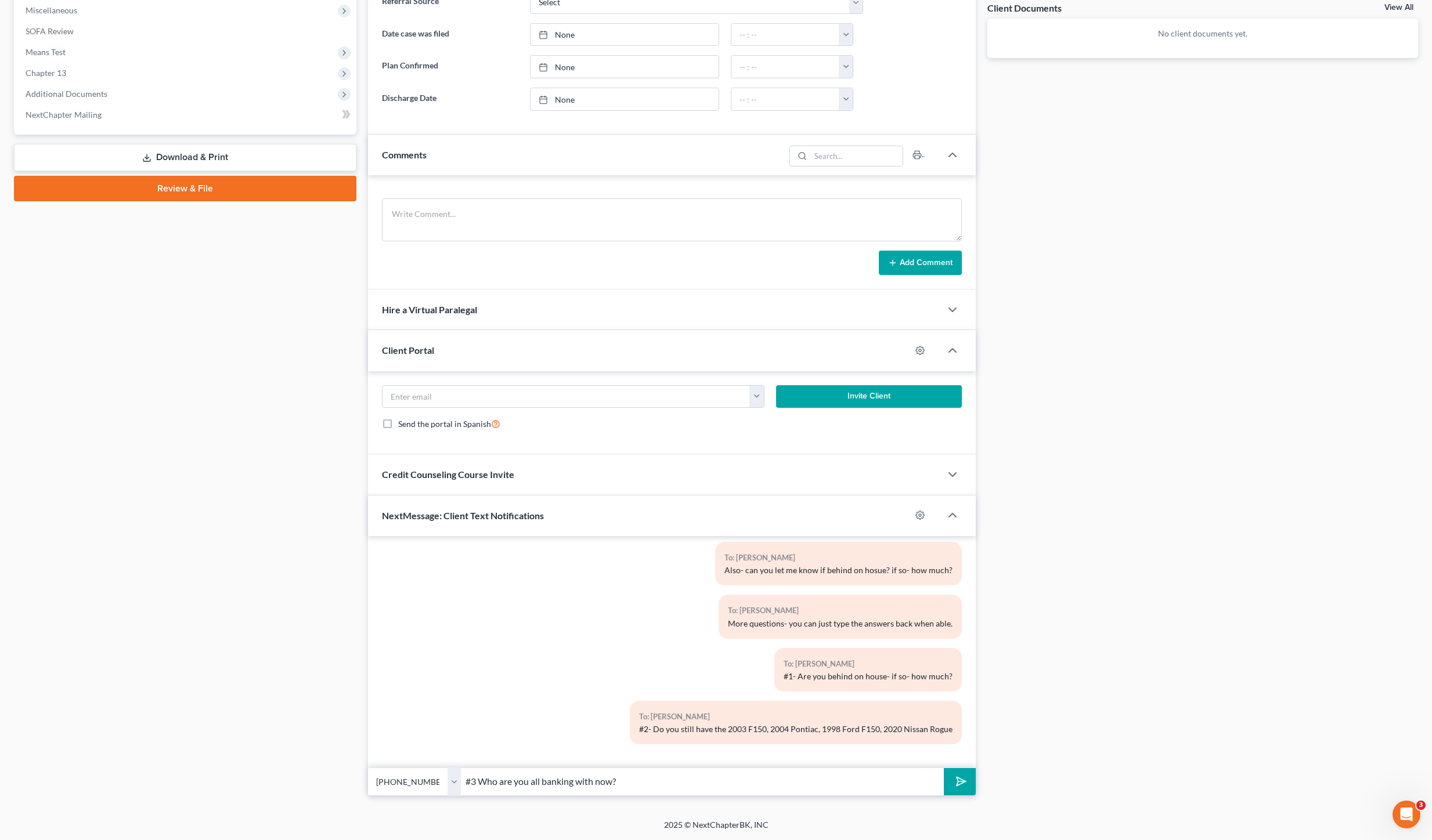
type input "#3 Who are you all banking with now?"
click at [396, 769] on select "Select [PHONE_NUMBER] - [PERSON_NAME] [PHONE_NUMBER] - [PERSON_NAME]" at bounding box center [414, 782] width 93 height 28
click at [368, 768] on select "Select [PHONE_NUMBER] - [PERSON_NAME] [PHONE_NUMBER] - [PERSON_NAME]" at bounding box center [414, 782] width 93 height 28
click at [646, 768] on input "#3 Who are you all banking with now?" at bounding box center [703, 782] width 483 height 28
drag, startPoint x: 757, startPoint y: 777, endPoint x: 990, endPoint y: 771, distance: 233.1
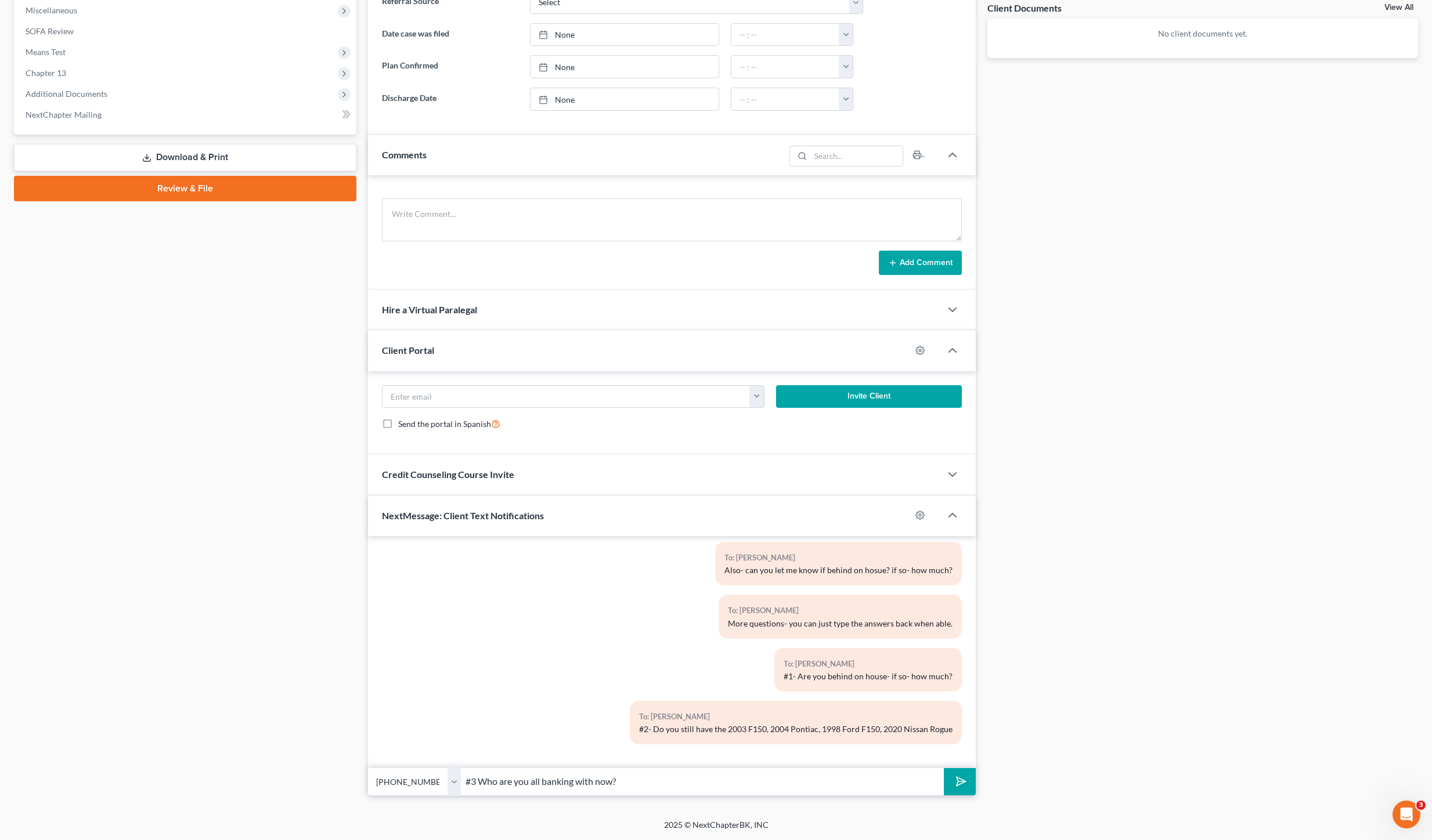
click at [757, 777] on input "#3 Who are you all banking with now?" at bounding box center [703, 782] width 483 height 28
click at [958, 781] on polygon "submit" at bounding box center [959, 782] width 14 height 14
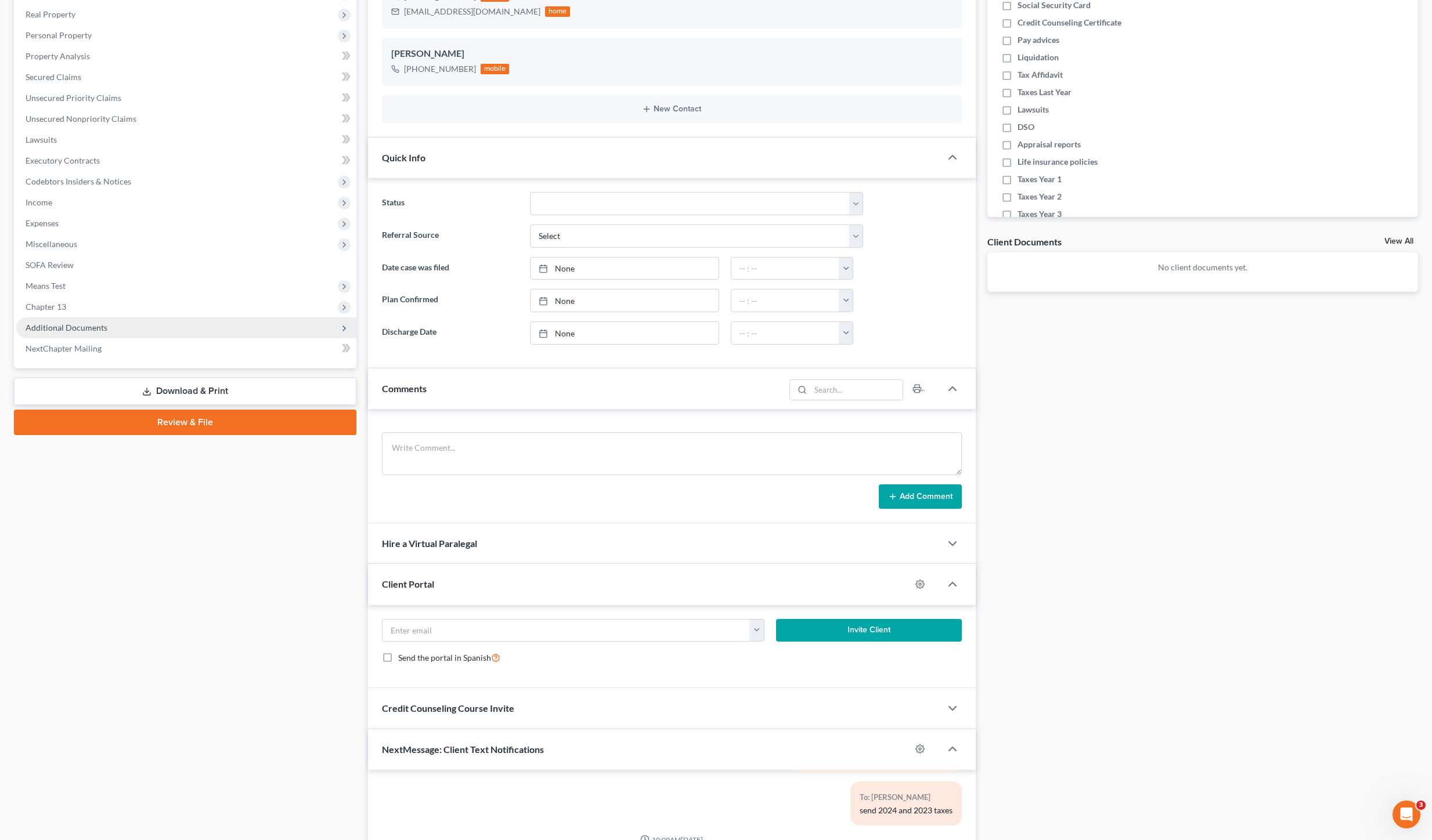
scroll to position [0, 0]
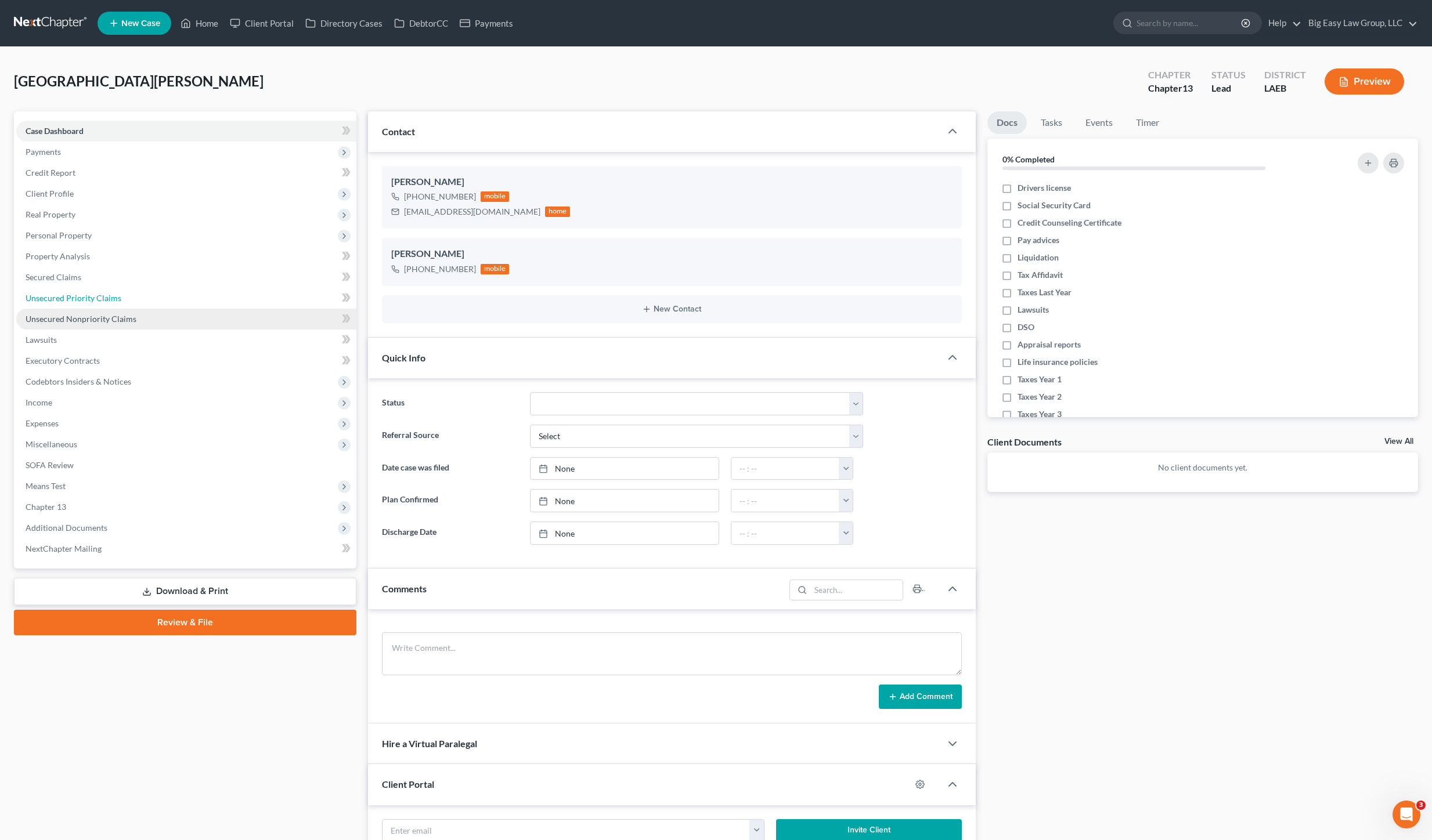
click at [101, 305] on link "Unsecured Priority Claims" at bounding box center [186, 298] width 340 height 21
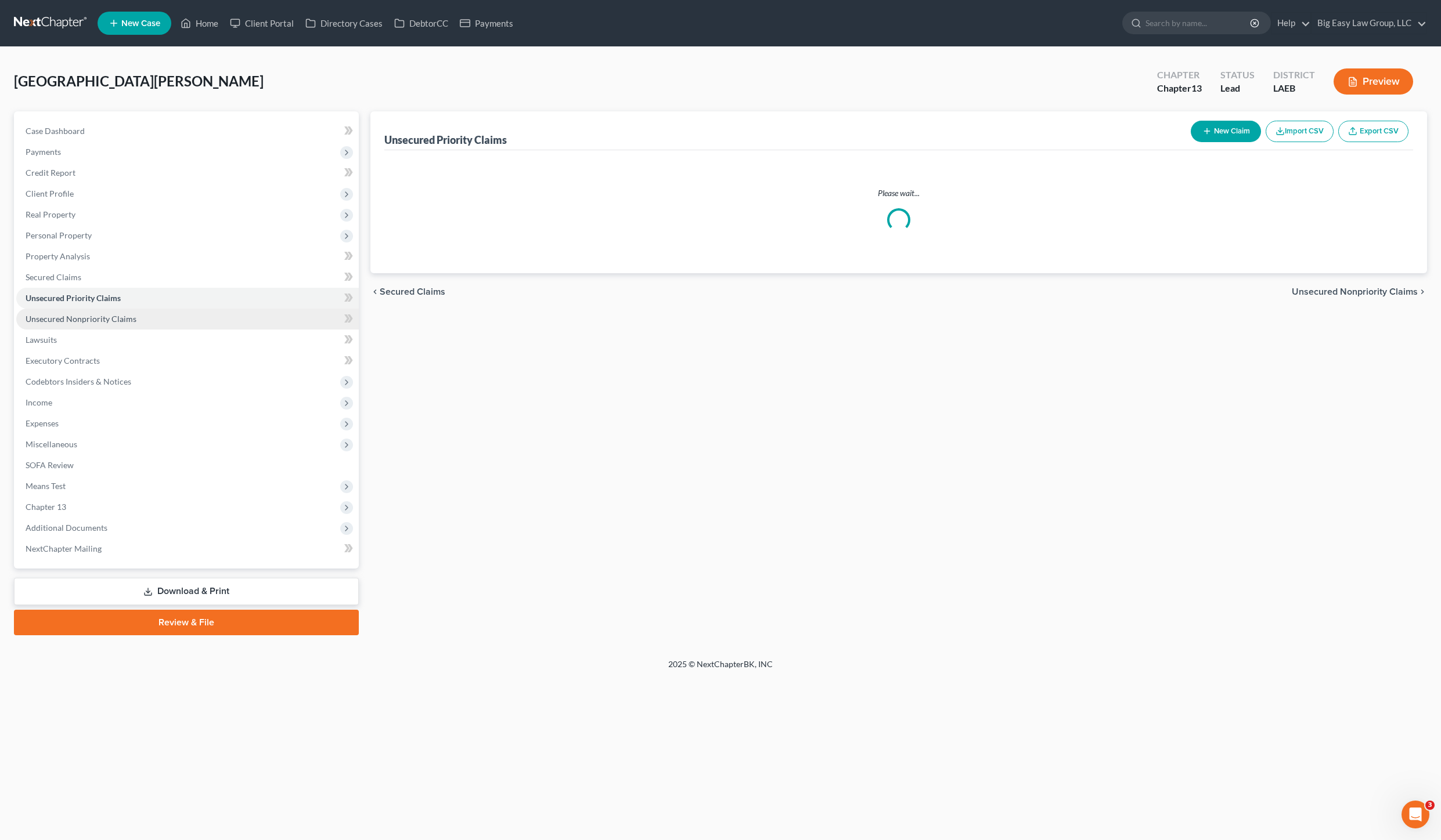
click at [108, 323] on span "Unsecured Nonpriority Claims" at bounding box center [81, 318] width 111 height 10
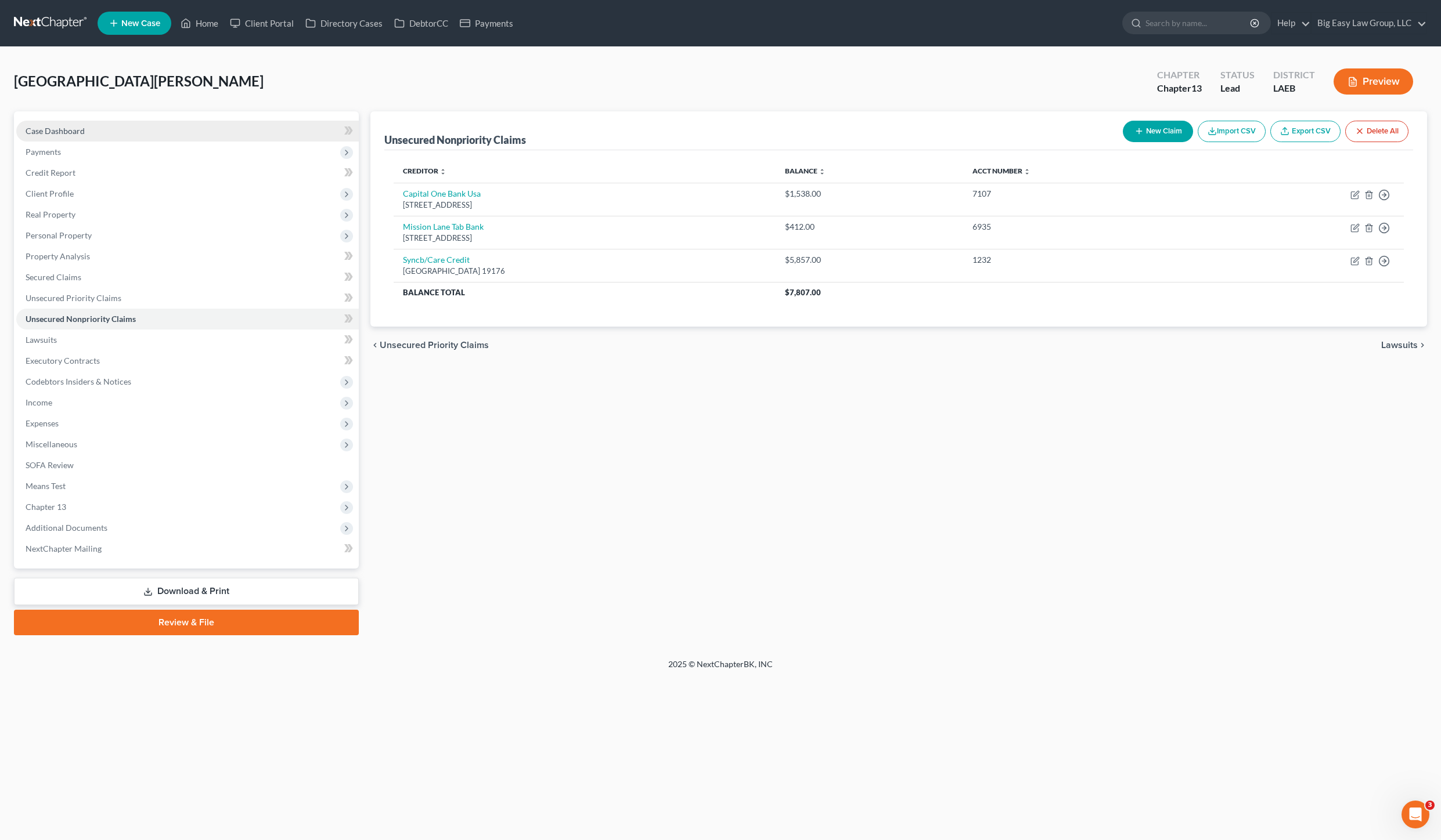
click at [46, 139] on link "Case Dashboard" at bounding box center [187, 131] width 342 height 21
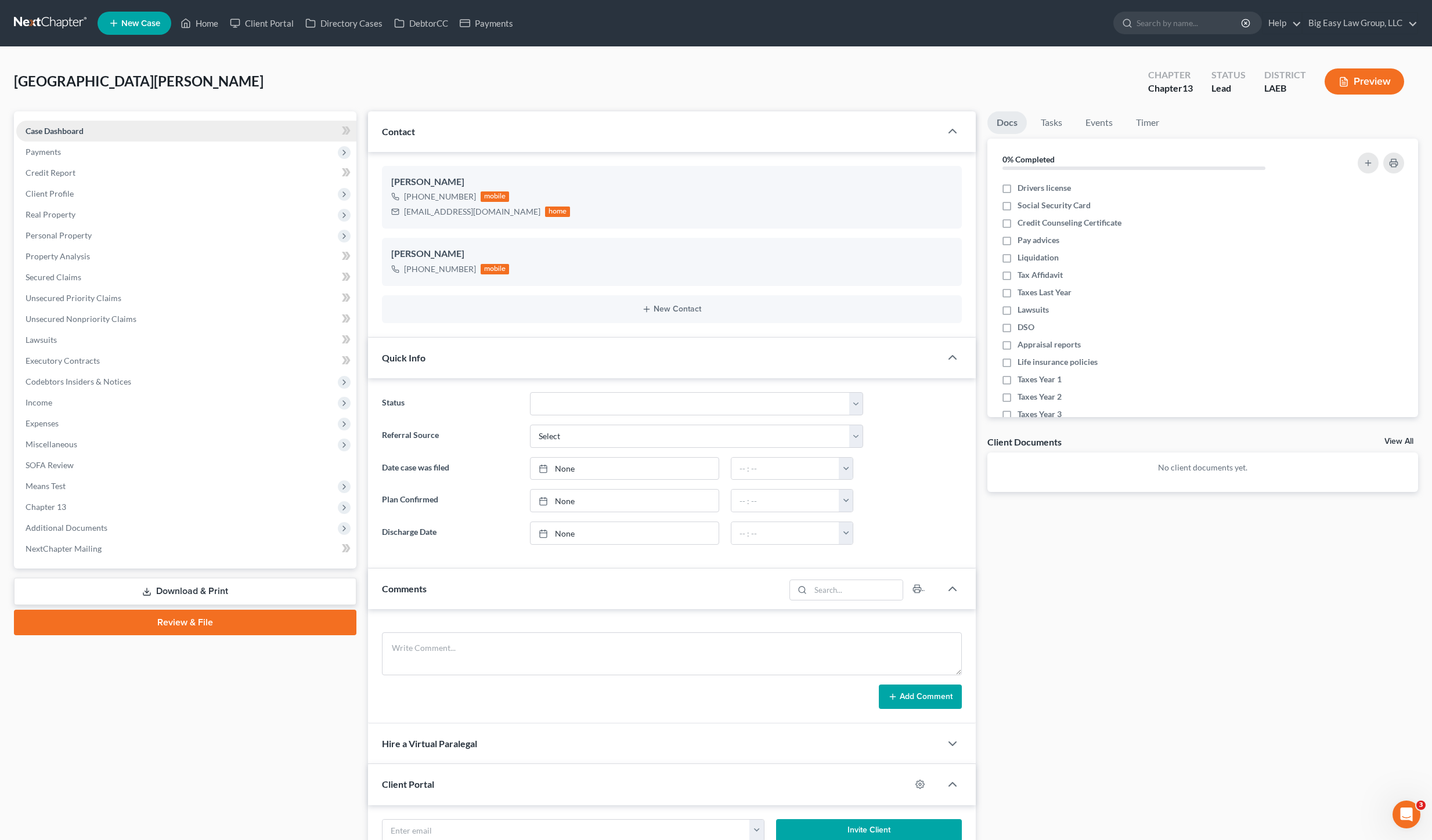
click at [54, 132] on span "Case Dashboard" at bounding box center [55, 130] width 58 height 10
click at [479, 586] on div "Comments" at bounding box center [576, 588] width 417 height 40
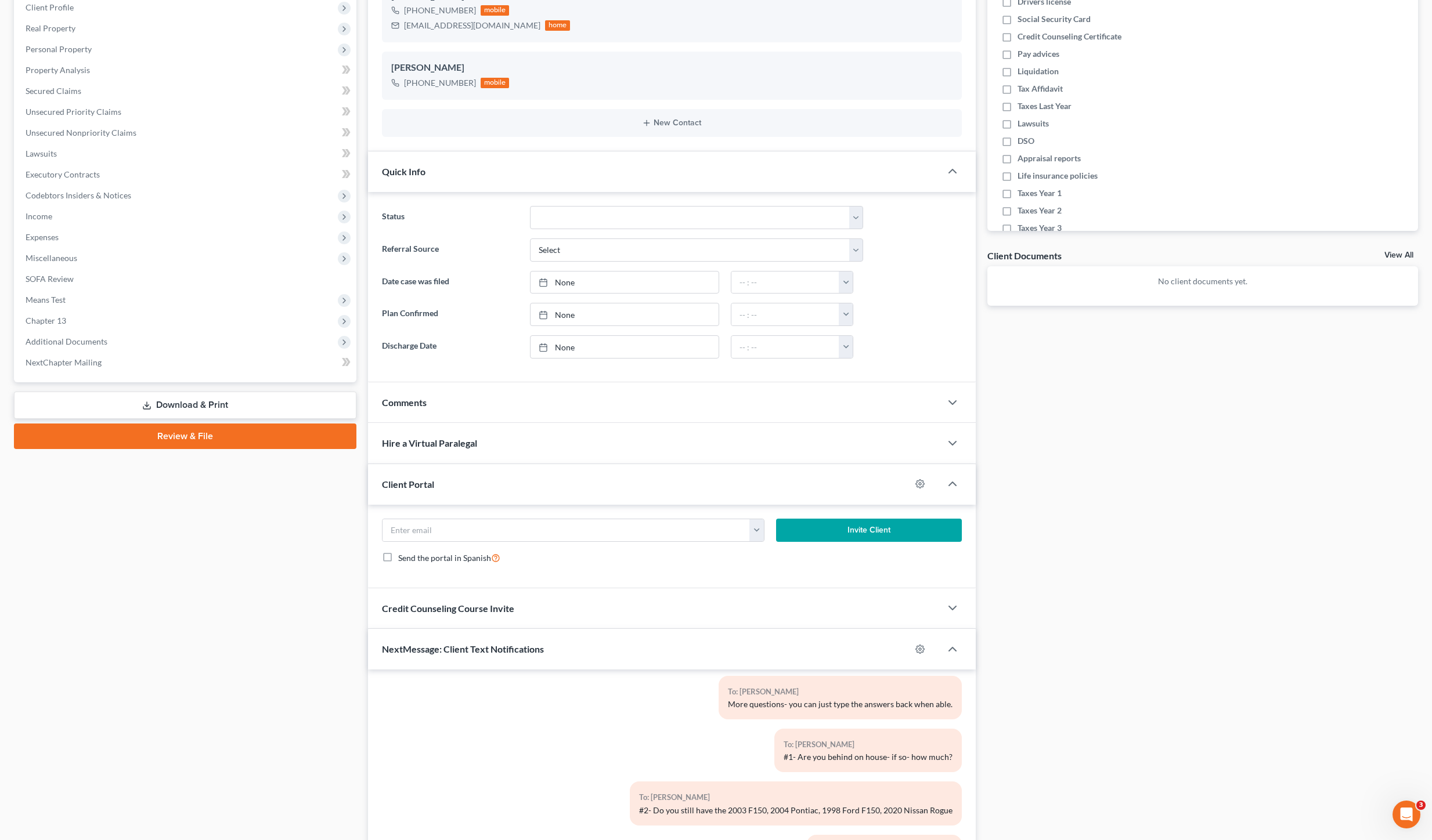
scroll to position [320, 0]
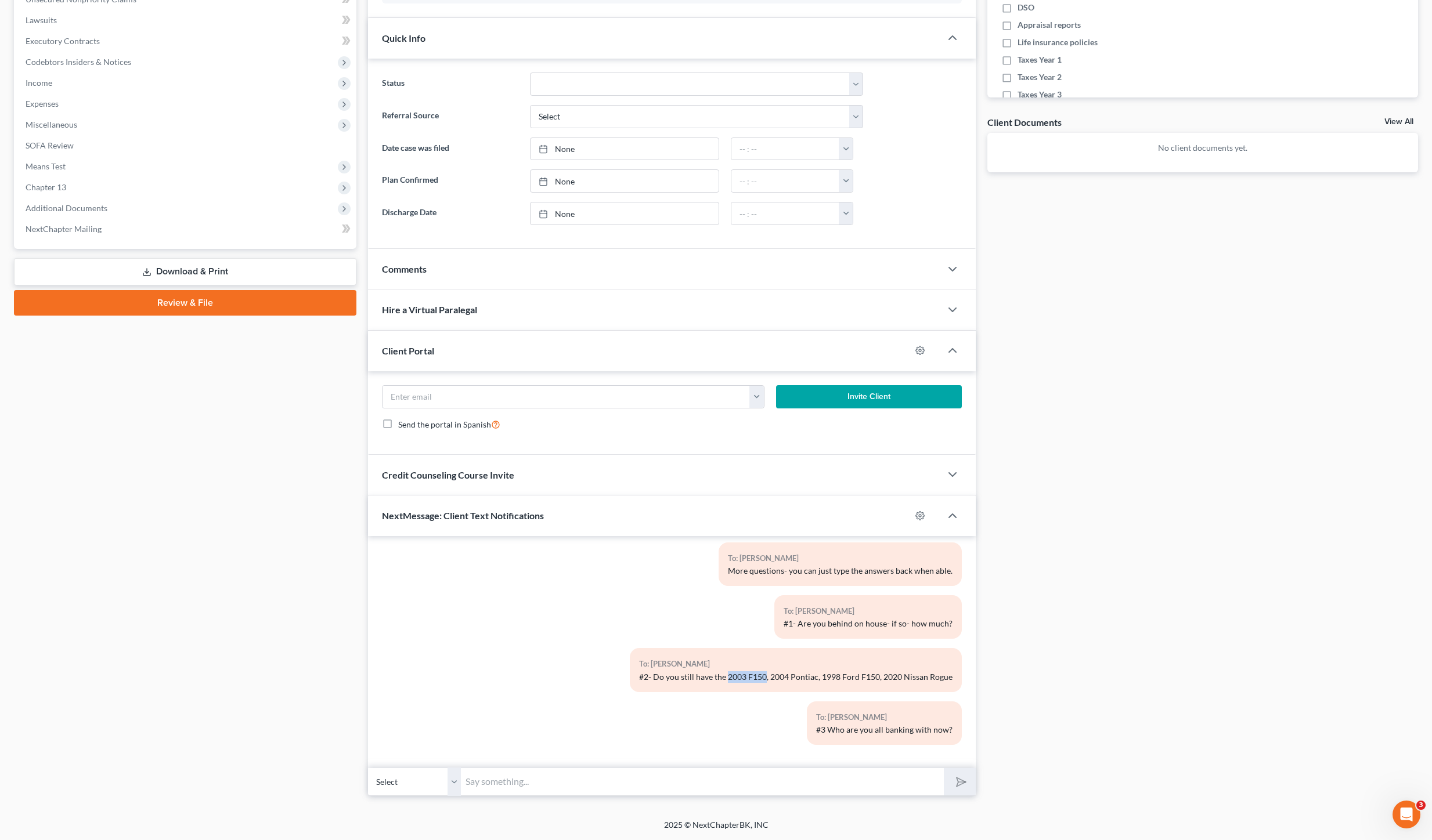
drag, startPoint x: 721, startPoint y: 676, endPoint x: 758, endPoint y: 675, distance: 37.0
click at [758, 675] on div "#2- Do you still have the 2003 F150, 2004 Pontiac, 1998 Ford F150, 2020 Nissan …" at bounding box center [795, 677] width 313 height 11
copy div "2003 F150"
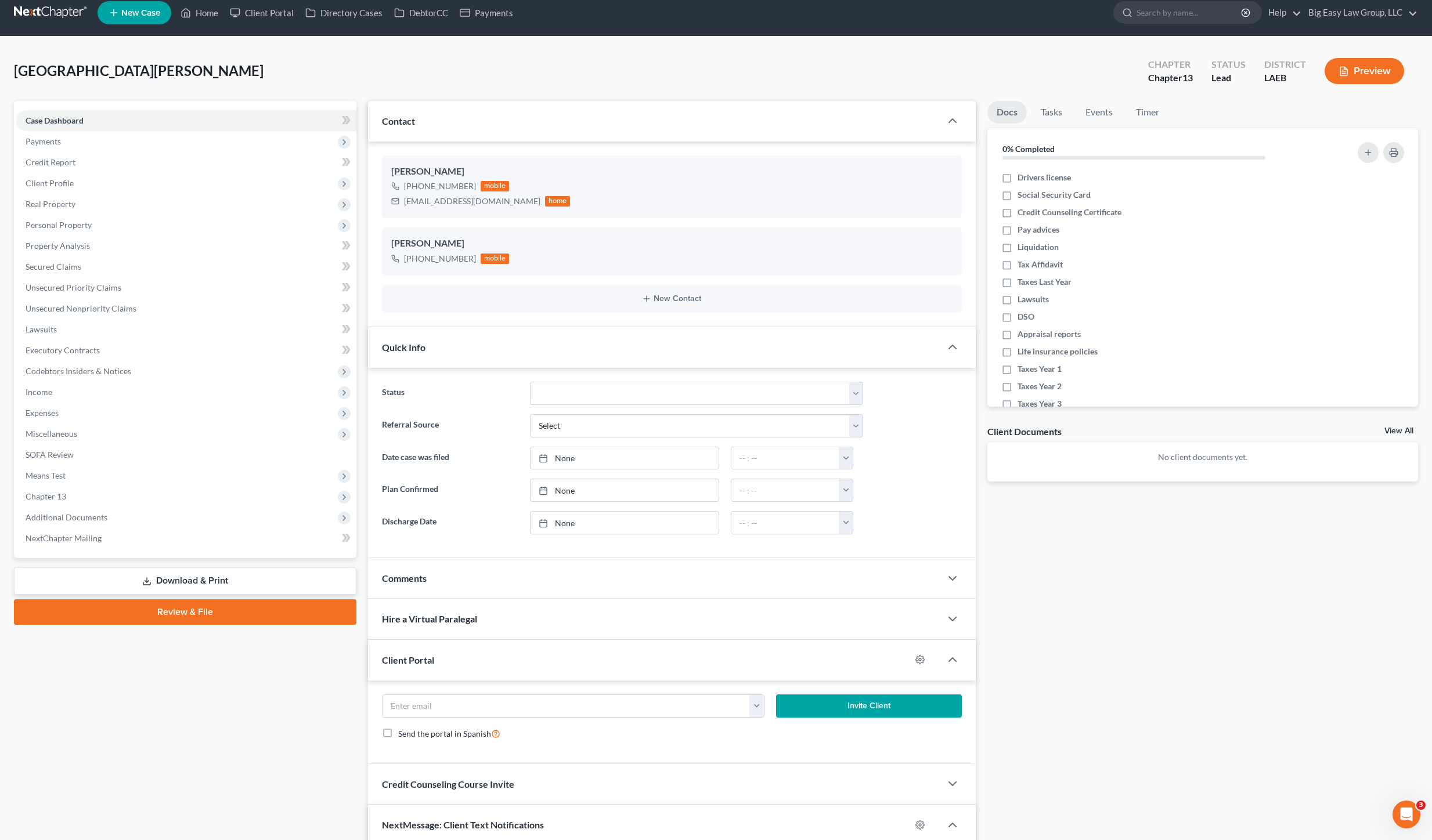
scroll to position [0, 0]
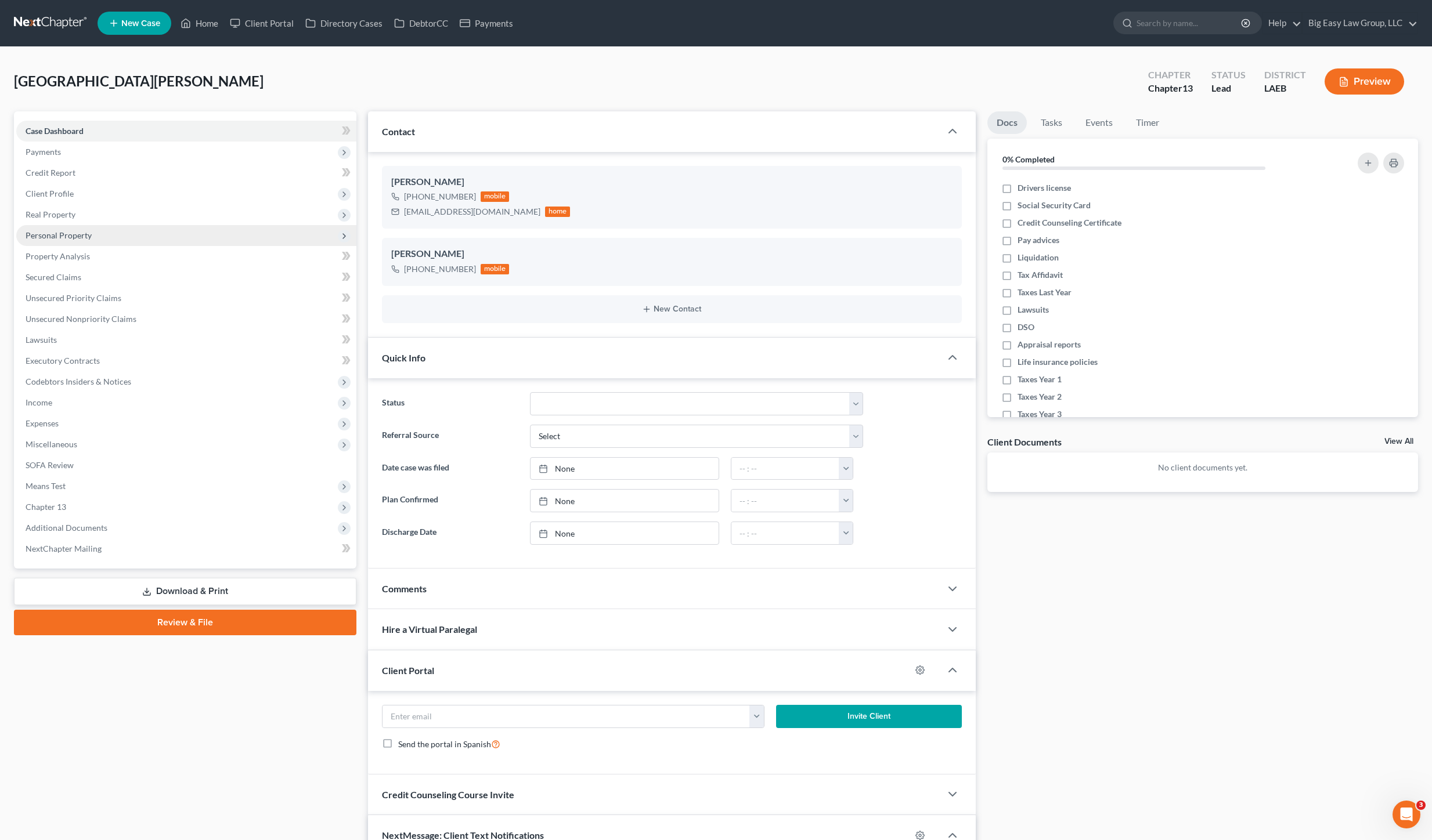
click at [83, 236] on span "Personal Property" at bounding box center [58, 234] width 66 height 10
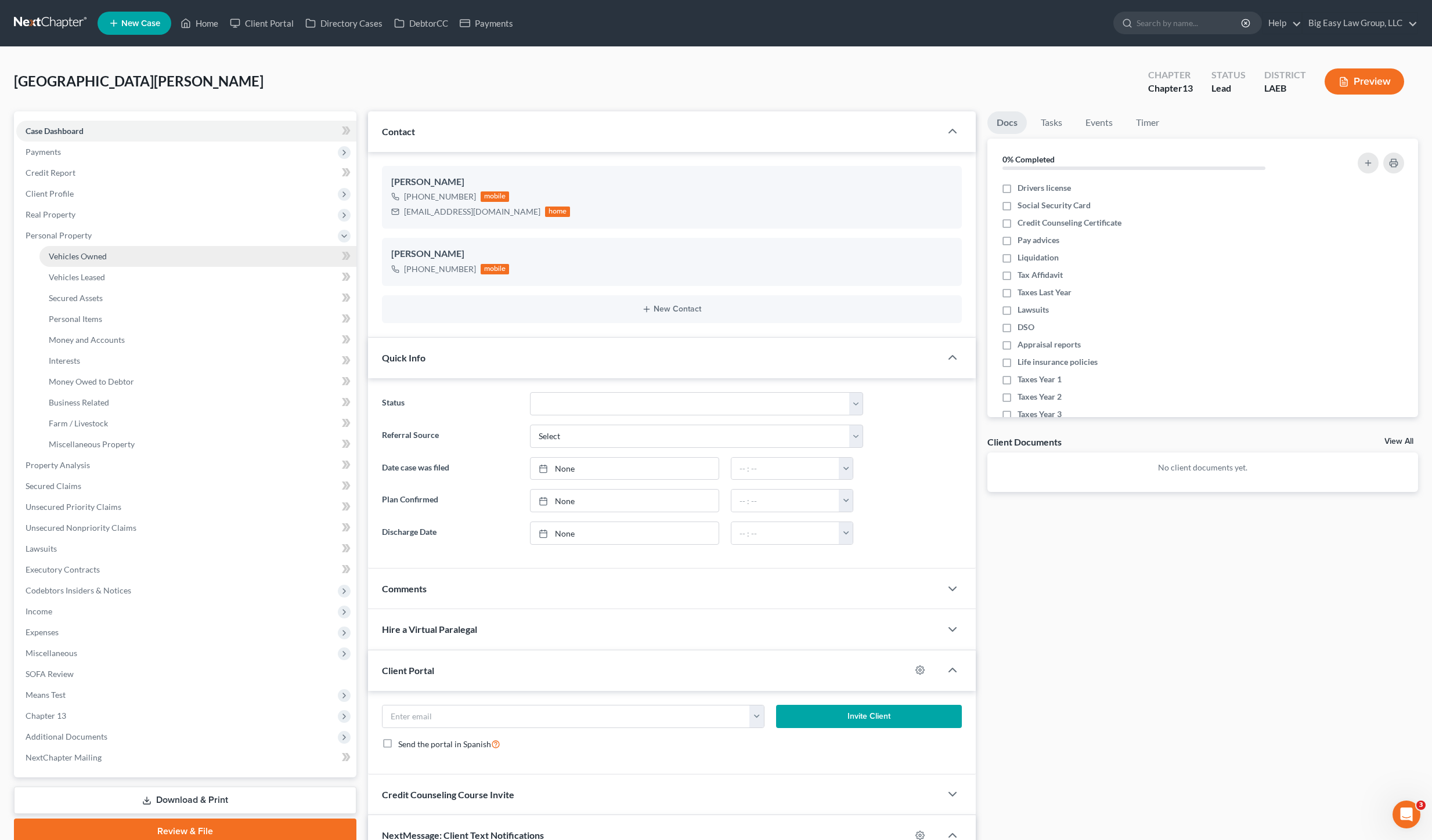
click at [159, 257] on link "Vehicles Owned" at bounding box center [198, 256] width 317 height 21
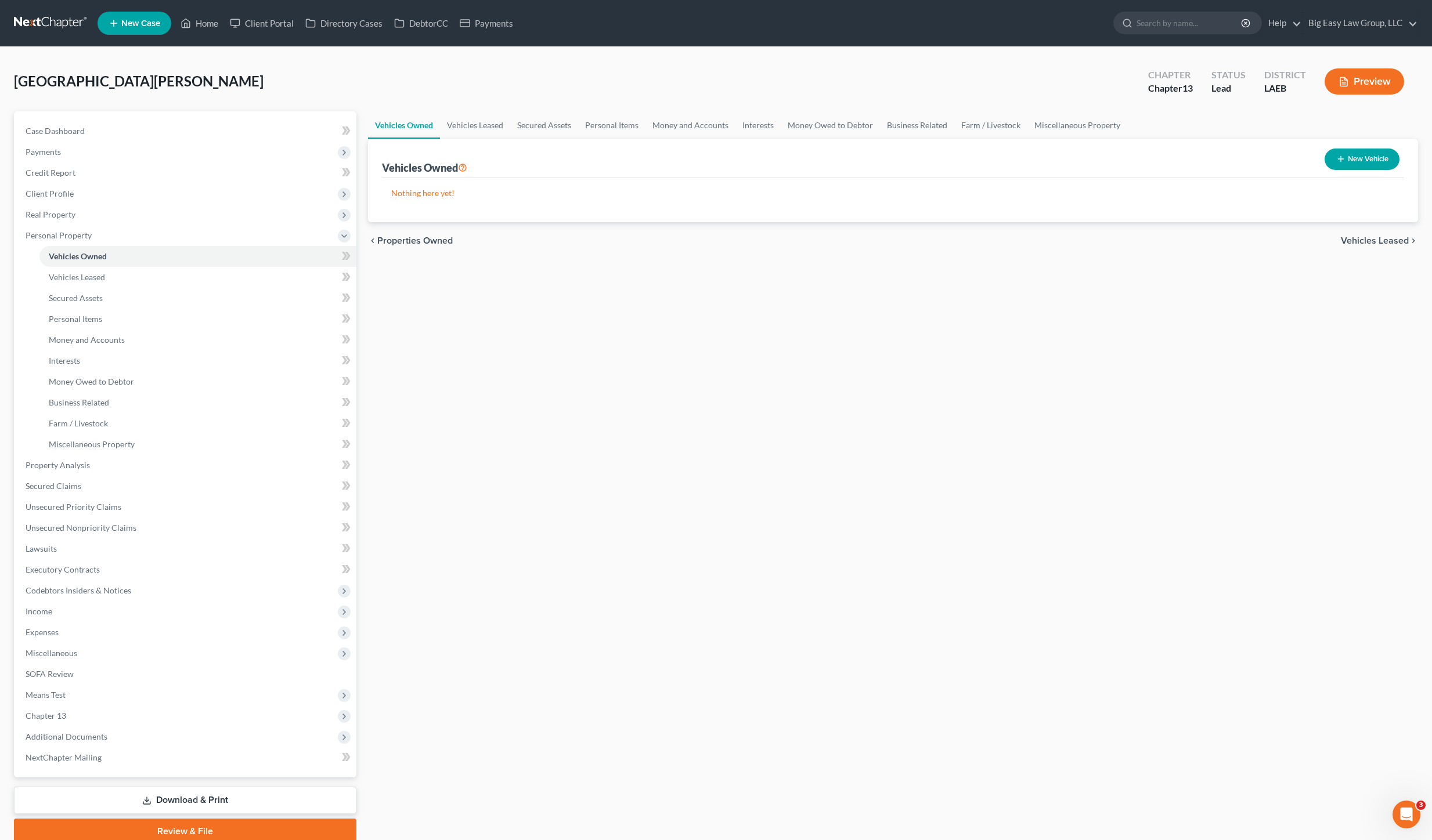
click at [1336, 149] on button "New Vehicle" at bounding box center [1361, 160] width 75 height 21
select select "0"
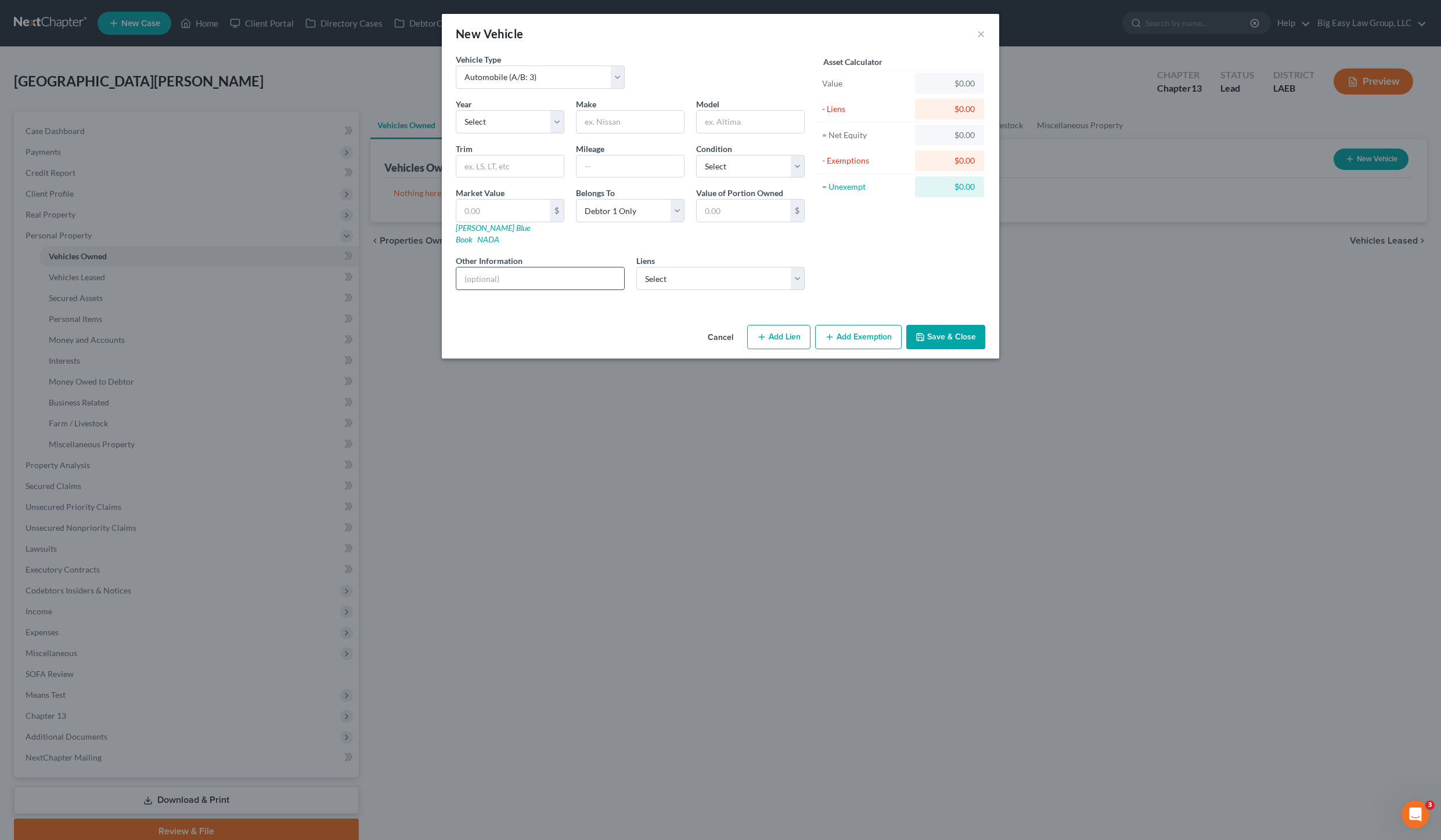
click at [515, 267] on input "text" at bounding box center [540, 278] width 168 height 22
click at [510, 125] on select "Select 2026 2025 2024 2023 2022 2021 2020 2019 2018 2017 2016 2015 2014 2013 20…" at bounding box center [510, 122] width 108 height 23
click at [587, 267] on input "text" at bounding box center [540, 278] width 168 height 22
paste input "2003 F150"
type input "2003 F150"
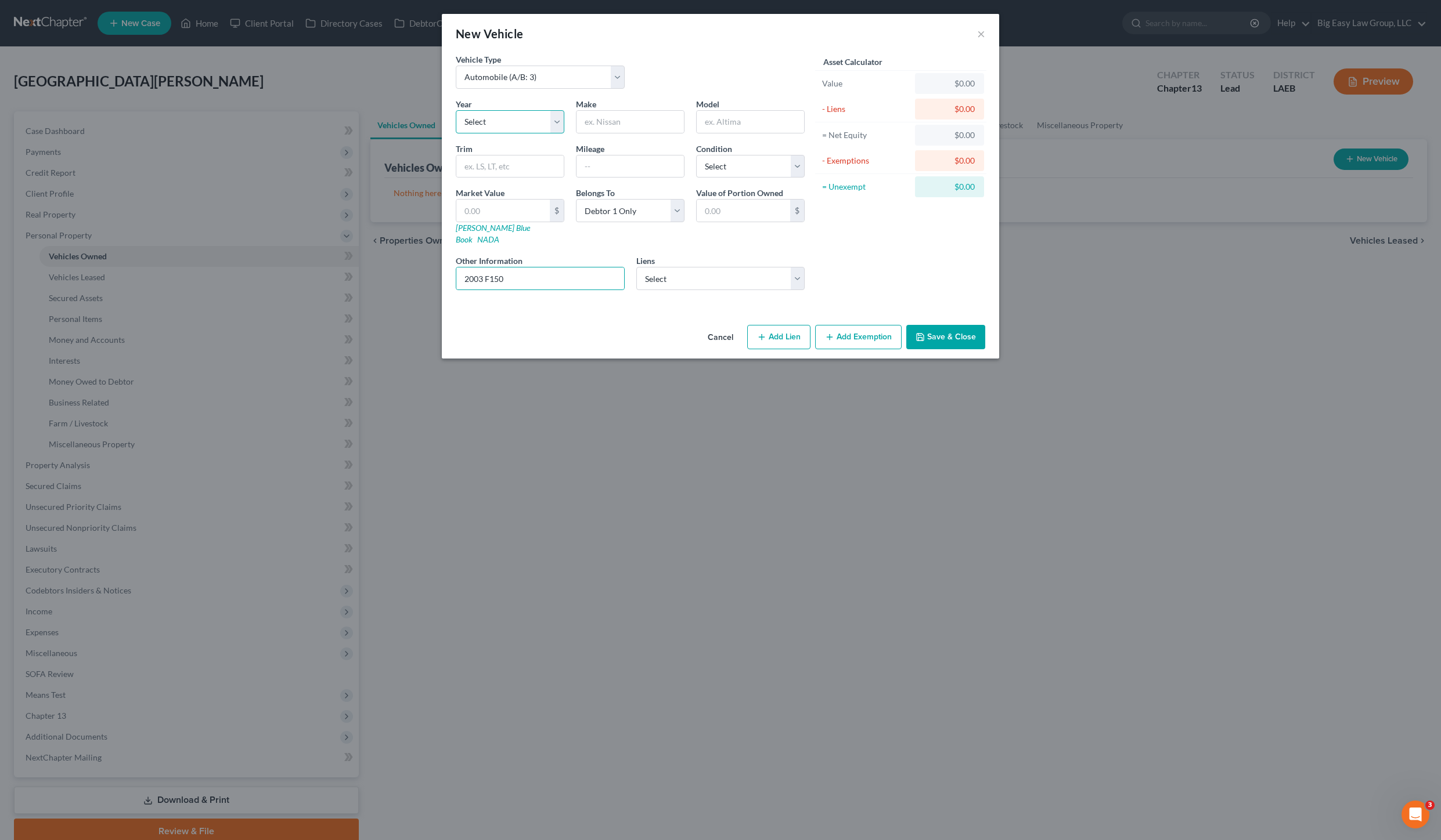
click at [504, 120] on select "Select 2026 2025 2024 2023 2022 2021 2020 2019 2018 2017 2016 2015 2014 2013 20…" at bounding box center [510, 122] width 108 height 23
select select "23"
click at [456, 110] on select "Select 2026 2025 2024 2023 2022 2021 2020 2019 2018 2017 2016 2015 2014 2013 20…" at bounding box center [510, 122] width 108 height 23
click at [617, 115] on input "text" at bounding box center [631, 122] width 108 height 22
type input "Ford"
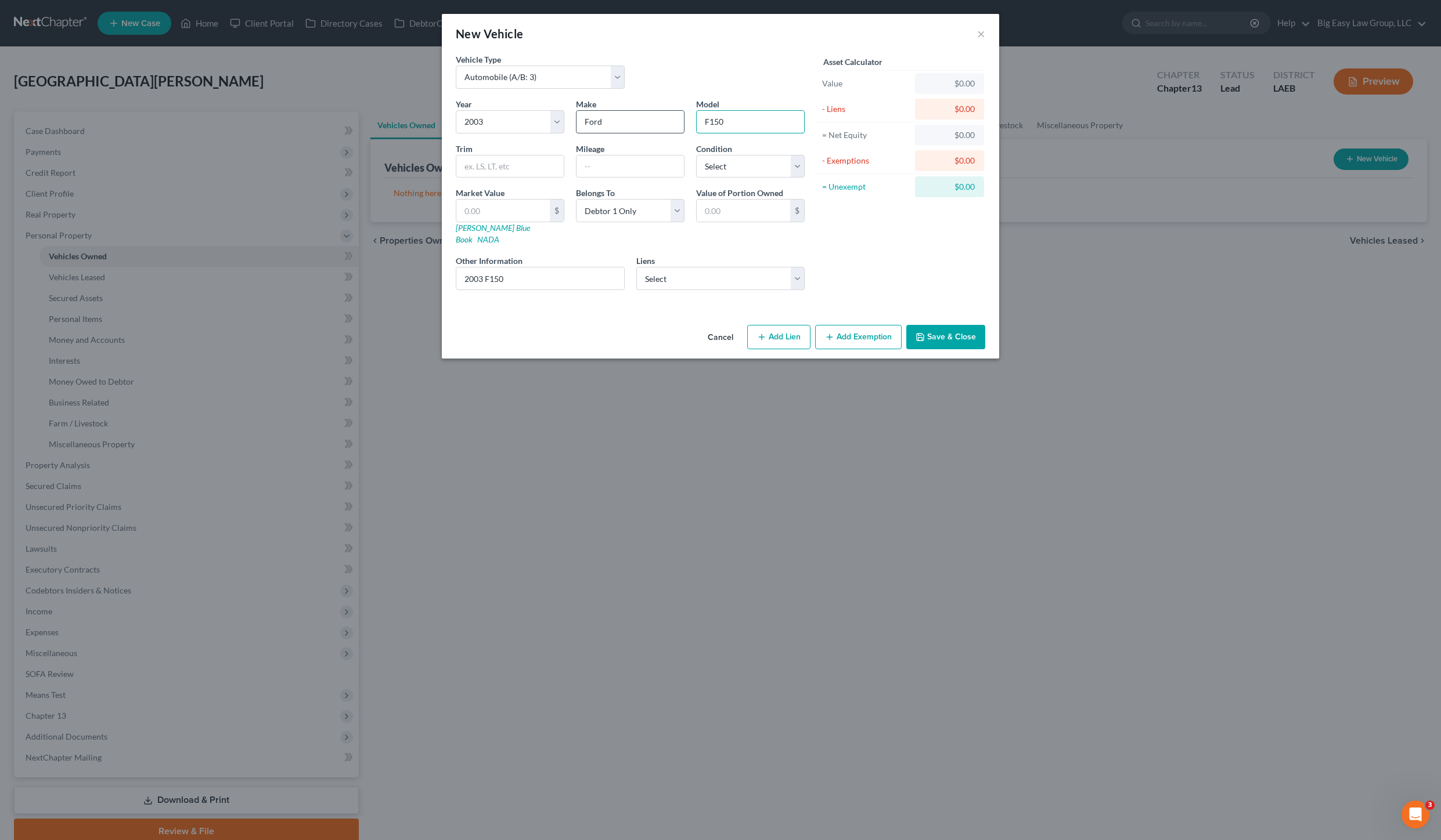
type input "F150"
drag, startPoint x: 548, startPoint y: 272, endPoint x: 475, endPoint y: 263, distance: 73.6
click at [475, 267] on input "2003 F150" at bounding box center [540, 278] width 168 height 22
type input "2"
click at [956, 331] on button "Save & Close" at bounding box center [946, 338] width 79 height 25
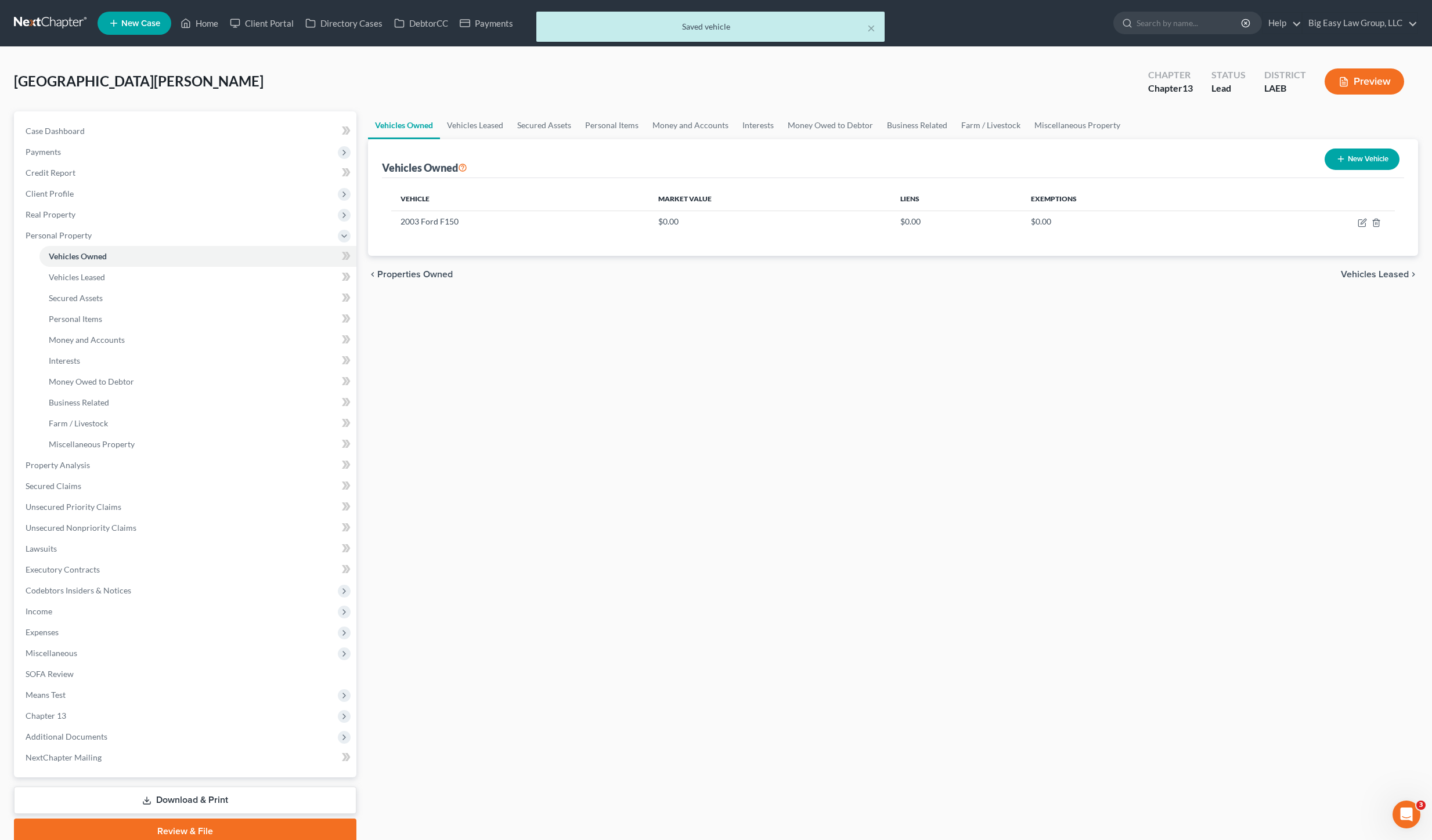
click at [1375, 159] on button "New Vehicle" at bounding box center [1361, 160] width 75 height 21
select select "0"
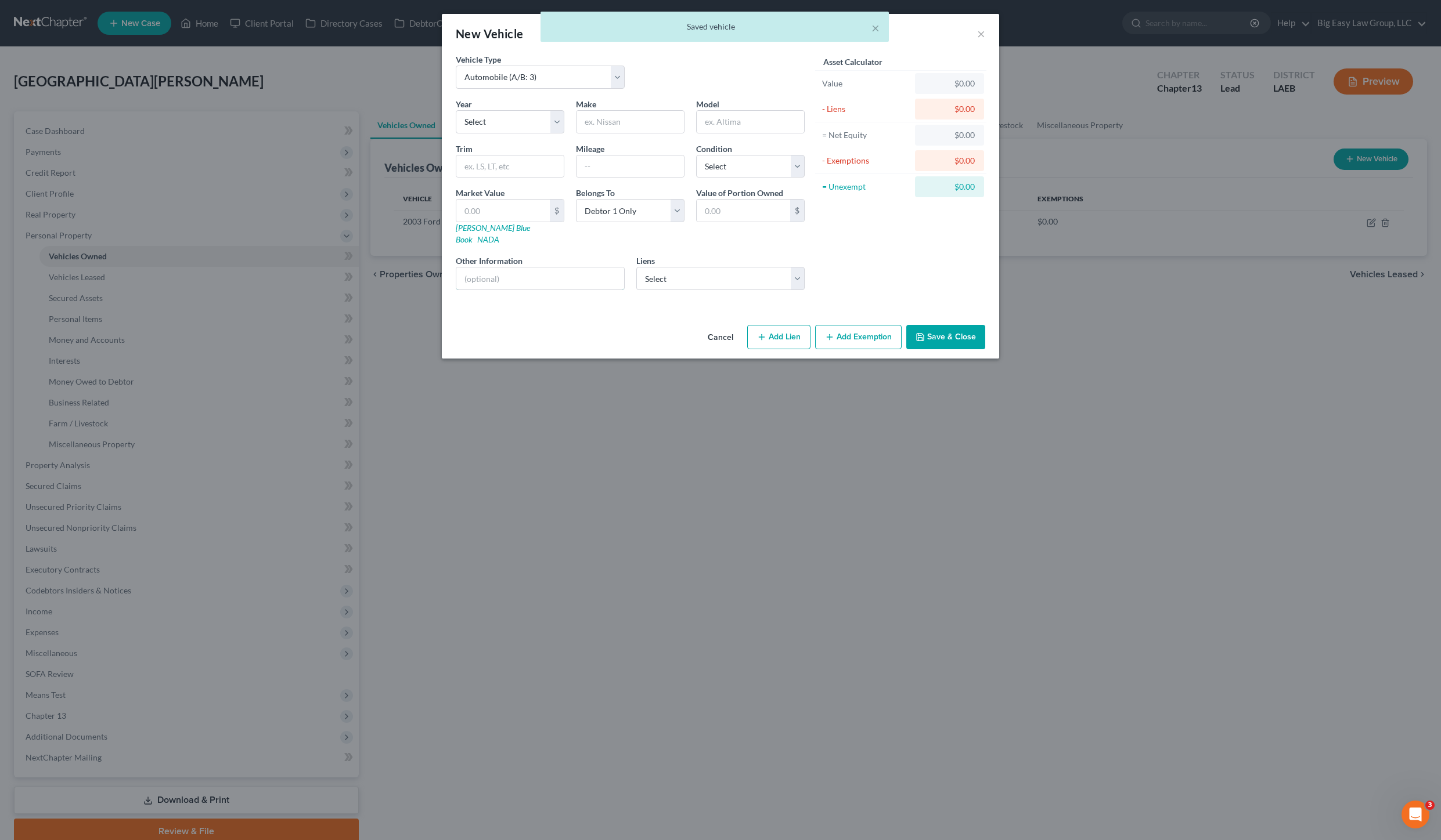
drag, startPoint x: 527, startPoint y: 265, endPoint x: 366, endPoint y: 214, distance: 168.9
click at [527, 267] on input "text" at bounding box center [540, 278] width 168 height 22
type input "1"
click at [480, 117] on select "Select 2026 2025 2024 2023 2022 2021 2020 2019 2018 2017 2016 2015 2014 2013 20…" at bounding box center [510, 122] width 108 height 23
select select "28"
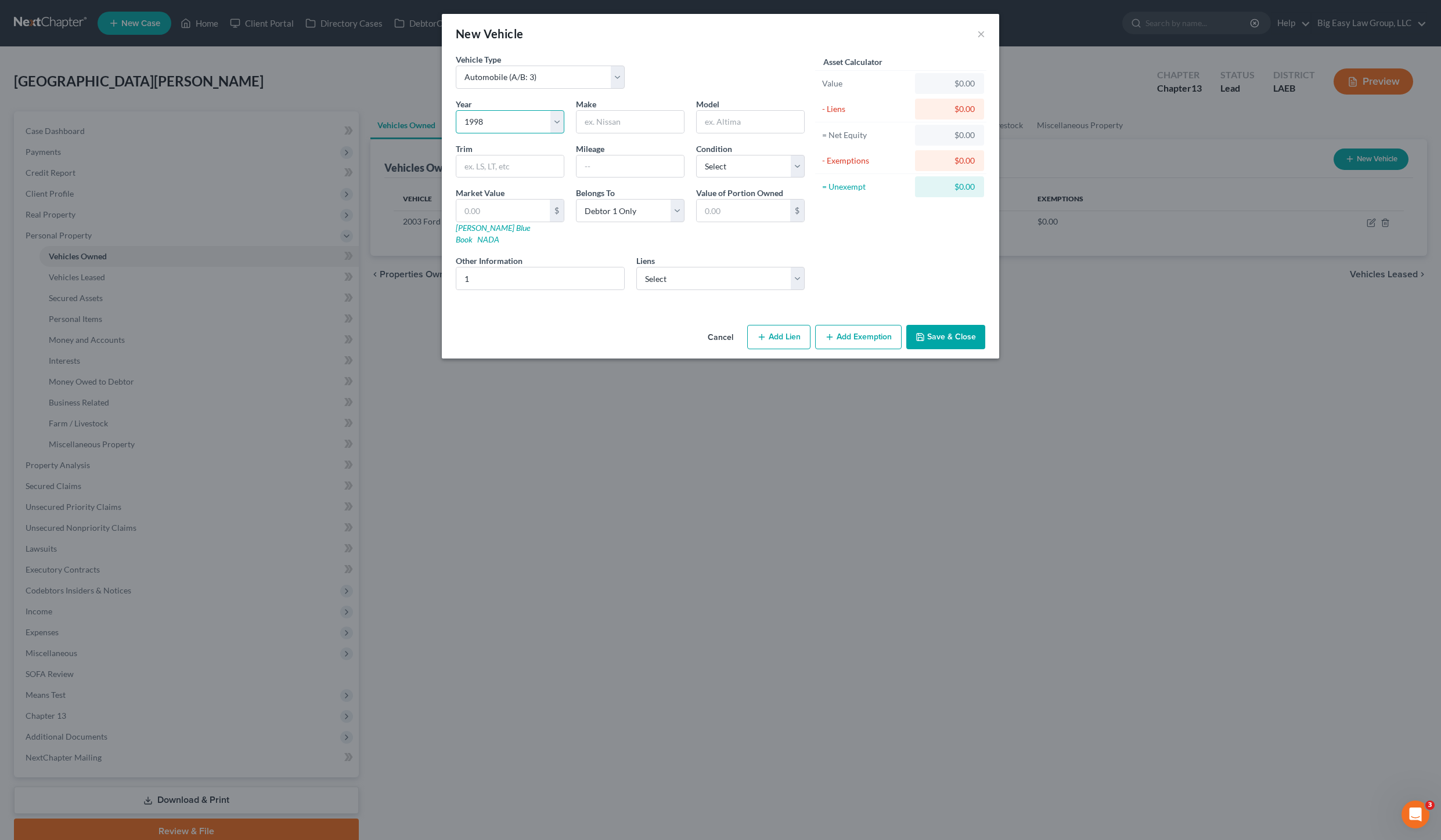
click at [456, 110] on select "Select 2026 2025 2024 2023 2022 2021 2020 2019 2018 2017 2016 2015 2014 2013 20…" at bounding box center [510, 122] width 108 height 23
type input "Ford"
type input "f"
type input "F150"
drag, startPoint x: 527, startPoint y: 271, endPoint x: 536, endPoint y: 264, distance: 11.4
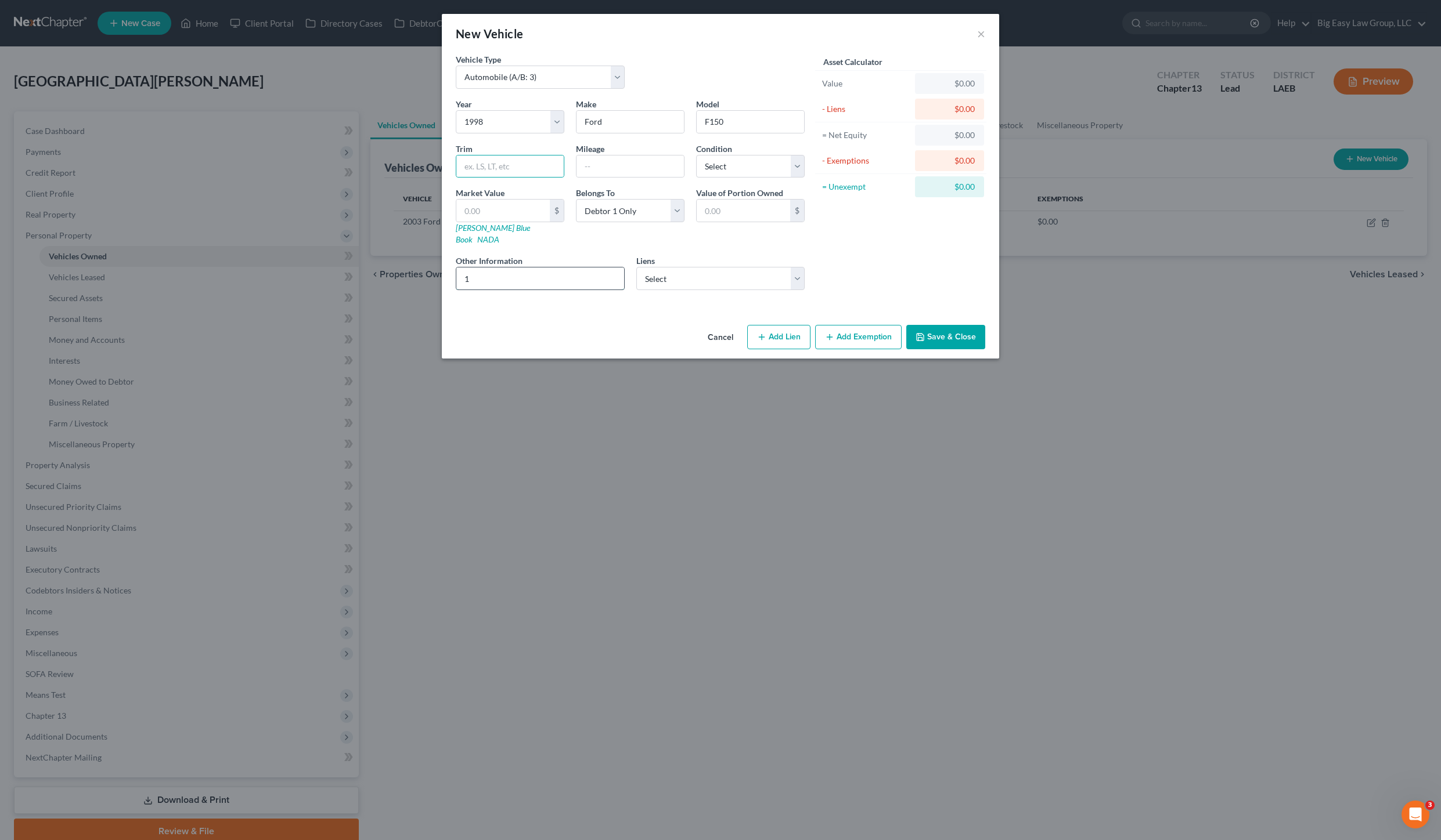
click at [528, 271] on input "1" at bounding box center [540, 278] width 168 height 22
drag, startPoint x: 949, startPoint y: 325, endPoint x: 1120, endPoint y: 271, distance: 179.3
click at [949, 325] on button "Save & Close" at bounding box center [946, 338] width 79 height 25
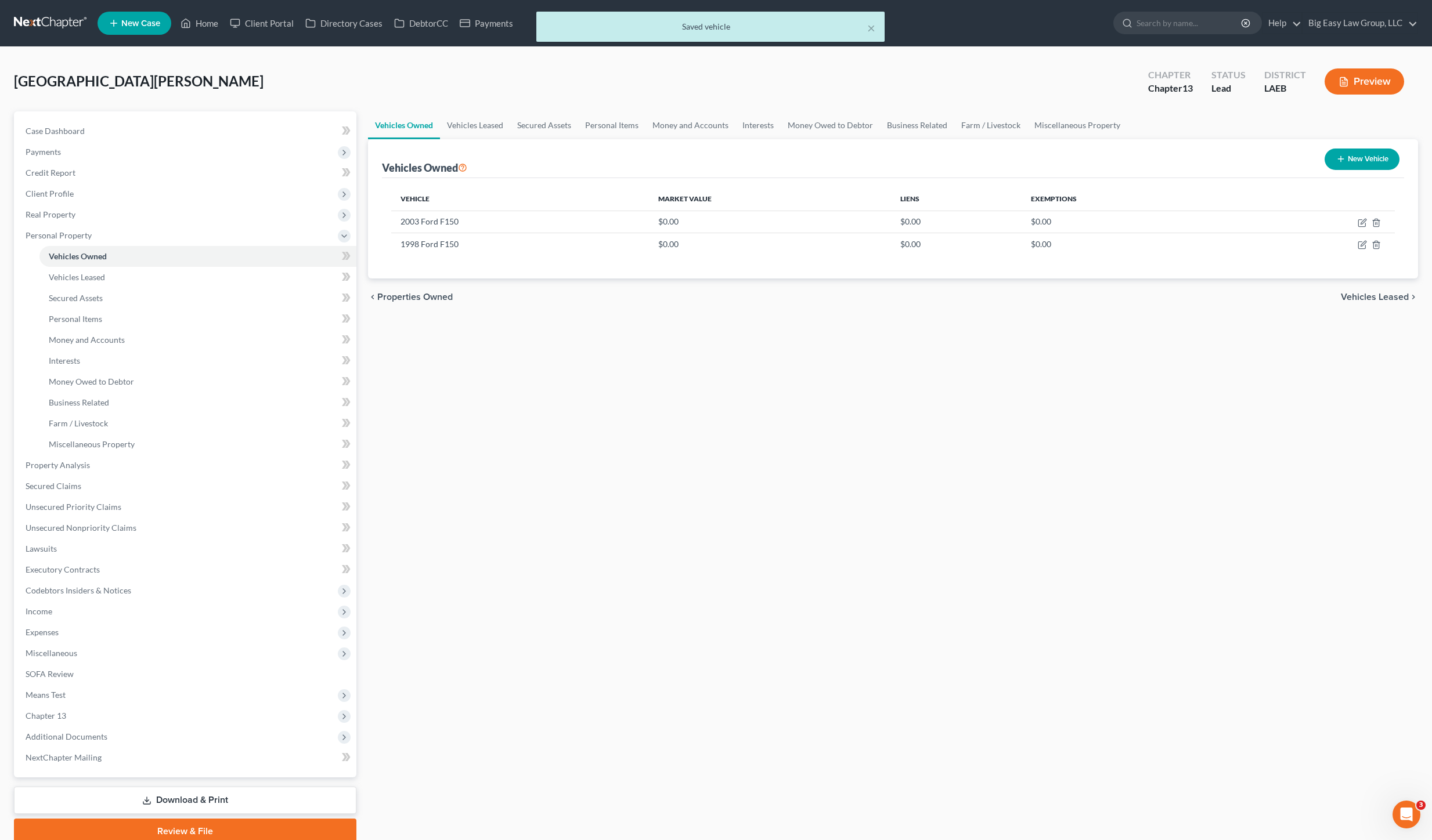
click at [1361, 163] on button "New Vehicle" at bounding box center [1361, 160] width 75 height 21
select select "0"
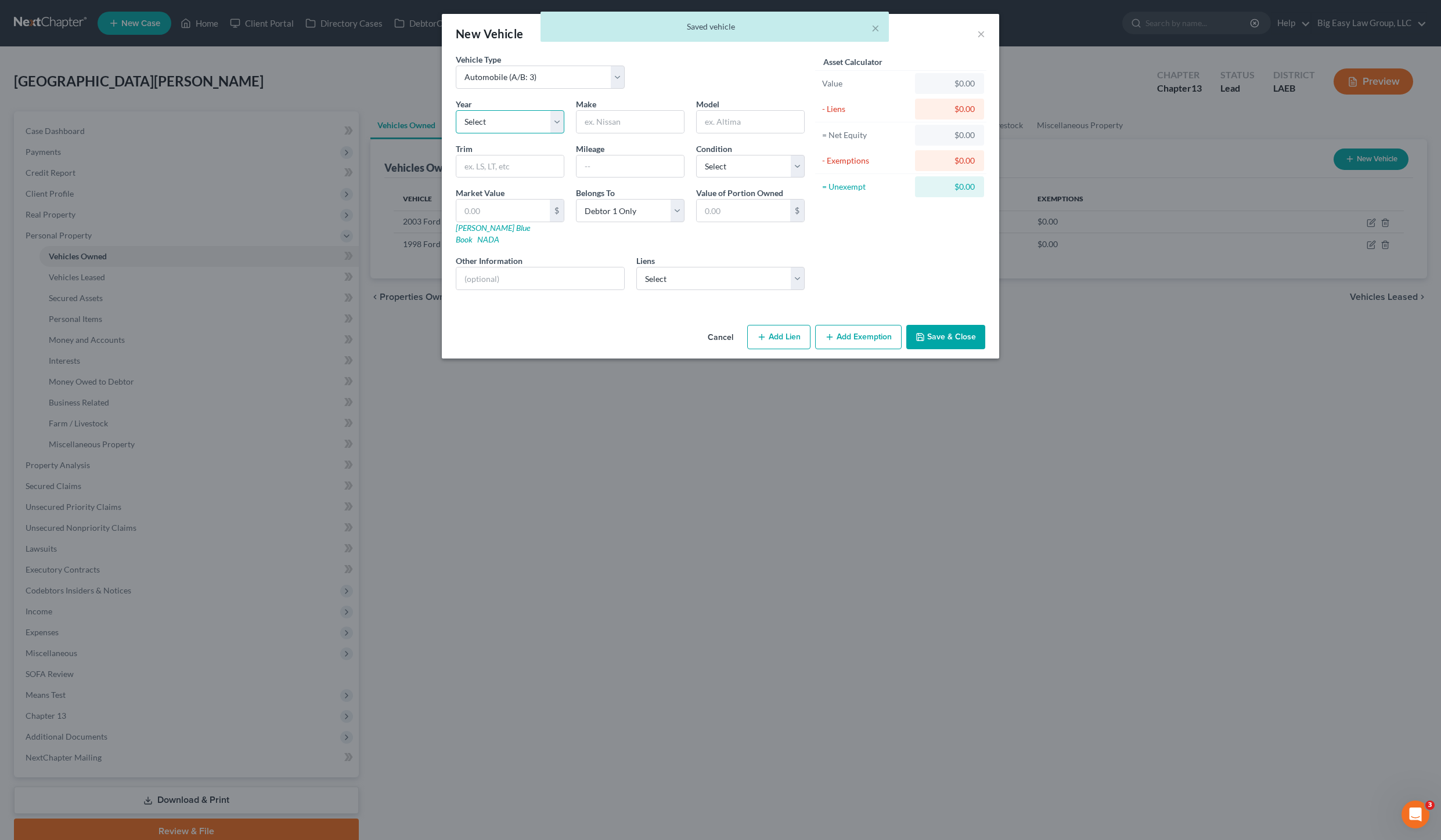
click at [495, 118] on select "Select 2026 2025 2024 2023 2022 2021 2020 2019 2018 2017 2016 2015 2014 2013 20…" at bounding box center [510, 122] width 108 height 23
select select "22"
click at [456, 110] on select "Select 2026 2025 2024 2023 2022 2021 2020 2019 2018 2017 2016 2015 2014 2013 20…" at bounding box center [510, 122] width 108 height 23
click at [633, 128] on input "text" at bounding box center [631, 122] width 108 height 22
type input "Pontiac"
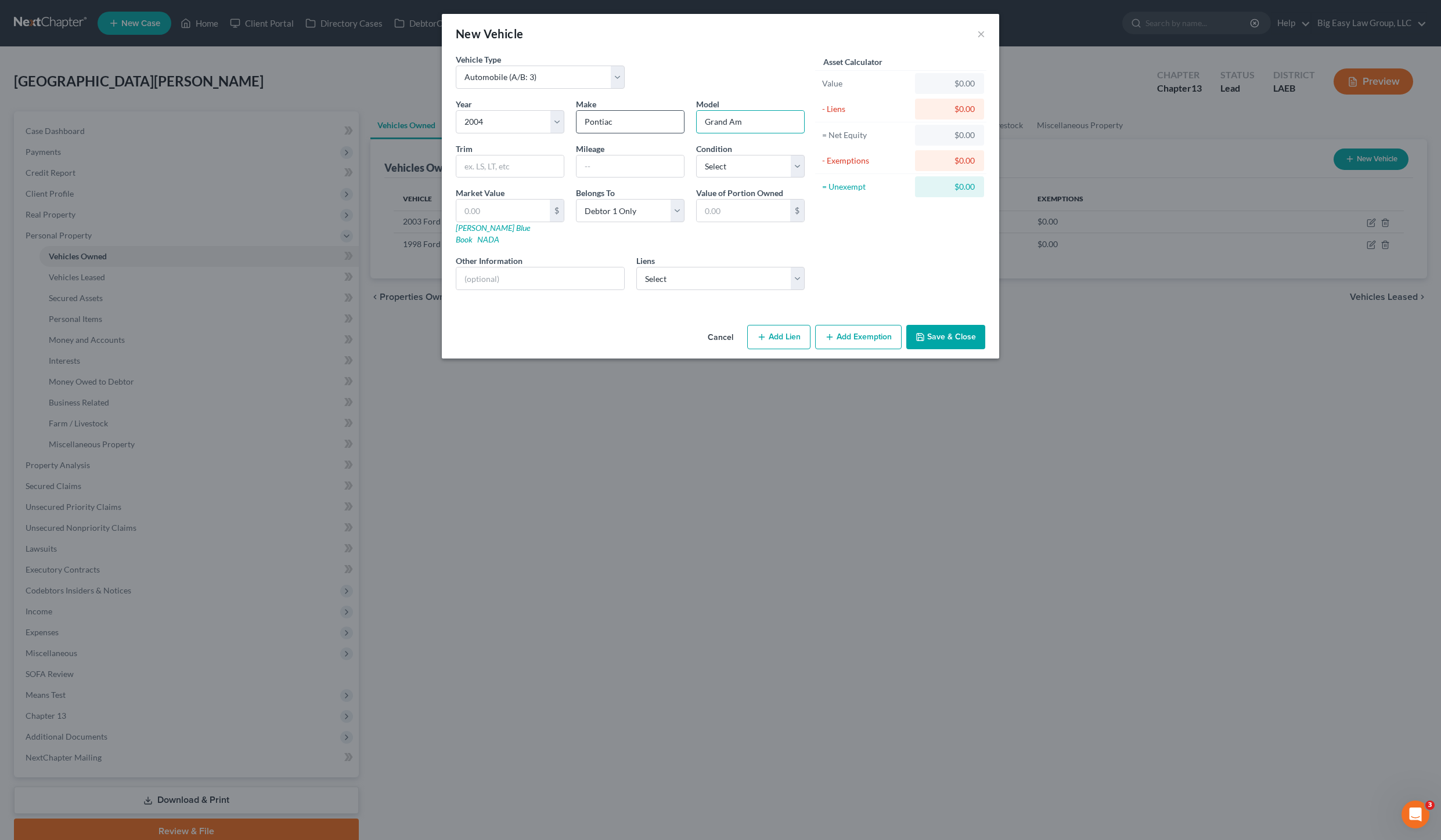
type input "Grand Am"
click at [569, 267] on input "text" at bounding box center [540, 278] width 168 height 22
type input "not operational- scrap value"
click at [513, 215] on input "text" at bounding box center [503, 210] width 93 height 22
type input "5"
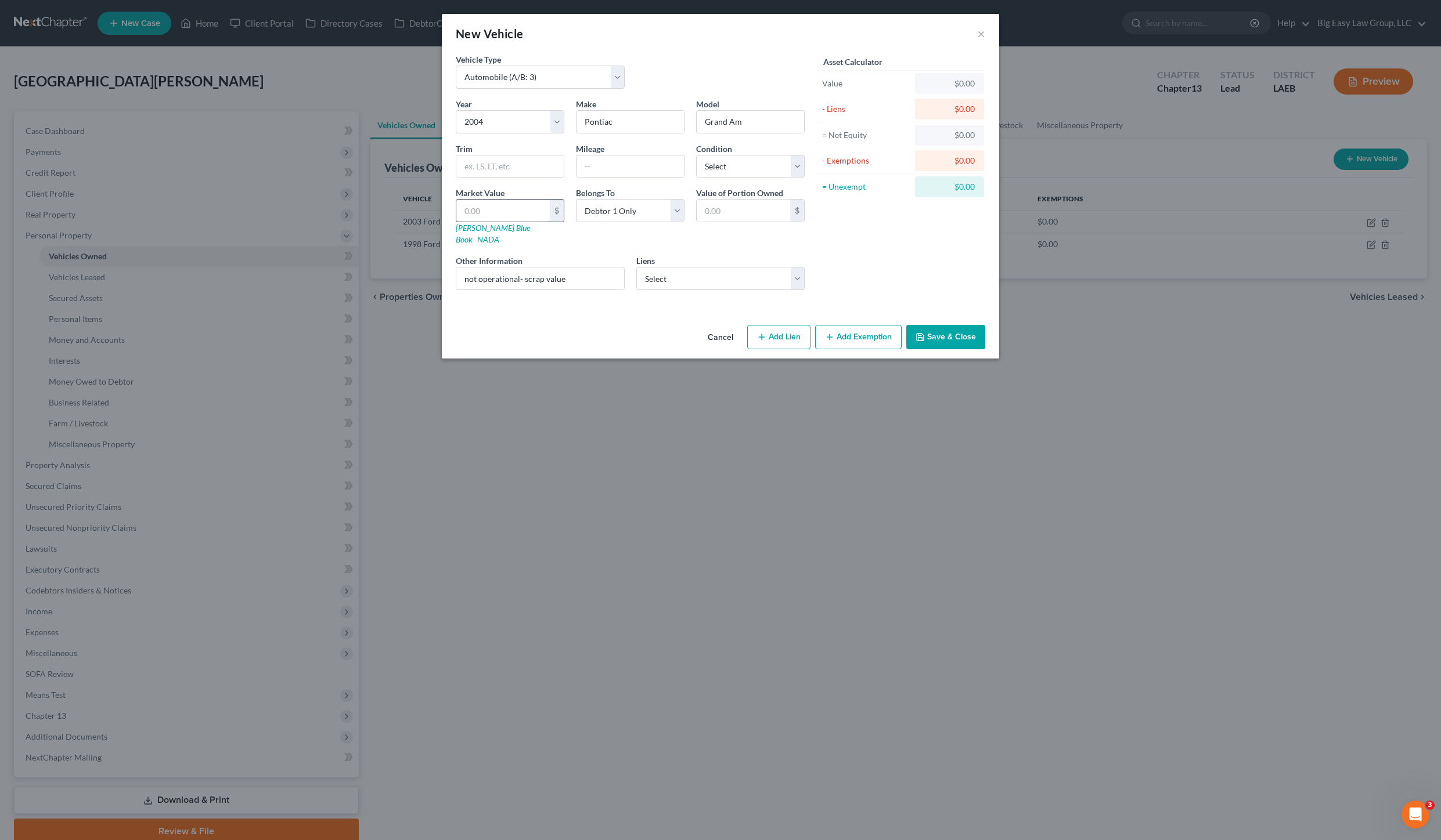
type input "5.00"
type input "50"
type input "50.00"
type input "500"
type input "500.00"
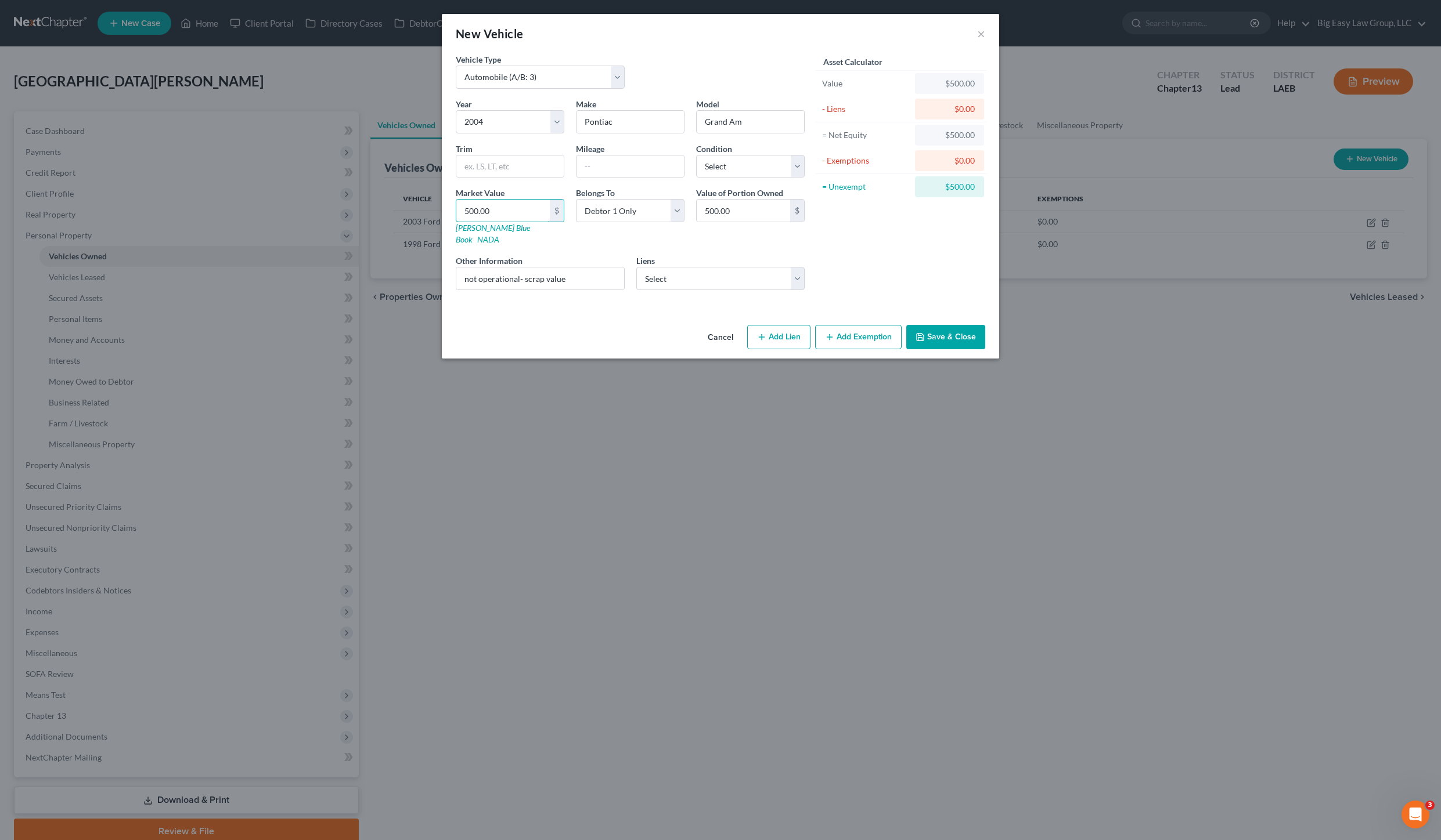
type input "500.00"
click at [864, 235] on div "Asset Calculator Value $500.00 - Liens $0.00 = Net Equity $500.00 - Exemptions …" at bounding box center [900, 176] width 181 height 246
drag, startPoint x: 942, startPoint y: 327, endPoint x: 1340, endPoint y: 166, distance: 429.3
click at [942, 326] on button "Save & Close" at bounding box center [946, 338] width 79 height 25
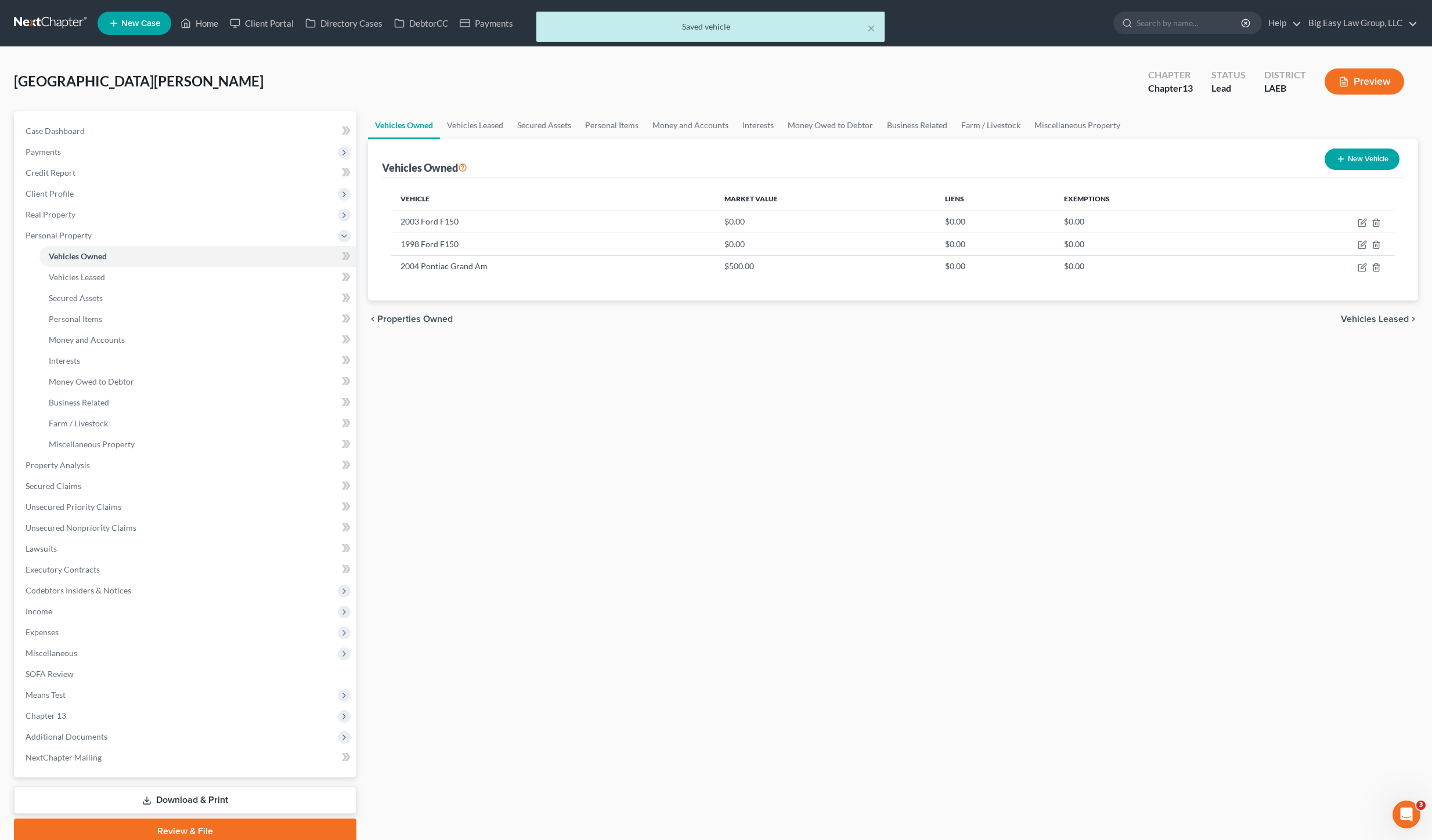
click at [1371, 159] on button "New Vehicle" at bounding box center [1361, 160] width 75 height 21
select select "0"
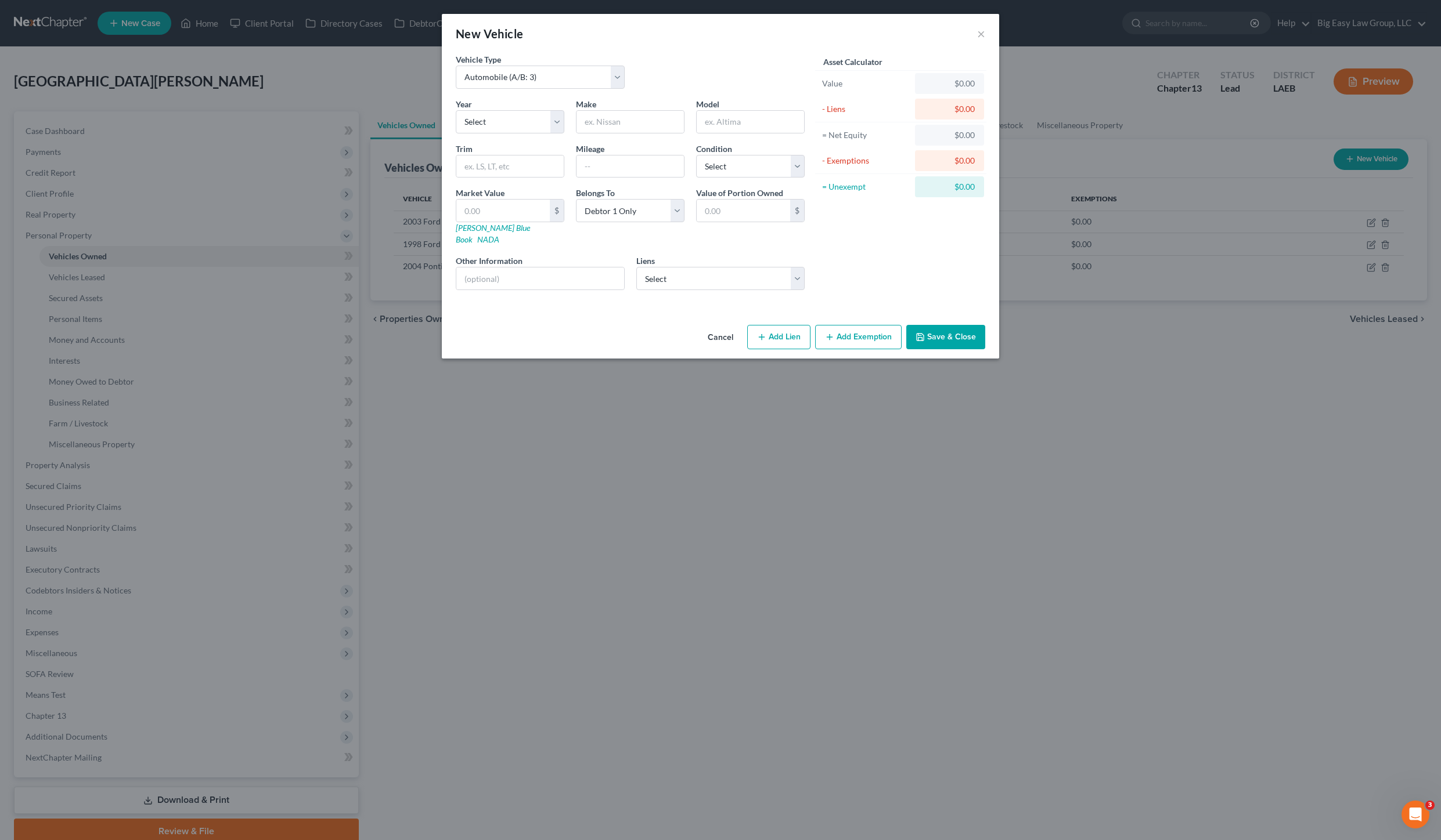
click at [476, 133] on div "Year Select 2026 2025 2024 2023 2022 2021 2020 2019 2018 2017 2016 2015 2014 20…" at bounding box center [630, 198] width 361 height 201
click at [497, 123] on select "Select 2026 2025 2024 2023 2022 2021 2020 2019 2018 2017 2016 2015 2014 2013 20…" at bounding box center [510, 122] width 108 height 23
click at [456, 110] on select "Select 2026 2025 2024 2023 2022 2021 2020 2019 2018 2017 2016 2015 2014 2013 20…" at bounding box center [510, 122] width 108 height 23
click at [490, 119] on select "Select 2026 2025 2024 2023 2022 2021 2020 2019 2018 2017 2016 2015 2014 2013 20…" at bounding box center [510, 122] width 108 height 23
click at [456, 110] on select "Select 2026 2025 2024 2023 2022 2021 2020 2019 2018 2017 2016 2015 2014 2013 20…" at bounding box center [510, 122] width 108 height 23
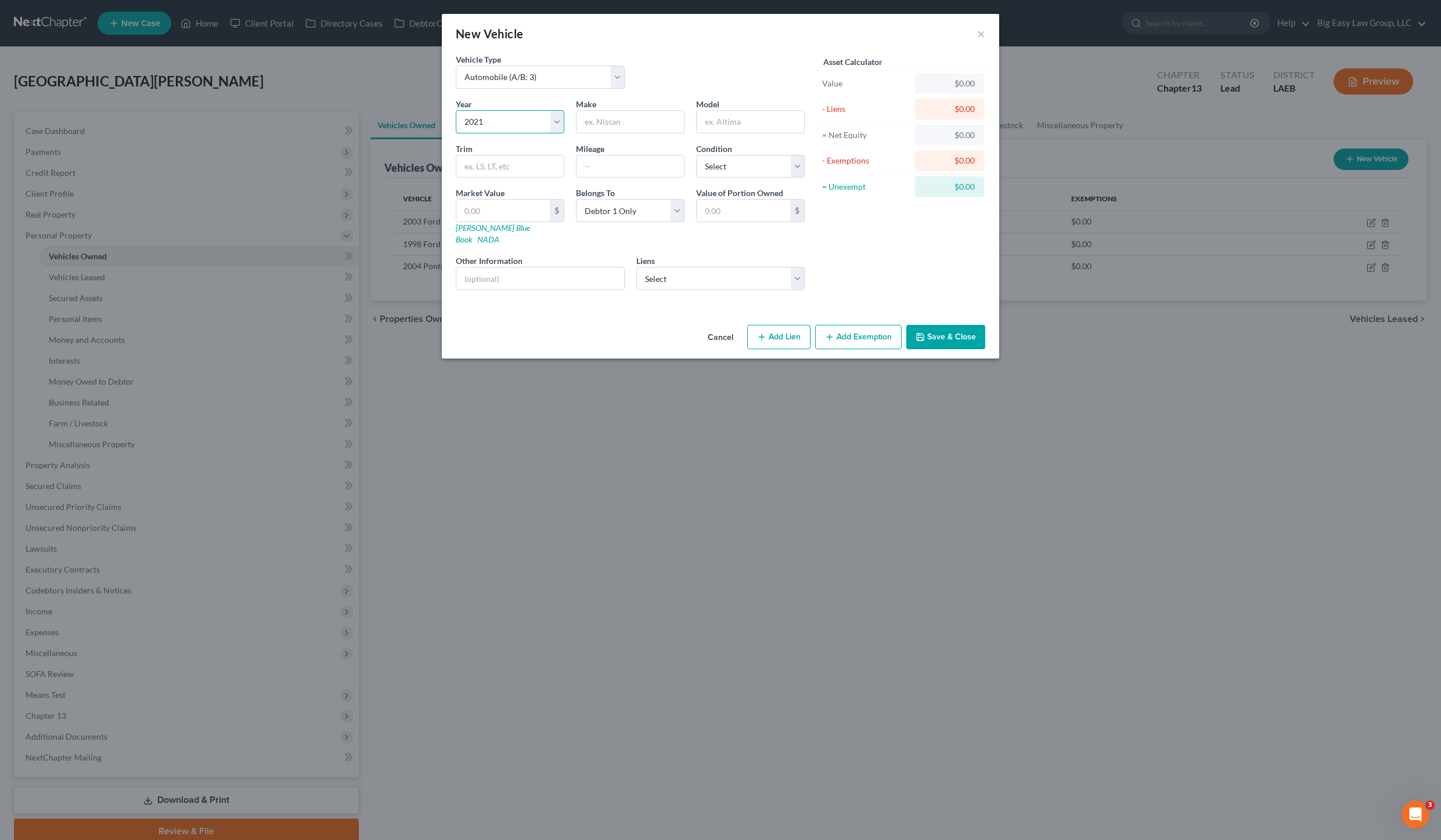
click at [489, 121] on select "Select 2026 2025 2024 2023 2022 2021 2020 2019 2018 2017 2016 2015 2014 2013 20…" at bounding box center [510, 122] width 108 height 23
select select "6"
click at [456, 110] on select "Select 2026 2025 2024 2023 2022 2021 2020 2019 2018 2017 2016 2015 2014 2013 20…" at bounding box center [510, 122] width 108 height 23
click at [595, 123] on input "text" at bounding box center [631, 122] width 108 height 22
type input "Nissan"
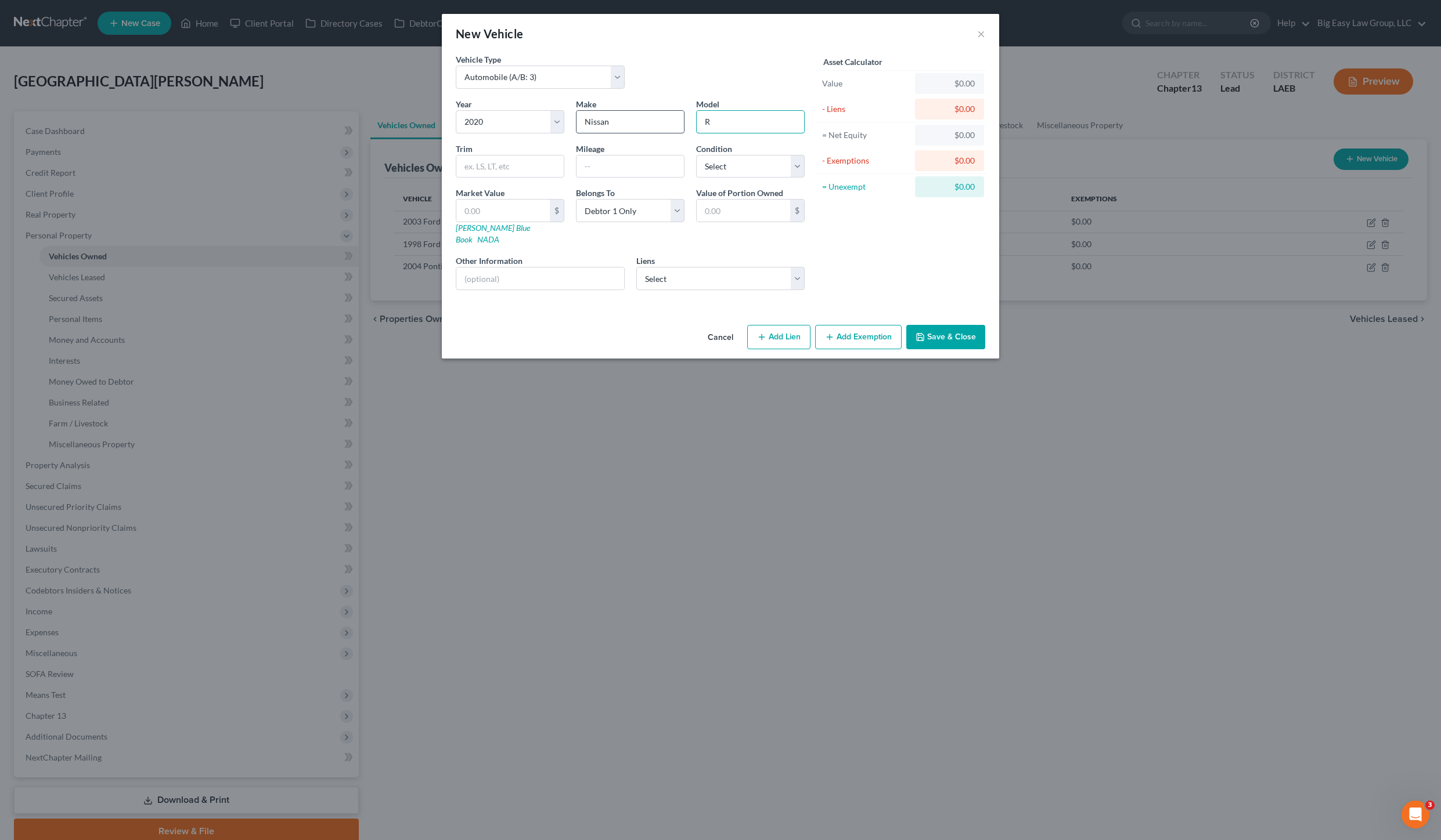
type input "Rogue"
click at [500, 217] on input "text" at bounding box center [503, 210] width 93 height 22
type input "20,000.00"
click at [742, 232] on div "Value of Portion Owned 20,000.00 $" at bounding box center [750, 216] width 120 height 58
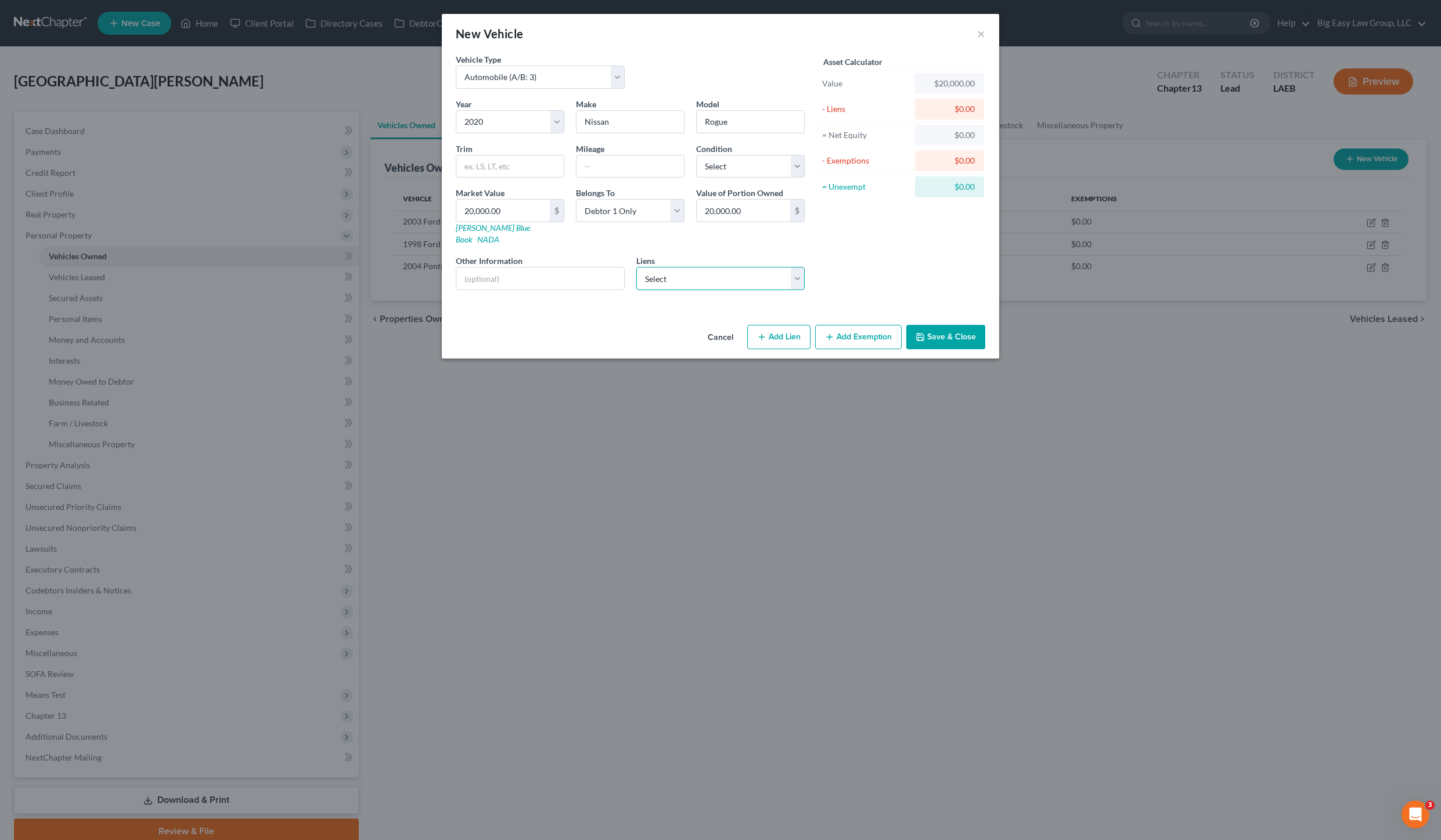
click at [740, 267] on select "Select Capital One Auto [PERSON_NAME] - $6,119.00 Capital One Auto Fin - $4,973…" at bounding box center [720, 279] width 169 height 23
select select "0"
click at [636, 267] on select "Select Capital One Auto [PERSON_NAME] - $6,119.00 Capital One Auto Fin - $4,973…" at bounding box center [720, 279] width 169 height 23
select select
select select "45"
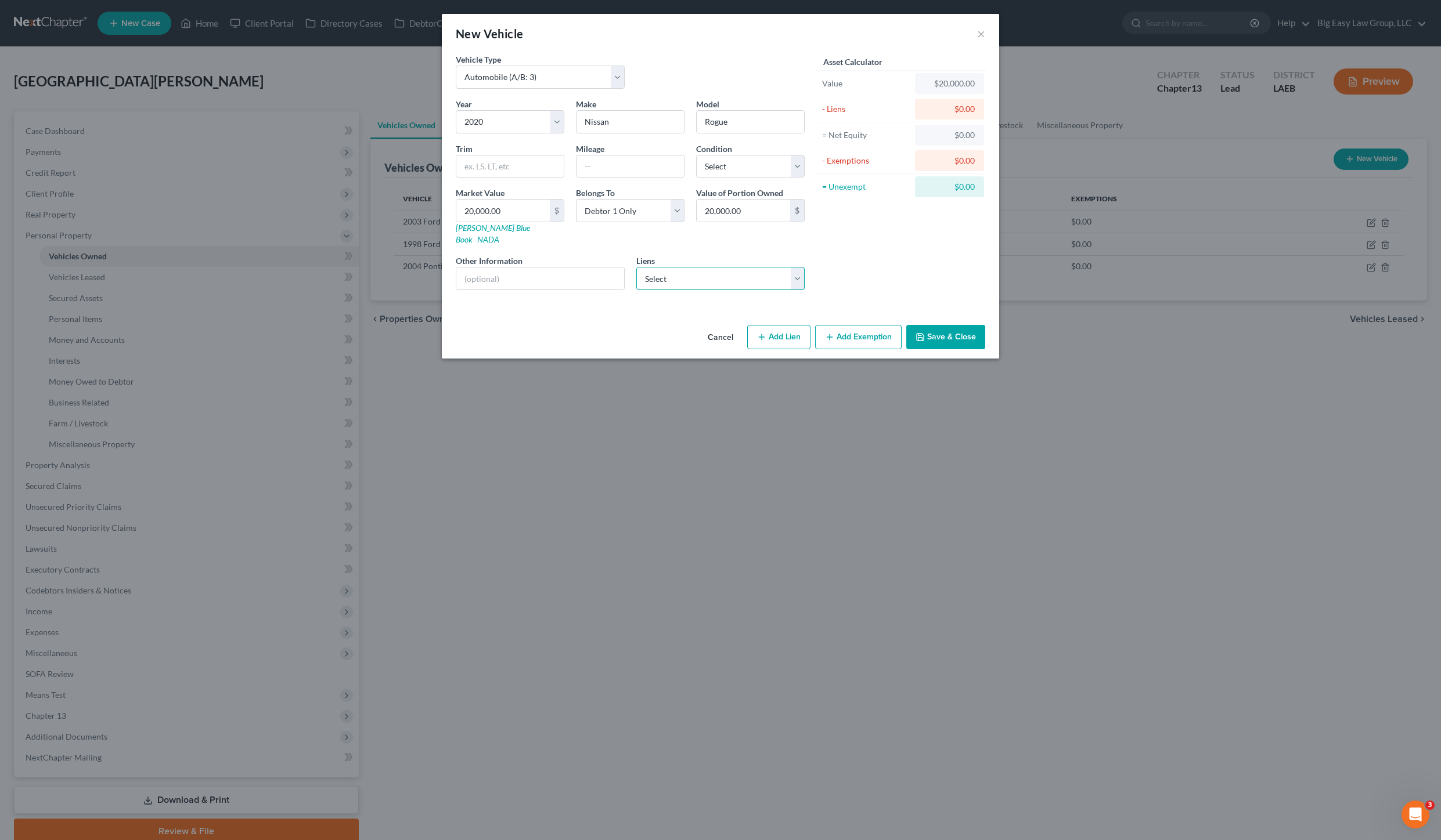
select select "0"
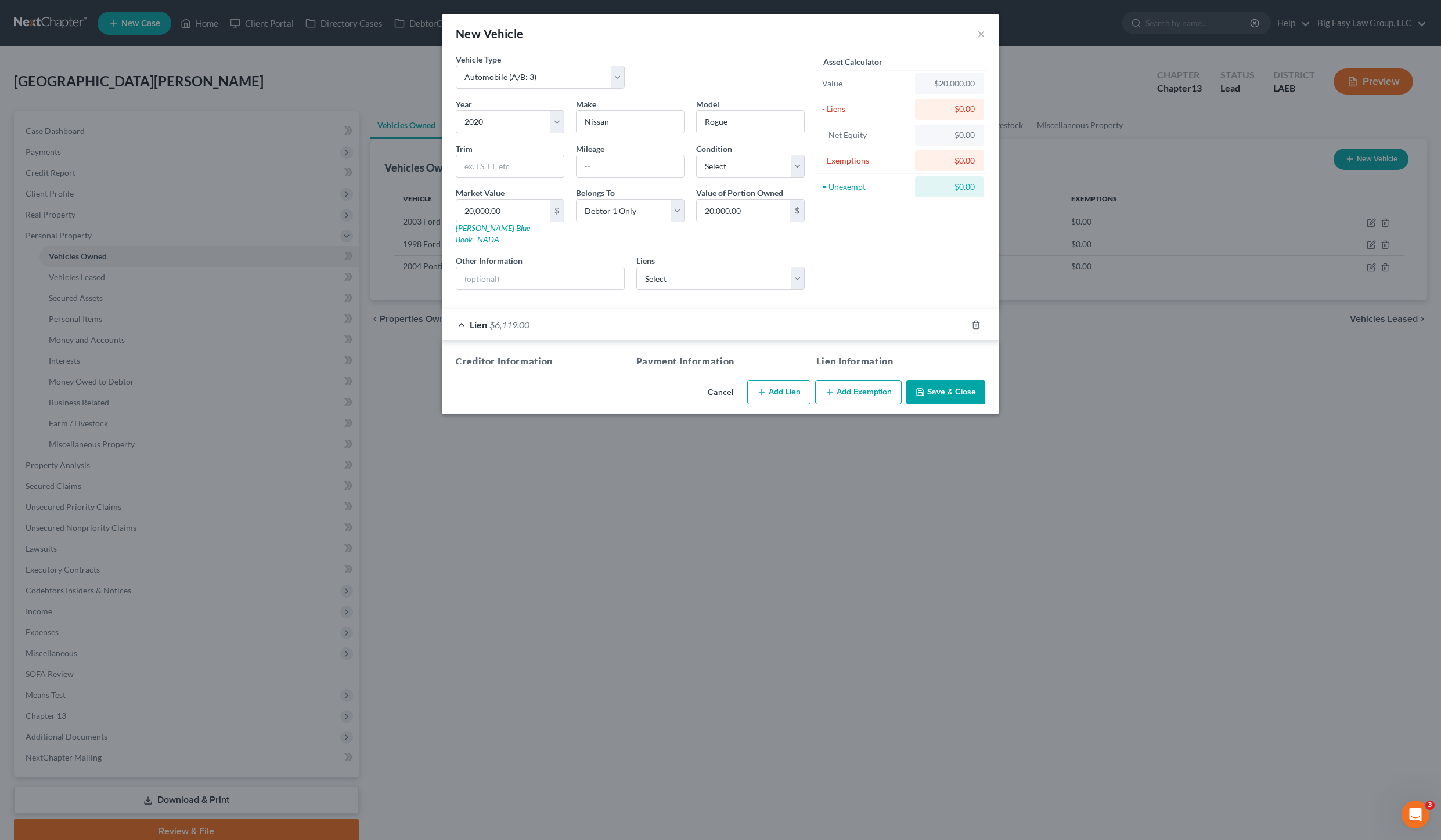
click at [884, 247] on div "Asset Calculator Value $20,000.00 - Liens $0.00 = Net Equity $0.00 - Exemptions…" at bounding box center [900, 176] width 181 height 246
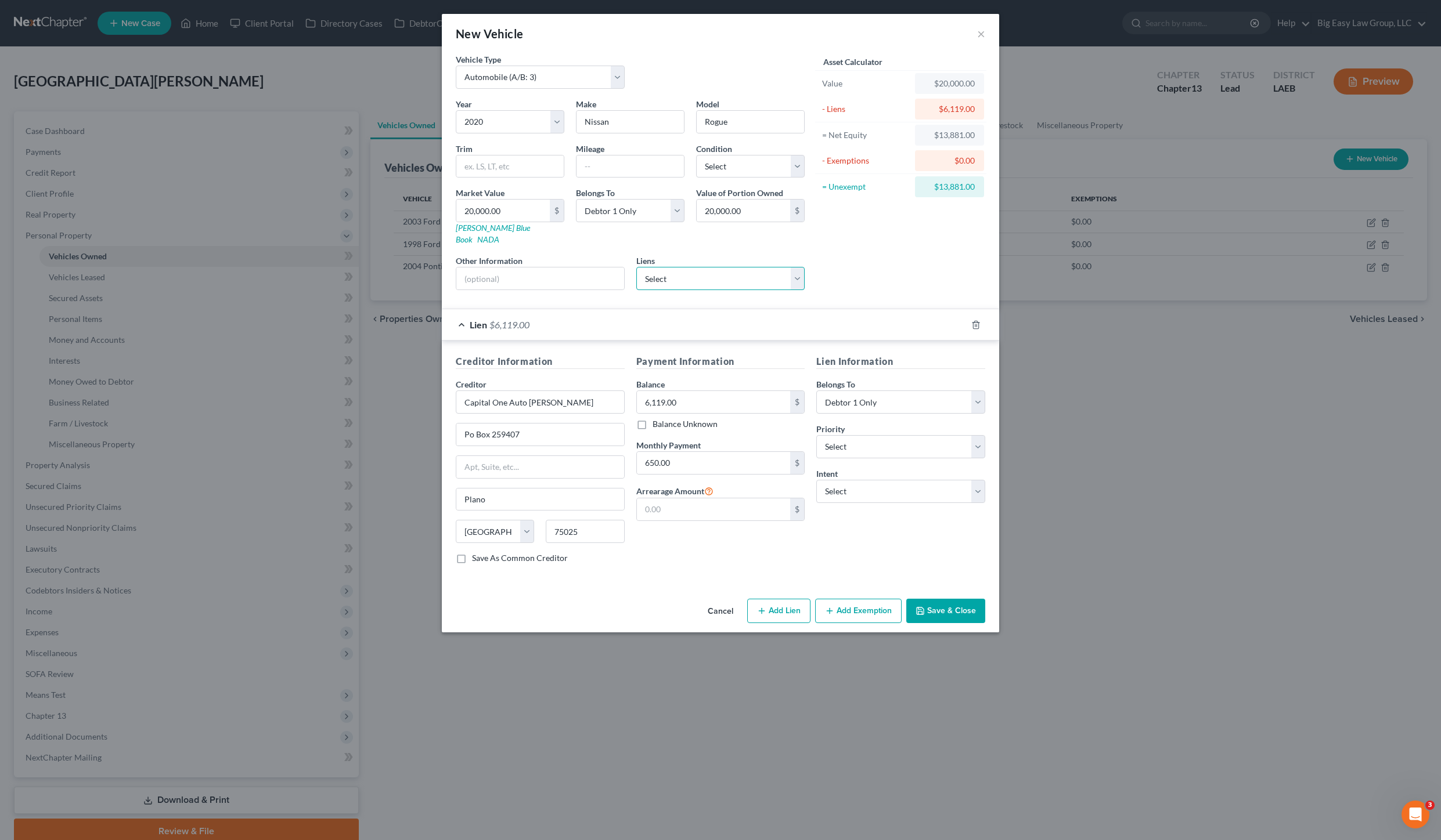
click at [765, 274] on select "Select Capital One Auto Fin - $4,973.00 Onemain - $1,341.00" at bounding box center [720, 279] width 169 height 23
drag, startPoint x: 933, startPoint y: 586, endPoint x: 934, endPoint y: 598, distance: 12.0
click at [933, 594] on div "Cancel Add Lien Add Lease Add Exemption Save & Close" at bounding box center [720, 613] width 557 height 38
click at [934, 598] on button "Save & Close" at bounding box center [946, 611] width 79 height 25
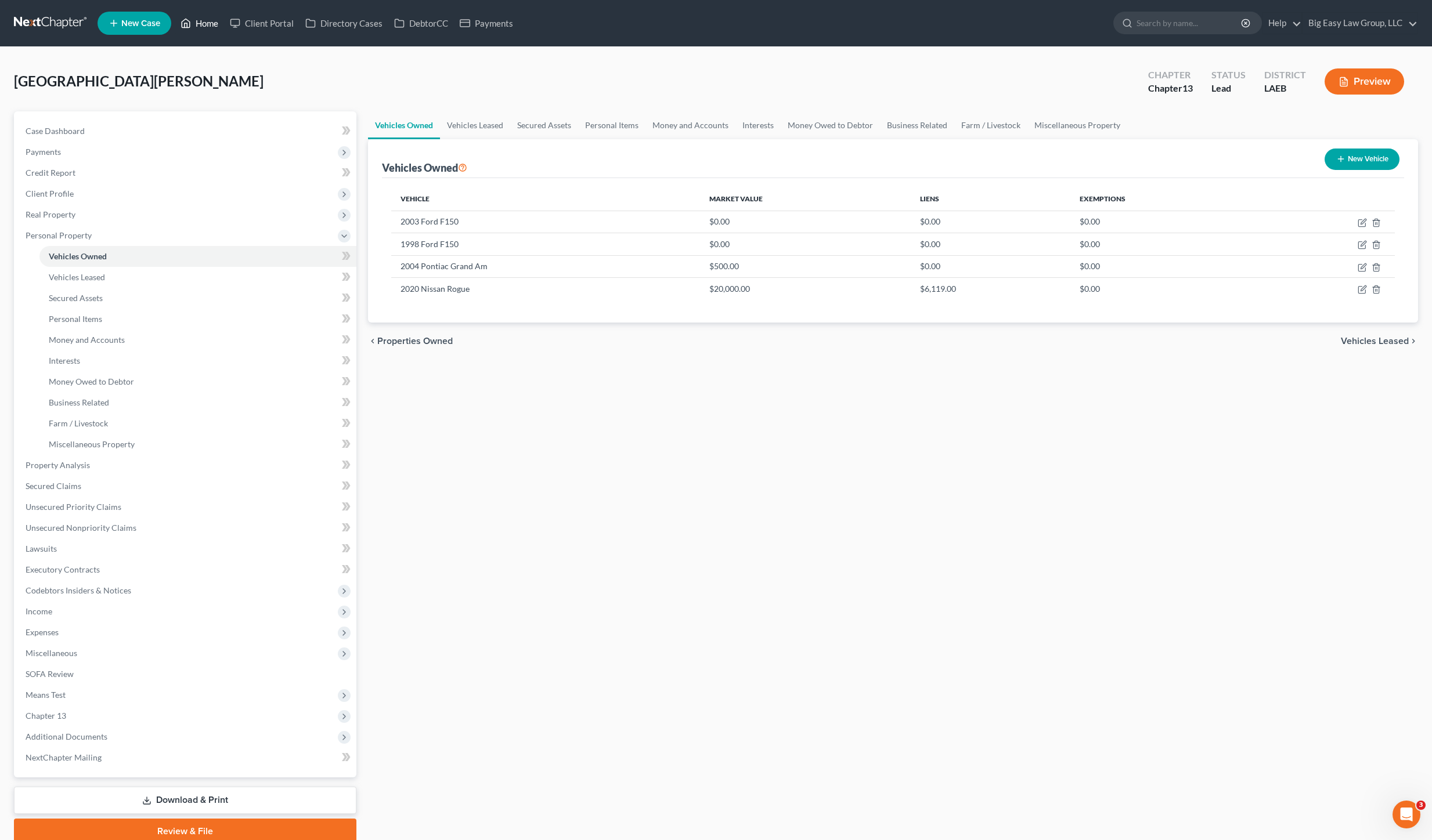
click at [199, 22] on link "Home" at bounding box center [199, 23] width 49 height 21
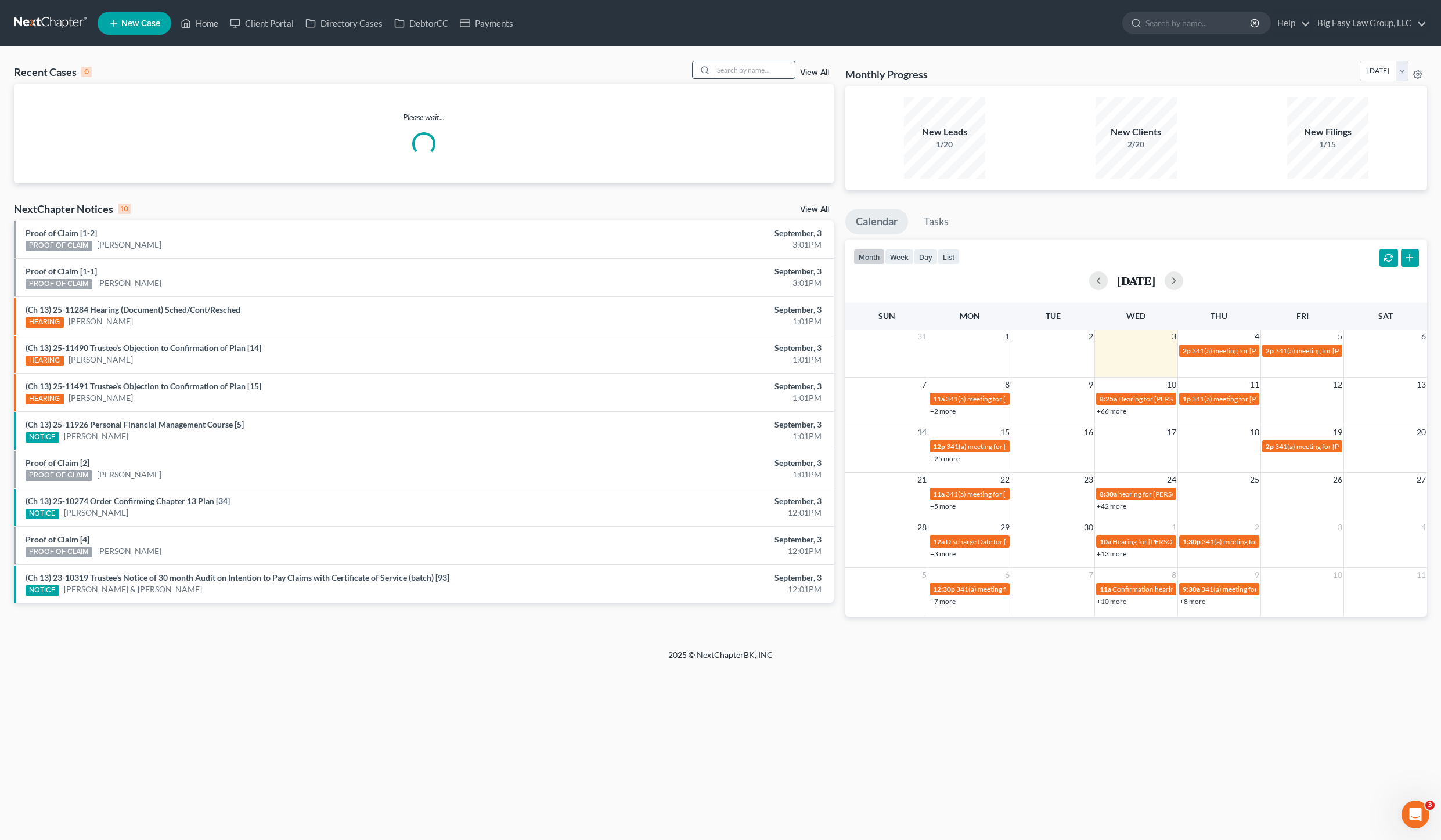
click at [742, 71] on input "search" at bounding box center [754, 70] width 81 height 17
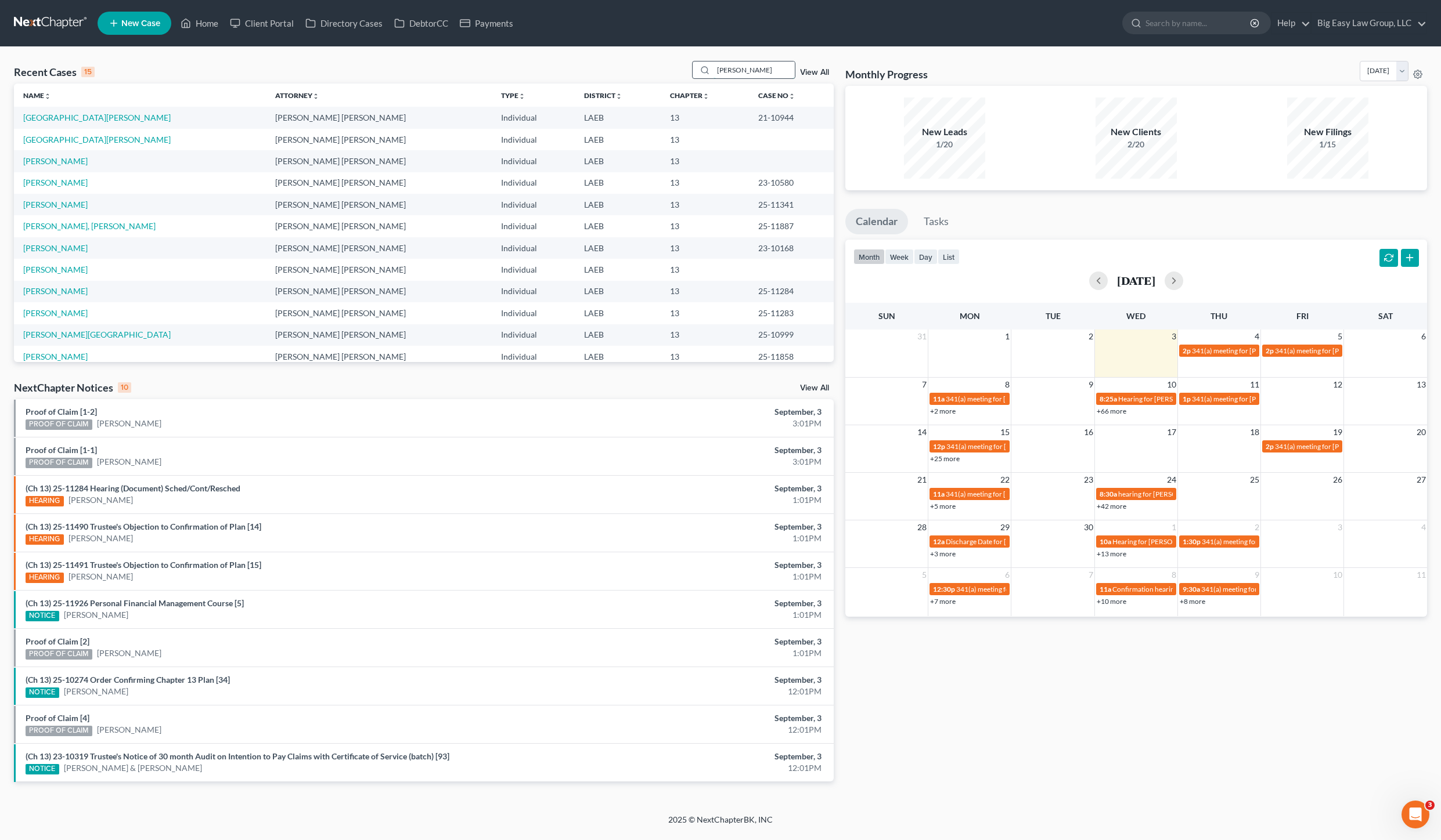
type input "[PERSON_NAME]"
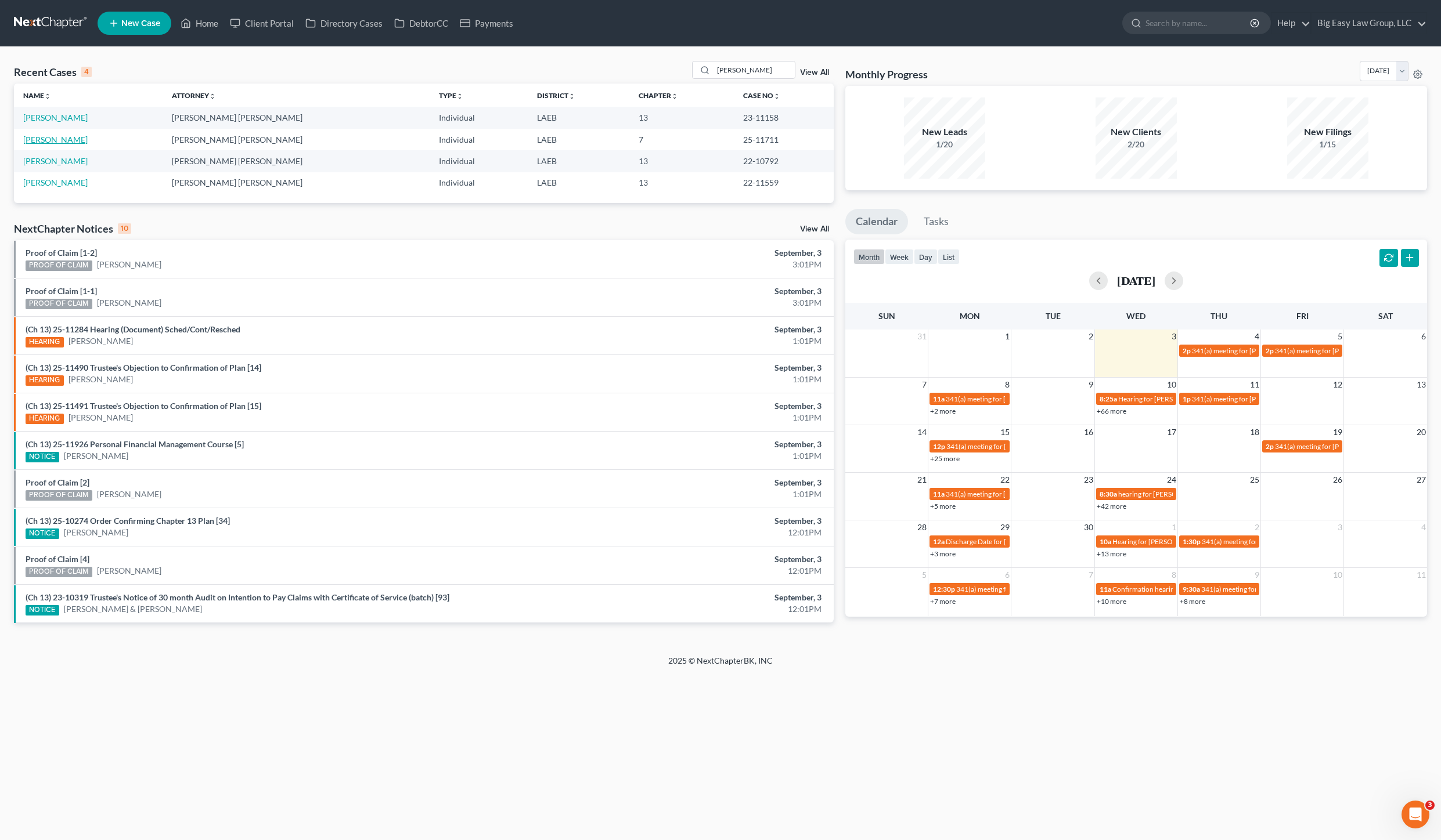
click at [51, 144] on link "[PERSON_NAME]" at bounding box center [55, 139] width 64 height 10
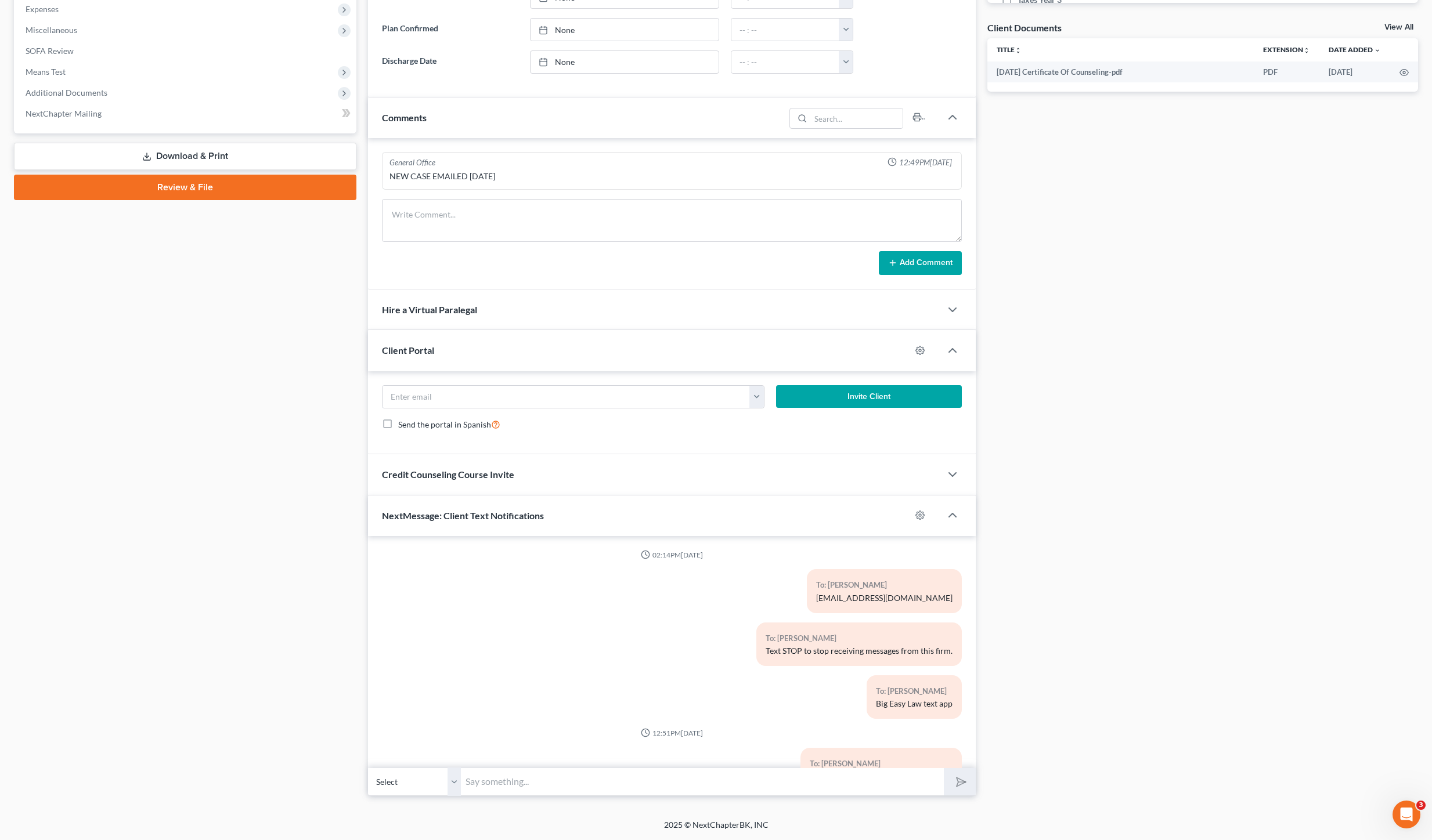
scroll to position [403, 0]
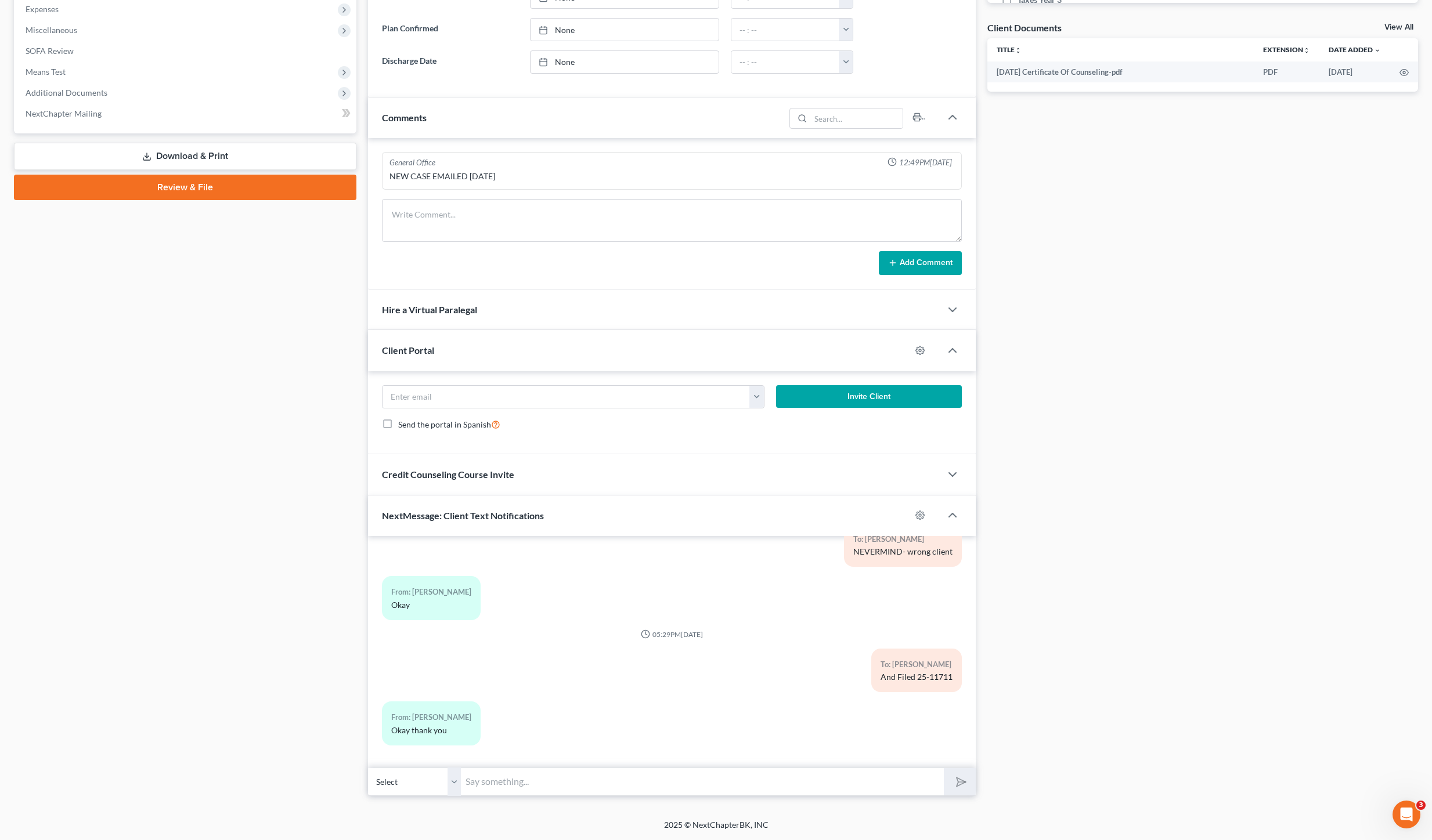
click at [701, 774] on input "text" at bounding box center [703, 782] width 483 height 28
type input "hey [PERSON_NAME]: just a reminder to come in [DATE] for your meeting! OR compl…"
click at [960, 780] on icon "submit" at bounding box center [958, 781] width 16 height 16
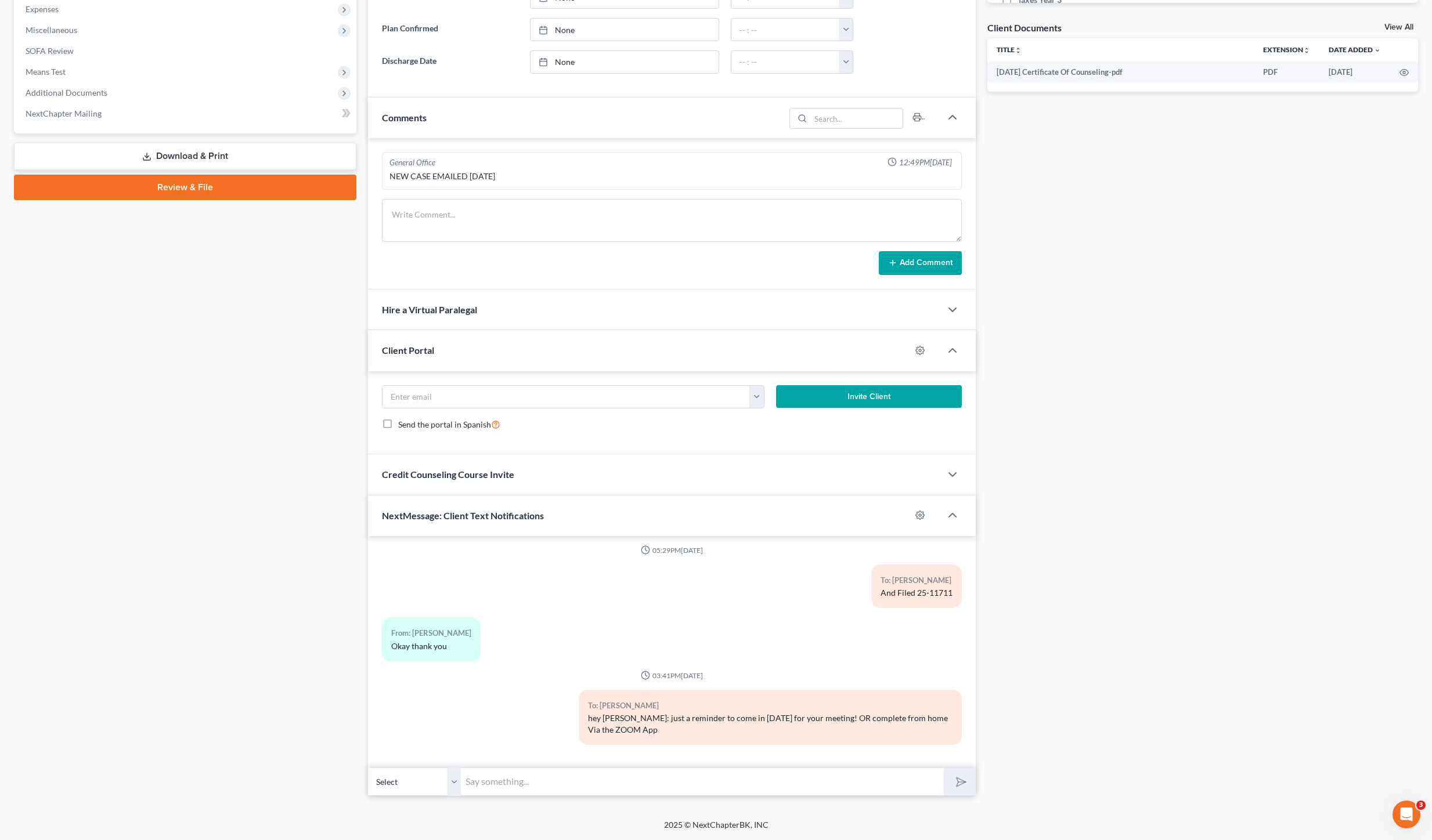
click at [711, 784] on input "text" at bounding box center [703, 782] width 483 height 28
paste input "[DATE] 02:00 PM via Zoom - Brouphy: Meeting ID [PHONE_NUMBER], Passcode 3081399…"
type input "[DATE] 02:00 PM via Zoom - Brouphy: Meeting ID [PHONE_NUMBER], Passcode 3081399…"
click at [961, 785] on icon "submit" at bounding box center [958, 781] width 16 height 16
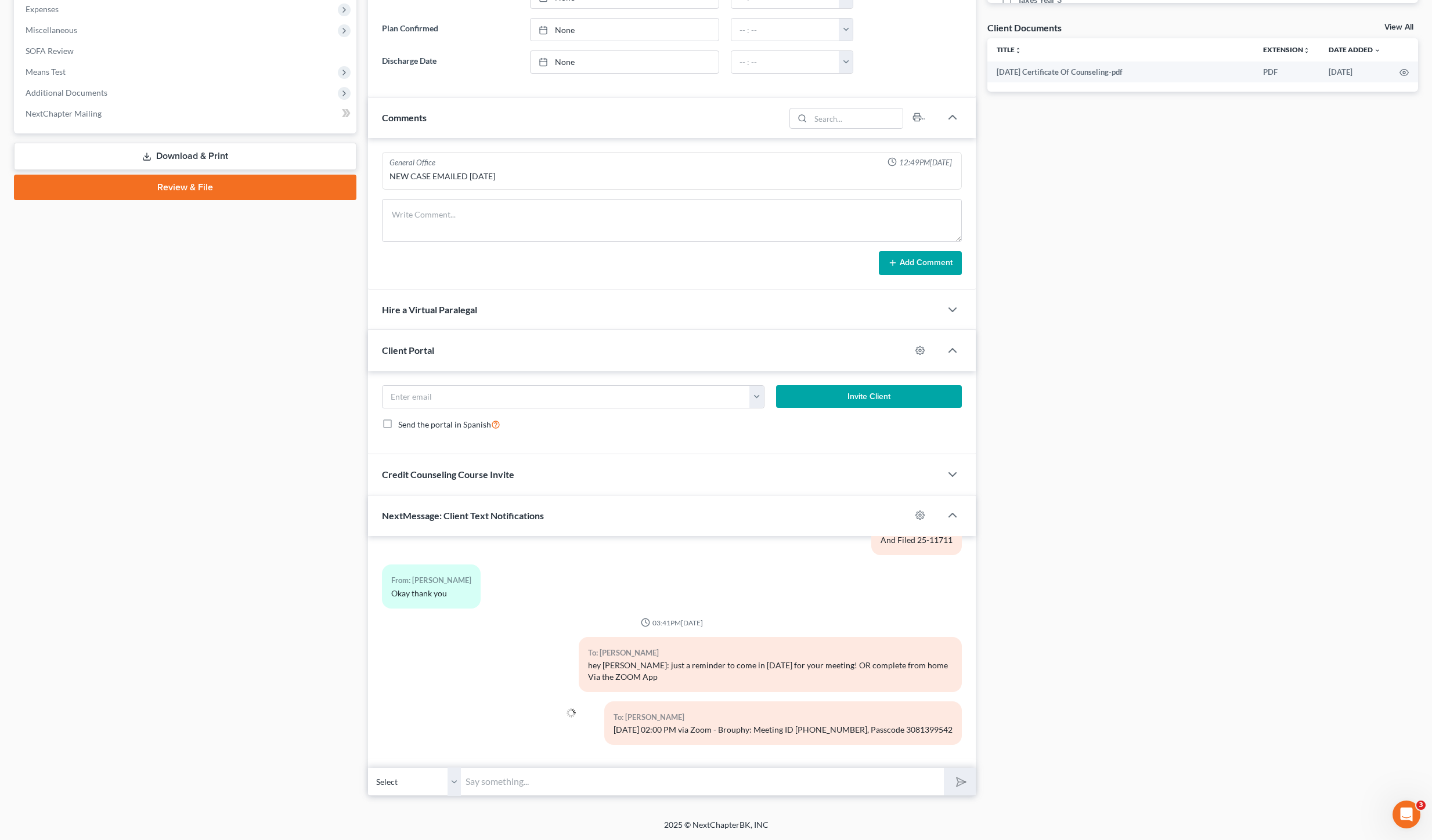
click at [674, 765] on div "02:14PM[DATE] To: [PERSON_NAME] [EMAIL_ADDRESS][DOMAIN_NAME] To: [PERSON_NAME] …" at bounding box center [671, 651] width 608 height 232
click at [674, 775] on input "text" at bounding box center [703, 782] width 483 height 28
type input "This hearing is very simple- come in or do from home- whatever you choose"
click at [943, 769] on button "submit" at bounding box center [959, 782] width 32 height 27
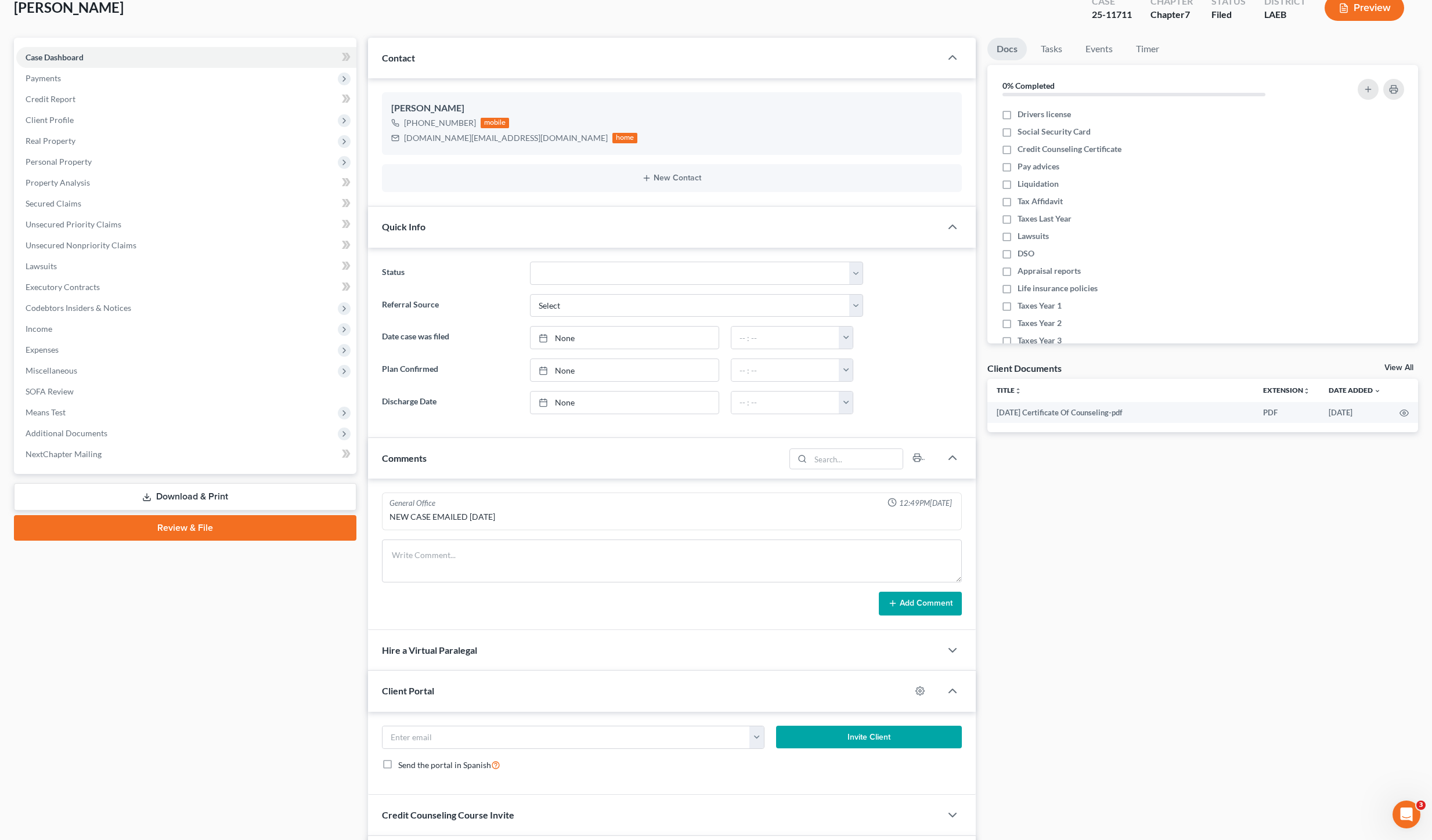
scroll to position [7, 0]
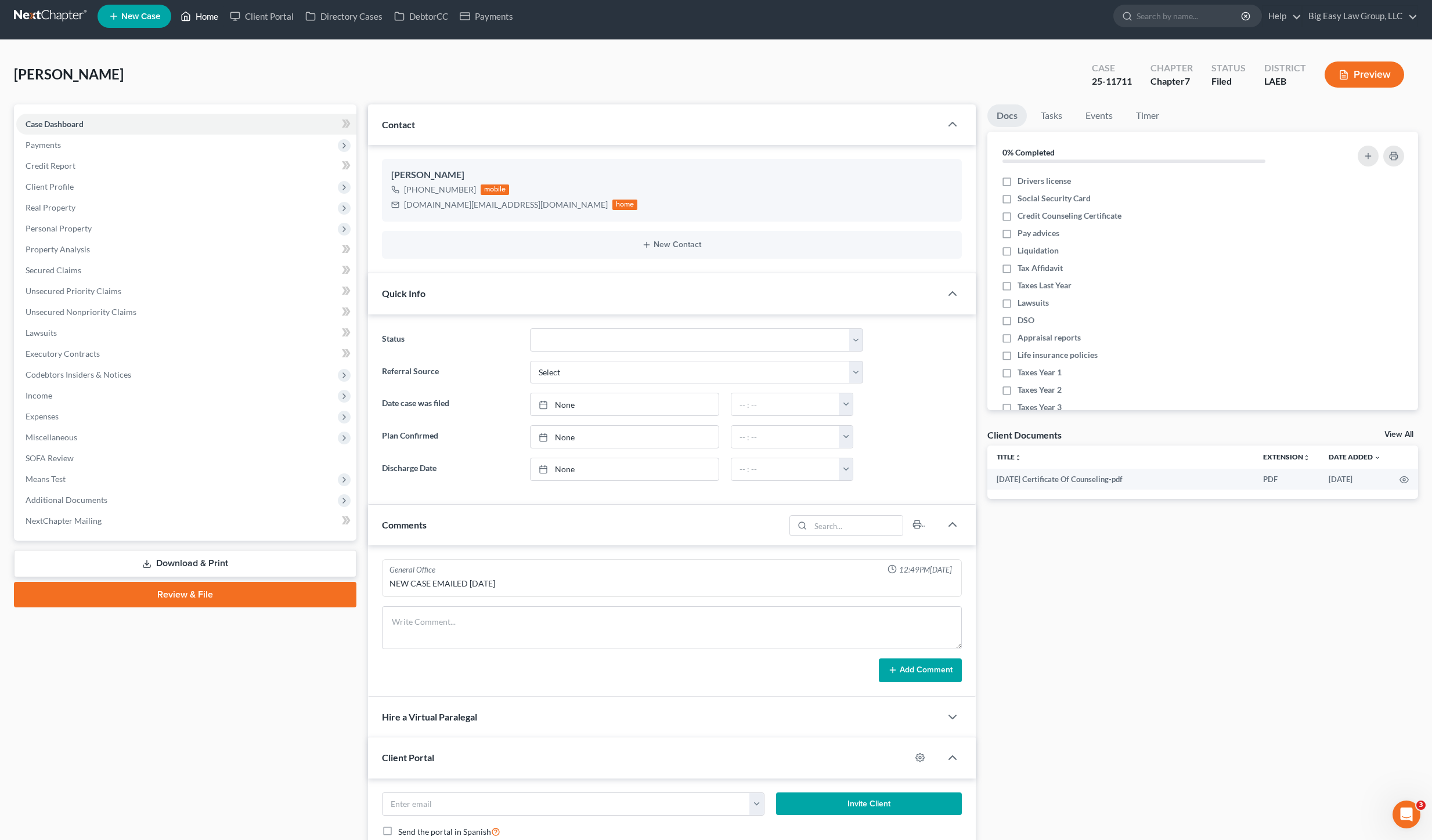
drag, startPoint x: 192, startPoint y: 21, endPoint x: 34, endPoint y: 96, distance: 174.9
click at [193, 20] on link "Home" at bounding box center [199, 17] width 49 height 21
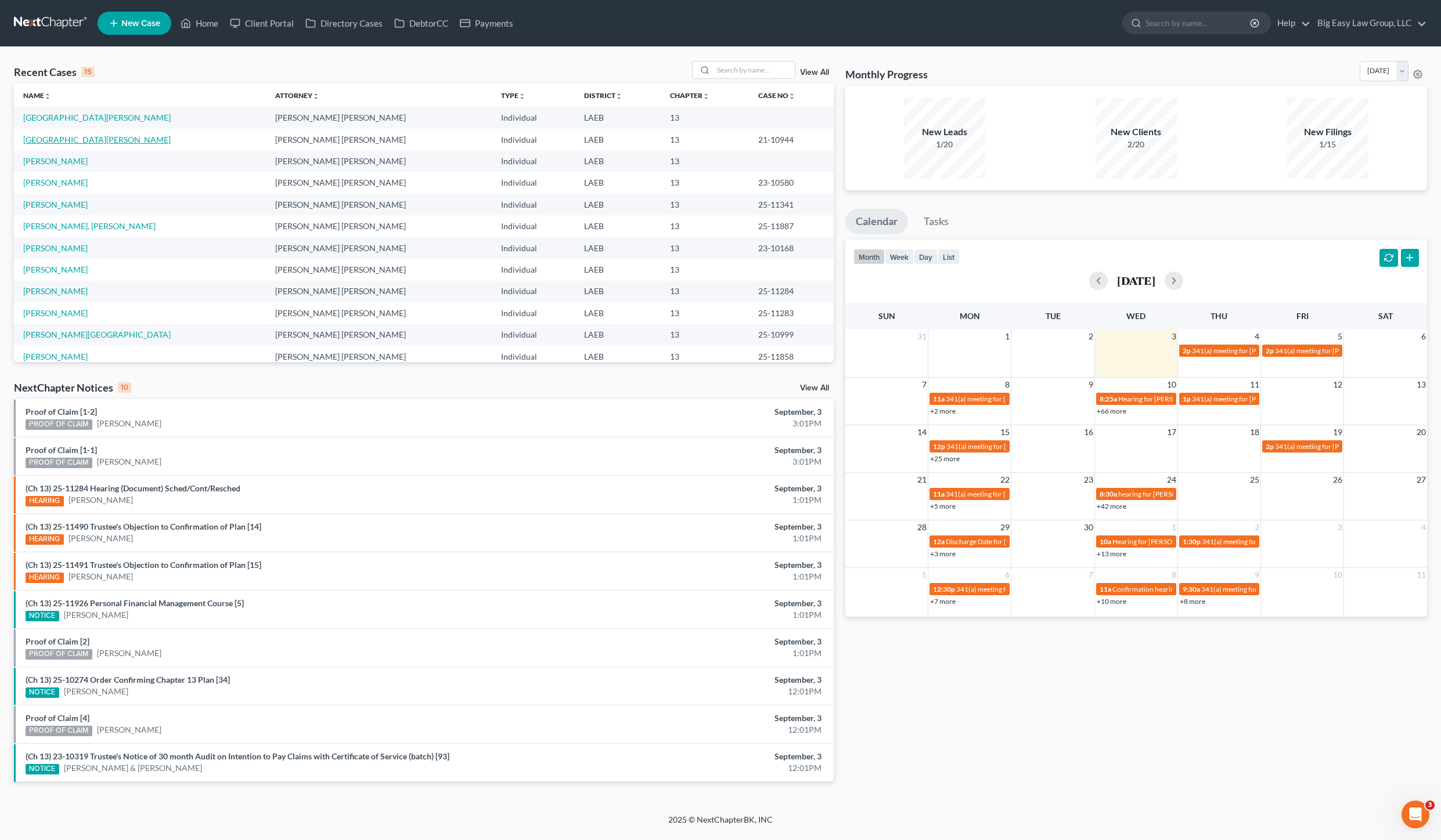
click at [87, 141] on link "[GEOGRAPHIC_DATA][PERSON_NAME]" at bounding box center [96, 139] width 147 height 10
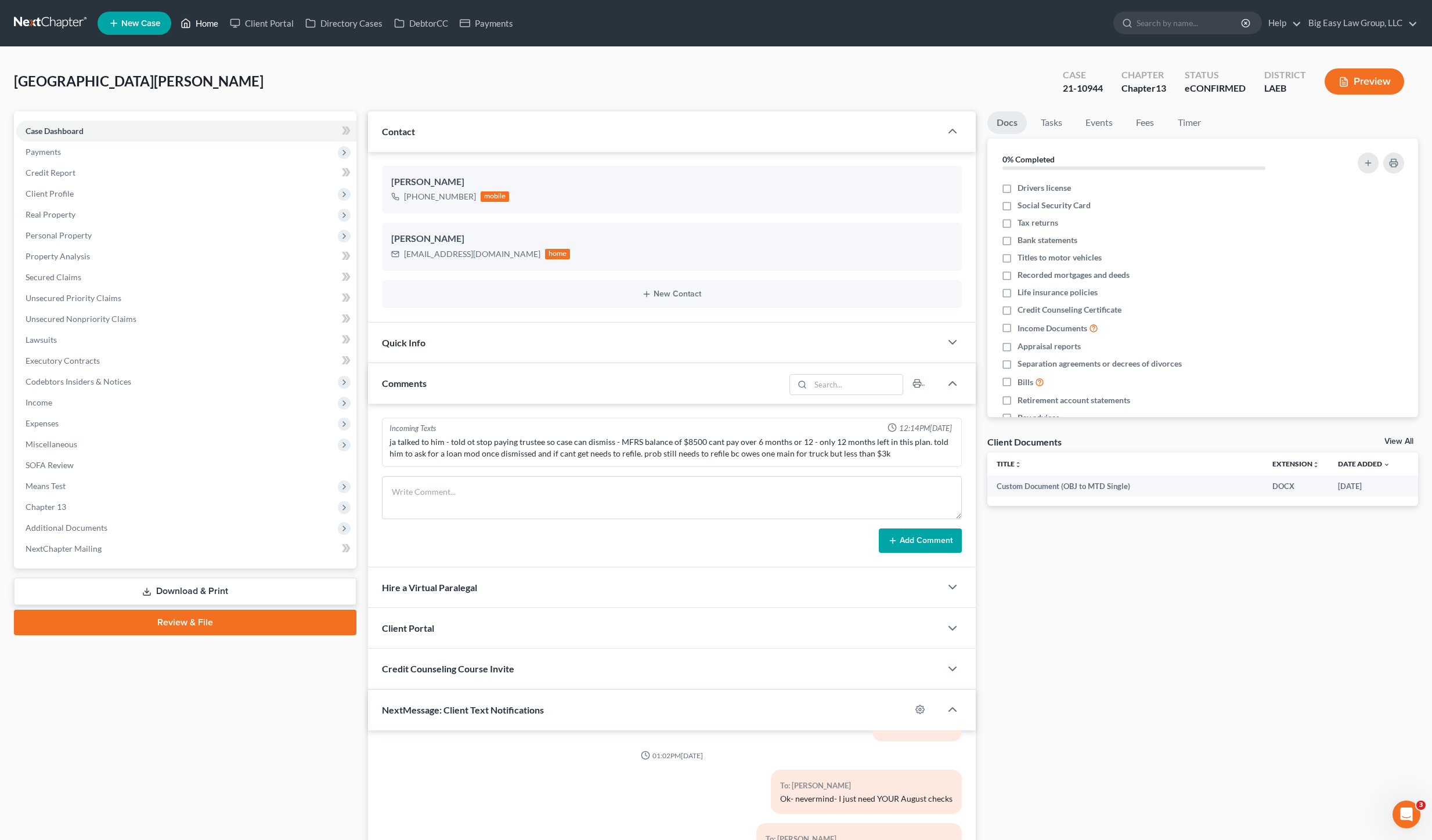
click at [195, 26] on link "Home" at bounding box center [199, 23] width 49 height 21
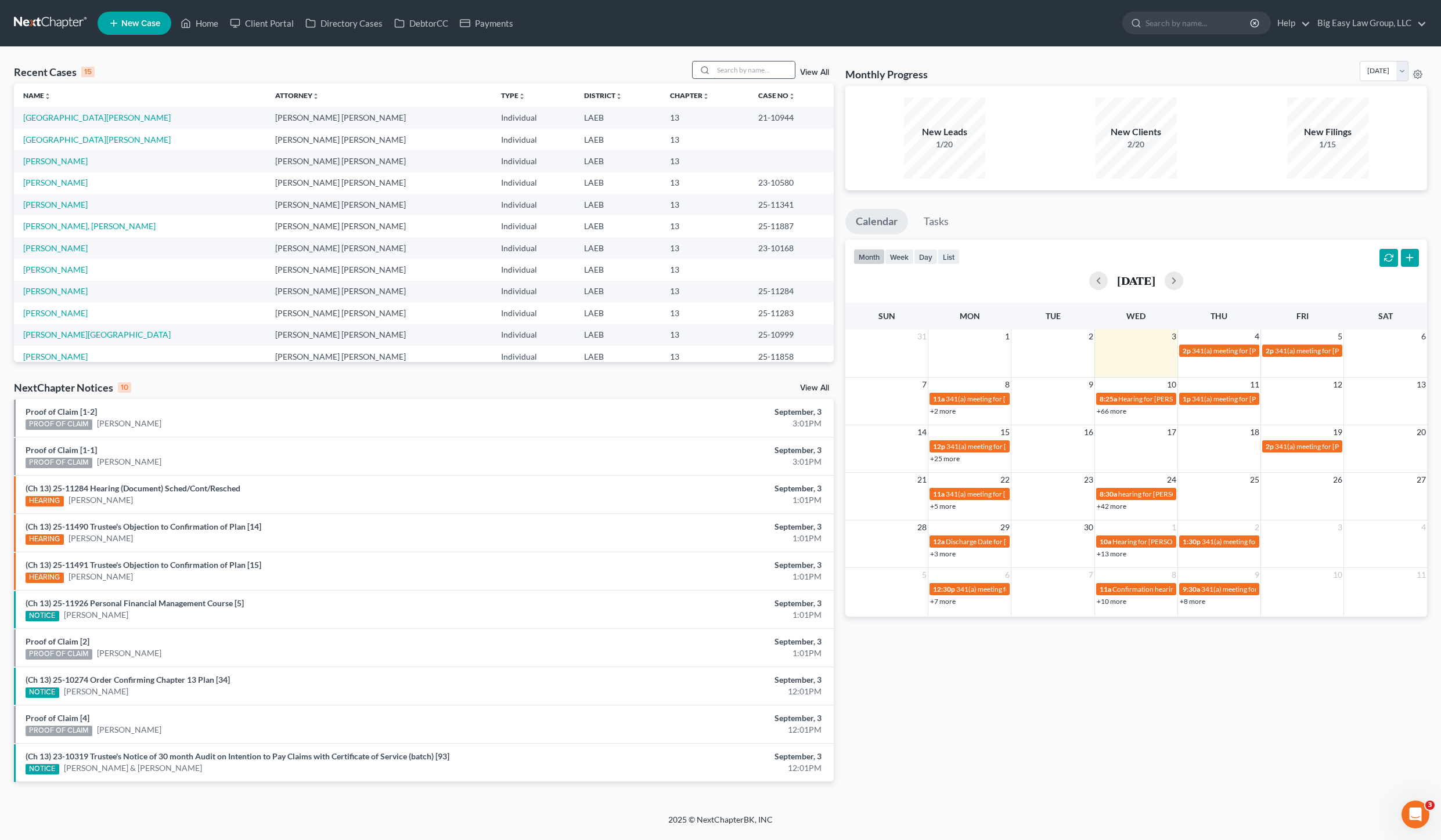
click at [776, 64] on input "search" at bounding box center [754, 70] width 81 height 17
click at [756, 73] on input "search" at bounding box center [754, 70] width 81 height 17
type input "bailey"
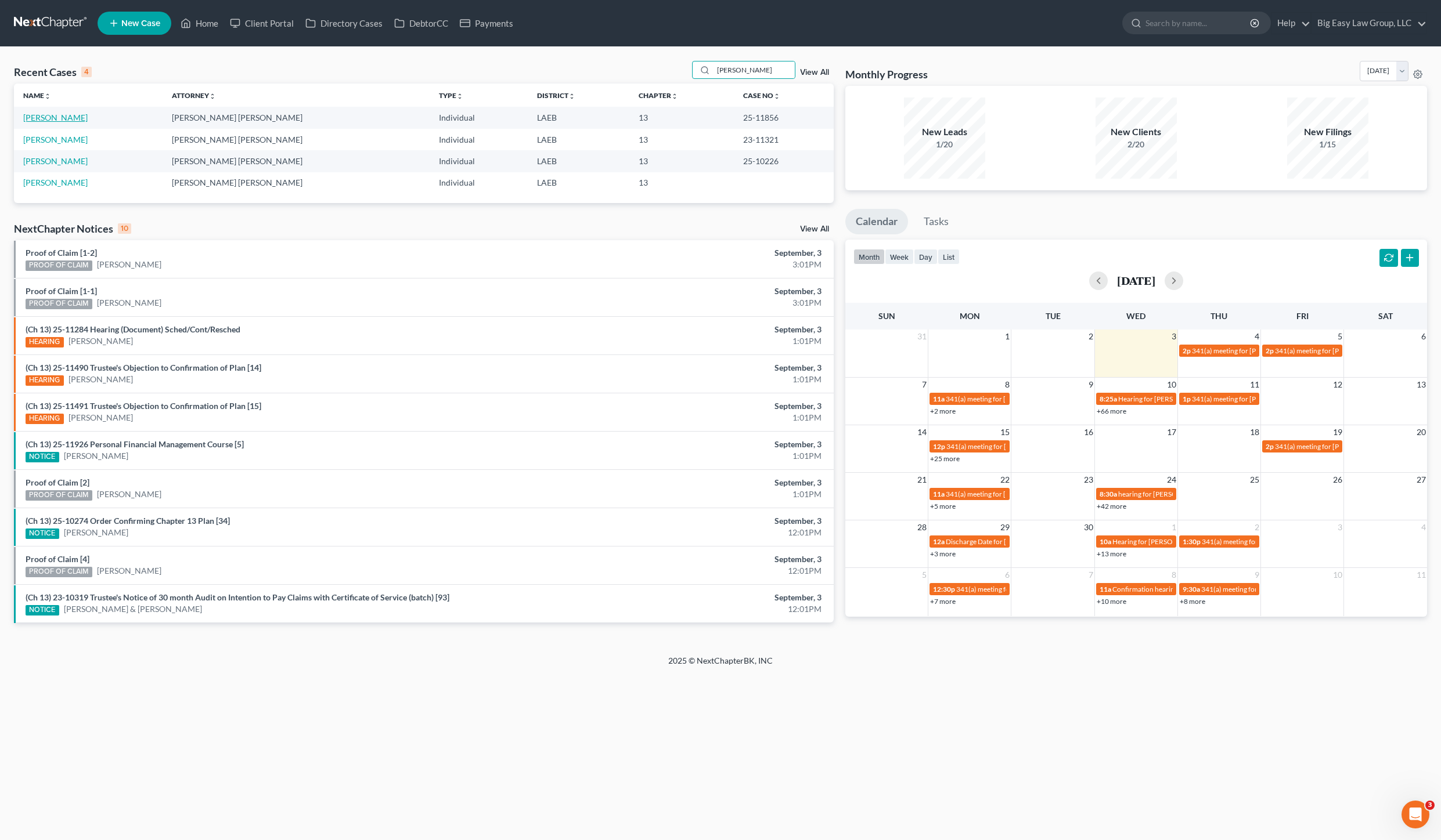
click at [59, 113] on link "[PERSON_NAME]" at bounding box center [55, 117] width 64 height 10
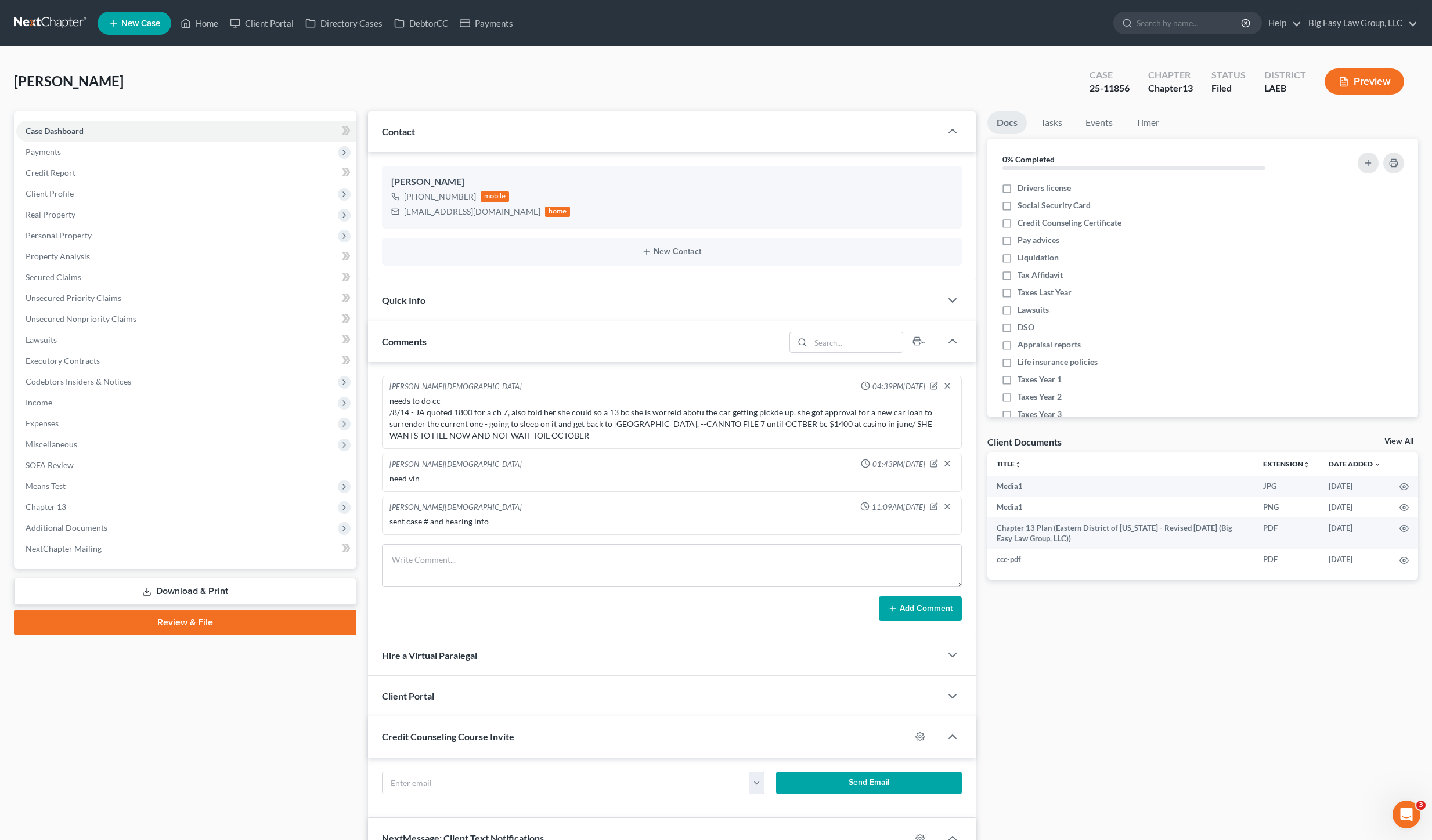
scroll to position [677, 0]
click at [482, 327] on div "Comments" at bounding box center [576, 341] width 417 height 40
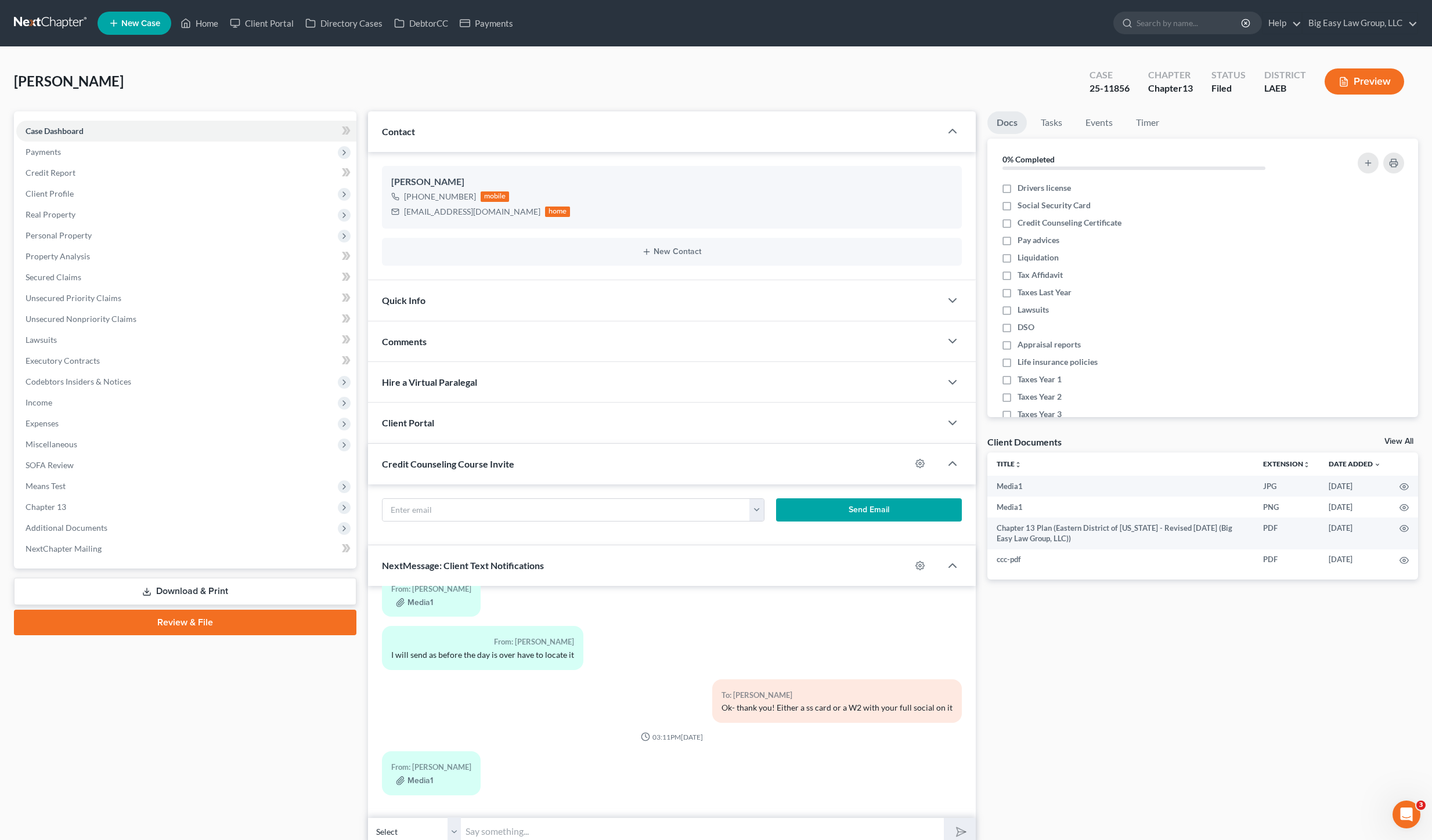
click at [437, 467] on span "Credit Counseling Course Invite" at bounding box center [448, 464] width 132 height 11
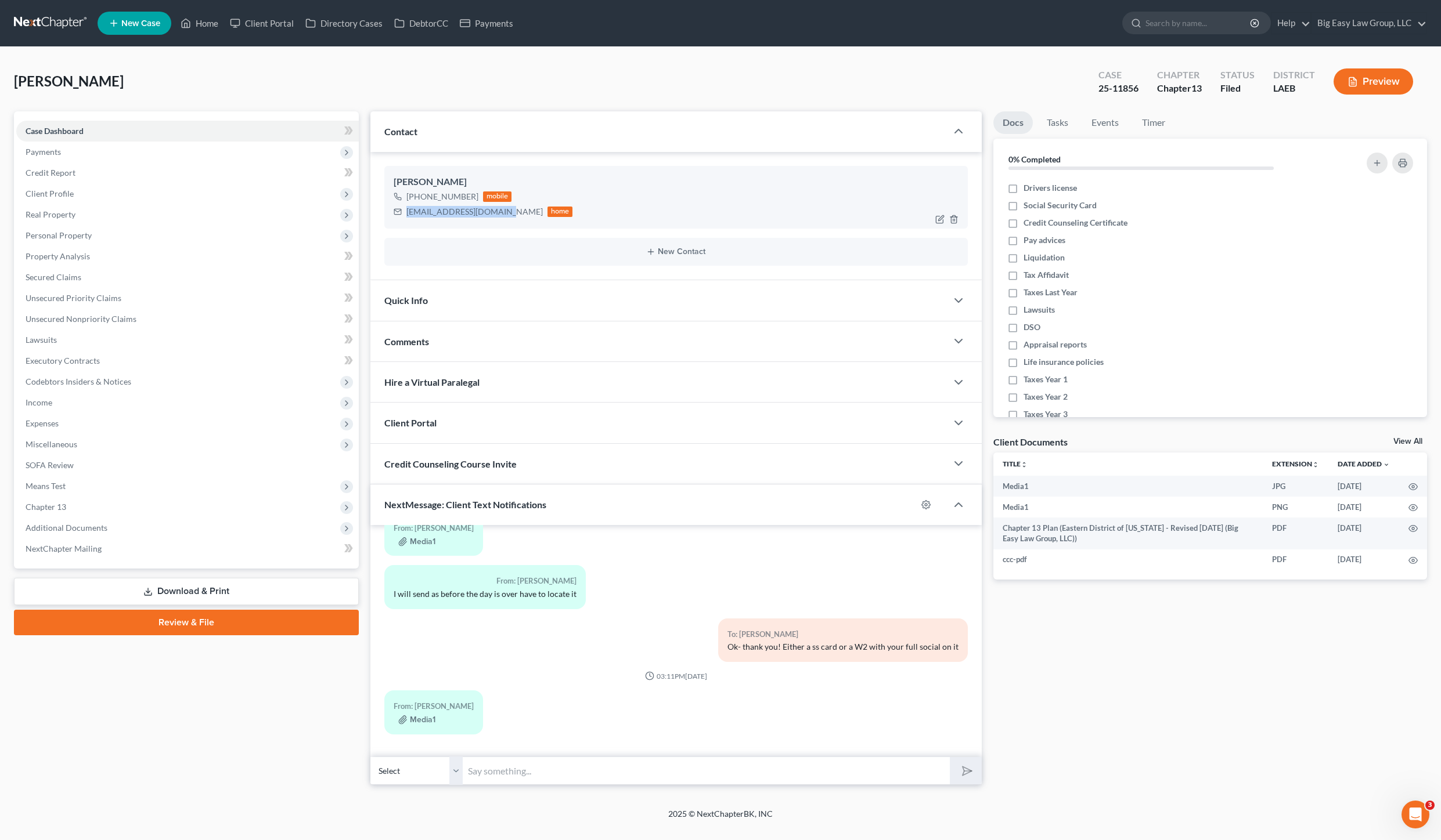
drag, startPoint x: 498, startPoint y: 213, endPoint x: 404, endPoint y: 212, distance: 94.0
click at [396, 211] on div "sherockeric12@gmail.com home" at bounding box center [482, 212] width 179 height 15
copy div "sherockeric12@gmail.com"
click at [218, 27] on link "Home" at bounding box center [199, 23] width 49 height 21
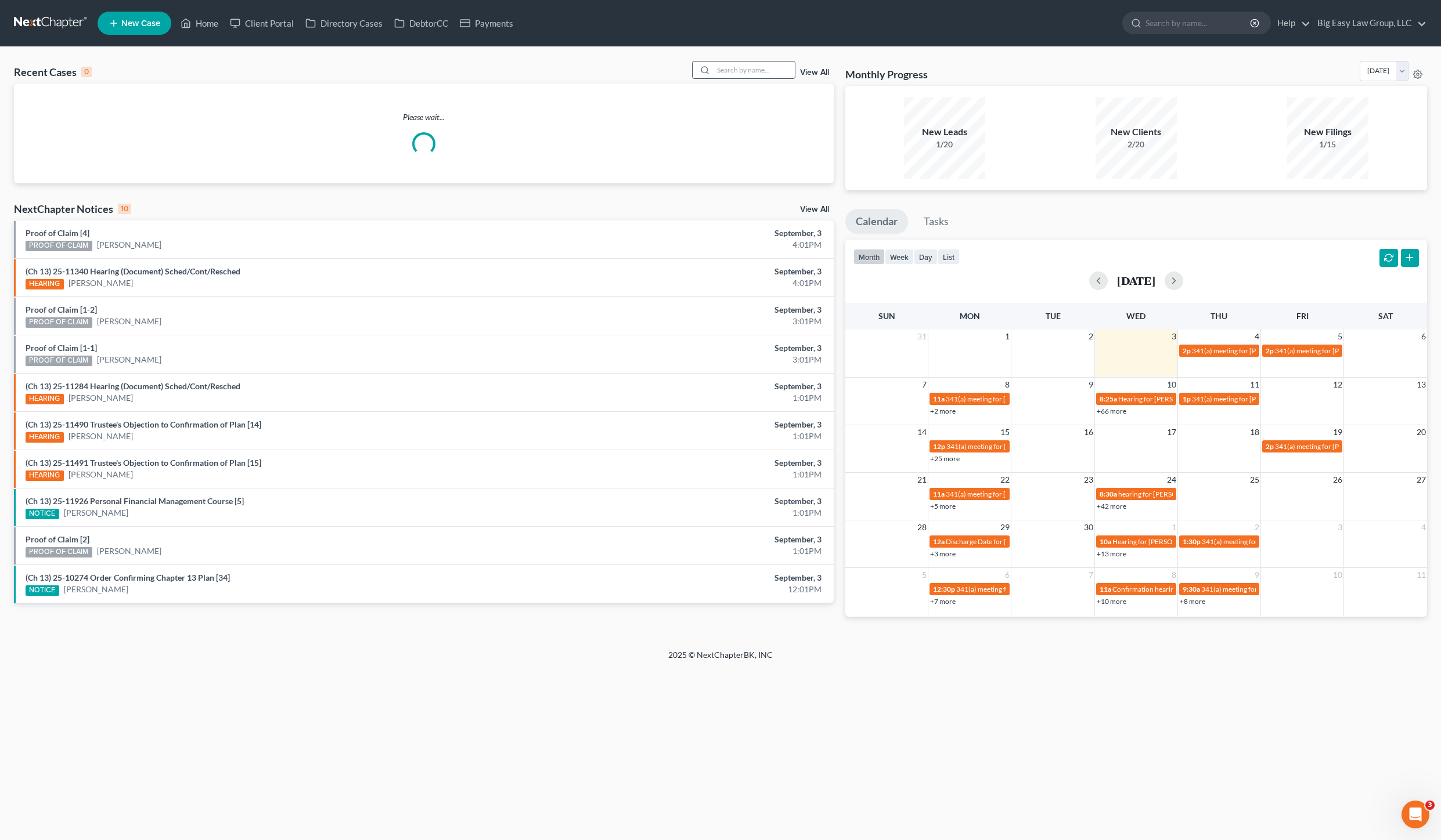
click at [727, 72] on input "search" at bounding box center [754, 70] width 81 height 17
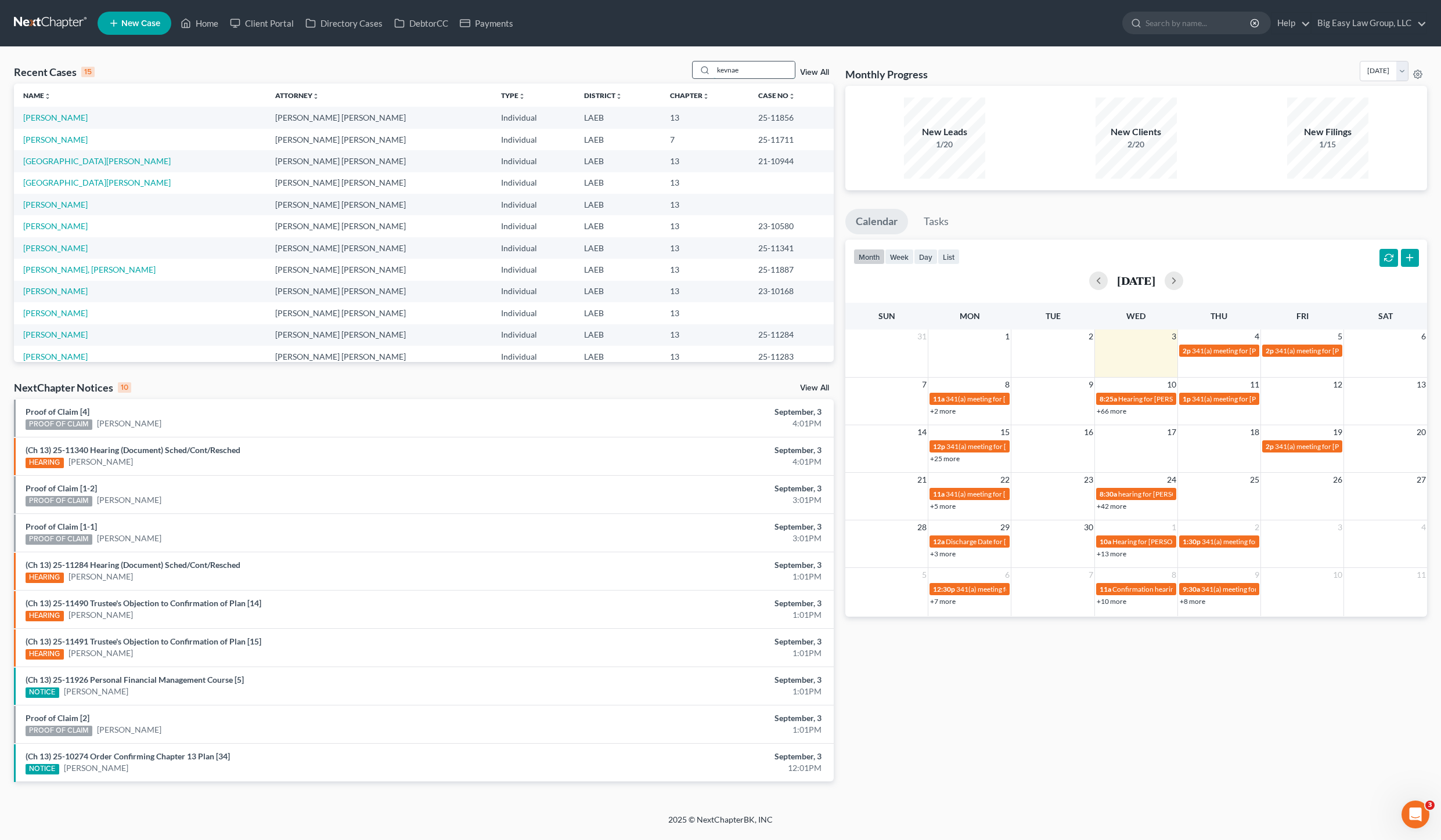
type input "kevnae"
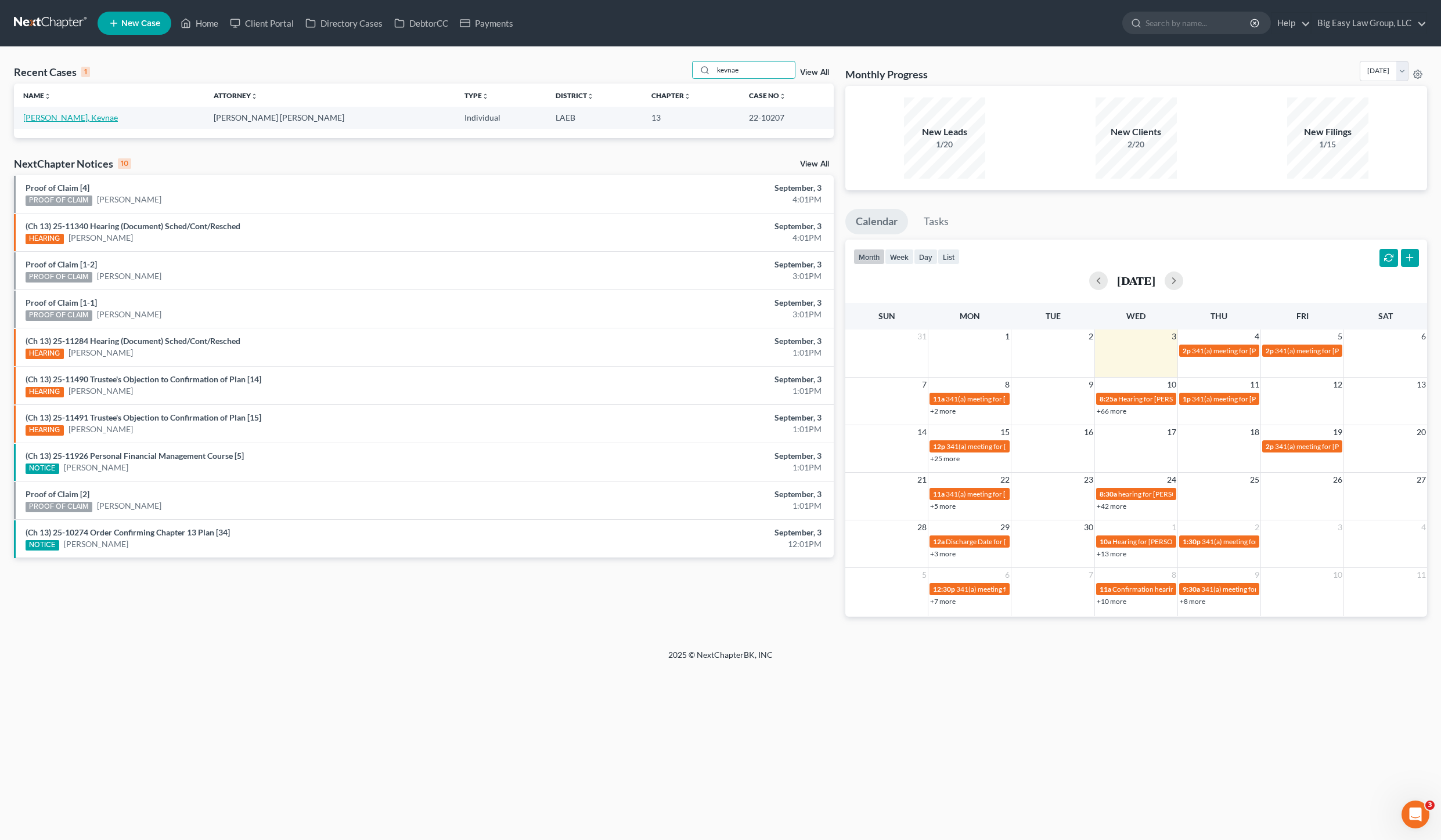
click at [47, 122] on link "[PERSON_NAME], Kevnae" at bounding box center [70, 117] width 94 height 10
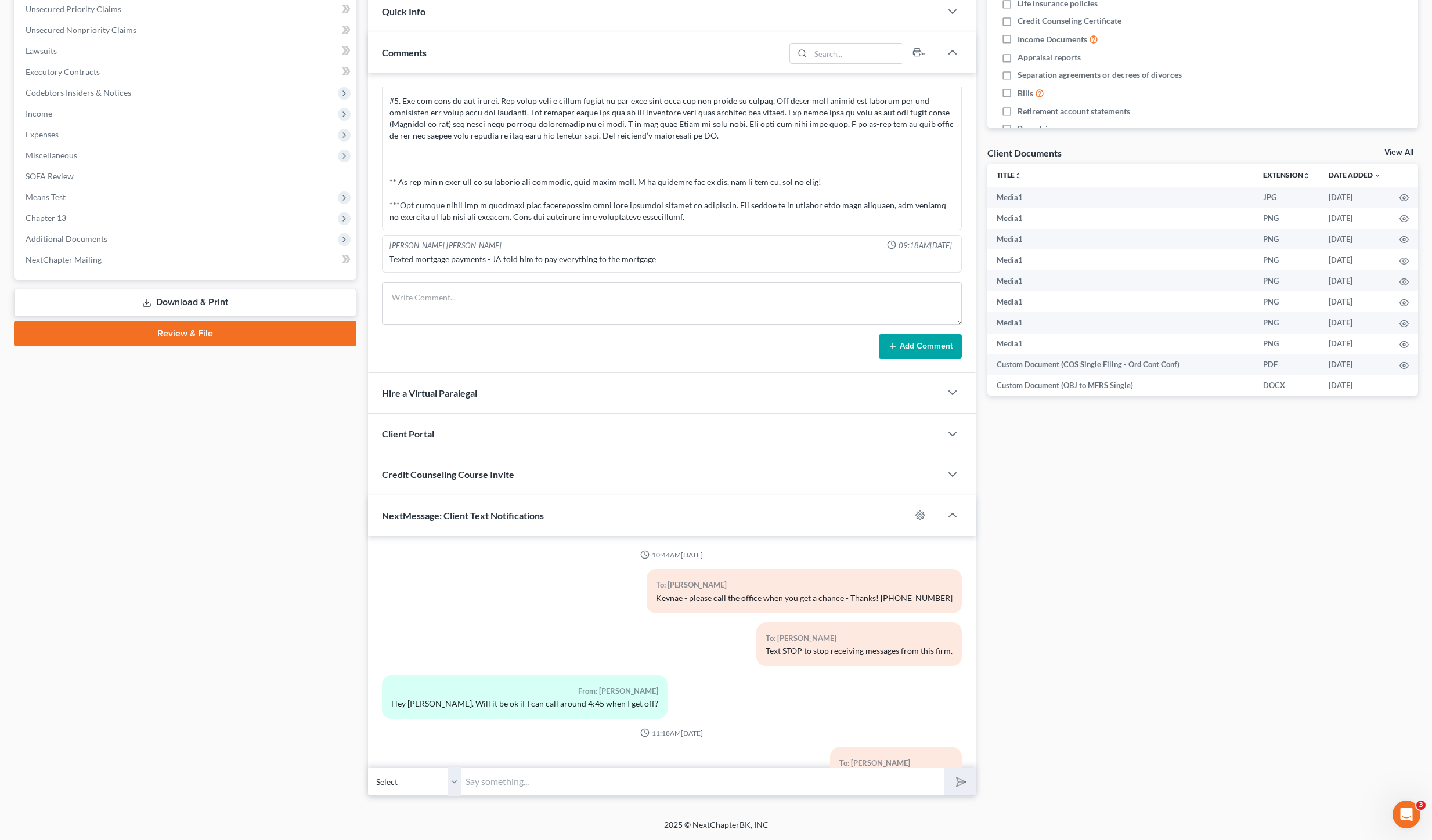
scroll to position [547, 0]
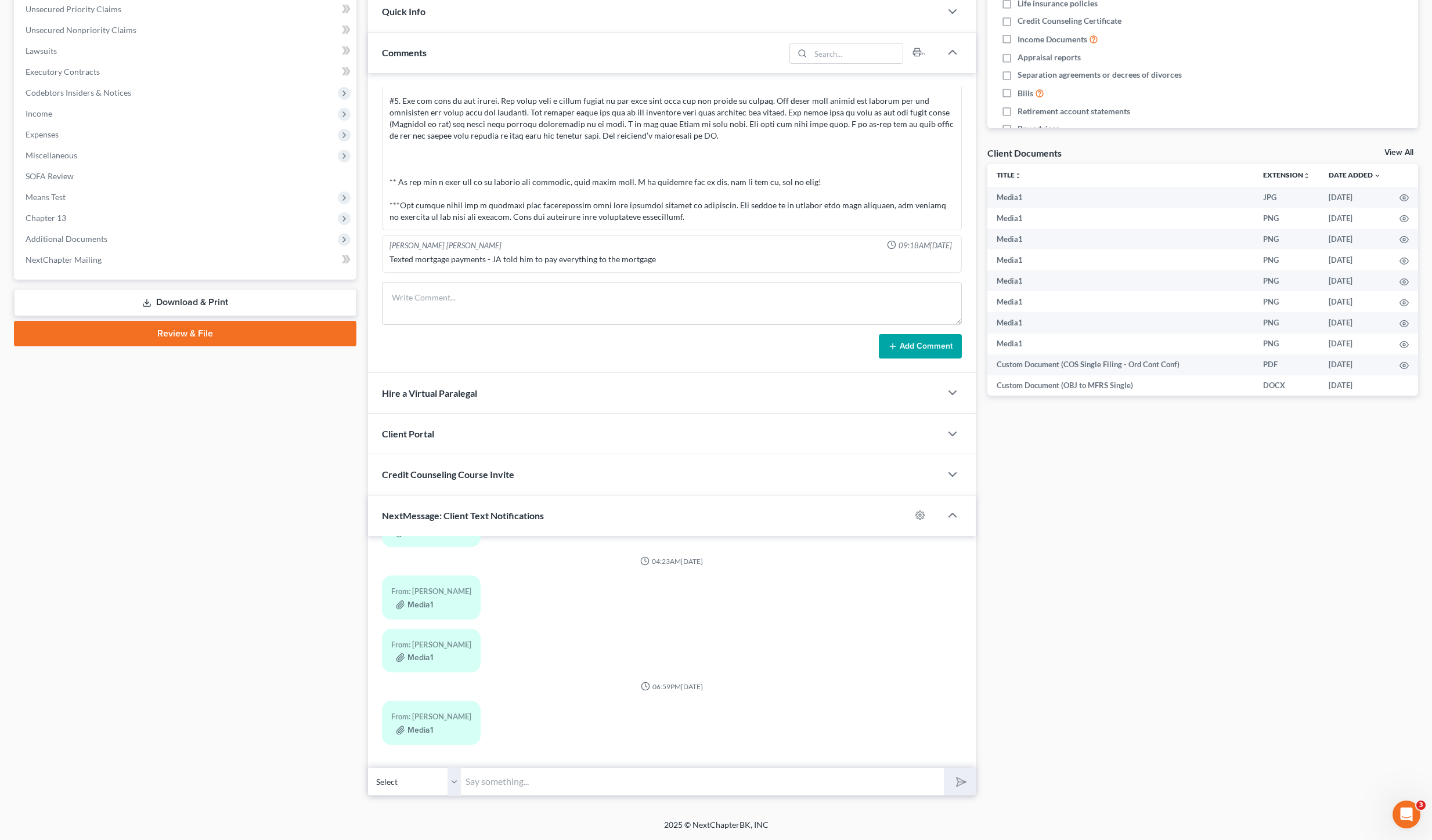
click at [517, 791] on input "text" at bounding box center [703, 782] width 483 height 28
drag, startPoint x: 502, startPoint y: 779, endPoint x: 519, endPoint y: 783, distance: 17.5
click at [503, 779] on input "I have MOnday at 3- all I have so far" at bounding box center [703, 782] width 483 height 28
click at [677, 789] on input "I have Monday at 3- all I have so far" at bounding box center [703, 782] width 483 height 28
type input "I have Monday at 3- all I have so far - in Metairie"
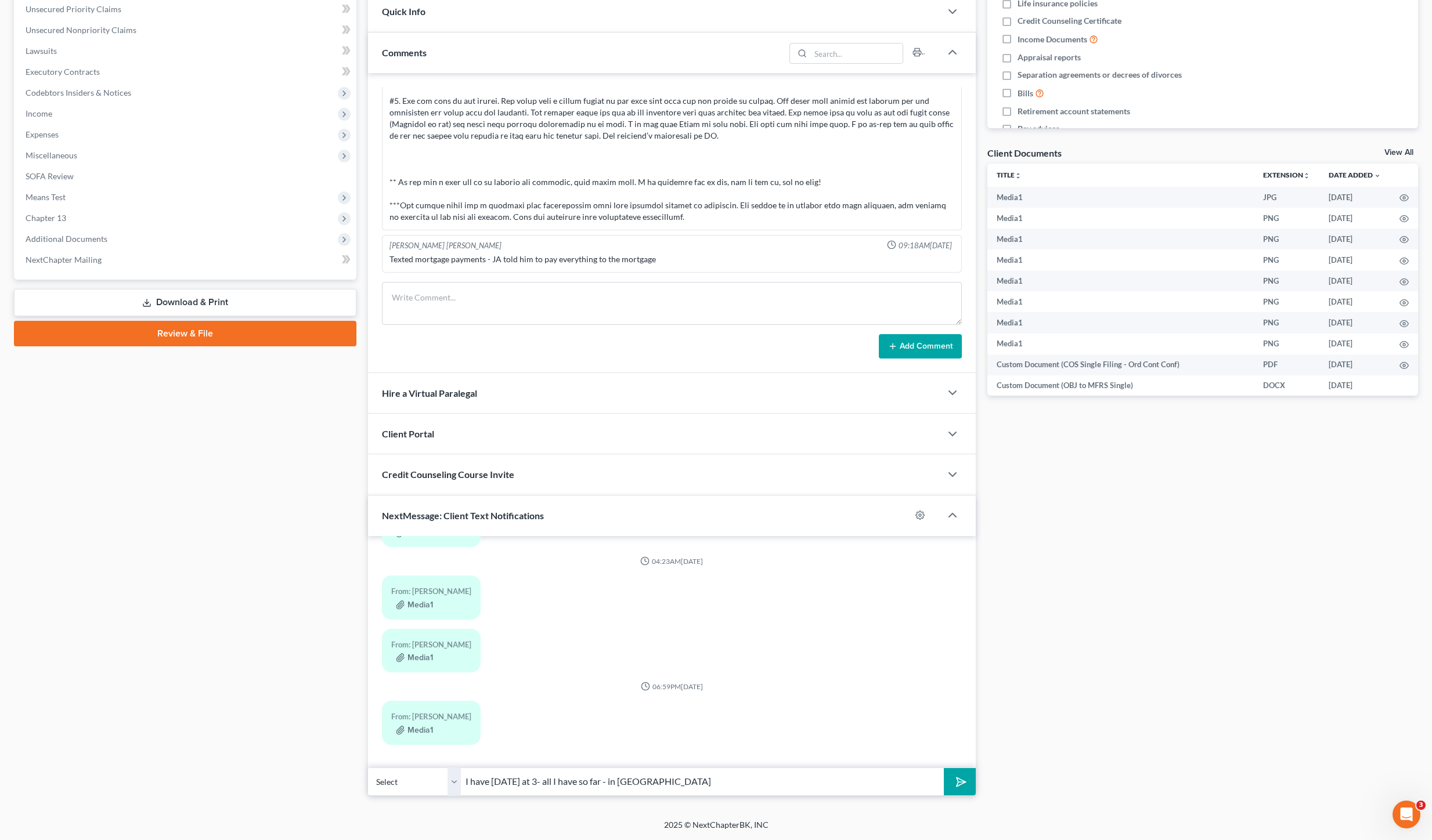
click at [943, 769] on button "submit" at bounding box center [959, 782] width 32 height 27
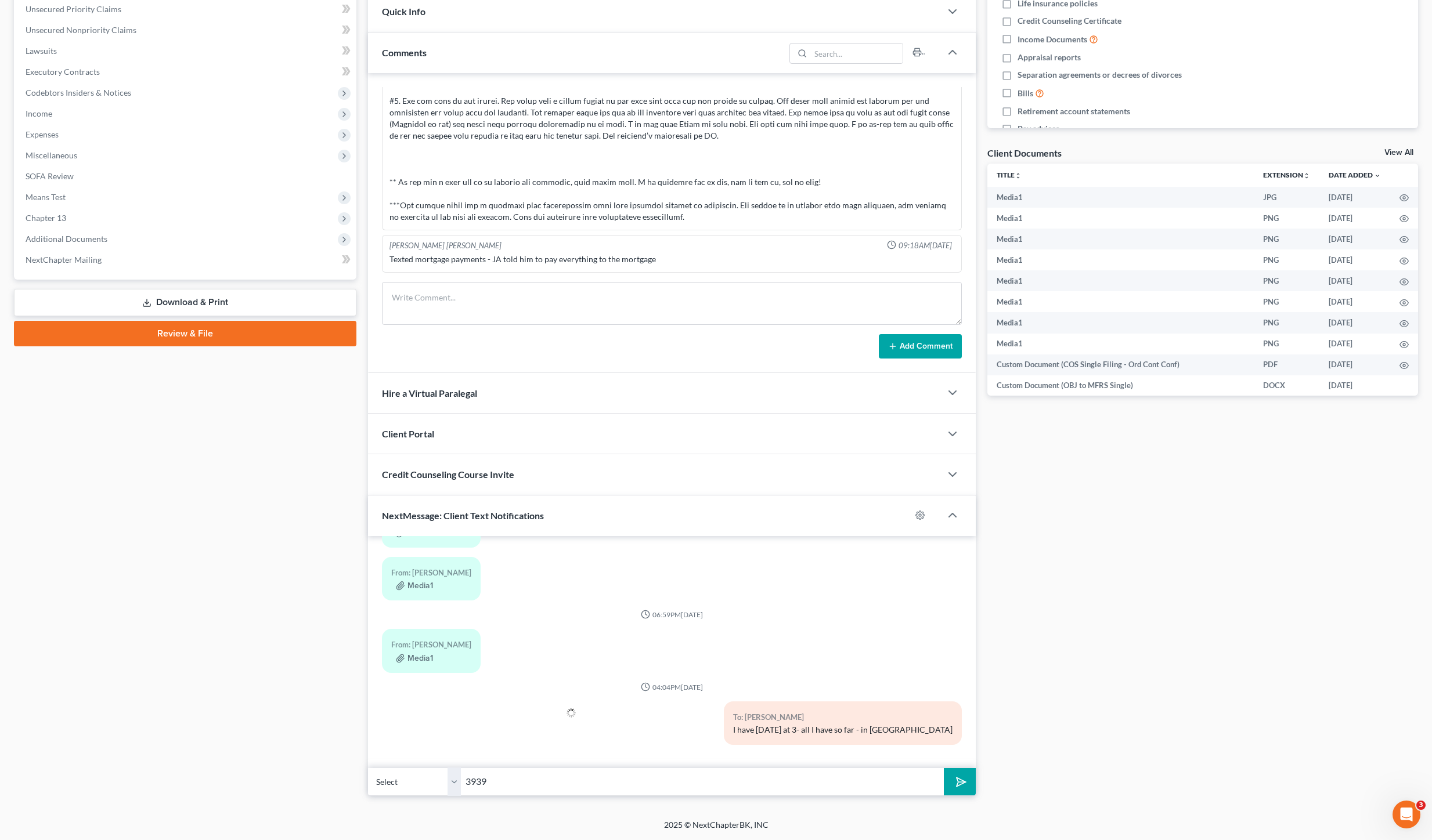
type input "[STREET_ADDRESS] [STREET_ADDRESS]"
click at [964, 775] on button "submit" at bounding box center [959, 782] width 32 height 27
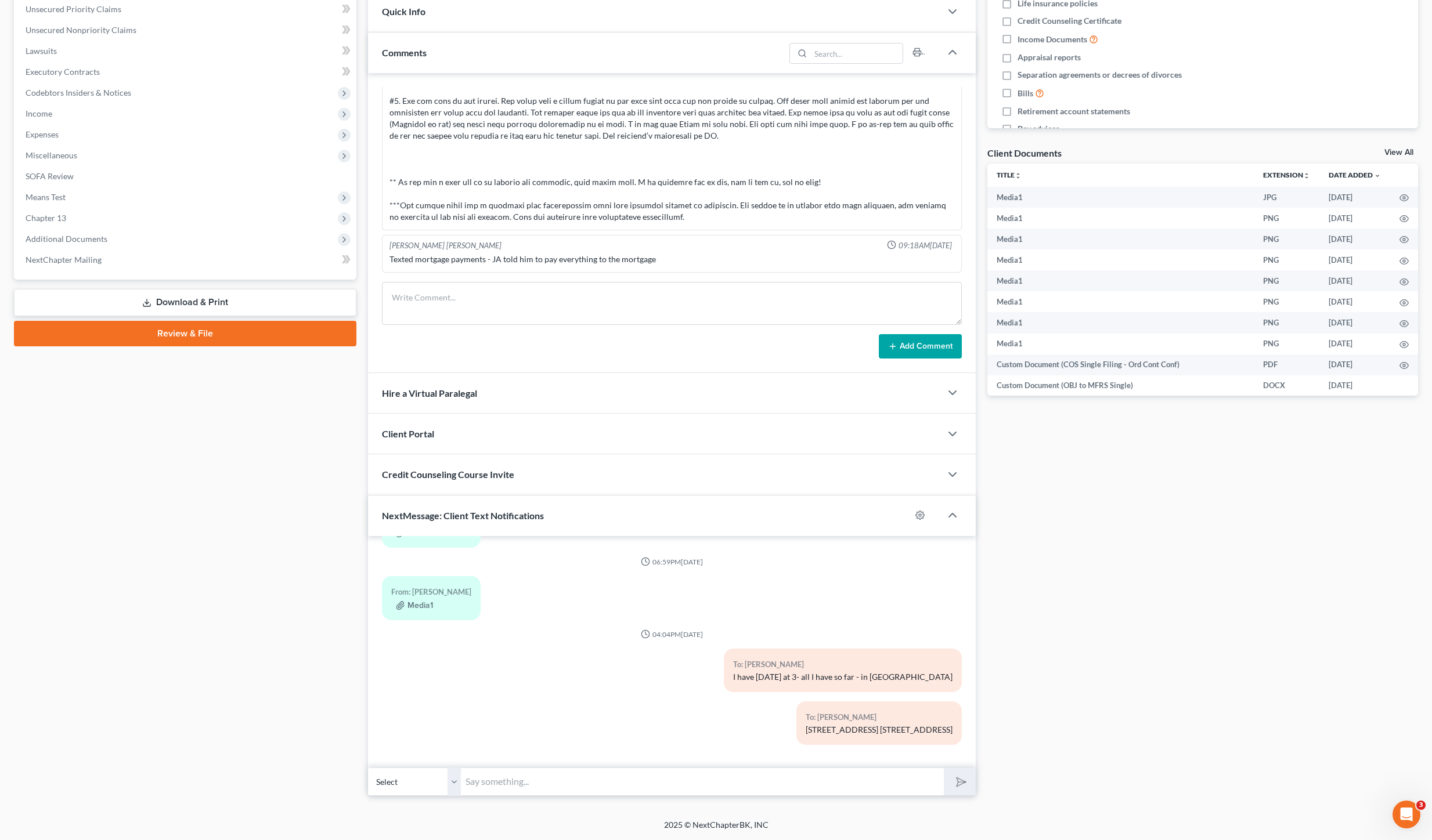
click at [620, 784] on input "text" at bounding box center [703, 782] width 483 height 28
type input "will need your 2024 taxes, paystubs January to now"
click at [943, 769] on button "submit" at bounding box center [959, 782] width 32 height 27
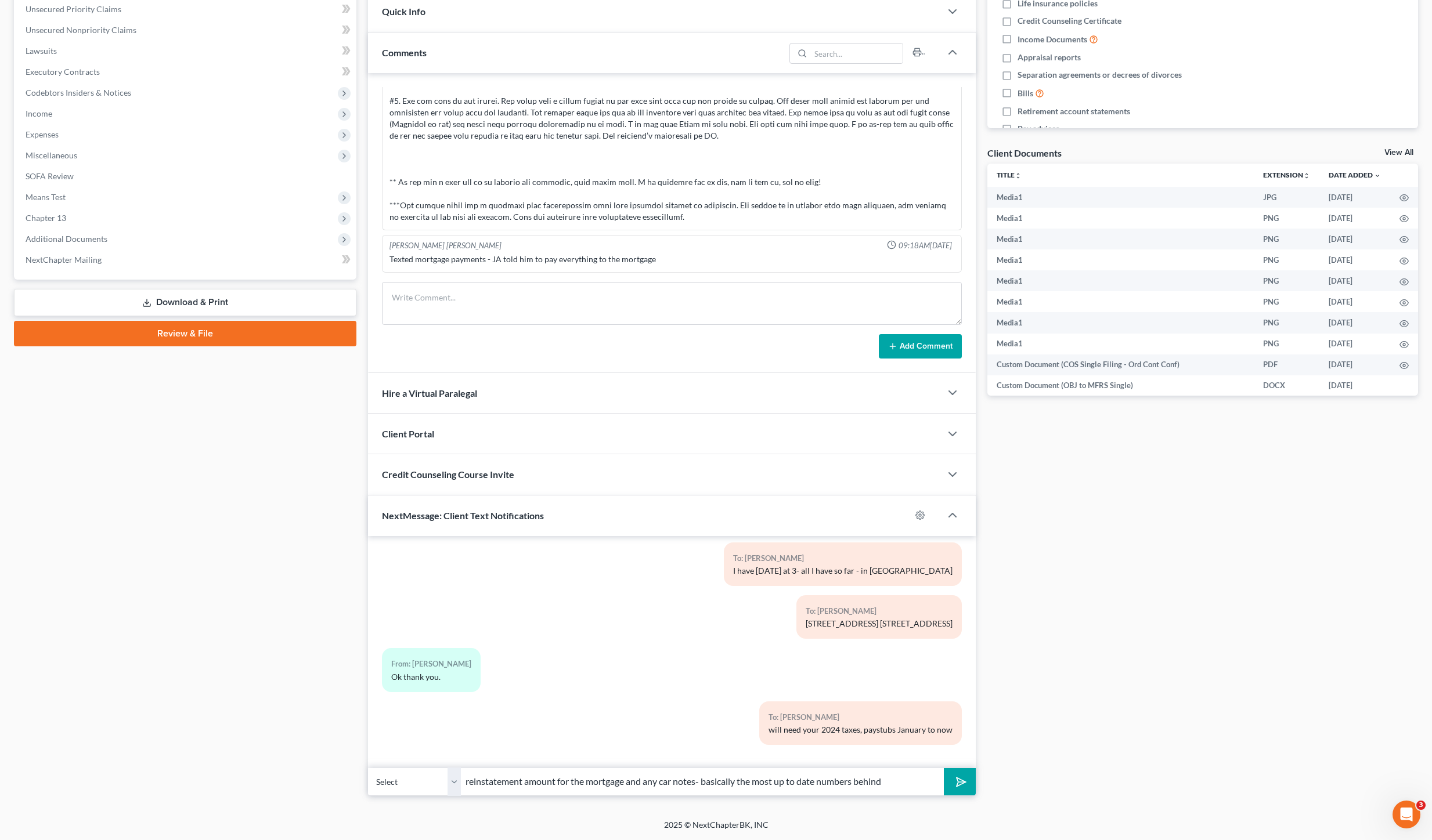
type input "reinstatement amount for the mortgage and any car notes- basically the most up …"
click at [943, 769] on button "submit" at bounding box center [959, 782] width 32 height 27
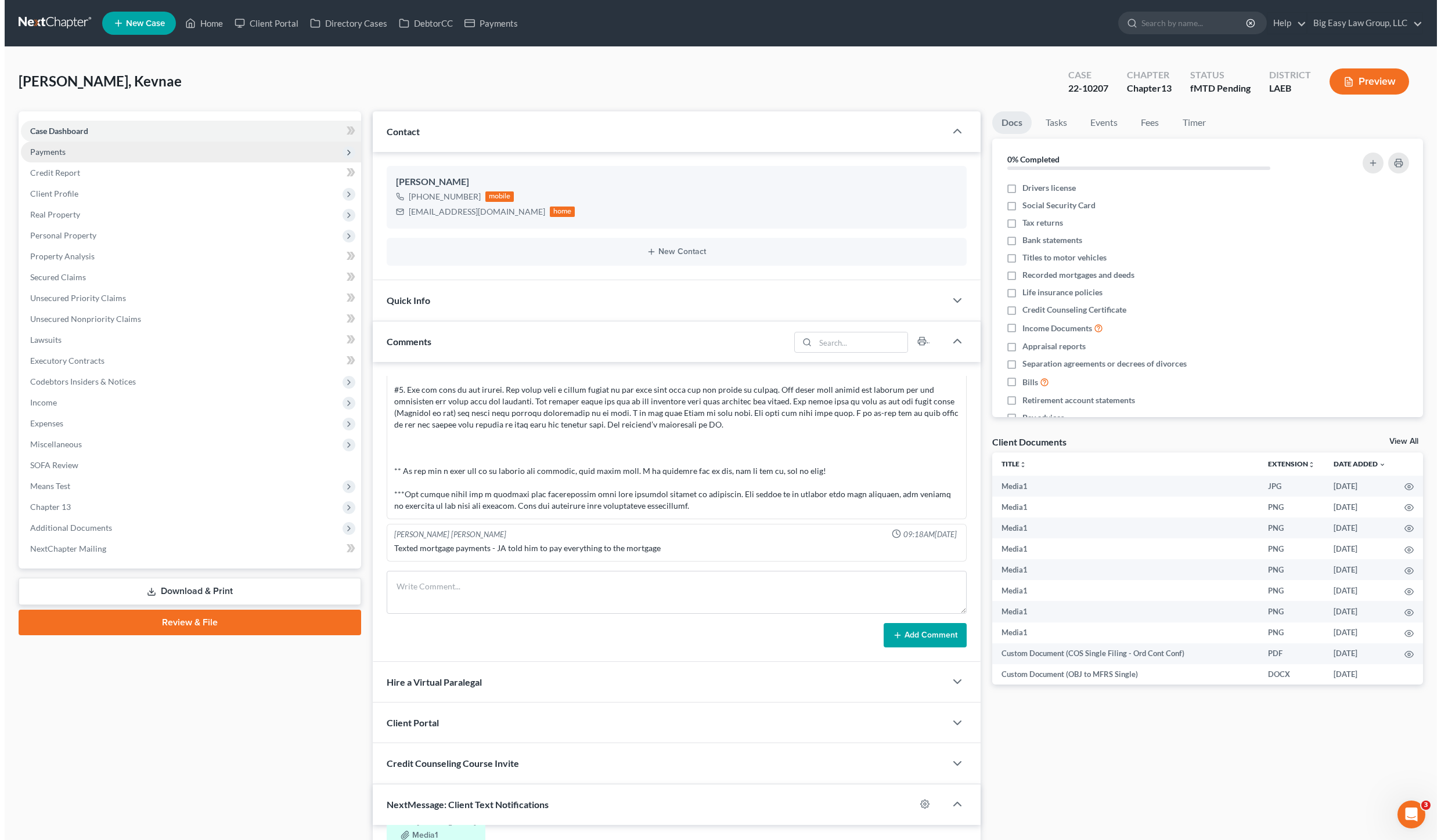
scroll to position [896, 0]
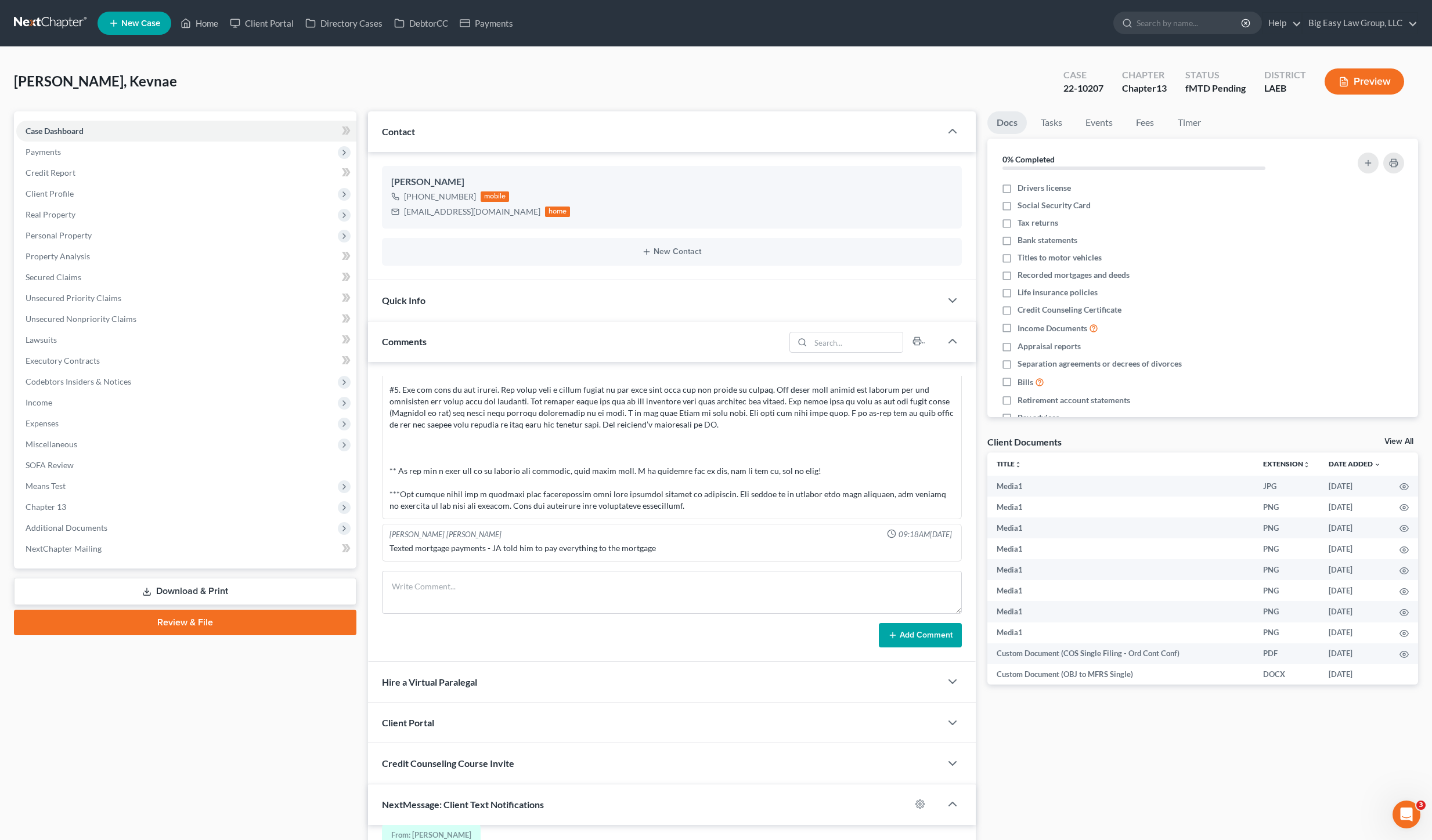
click at [200, 36] on ul "New Case Home Client Portal Directory Cases DebtorCC Payments - No Result - See…" at bounding box center [757, 23] width 1320 height 30
click at [202, 30] on link "Home" at bounding box center [199, 23] width 49 height 21
